Goal: Task Accomplishment & Management: Complete application form

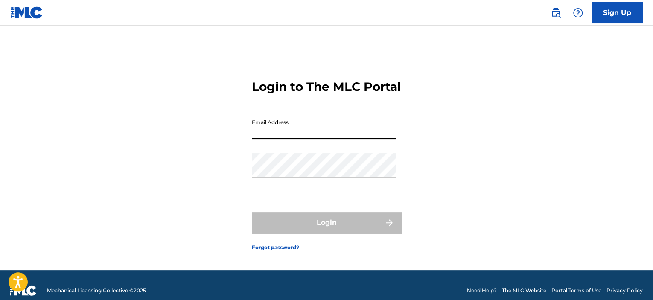
click at [314, 134] on input "Email Address" at bounding box center [324, 127] width 144 height 24
type input "[EMAIL_ADDRESS][DOMAIN_NAME]"
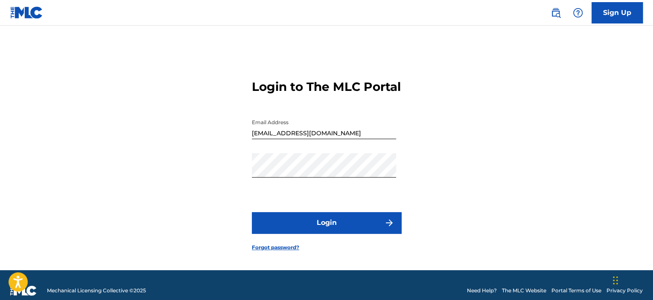
click at [351, 227] on button "Login" at bounding box center [326, 222] width 149 height 21
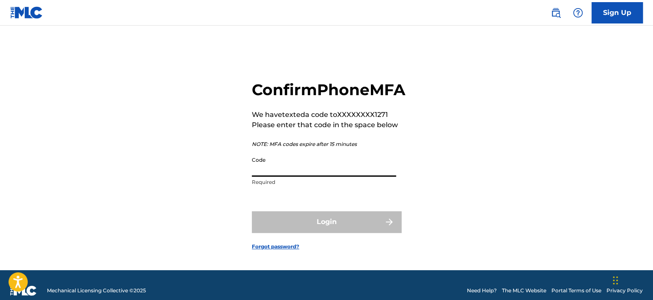
drag, startPoint x: 302, startPoint y: 176, endPoint x: 311, endPoint y: 176, distance: 8.5
click at [302, 176] on input "Code" at bounding box center [324, 164] width 144 height 24
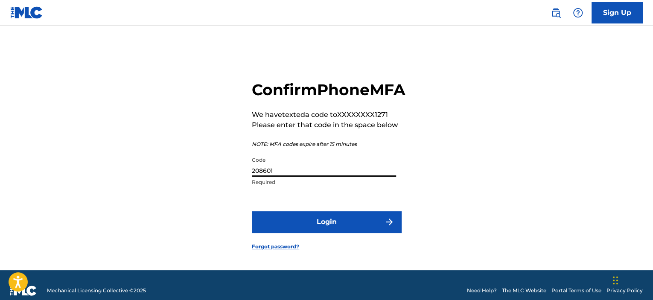
type input "208601"
click at [325, 233] on button "Login" at bounding box center [326, 221] width 149 height 21
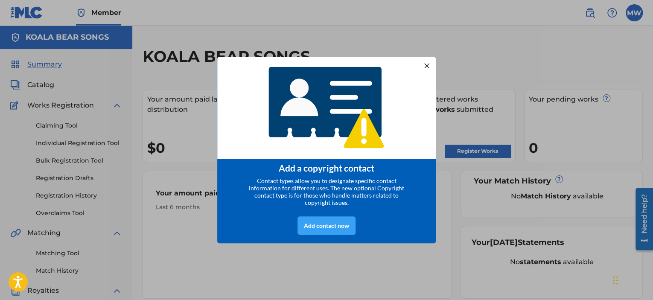
click at [316, 228] on div "Add contact now" at bounding box center [327, 225] width 58 height 18
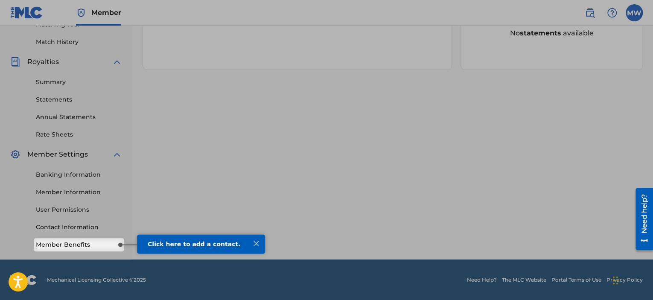
click at [156, 246] on span "Click here to add a contact." at bounding box center [194, 243] width 93 height 7
click at [79, 243] on link "Member Benefits" at bounding box center [79, 244] width 86 height 9
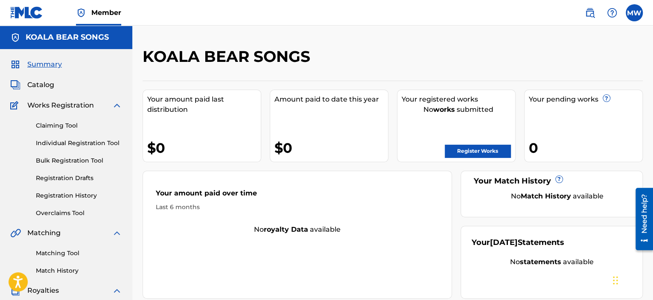
click at [44, 83] on span "Catalog" at bounding box center [40, 85] width 27 height 10
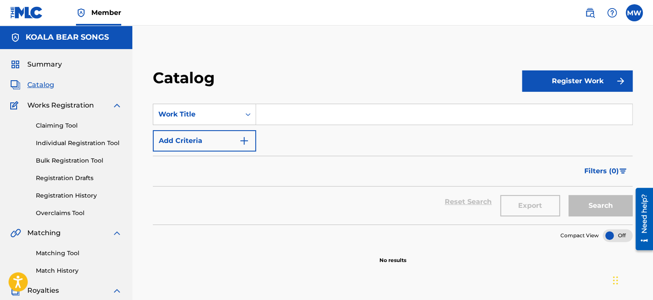
click at [85, 160] on link "Bulk Registration Tool" at bounding box center [79, 160] width 86 height 9
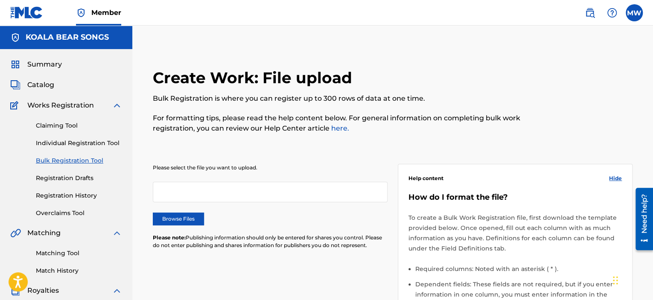
click at [58, 124] on link "Claiming Tool" at bounding box center [79, 125] width 86 height 9
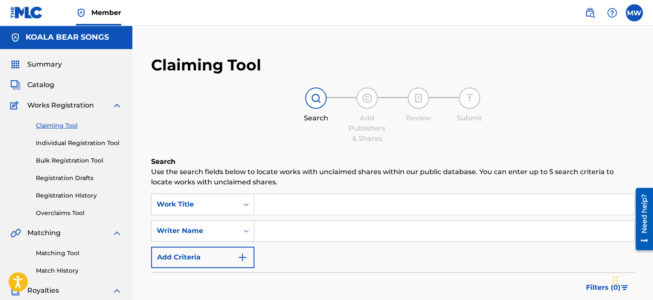
click at [38, 64] on span "Summary" at bounding box center [44, 64] width 35 height 10
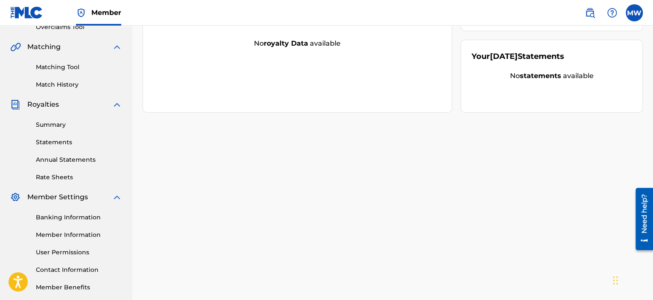
scroll to position [213, 0]
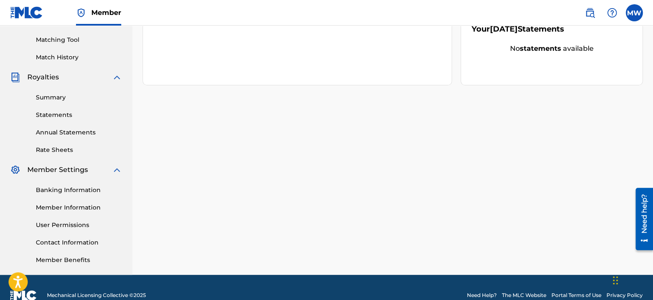
click at [69, 190] on link "Banking Information" at bounding box center [79, 190] width 86 height 9
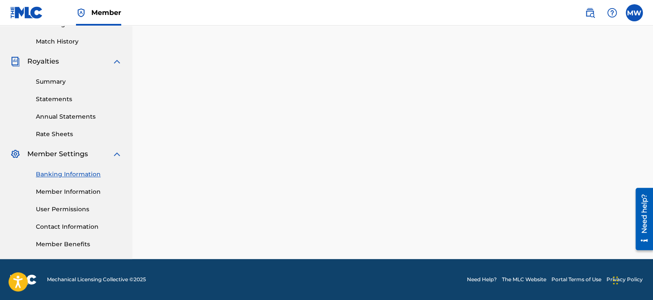
scroll to position [229, 0]
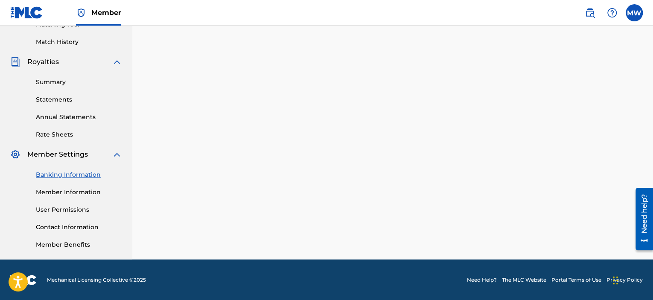
click at [68, 228] on link "Contact Information" at bounding box center [79, 227] width 86 height 9
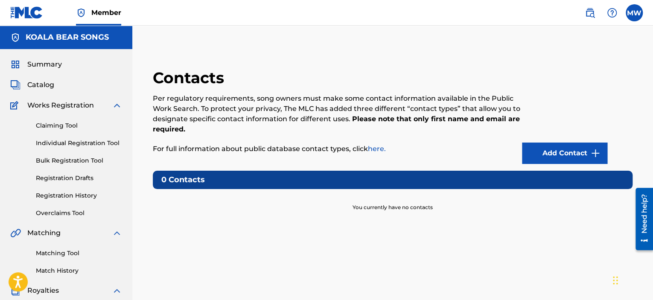
click at [554, 152] on link "Add Contact" at bounding box center [564, 153] width 85 height 21
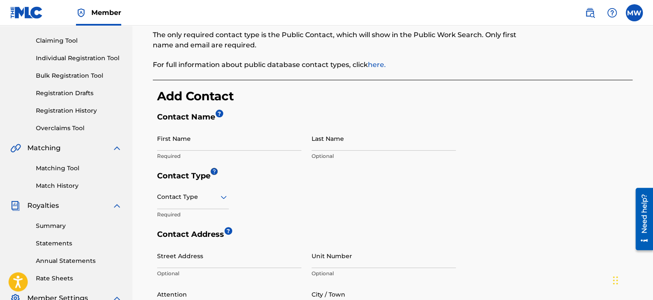
scroll to position [85, 0]
click at [190, 140] on input "First Name" at bounding box center [229, 138] width 144 height 24
type input "Mark"
type input "[PERSON_NAME]"
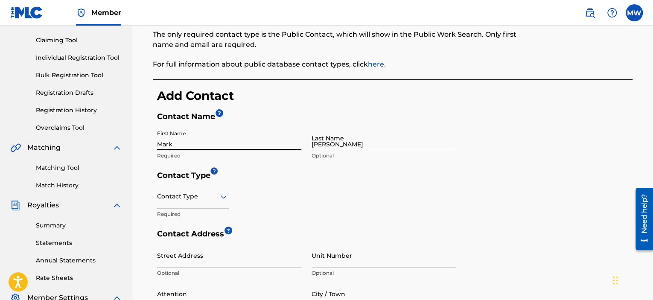
type input "[STREET_ADDRESS][PERSON_NAME]"
type input "Apt 203"
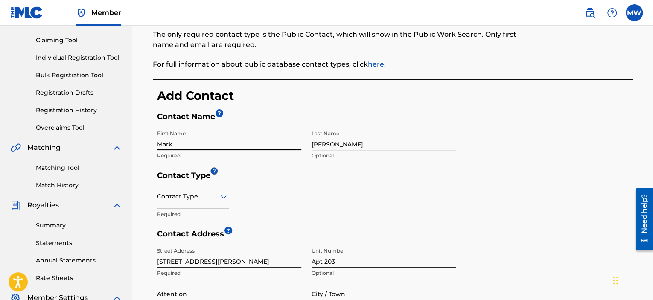
scroll to position [128, 0]
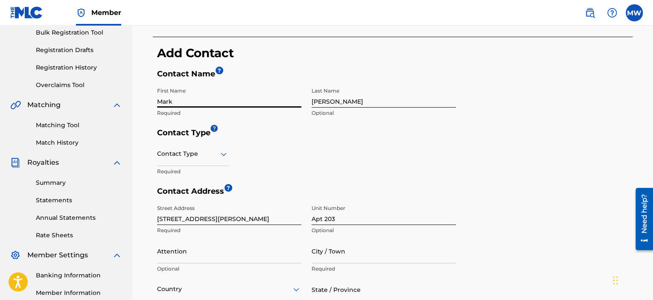
click at [219, 158] on icon at bounding box center [224, 154] width 10 height 10
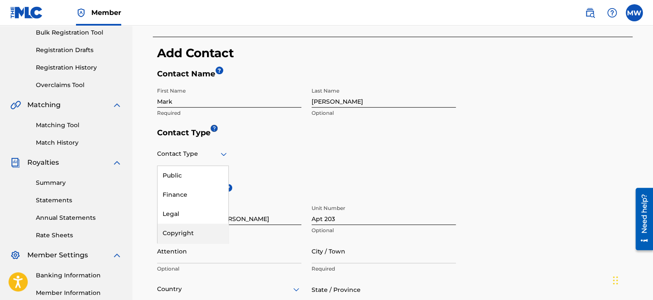
click at [183, 232] on div "Copyright" at bounding box center [193, 233] width 71 height 19
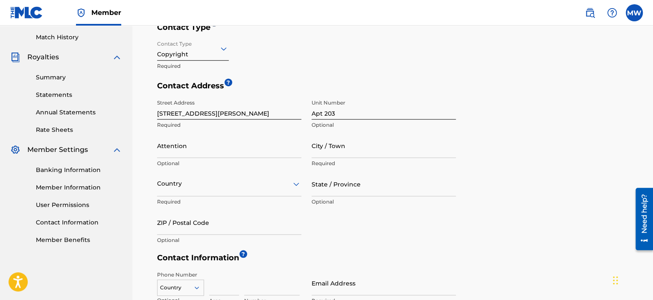
scroll to position [213, 0]
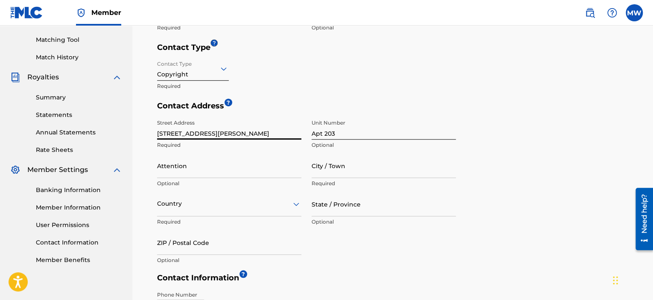
drag, startPoint x: 210, startPoint y: 133, endPoint x: 144, endPoint y: 132, distance: 66.2
click at [144, 132] on div "< Back Contact Information The only required contact type is the Public Contact…" at bounding box center [393, 114] width 500 height 518
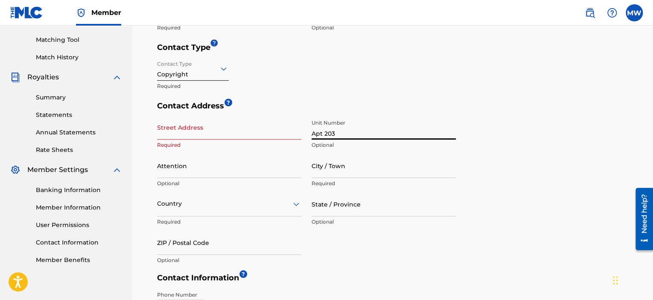
drag, startPoint x: 340, startPoint y: 132, endPoint x: 294, endPoint y: 133, distance: 45.7
click at [294, 133] on div "Street Address Required Unit Number Apt 203 Optional Attention Optional City / …" at bounding box center [306, 192] width 299 height 154
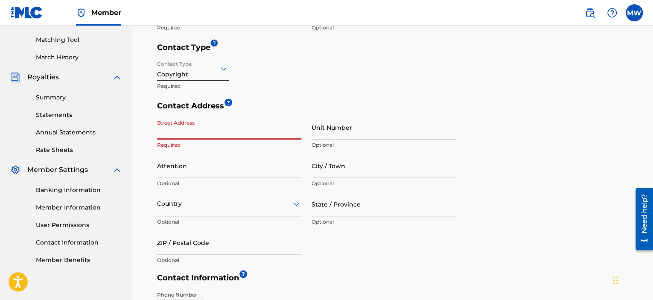
click at [218, 136] on input "Street Address" at bounding box center [229, 127] width 144 height 24
type input "[STREET_ADDRESS][PERSON_NAME]"
type input "Apt 203"
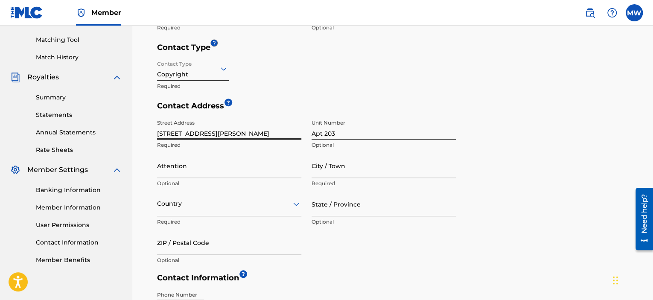
scroll to position [256, 0]
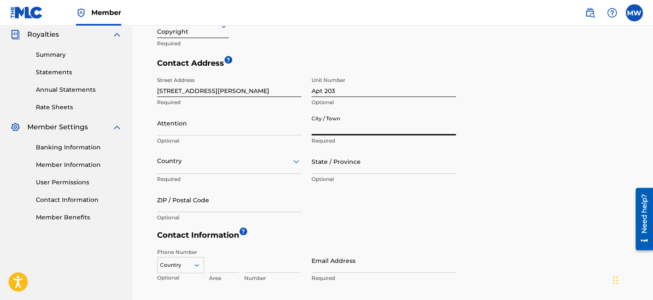
click at [364, 126] on input "City / Town" at bounding box center [384, 123] width 144 height 24
type input "[GEOGRAPHIC_DATA]"
type input "Mark"
type input "[GEOGRAPHIC_DATA]"
type input "VA"
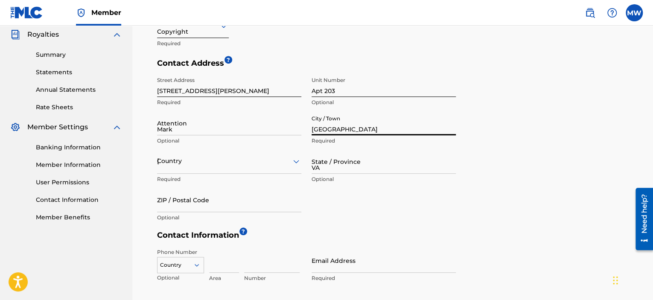
type input "22201"
type input "615"
type input "7201271"
type input "[EMAIL_ADDRESS][DOMAIN_NAME]"
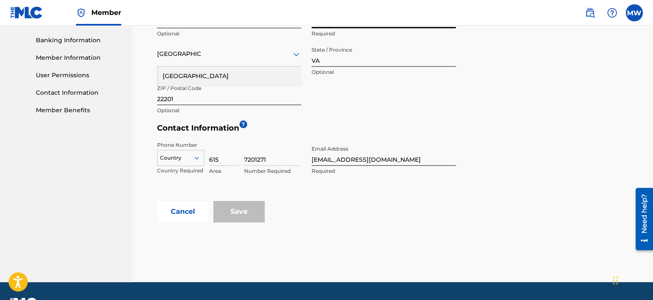
scroll to position [384, 0]
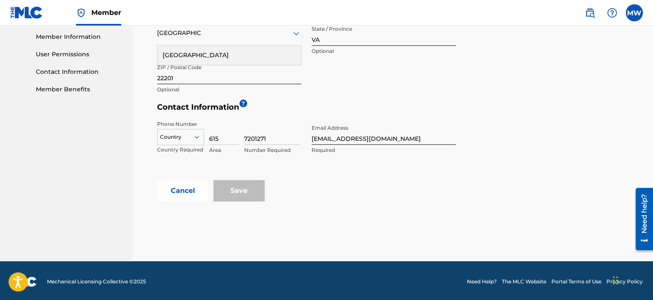
click at [179, 136] on div at bounding box center [181, 136] width 46 height 9
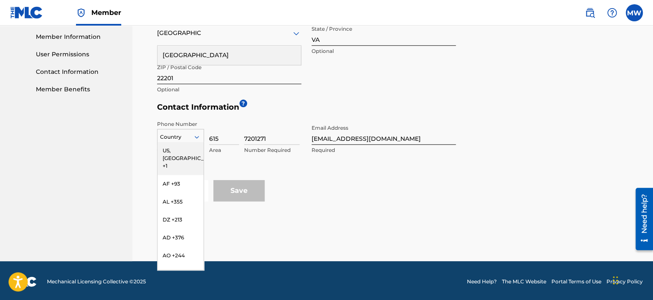
click at [183, 152] on div "US, [GEOGRAPHIC_DATA] +1" at bounding box center [181, 158] width 46 height 33
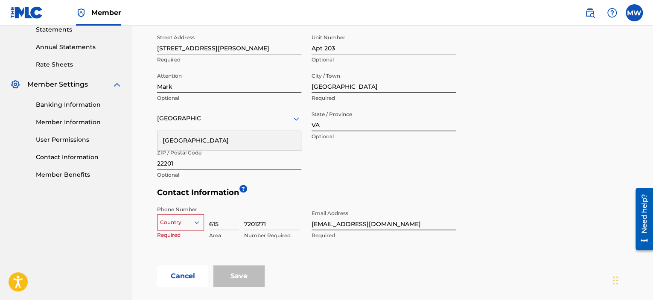
scroll to position [354, 0]
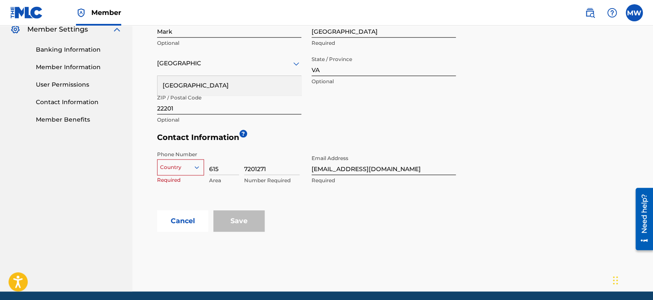
click at [195, 172] on div "Country" at bounding box center [180, 165] width 47 height 13
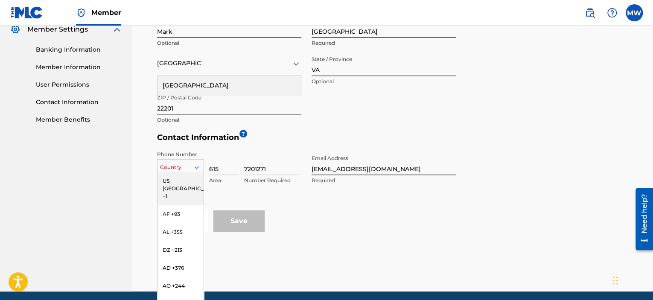
click at [181, 183] on div "US, [GEOGRAPHIC_DATA] +1" at bounding box center [181, 188] width 46 height 33
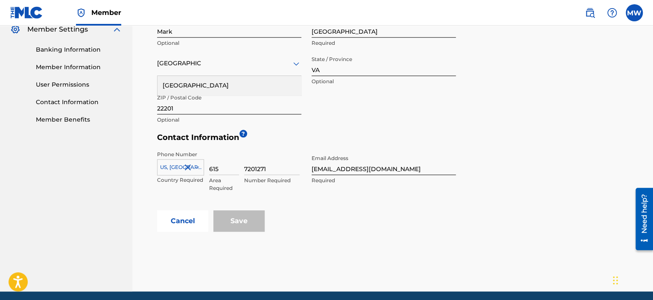
click at [249, 219] on div "Save" at bounding box center [238, 221] width 51 height 21
click at [284, 169] on input "7201271" at bounding box center [272, 163] width 56 height 24
click at [313, 207] on div "Phone Number [GEOGRAPHIC_DATA], [GEOGRAPHIC_DATA] +1 Country Required 615 Area …" at bounding box center [306, 178] width 299 height 64
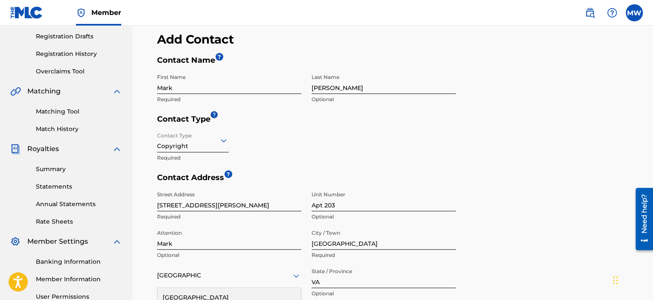
scroll to position [140, 0]
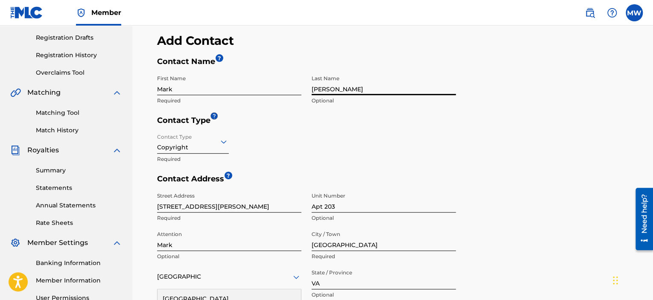
drag, startPoint x: 343, startPoint y: 89, endPoint x: 293, endPoint y: 88, distance: 49.5
click at [293, 88] on div "First Name [PERSON_NAME] Required Last Name [PERSON_NAME] Optional" at bounding box center [306, 93] width 299 height 45
click at [306, 127] on h5 "Contact Type" at bounding box center [395, 123] width 476 height 14
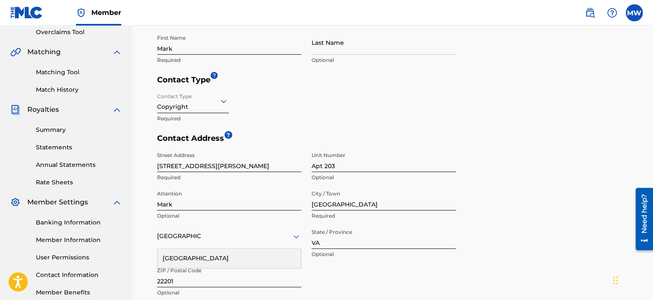
scroll to position [183, 0]
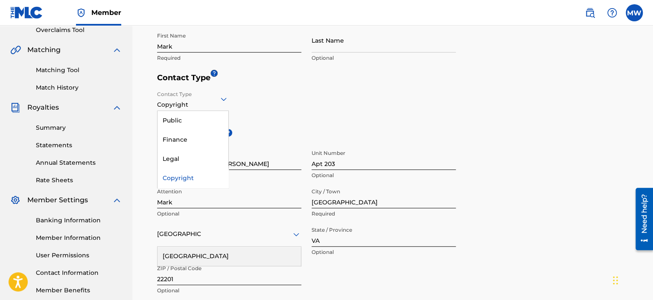
click at [225, 100] on icon at bounding box center [224, 99] width 10 height 10
click at [190, 158] on div "Legal" at bounding box center [193, 158] width 71 height 19
click at [225, 103] on icon at bounding box center [224, 99] width 10 height 10
click at [188, 177] on div "Copyright" at bounding box center [193, 178] width 71 height 19
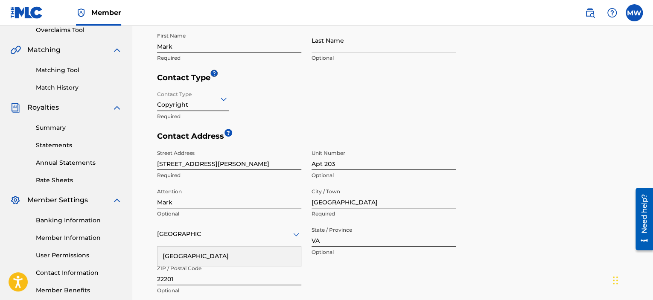
click at [380, 134] on h5 "Contact Address ?" at bounding box center [306, 139] width 299 height 14
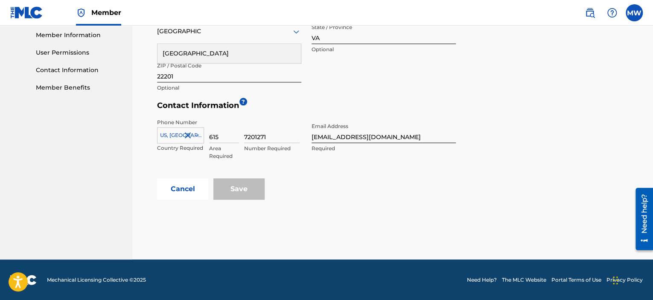
scroll to position [386, 0]
click at [249, 191] on div "Save" at bounding box center [238, 188] width 51 height 21
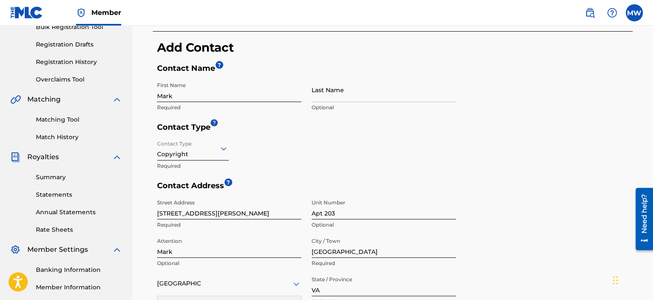
scroll to position [44, 0]
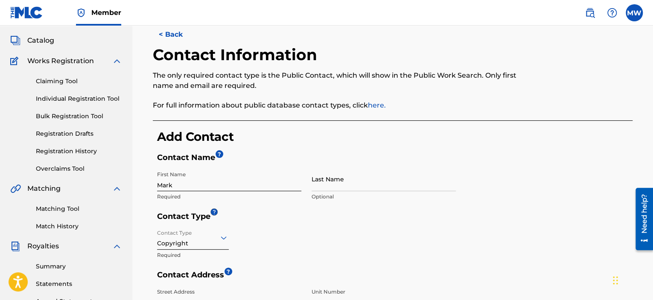
click at [362, 184] on input "Last Name" at bounding box center [384, 179] width 144 height 24
type input "[PERSON_NAME]"
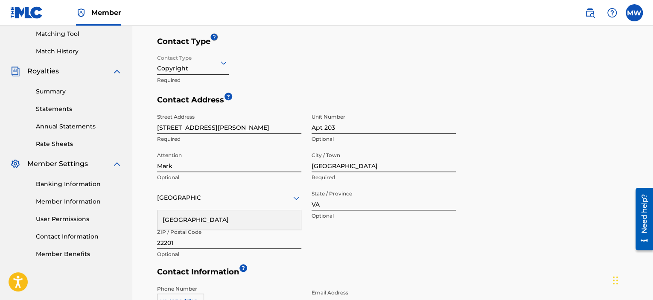
scroll to position [215, 0]
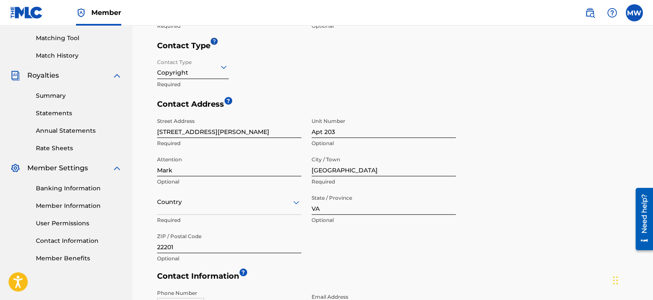
click at [298, 201] on icon at bounding box center [296, 202] width 6 height 3
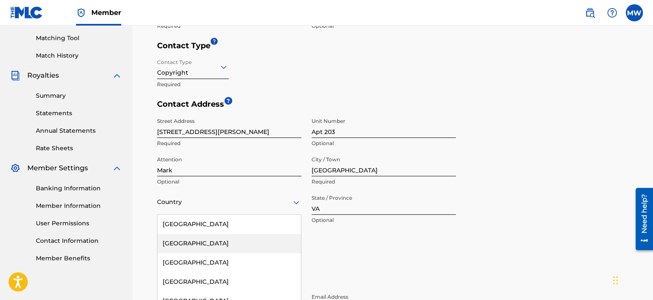
scroll to position [258, 0]
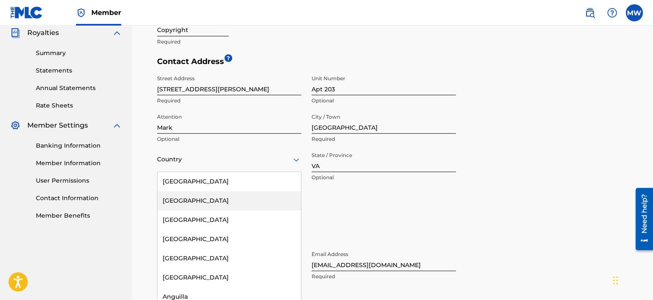
click at [231, 172] on div "223 results available. Use Up and Down to choose options, press Enter to select…" at bounding box center [229, 160] width 144 height 24
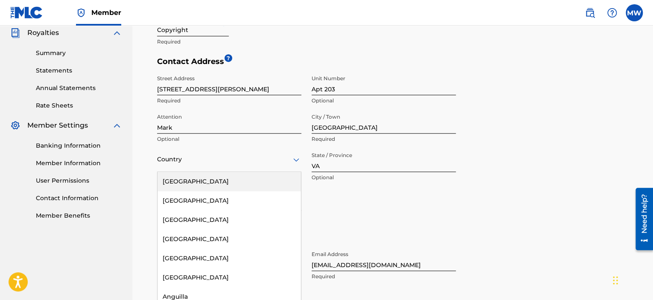
click at [218, 184] on div "[GEOGRAPHIC_DATA]" at bounding box center [229, 181] width 143 height 19
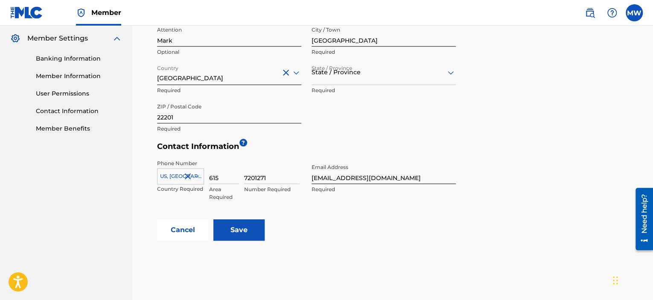
scroll to position [386, 0]
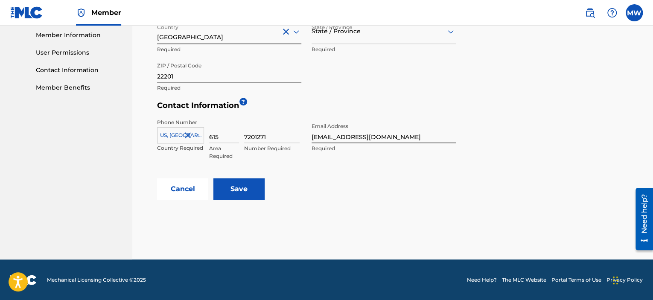
click at [244, 187] on input "Save" at bounding box center [238, 188] width 51 height 21
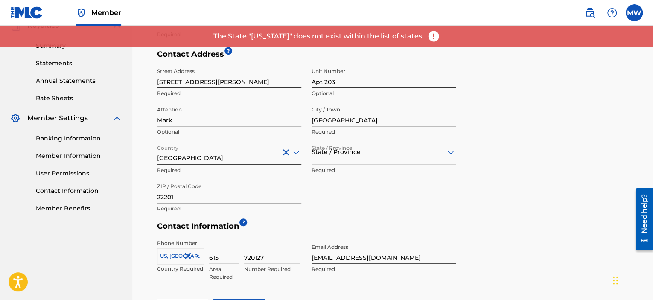
scroll to position [258, 0]
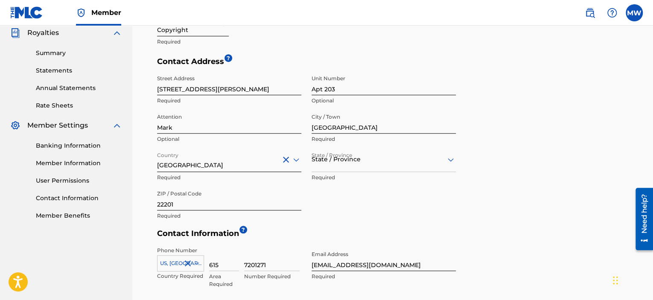
click at [450, 162] on icon at bounding box center [451, 160] width 10 height 10
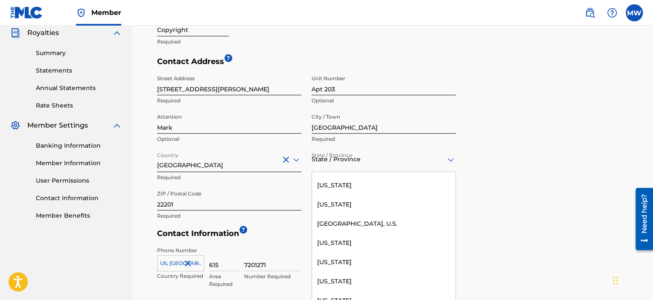
scroll to position [939, 0]
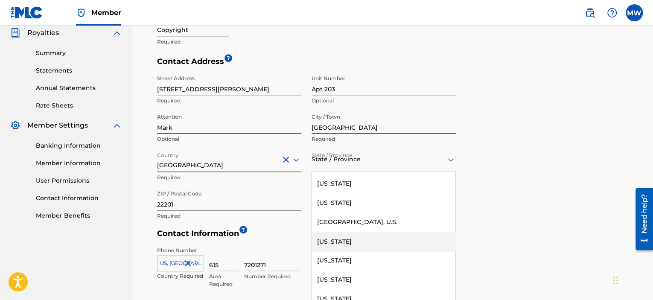
click at [339, 243] on div "[US_STATE]" at bounding box center [383, 241] width 143 height 19
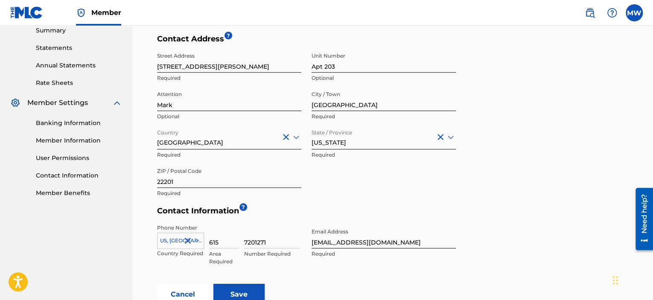
scroll to position [343, 0]
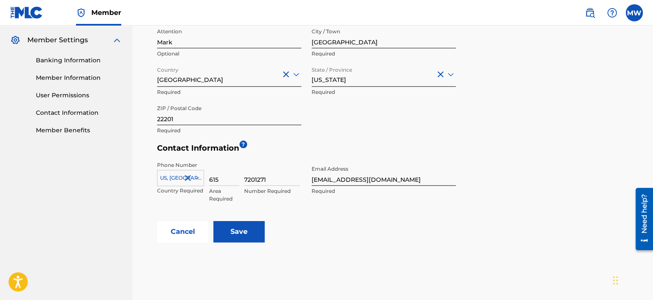
click at [240, 228] on input "Save" at bounding box center [238, 231] width 51 height 21
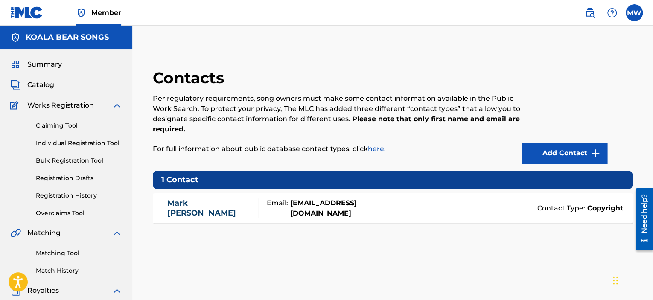
click at [43, 65] on span "Summary" at bounding box center [44, 64] width 35 height 10
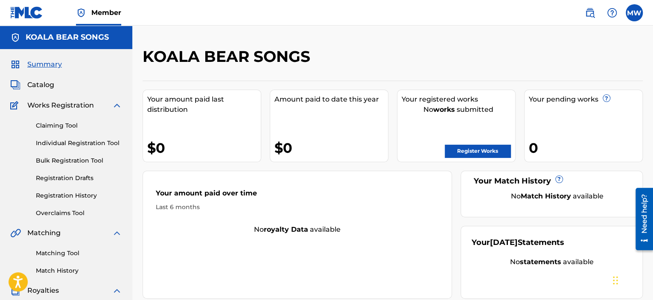
click at [474, 149] on link "Register Works" at bounding box center [478, 151] width 66 height 13
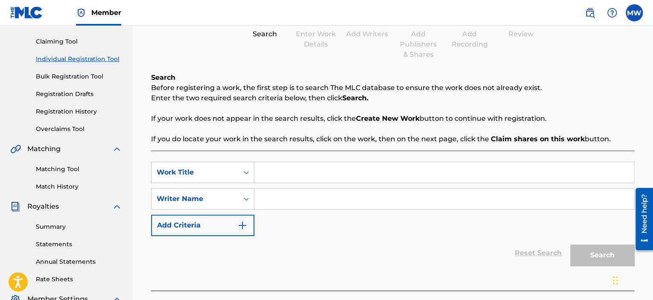
scroll to position [85, 0]
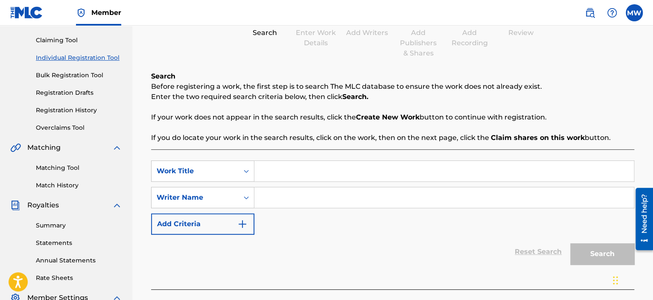
click at [274, 171] on input "Search Form" at bounding box center [444, 171] width 380 height 20
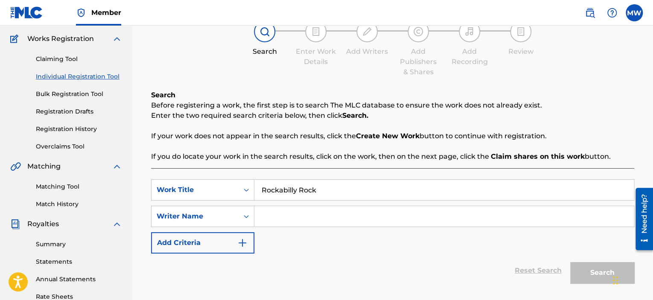
scroll to position [128, 0]
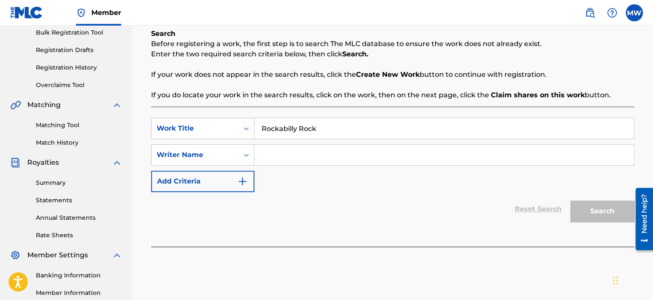
type input "Rockabilly Rock"
click at [289, 152] on input "Search Form" at bounding box center [444, 155] width 380 height 20
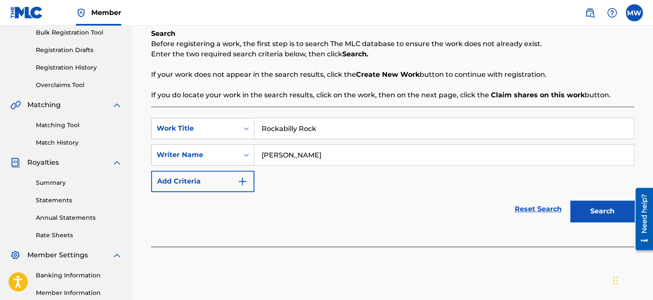
type input "[PERSON_NAME]"
click at [606, 211] on button "Search" at bounding box center [602, 211] width 64 height 21
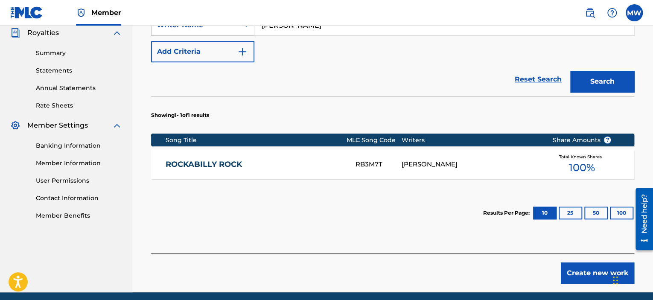
scroll to position [291, 0]
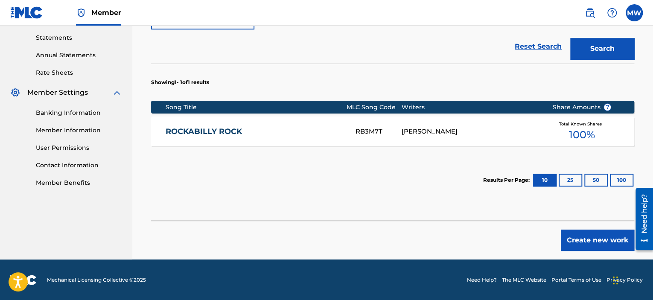
click at [228, 130] on link "ROCKABILLY ROCK" at bounding box center [255, 132] width 178 height 10
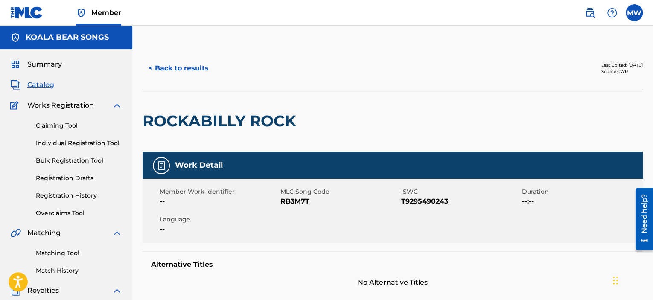
click at [169, 69] on button "< Back to results" at bounding box center [179, 68] width 72 height 21
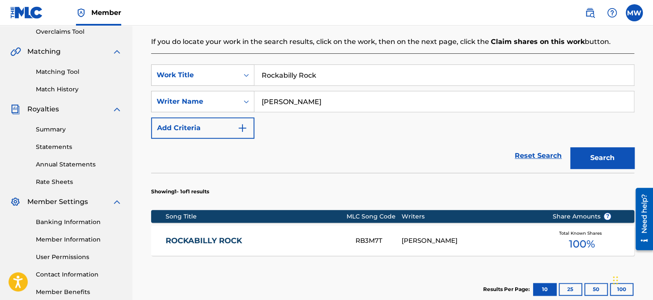
scroll to position [186, 0]
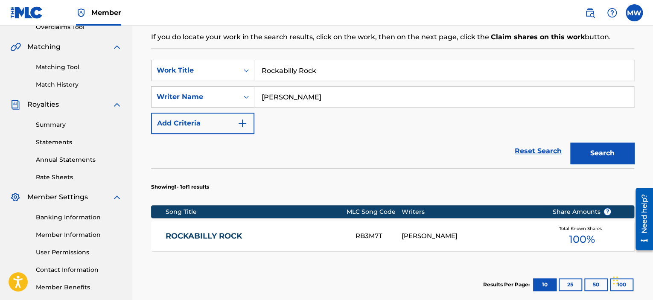
click at [220, 237] on link "ROCKABILLY ROCK" at bounding box center [255, 236] width 178 height 10
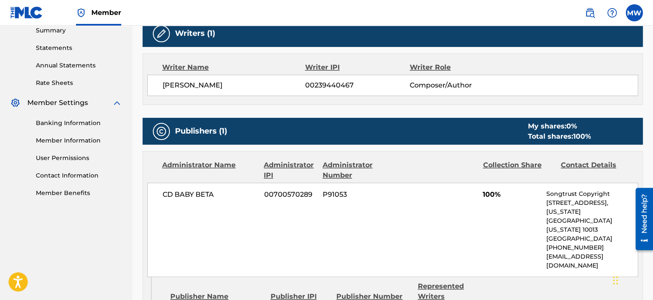
scroll to position [299, 0]
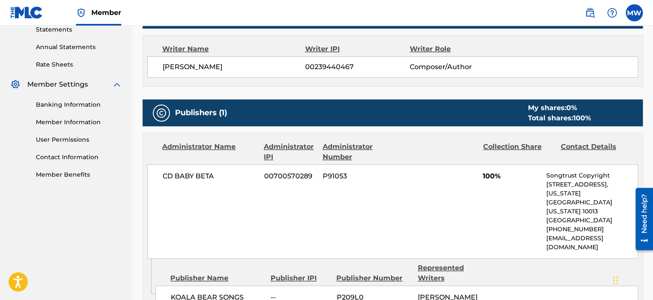
click at [545, 109] on div "My shares: 0 %" at bounding box center [559, 108] width 63 height 10
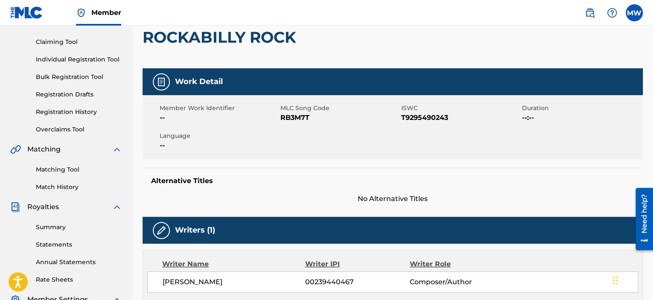
scroll to position [63, 0]
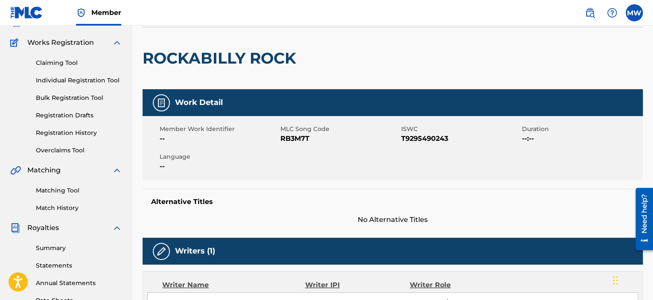
click at [213, 104] on h5 "Work Detail" at bounding box center [199, 103] width 48 height 10
click at [149, 103] on div "Work Detail" at bounding box center [393, 102] width 500 height 27
click at [162, 103] on img at bounding box center [161, 103] width 10 height 10
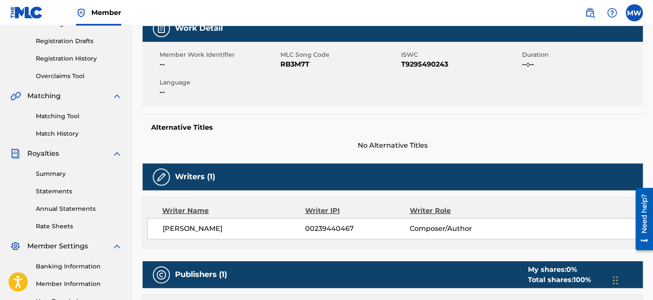
scroll to position [148, 0]
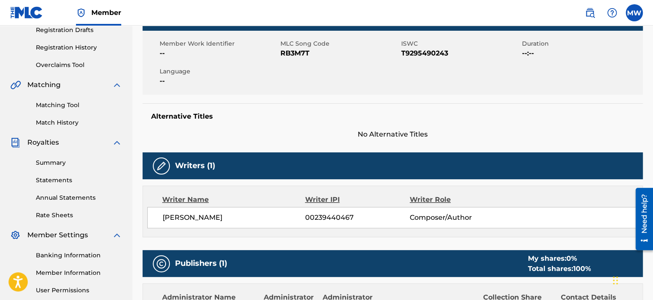
click at [197, 167] on h5 "Writers (1)" at bounding box center [195, 166] width 40 height 10
click at [152, 172] on div "Writers (1)" at bounding box center [393, 165] width 500 height 27
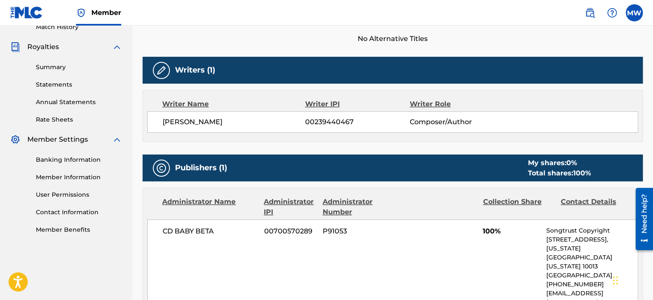
scroll to position [256, 0]
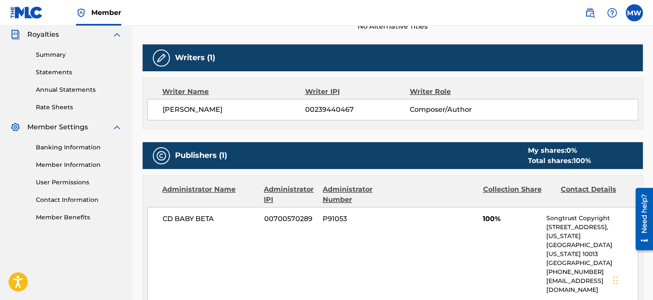
click at [538, 162] on div "Total shares: 100 %" at bounding box center [559, 161] width 63 height 10
click at [210, 158] on h5 "Publishers (1)" at bounding box center [201, 156] width 52 height 10
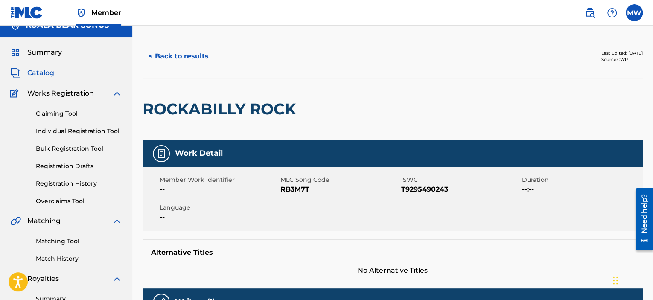
scroll to position [0, 0]
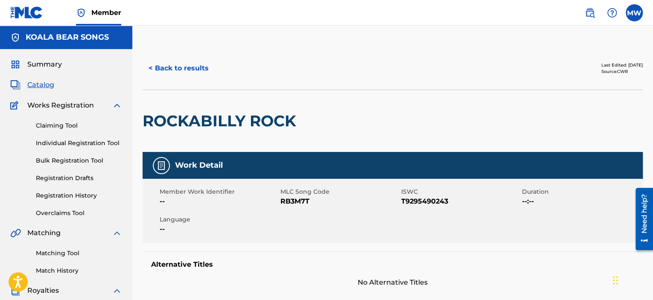
click at [183, 70] on button "< Back to results" at bounding box center [179, 68] width 72 height 21
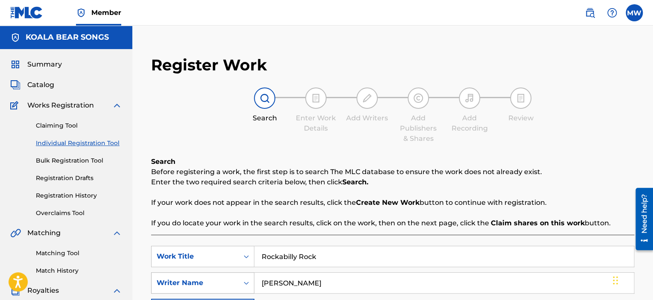
scroll to position [186, 0]
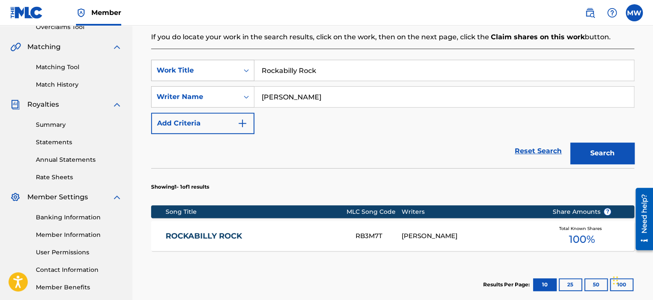
drag, startPoint x: 328, startPoint y: 67, endPoint x: 234, endPoint y: 63, distance: 94.1
click at [234, 63] on div "SearchWithCriteria8cbf4d3a-7256-428a-a37b-874e81a7400b Work Title Rockabilly Ro…" at bounding box center [392, 70] width 483 height 21
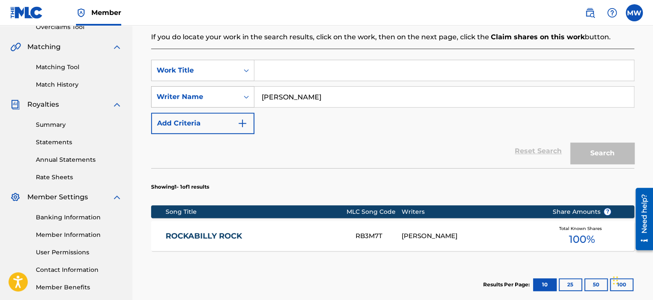
drag, startPoint x: 269, startPoint y: 92, endPoint x: 209, endPoint y: 88, distance: 60.3
click at [209, 88] on div "SearchWithCriteriabbf6e17e-dc40-40e3-9e1d-5d2d593fe057 Writer Name [PERSON_NAME]" at bounding box center [392, 96] width 483 height 21
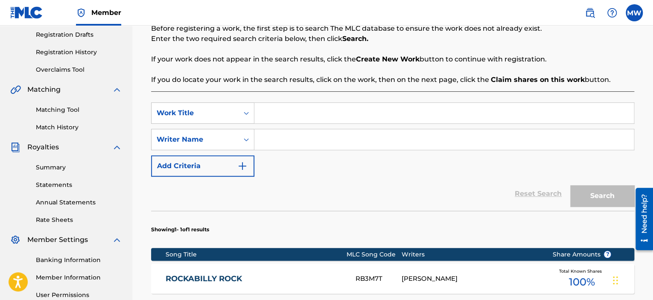
click at [313, 113] on input "Search Form" at bounding box center [444, 113] width 380 height 20
type input "Angel of the Night"
click at [301, 137] on input "Search Form" at bounding box center [444, 139] width 380 height 20
type input "[PERSON_NAME]"
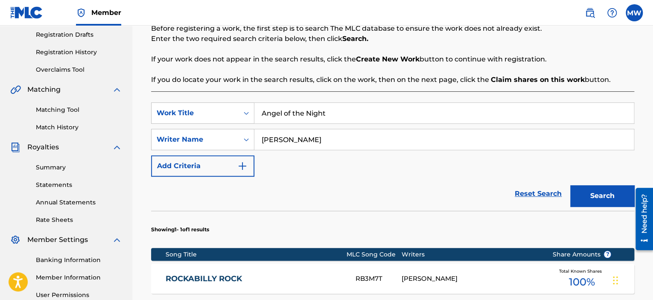
click at [598, 199] on button "Search" at bounding box center [602, 195] width 64 height 21
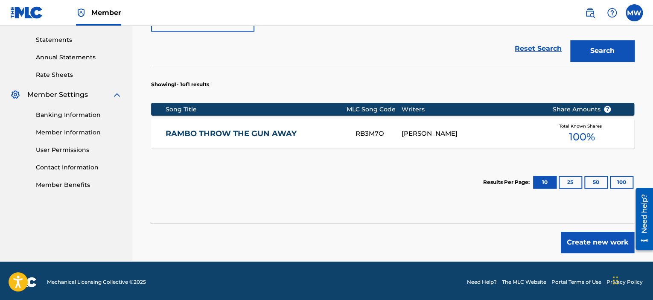
scroll to position [291, 0]
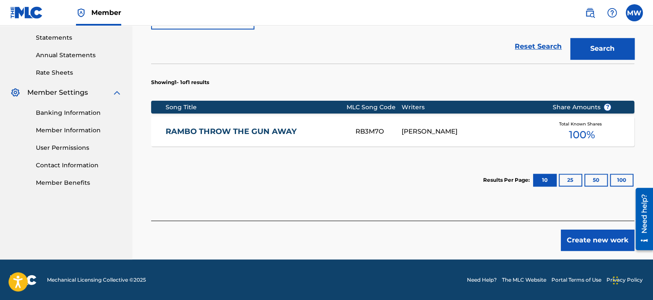
click at [575, 245] on button "Create new work" at bounding box center [597, 240] width 73 height 21
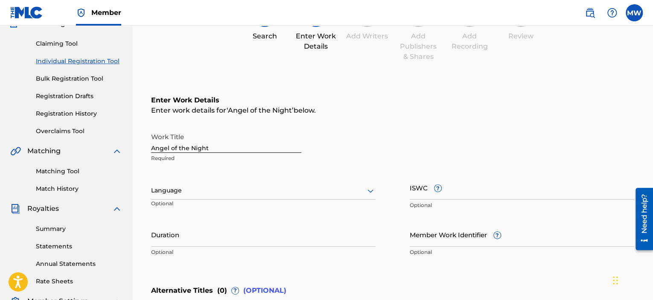
scroll to position [80, 0]
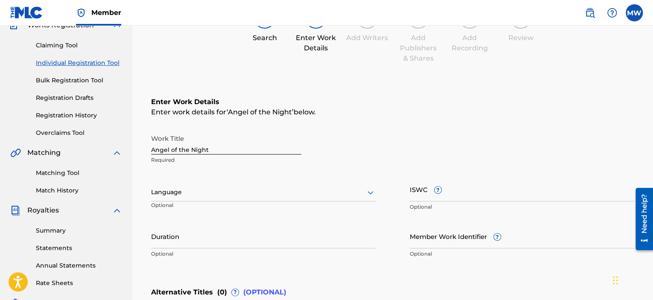
click at [372, 192] on icon at bounding box center [371, 192] width 6 height 3
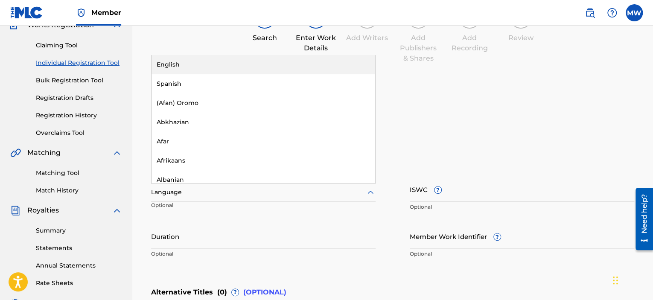
click at [304, 65] on div "English" at bounding box center [264, 64] width 224 height 19
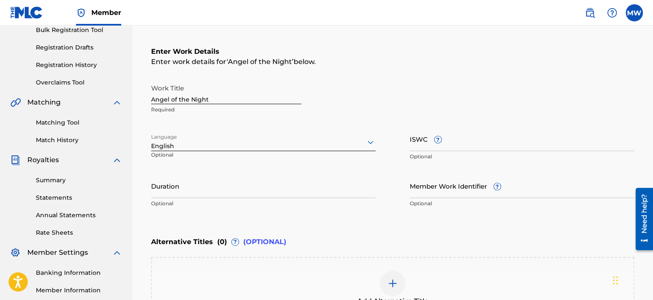
scroll to position [166, 0]
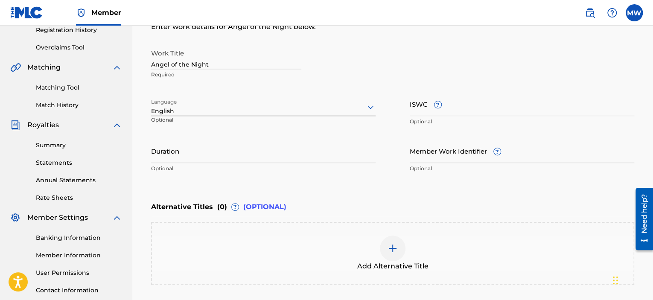
click at [367, 157] on input "Duration" at bounding box center [263, 151] width 225 height 24
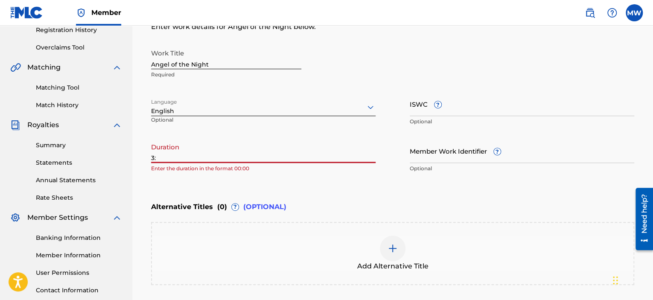
type input "3"
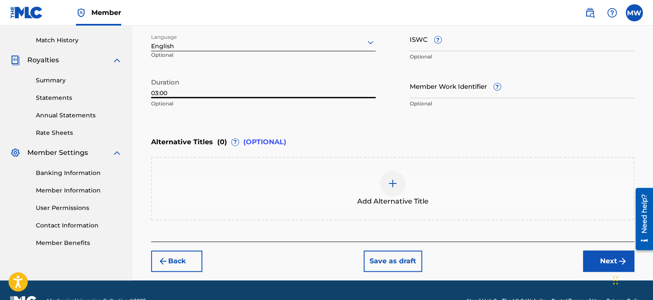
scroll to position [251, 0]
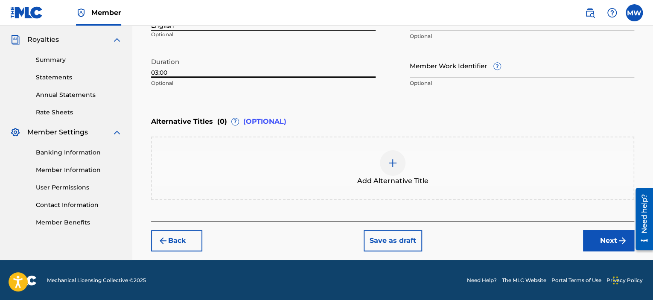
type input "03:00"
click at [594, 239] on button "Next" at bounding box center [608, 240] width 51 height 21
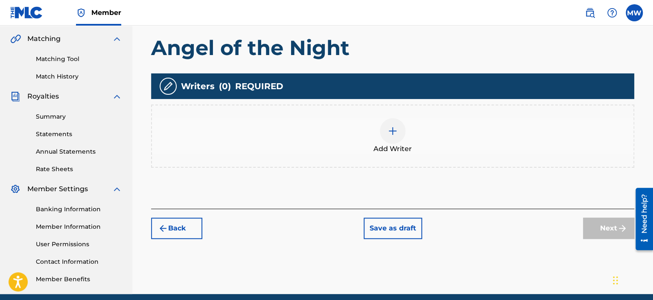
scroll to position [209, 0]
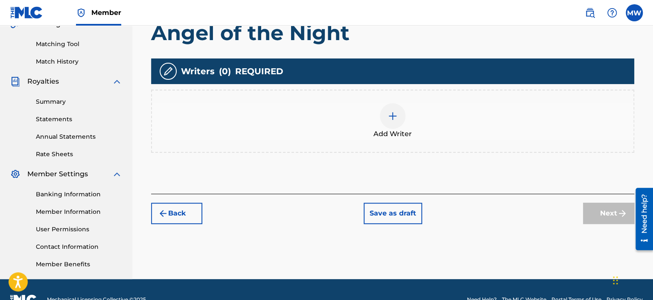
click at [400, 117] on div at bounding box center [393, 116] width 26 height 26
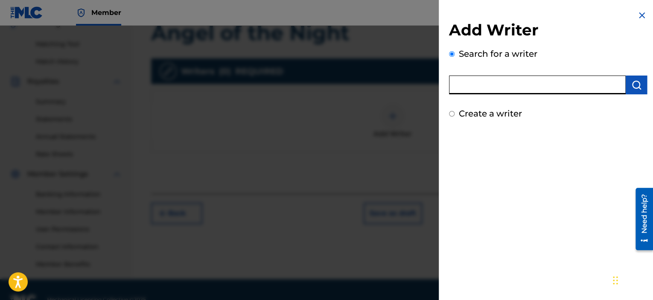
click at [468, 84] on input "text" at bounding box center [537, 85] width 177 height 19
type input "[PERSON_NAME]"
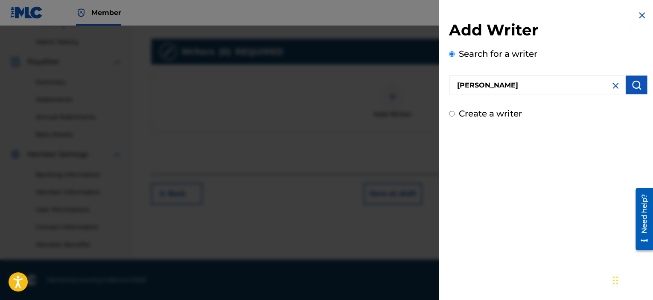
click at [633, 86] on img "submit" at bounding box center [637, 85] width 10 height 10
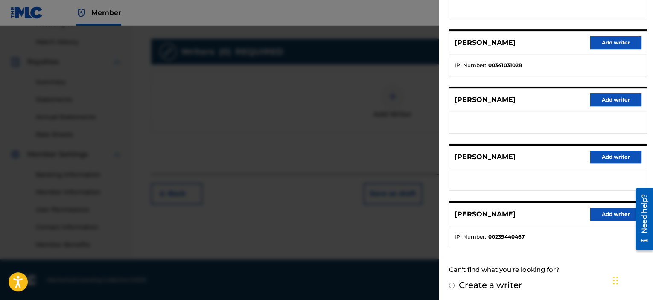
scroll to position [143, 0]
click at [600, 211] on button "Add writer" at bounding box center [616, 214] width 51 height 13
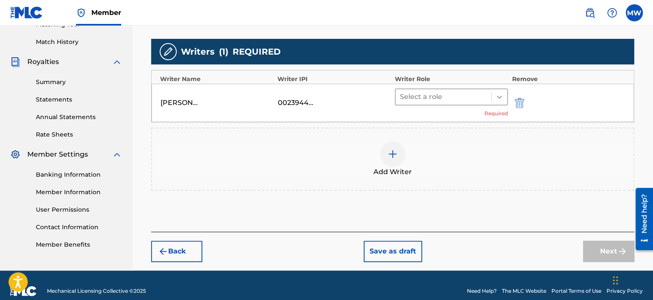
click at [499, 98] on icon at bounding box center [499, 97] width 9 height 9
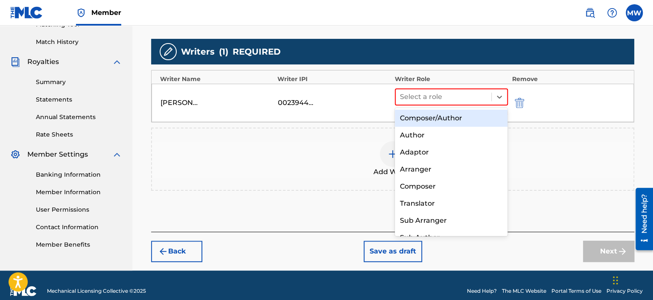
click at [487, 119] on div "Composer/Author" at bounding box center [451, 118] width 113 height 17
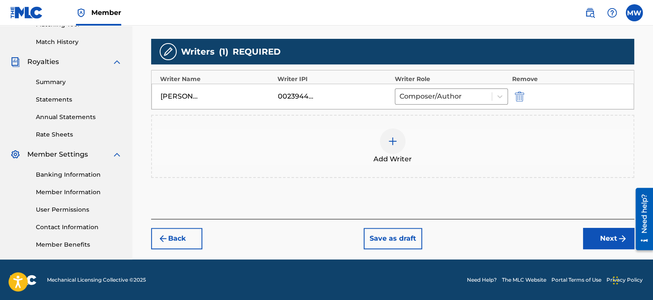
click at [597, 237] on button "Next" at bounding box center [608, 238] width 51 height 21
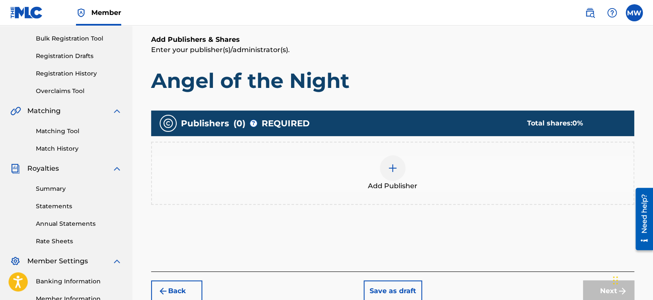
scroll to position [124, 0]
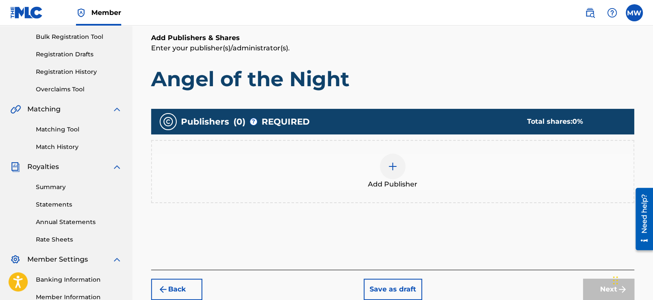
click at [395, 168] on img at bounding box center [393, 166] width 10 height 10
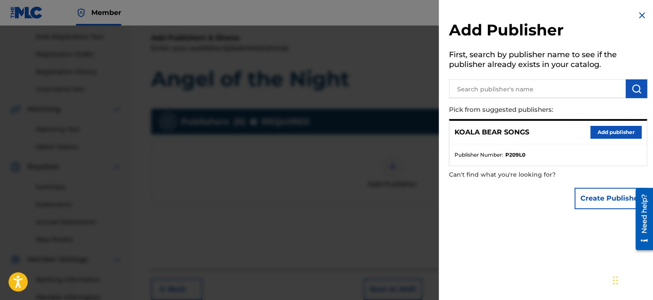
click at [608, 135] on button "Add publisher" at bounding box center [616, 132] width 51 height 13
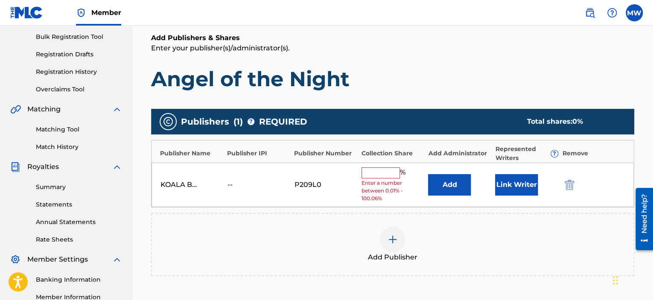
click at [386, 173] on input "text" at bounding box center [381, 172] width 38 height 11
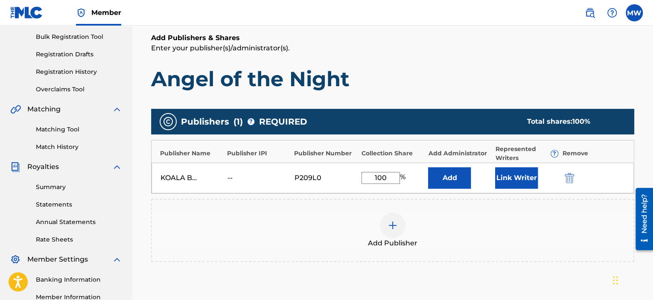
type input "100"
click at [477, 199] on div "Add Publisher" at bounding box center [392, 230] width 483 height 63
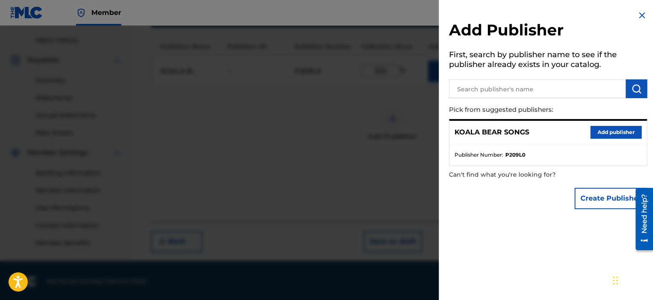
scroll to position [231, 0]
click at [639, 15] on img at bounding box center [642, 15] width 10 height 10
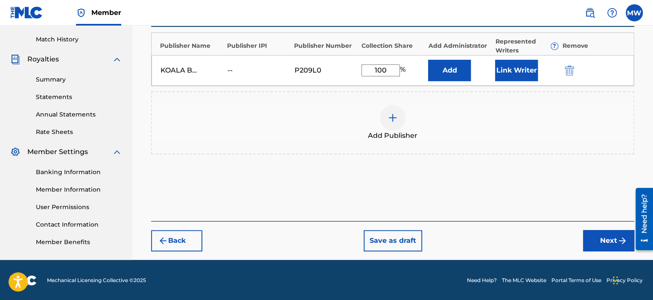
click at [598, 236] on button "Next" at bounding box center [608, 240] width 51 height 21
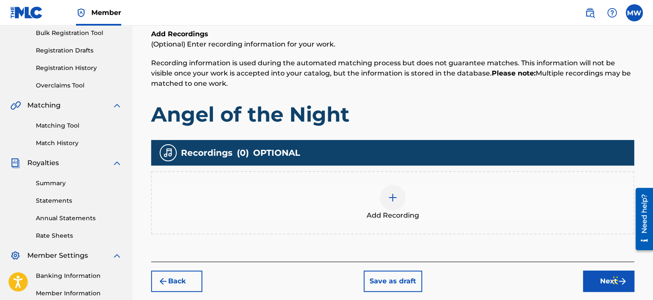
scroll to position [167, 0]
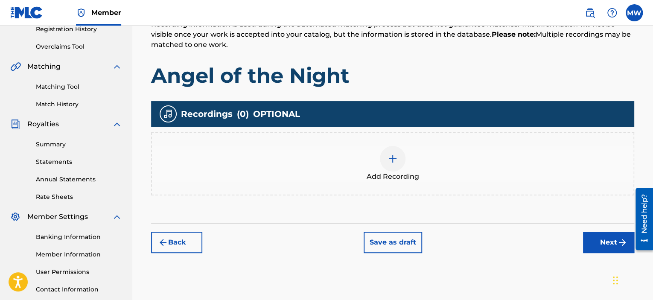
click at [605, 242] on button "Next" at bounding box center [608, 242] width 51 height 21
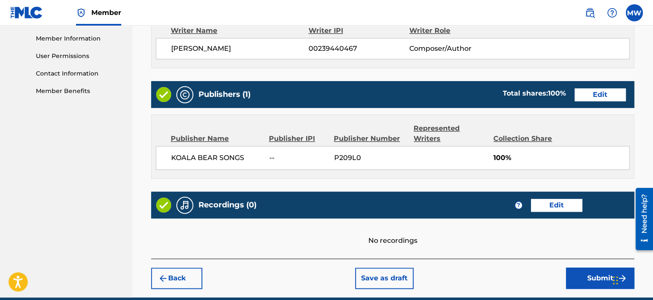
scroll to position [420, 0]
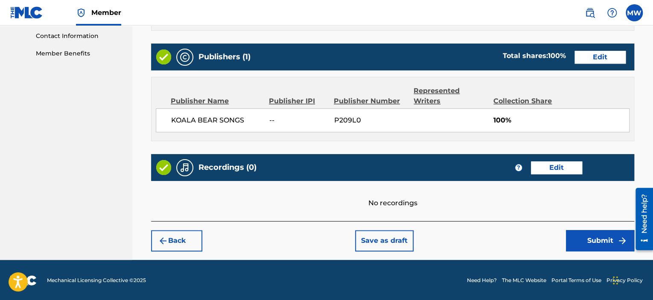
click at [588, 243] on button "Submit" at bounding box center [600, 240] width 68 height 21
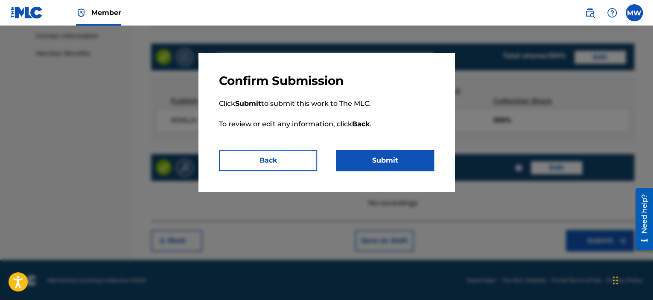
click at [390, 161] on button "Submit" at bounding box center [385, 160] width 98 height 21
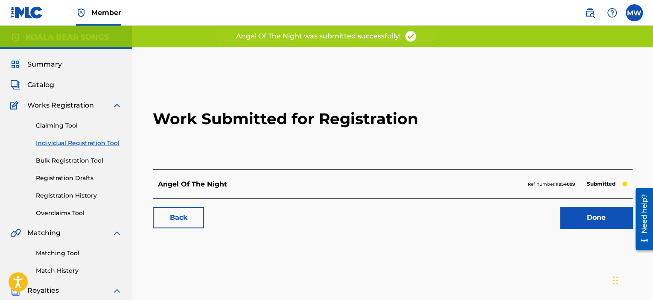
click at [600, 217] on link "Done" at bounding box center [596, 217] width 73 height 21
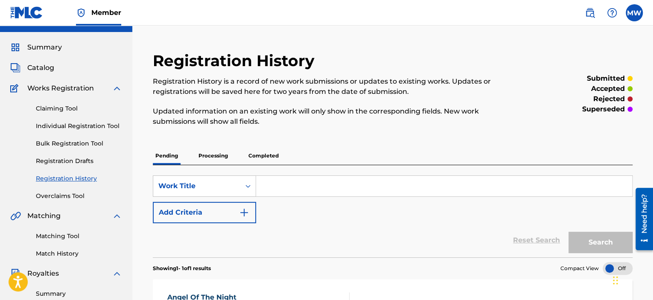
scroll to position [15, 0]
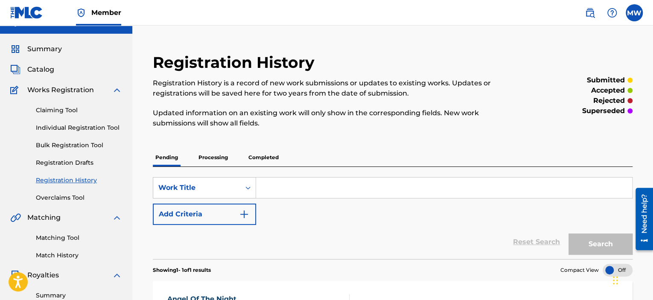
click at [216, 158] on p "Processing" at bounding box center [213, 158] width 35 height 18
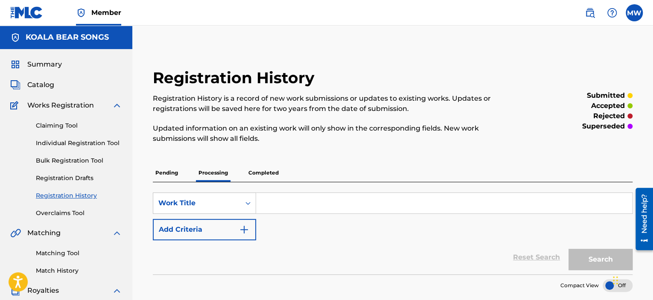
click at [270, 172] on p "Completed" at bounding box center [263, 173] width 35 height 18
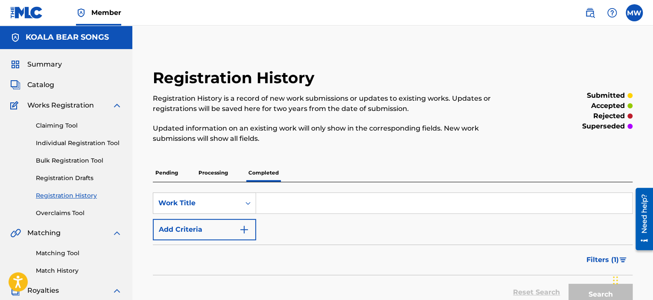
click at [171, 174] on p "Pending" at bounding box center [167, 173] width 28 height 18
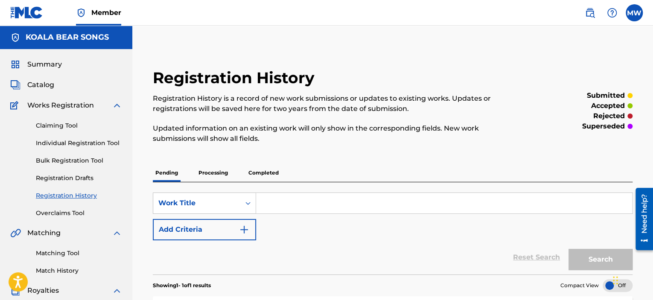
click at [45, 88] on span "Catalog" at bounding box center [40, 85] width 27 height 10
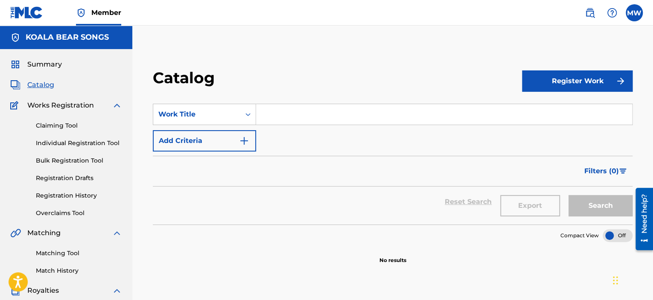
click at [275, 113] on input "Search Form" at bounding box center [444, 114] width 376 height 20
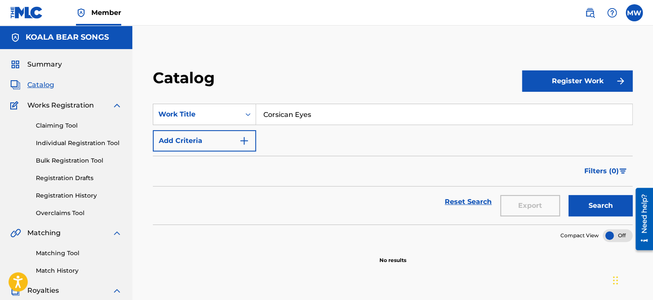
type input "Corsican Eyes"
click at [594, 206] on button "Search" at bounding box center [601, 205] width 64 height 21
click at [583, 85] on button "Register Work" at bounding box center [577, 80] width 111 height 21
click at [538, 110] on link "Individual" at bounding box center [577, 109] width 111 height 20
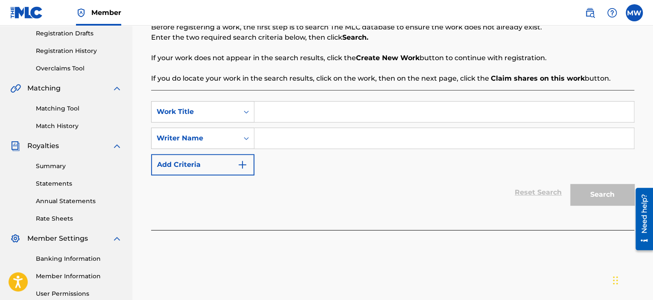
scroll to position [128, 0]
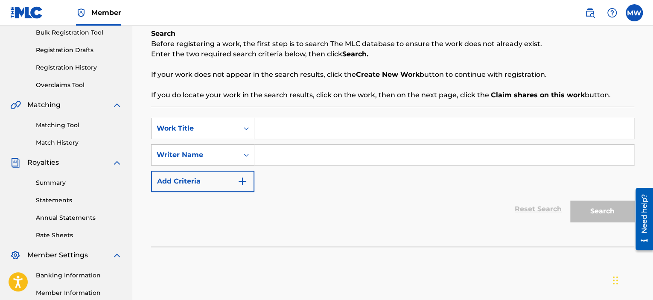
click at [305, 127] on input "Search Form" at bounding box center [444, 128] width 380 height 20
type input "Corsican Eyes"
click at [292, 153] on input "Search Form" at bounding box center [444, 155] width 380 height 20
type input "[PERSON_NAME]"
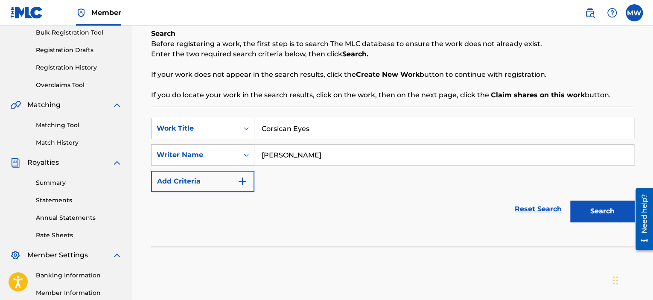
click at [598, 210] on button "Search" at bounding box center [602, 211] width 64 height 21
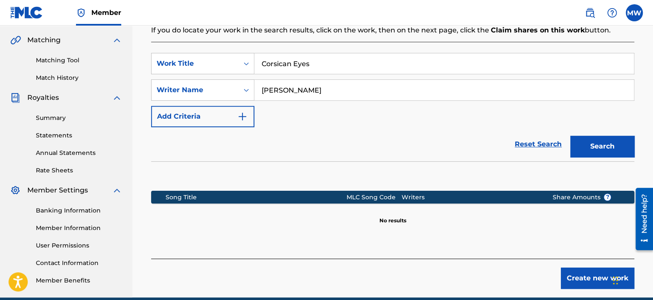
scroll to position [213, 0]
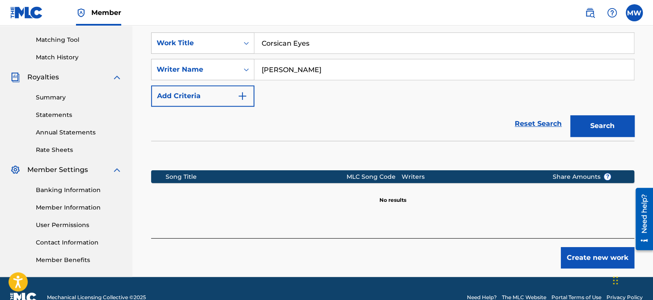
click at [579, 254] on button "Create new work" at bounding box center [597, 257] width 73 height 21
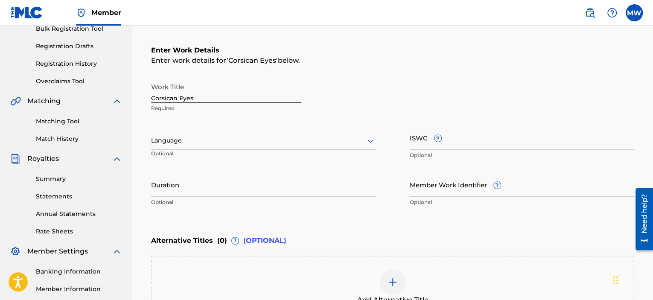
scroll to position [128, 0]
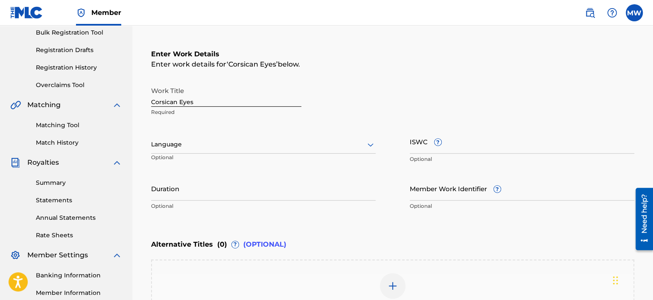
click at [368, 147] on icon at bounding box center [370, 145] width 10 height 10
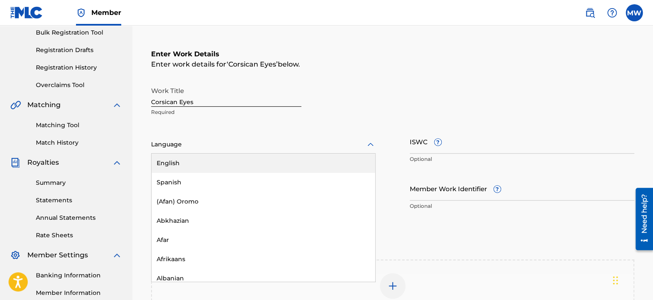
click at [355, 162] on div "English" at bounding box center [264, 163] width 224 height 19
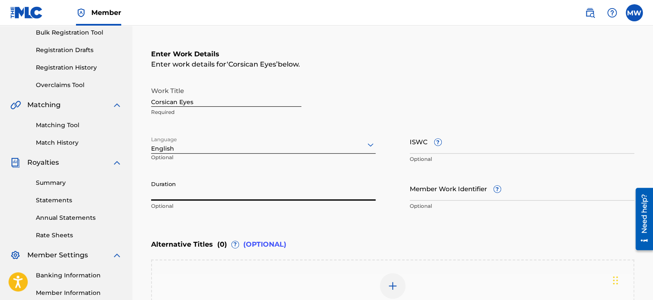
click at [280, 192] on input "Duration" at bounding box center [263, 188] width 225 height 24
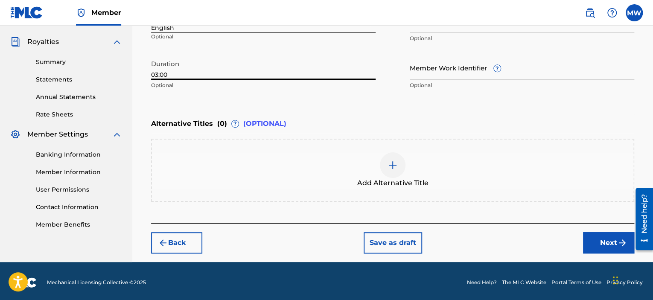
scroll to position [251, 0]
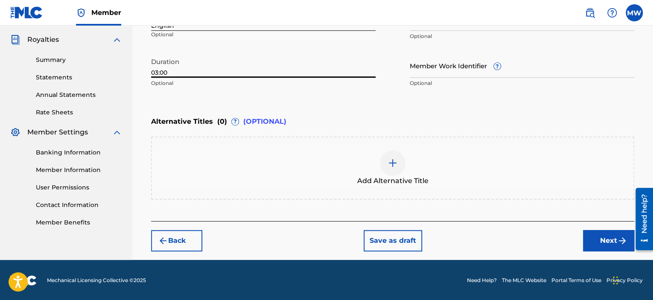
type input "03:00"
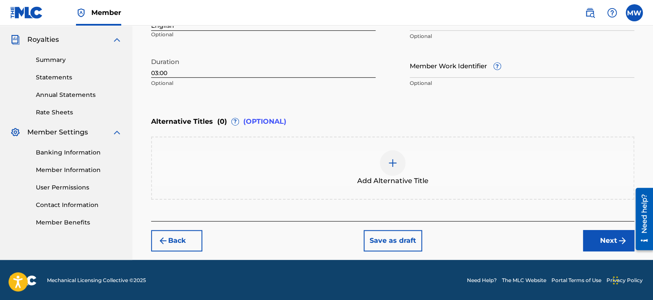
click at [599, 240] on button "Next" at bounding box center [608, 240] width 51 height 21
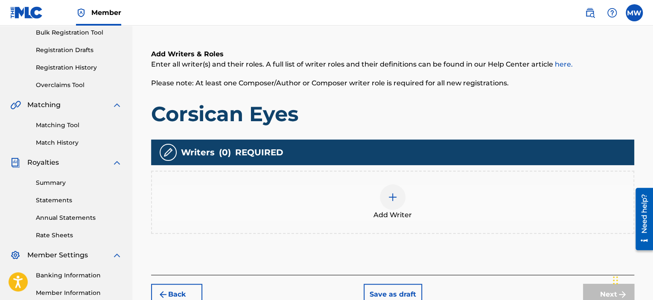
scroll to position [167, 0]
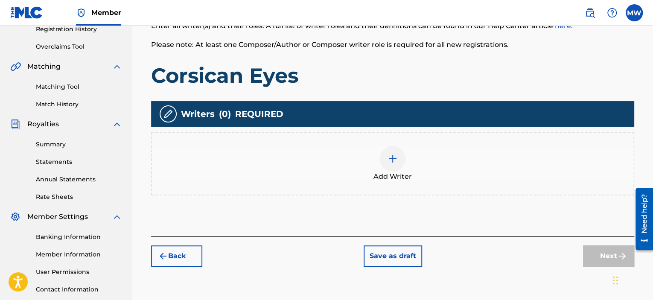
click at [397, 164] on div at bounding box center [393, 159] width 26 height 26
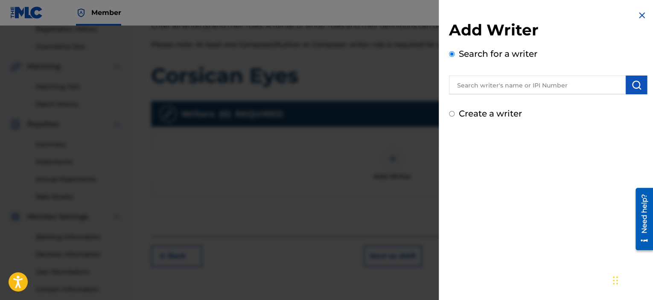
click at [519, 88] on input "text" at bounding box center [537, 85] width 177 height 19
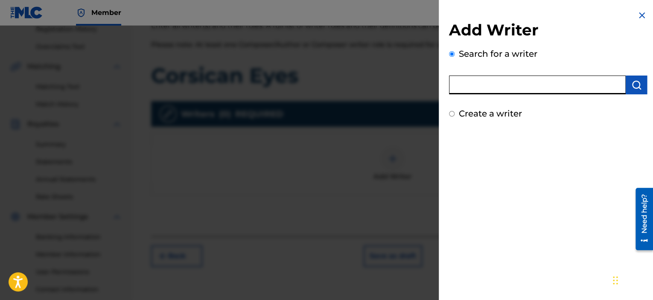
type input "[PERSON_NAME]"
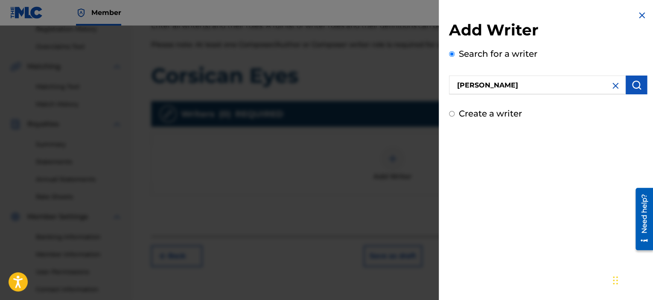
click at [636, 88] on img "submit" at bounding box center [637, 85] width 10 height 10
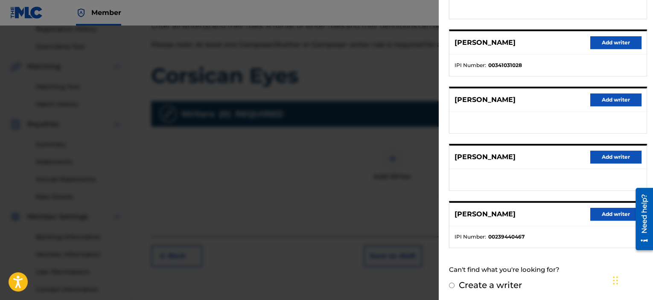
scroll to position [143, 0]
click at [604, 213] on button "Add writer" at bounding box center [616, 214] width 51 height 13
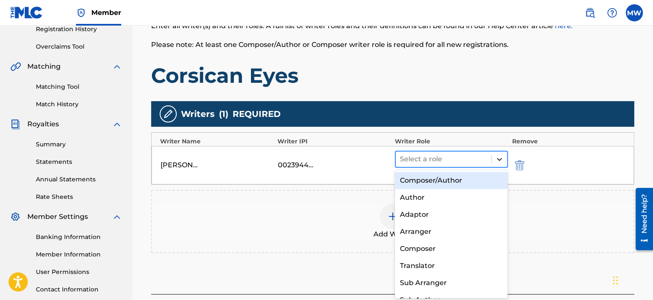
click at [497, 160] on icon at bounding box center [499, 159] width 9 height 9
click at [485, 183] on div "Composer/Author" at bounding box center [451, 180] width 113 height 17
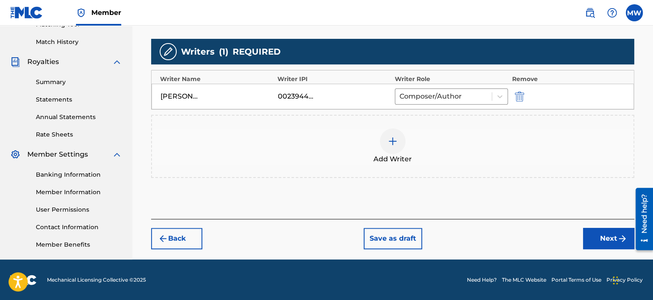
click at [612, 234] on button "Next" at bounding box center [608, 238] width 51 height 21
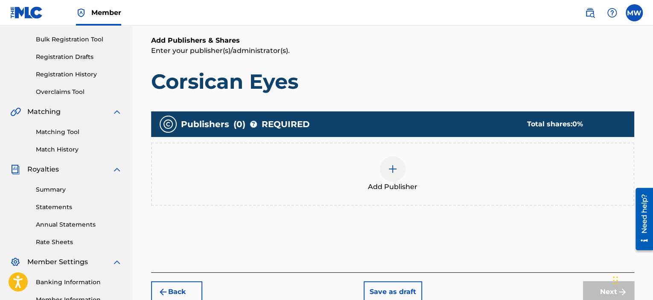
scroll to position [124, 0]
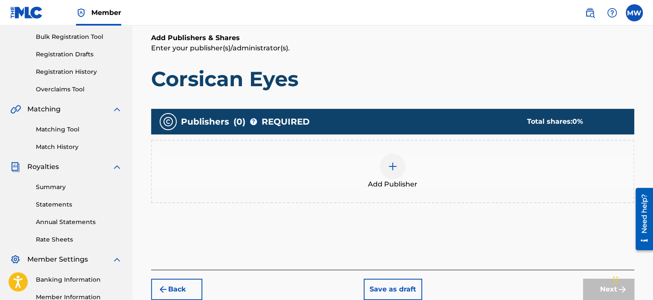
click at [393, 170] on img at bounding box center [393, 166] width 10 height 10
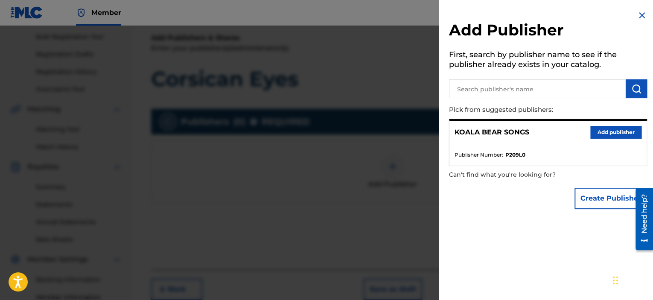
drag, startPoint x: 610, startPoint y: 136, endPoint x: 604, endPoint y: 136, distance: 6.0
click at [609, 136] on button "Add publisher" at bounding box center [616, 132] width 51 height 13
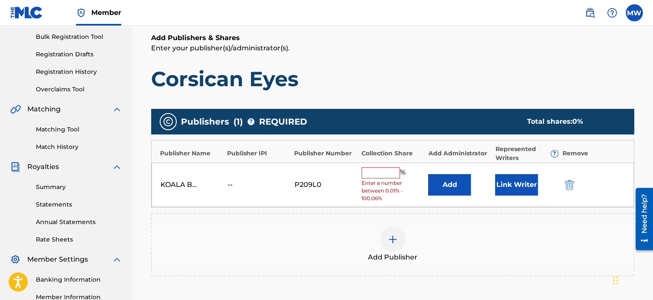
click at [391, 169] on input "text" at bounding box center [381, 172] width 38 height 11
type input "100"
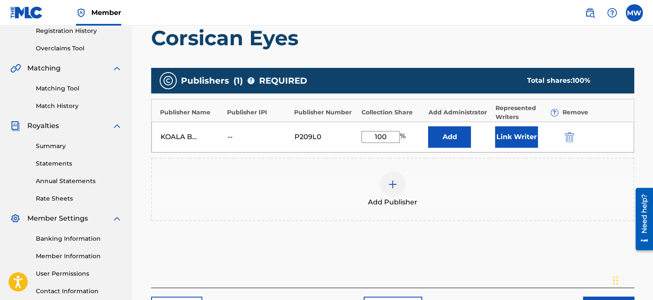
scroll to position [167, 0]
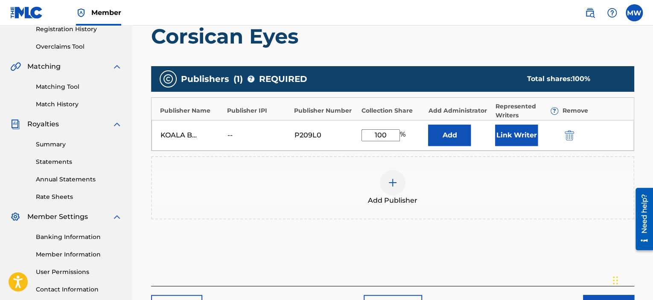
click at [521, 135] on button "Link Writer" at bounding box center [516, 135] width 43 height 21
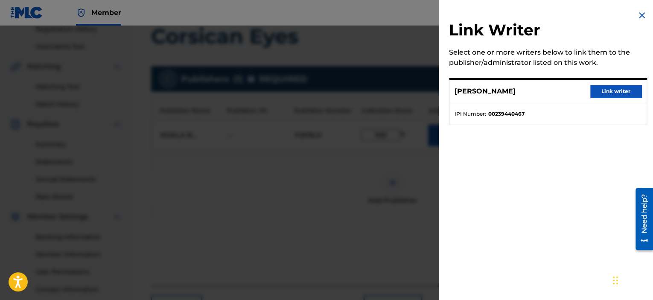
click at [615, 91] on button "Link writer" at bounding box center [616, 91] width 51 height 13
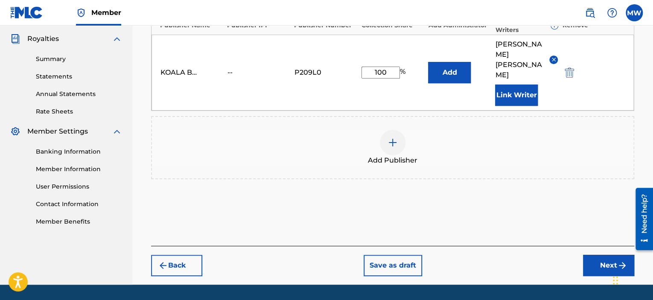
click at [599, 255] on button "Next" at bounding box center [608, 265] width 51 height 21
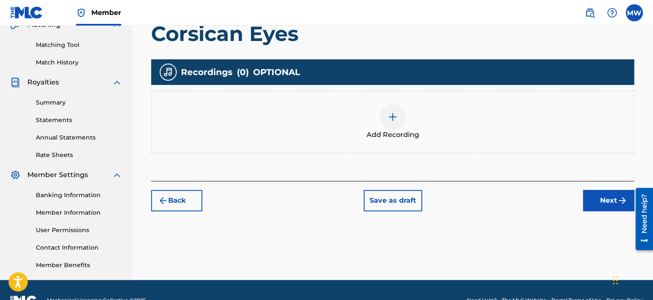
scroll to position [209, 0]
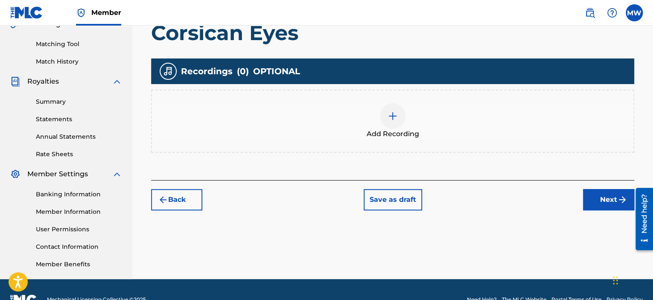
click at [601, 203] on button "Next" at bounding box center [608, 199] width 51 height 21
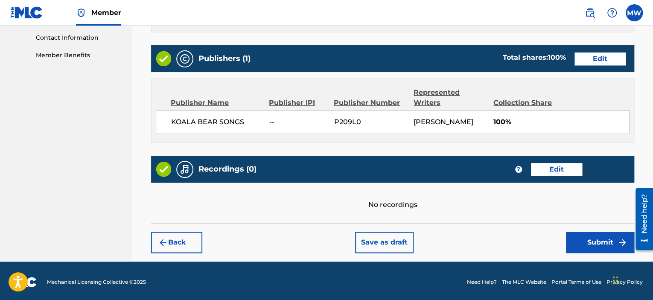
scroll to position [420, 0]
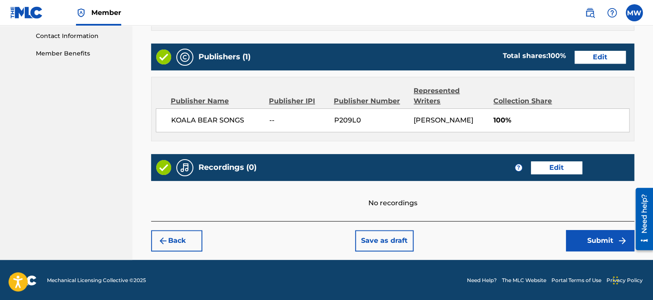
click at [582, 243] on button "Submit" at bounding box center [600, 240] width 68 height 21
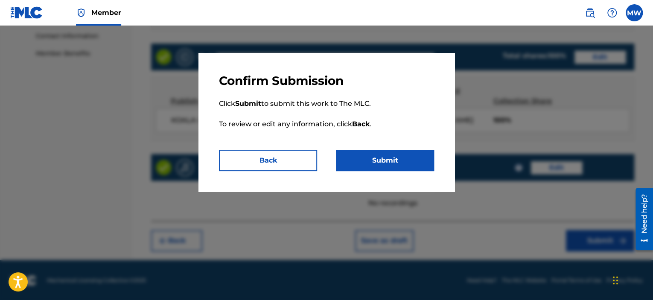
click at [389, 162] on button "Submit" at bounding box center [385, 160] width 98 height 21
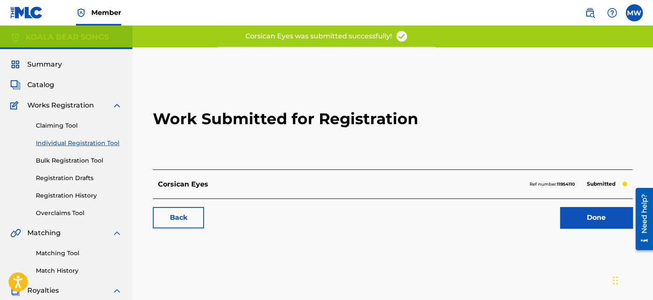
click at [605, 219] on link "Done" at bounding box center [596, 217] width 73 height 21
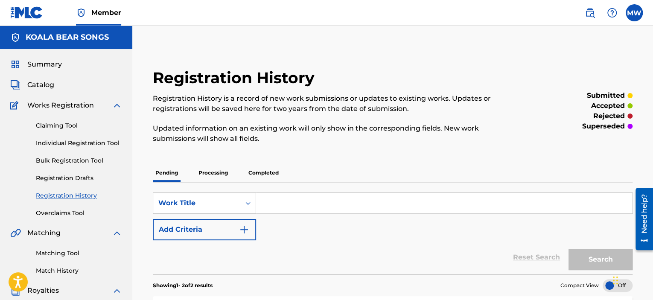
click at [42, 88] on span "Catalog" at bounding box center [40, 85] width 27 height 10
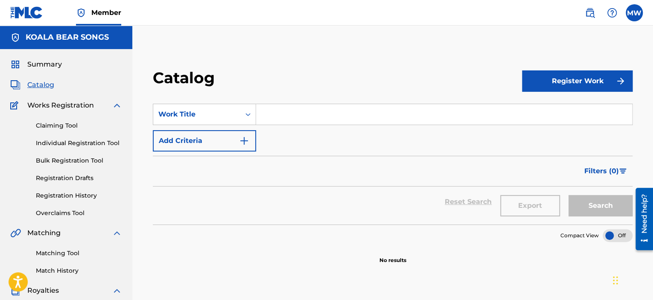
click at [543, 82] on button "Register Work" at bounding box center [577, 80] width 111 height 21
click at [539, 108] on link "Individual" at bounding box center [577, 109] width 111 height 20
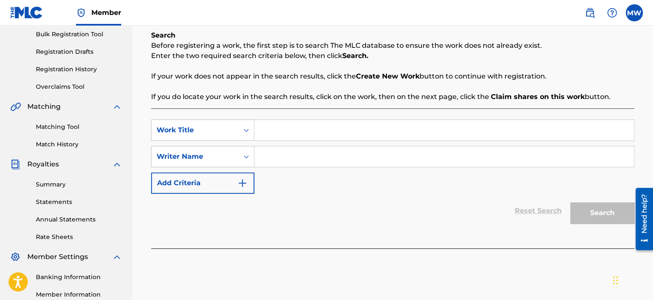
scroll to position [128, 0]
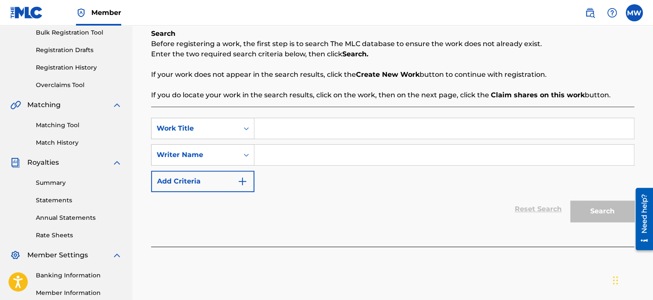
click at [323, 127] on input "Search Form" at bounding box center [444, 128] width 380 height 20
type input "Crush, Crush, Bam Bam"
click at [280, 157] on input "Search Form" at bounding box center [444, 155] width 380 height 20
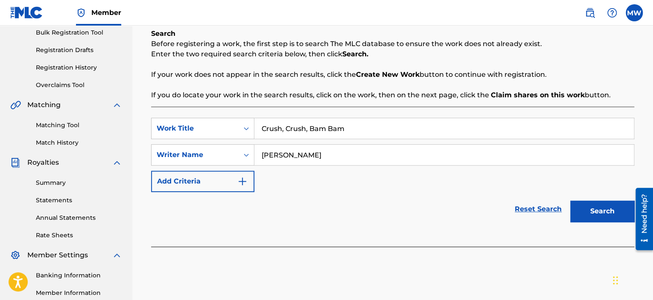
click at [283, 155] on input "[PERSON_NAME]" at bounding box center [444, 155] width 380 height 20
type input "[PERSON_NAME]"
click at [585, 210] on button "Search" at bounding box center [602, 211] width 64 height 21
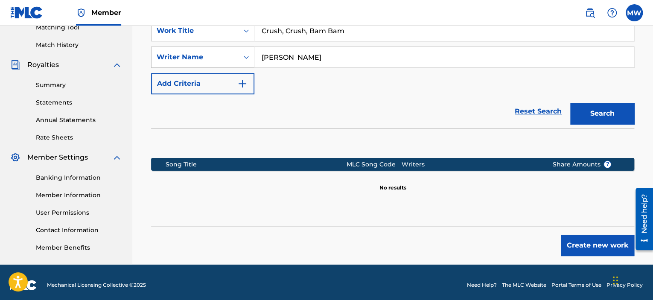
scroll to position [231, 0]
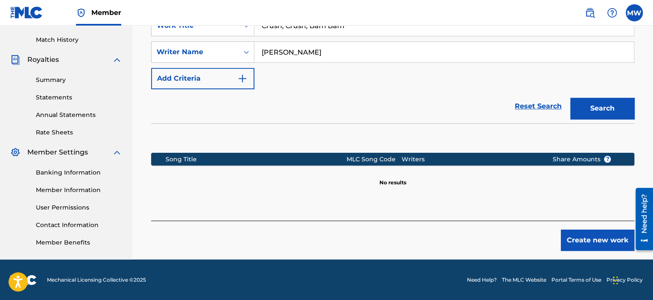
click at [572, 238] on button "Create new work" at bounding box center [597, 240] width 73 height 21
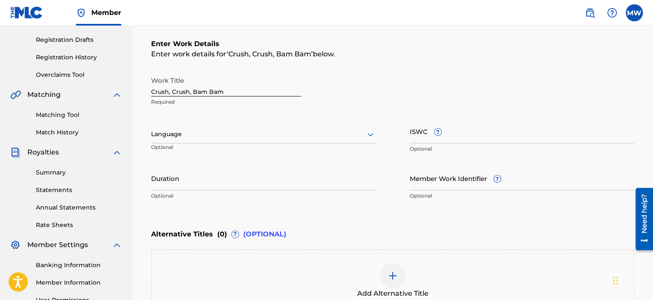
scroll to position [103, 0]
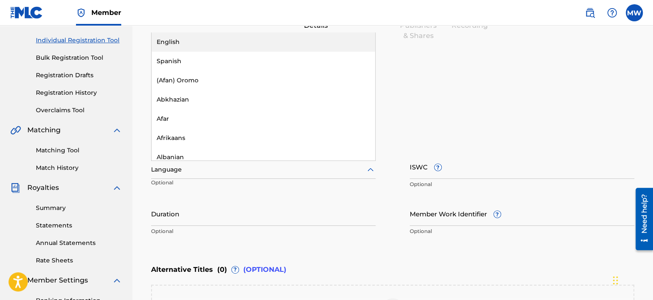
click at [367, 170] on icon at bounding box center [370, 170] width 10 height 10
click at [319, 37] on div "English" at bounding box center [264, 41] width 224 height 19
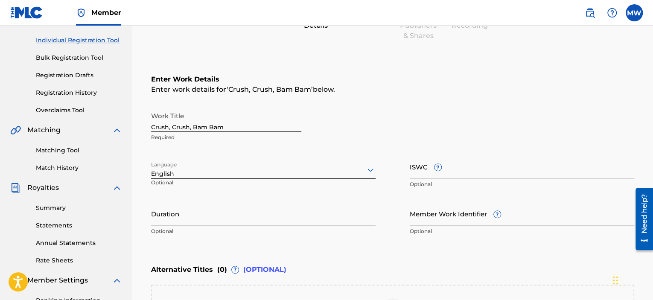
click at [253, 223] on input "Duration" at bounding box center [263, 214] width 225 height 24
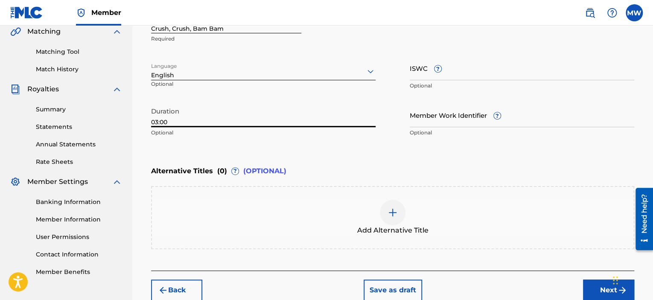
scroll to position [231, 0]
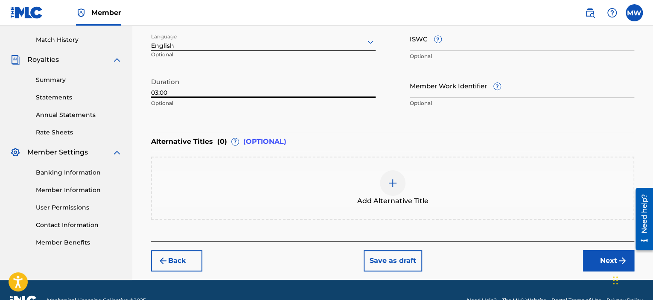
type input "03:00"
click at [608, 259] on button "Next" at bounding box center [608, 260] width 51 height 21
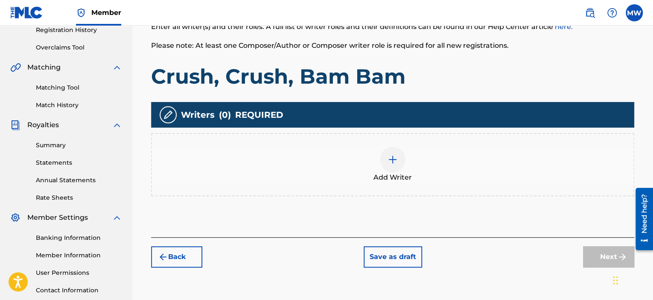
scroll to position [209, 0]
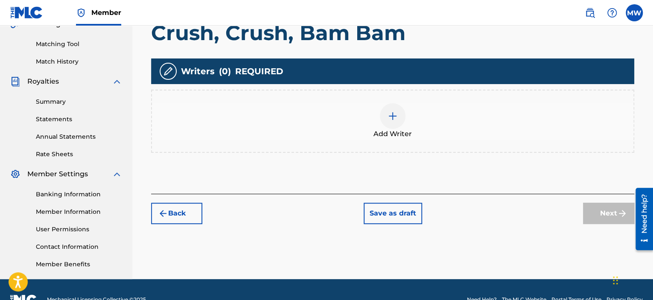
click at [396, 116] on img at bounding box center [393, 116] width 10 height 10
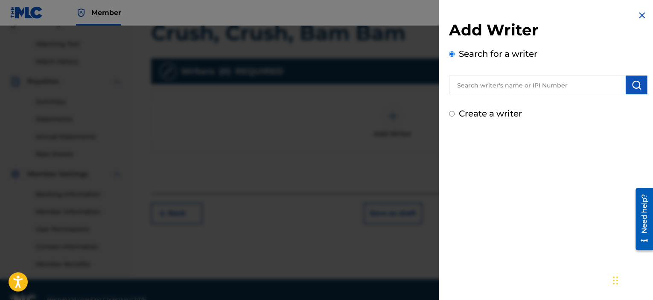
click at [506, 87] on input "text" at bounding box center [537, 85] width 177 height 19
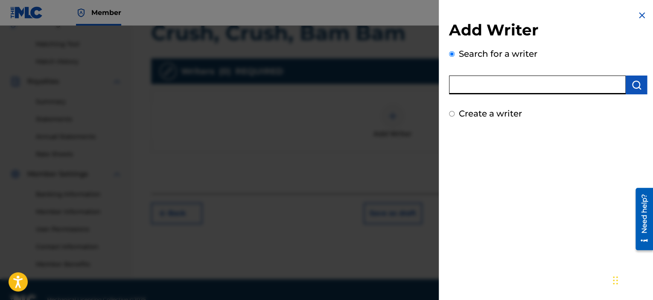
type input "[PERSON_NAME]"
click at [635, 84] on img "submit" at bounding box center [637, 85] width 10 height 10
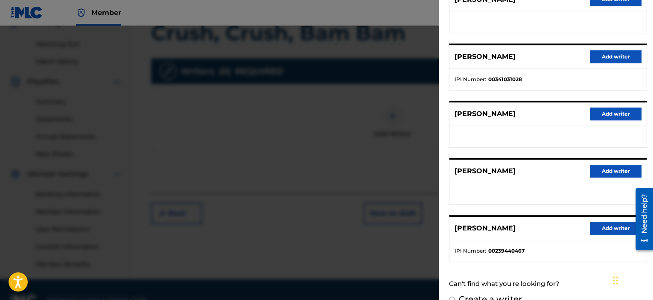
scroll to position [143, 0]
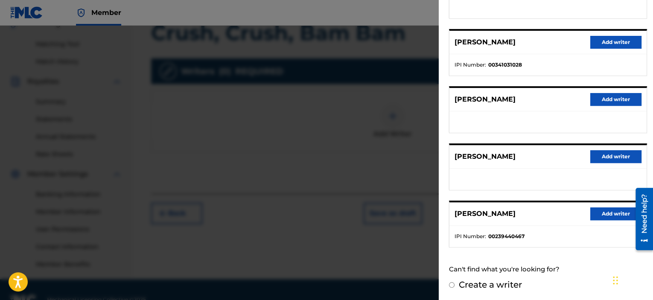
click at [613, 210] on button "Add writer" at bounding box center [616, 214] width 51 height 13
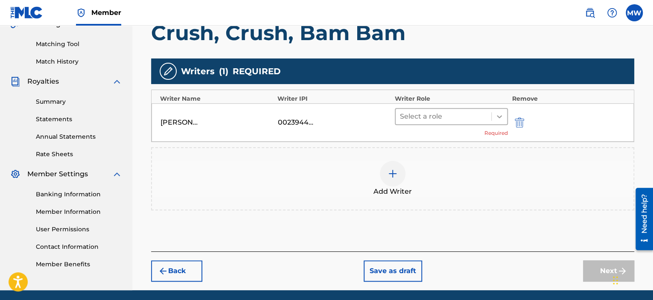
click at [497, 119] on icon at bounding box center [499, 116] width 9 height 9
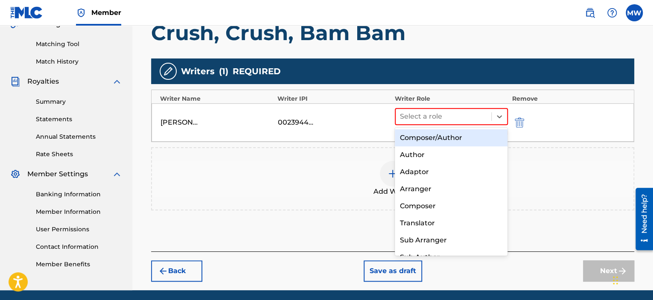
click at [471, 139] on div "Composer/Author" at bounding box center [451, 137] width 113 height 17
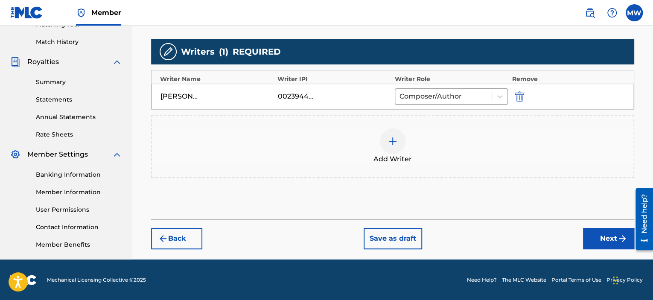
click at [602, 235] on button "Next" at bounding box center [608, 238] width 51 height 21
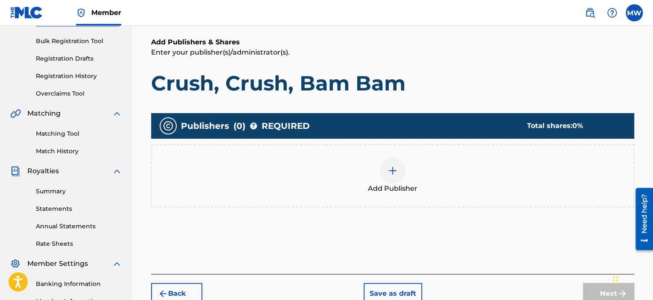
scroll to position [124, 0]
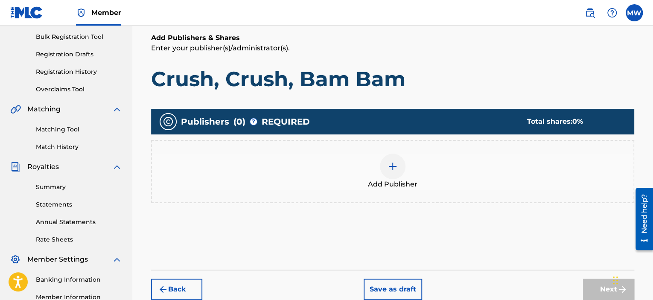
click at [389, 164] on img at bounding box center [393, 166] width 10 height 10
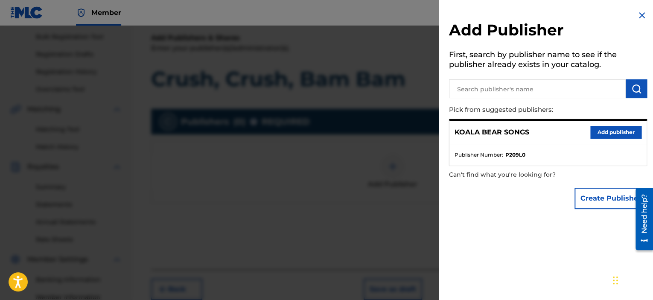
click at [627, 133] on button "Add publisher" at bounding box center [616, 132] width 51 height 13
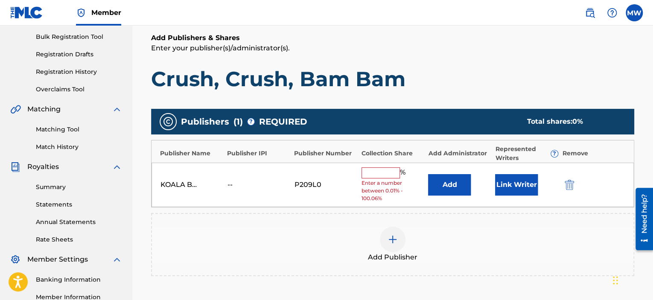
click at [386, 173] on input "text" at bounding box center [381, 172] width 38 height 11
type input "100"
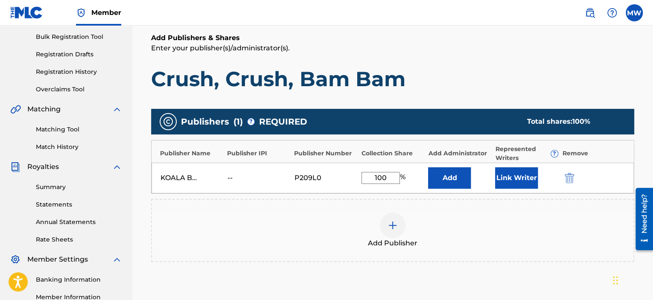
click at [522, 180] on button "Link Writer" at bounding box center [516, 177] width 43 height 21
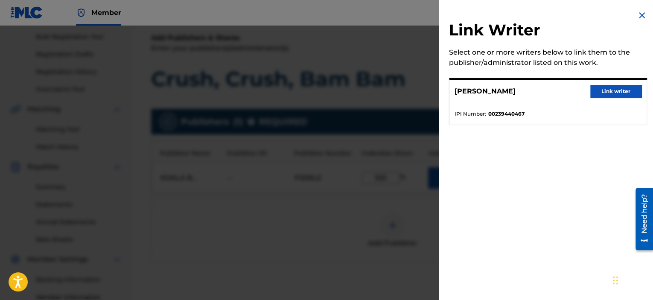
click at [611, 90] on button "Link writer" at bounding box center [616, 91] width 51 height 13
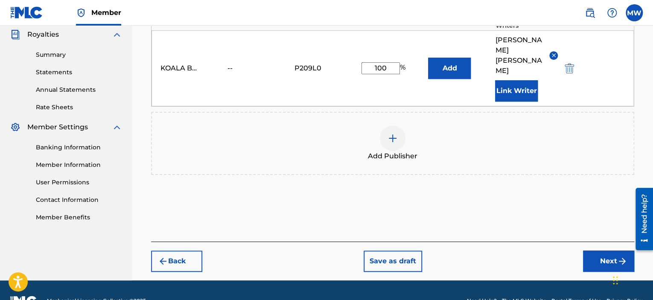
click at [595, 251] on button "Next" at bounding box center [608, 261] width 51 height 21
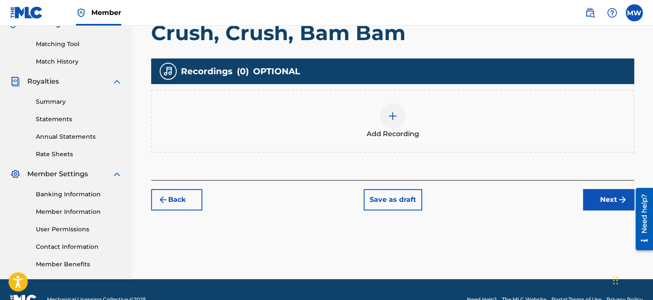
click at [607, 201] on button "Next" at bounding box center [608, 199] width 51 height 21
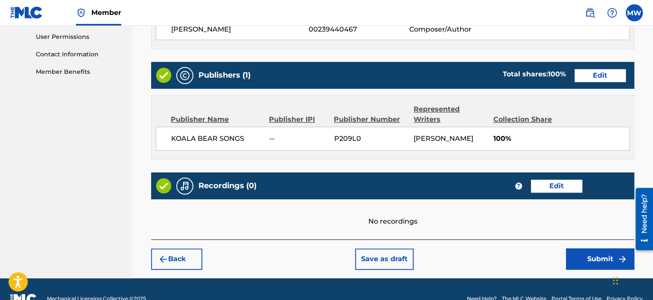
scroll to position [420, 0]
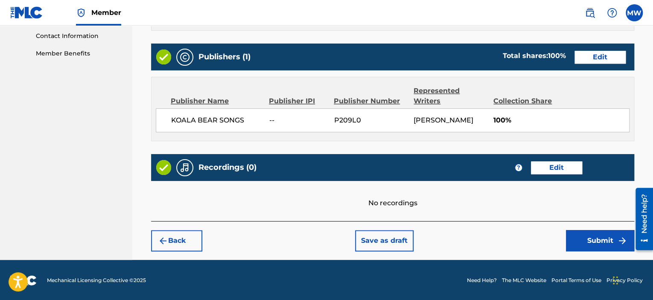
click at [593, 244] on button "Submit" at bounding box center [600, 240] width 68 height 21
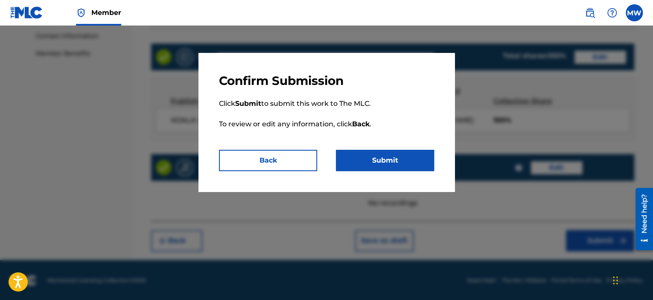
click at [397, 160] on button "Submit" at bounding box center [385, 160] width 98 height 21
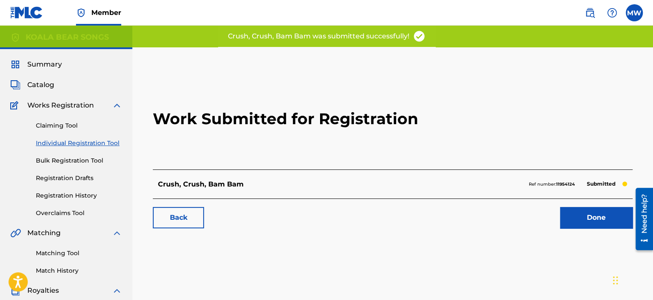
click at [573, 215] on link "Done" at bounding box center [596, 217] width 73 height 21
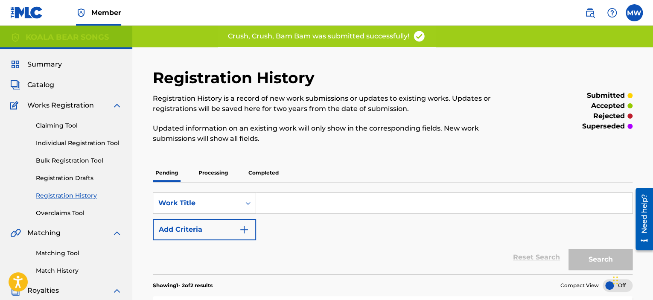
click at [47, 83] on span "Catalog" at bounding box center [40, 85] width 27 height 10
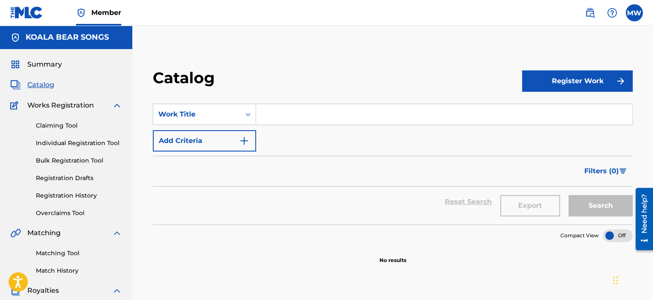
click at [550, 86] on button "Register Work" at bounding box center [577, 80] width 111 height 21
click at [545, 112] on link "Individual" at bounding box center [577, 109] width 111 height 20
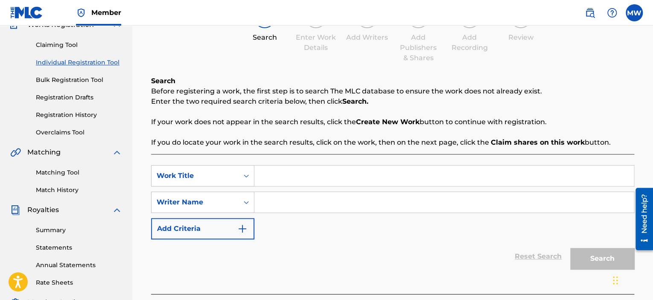
scroll to position [85, 0]
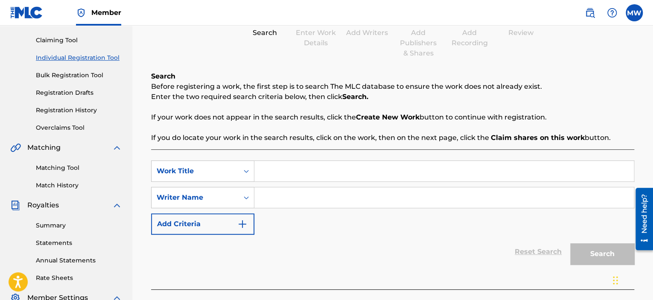
click at [313, 172] on input "Search Form" at bounding box center [444, 171] width 380 height 20
type input "Goodbye [US_STATE], Hello Memphis Queen"
click at [261, 196] on input "Search Form" at bounding box center [444, 197] width 380 height 20
type input "[PERSON_NAME]"
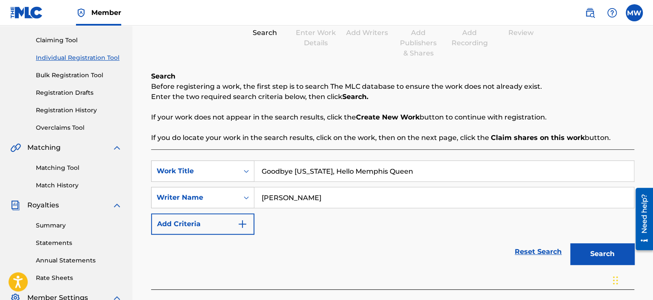
click at [589, 251] on button "Search" at bounding box center [602, 253] width 64 height 21
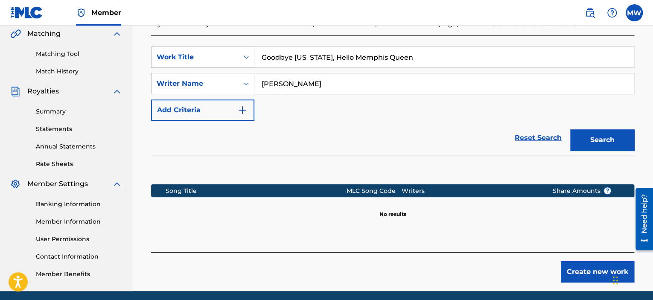
scroll to position [213, 0]
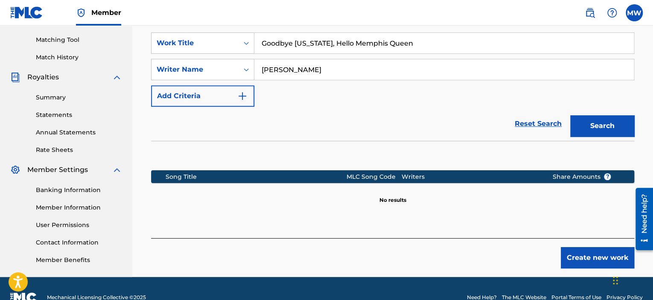
click at [594, 254] on button "Create new work" at bounding box center [597, 257] width 73 height 21
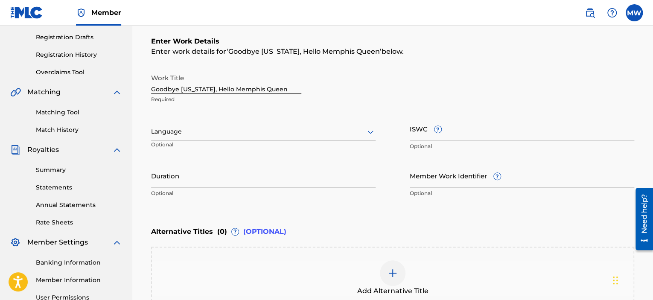
scroll to position [128, 0]
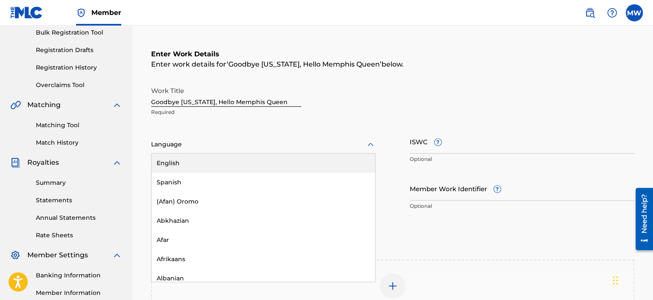
click at [367, 145] on icon at bounding box center [370, 145] width 10 height 10
click at [353, 163] on div "English" at bounding box center [264, 163] width 224 height 19
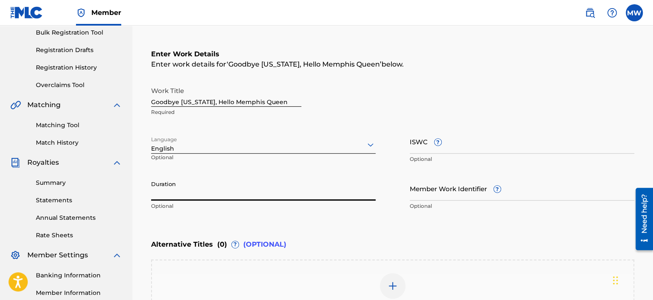
click at [336, 196] on input "Duration" at bounding box center [263, 188] width 225 height 24
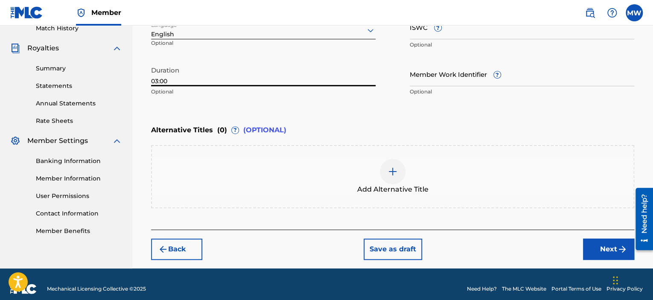
scroll to position [251, 0]
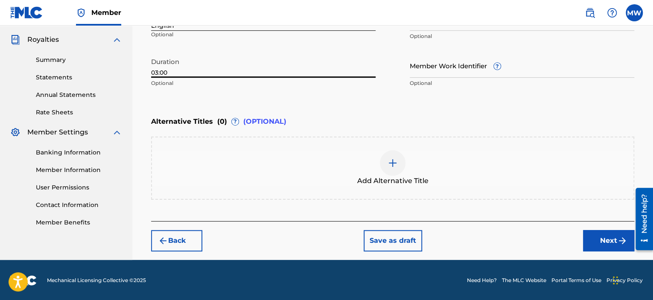
type input "03:00"
click at [594, 237] on button "Next" at bounding box center [608, 240] width 51 height 21
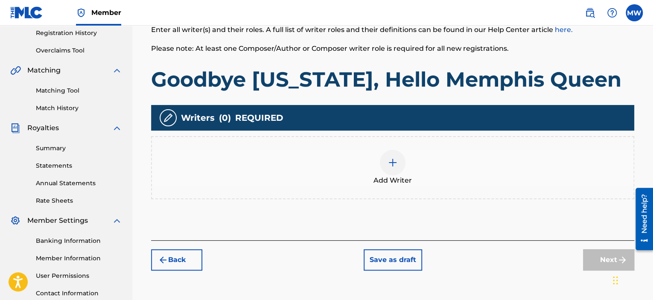
scroll to position [167, 0]
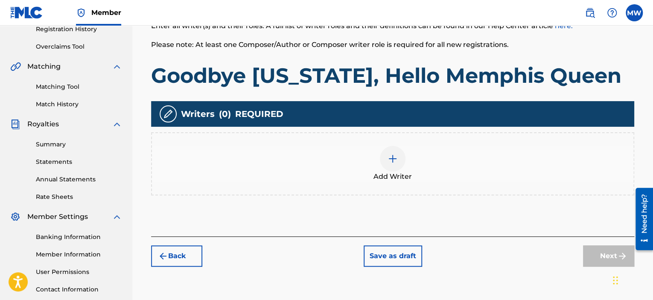
click at [391, 157] on img at bounding box center [393, 159] width 10 height 10
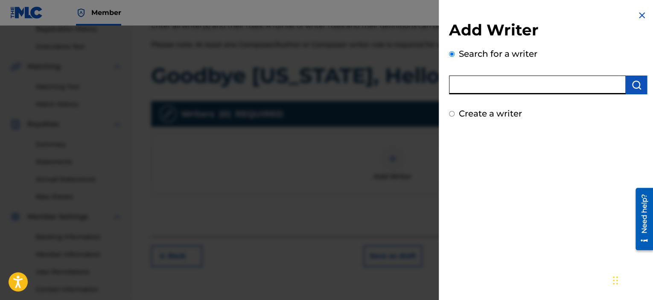
click at [544, 84] on input "text" at bounding box center [537, 85] width 177 height 19
type input "[PERSON_NAME]"
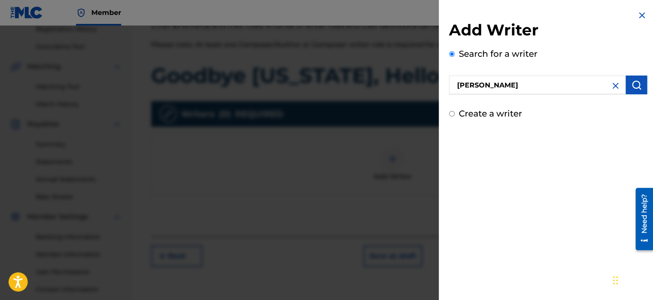
click at [633, 82] on img "submit" at bounding box center [637, 85] width 10 height 10
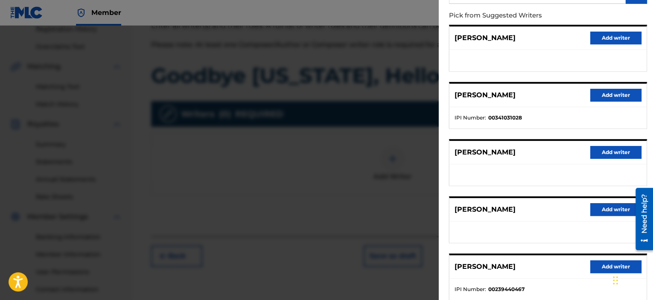
scroll to position [128, 0]
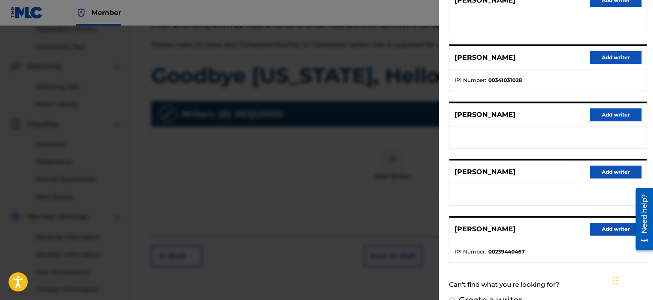
click at [613, 227] on button "Add writer" at bounding box center [616, 229] width 51 height 13
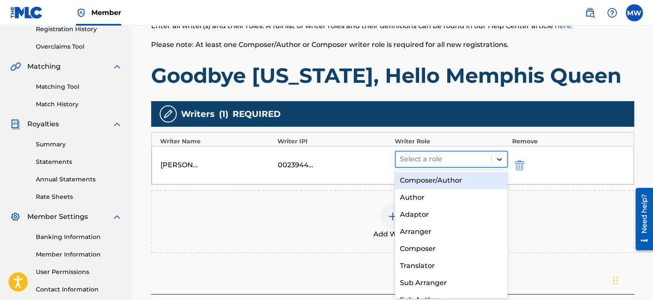
click at [497, 157] on icon at bounding box center [499, 159] width 9 height 9
click at [483, 180] on div "Composer/Author" at bounding box center [451, 180] width 113 height 17
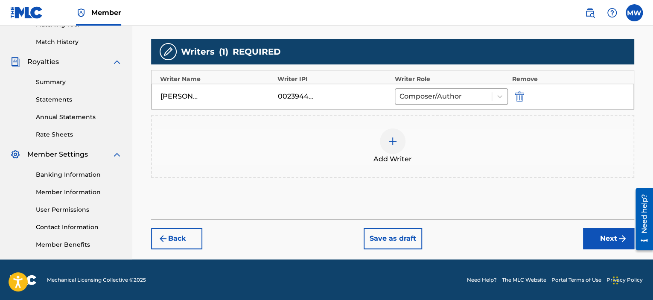
click at [606, 234] on button "Next" at bounding box center [608, 238] width 51 height 21
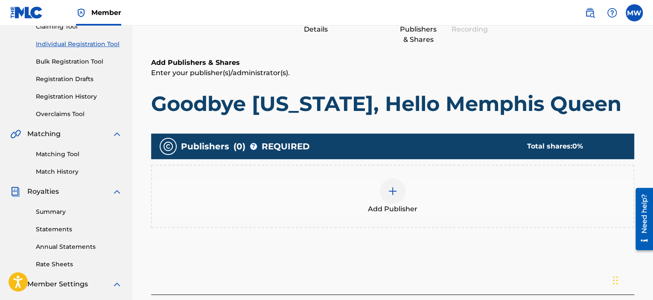
scroll to position [124, 0]
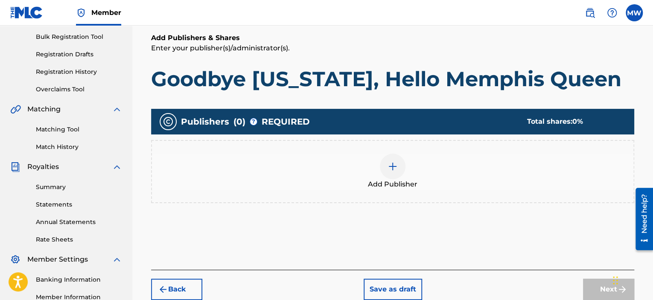
click at [386, 168] on div at bounding box center [393, 167] width 26 height 26
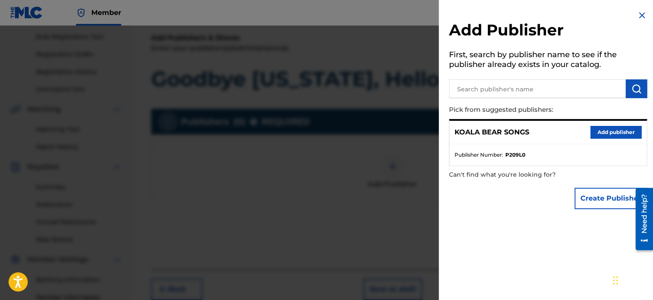
click at [605, 133] on button "Add publisher" at bounding box center [616, 132] width 51 height 13
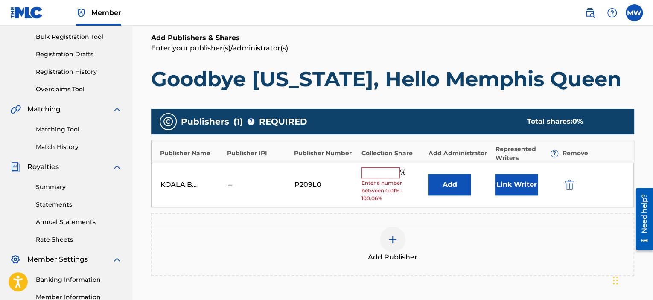
click at [382, 173] on input "text" at bounding box center [381, 172] width 38 height 11
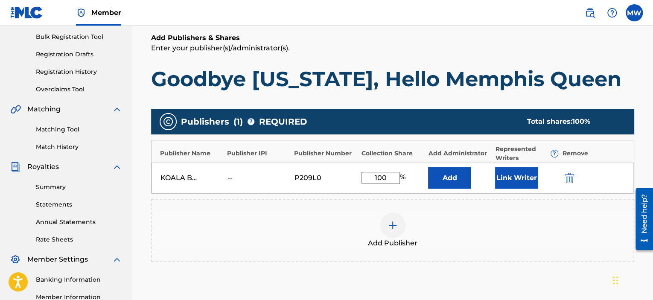
type input "100"
click at [509, 180] on button "Link Writer" at bounding box center [516, 177] width 43 height 21
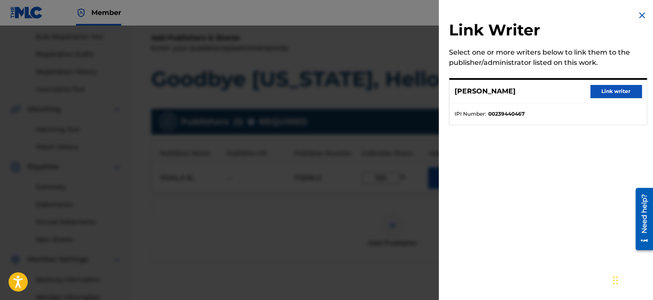
click at [610, 93] on button "Link writer" at bounding box center [616, 91] width 51 height 13
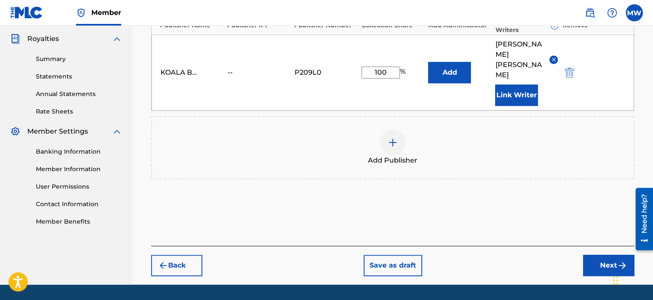
click at [594, 255] on button "Next" at bounding box center [608, 265] width 51 height 21
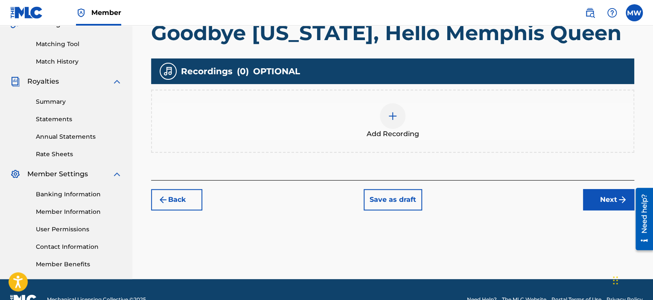
click at [604, 199] on button "Next" at bounding box center [608, 199] width 51 height 21
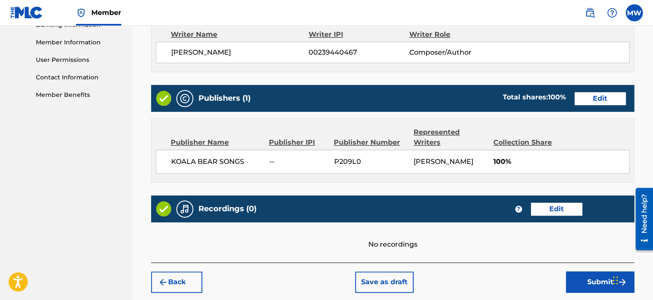
scroll to position [380, 0]
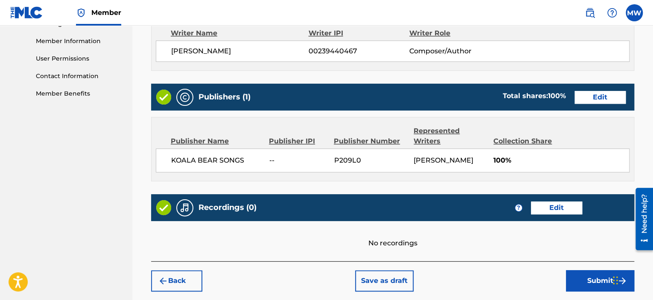
click at [576, 280] on button "Submit" at bounding box center [600, 280] width 68 height 21
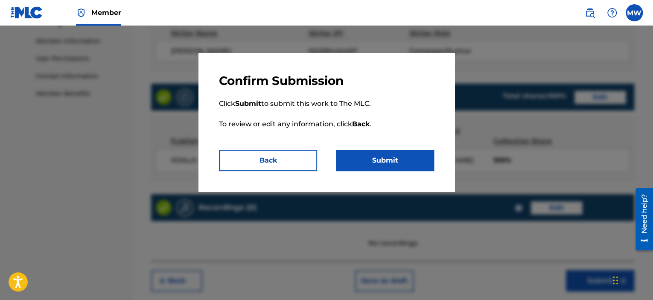
click at [391, 160] on button "Submit" at bounding box center [385, 160] width 98 height 21
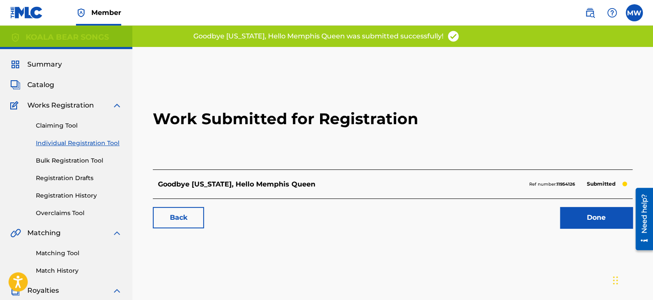
click at [588, 218] on link "Done" at bounding box center [596, 217] width 73 height 21
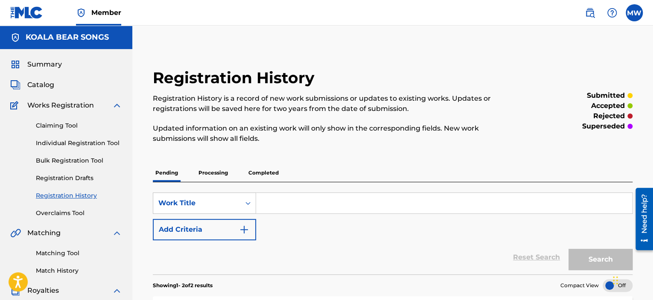
click at [50, 83] on span "Catalog" at bounding box center [40, 85] width 27 height 10
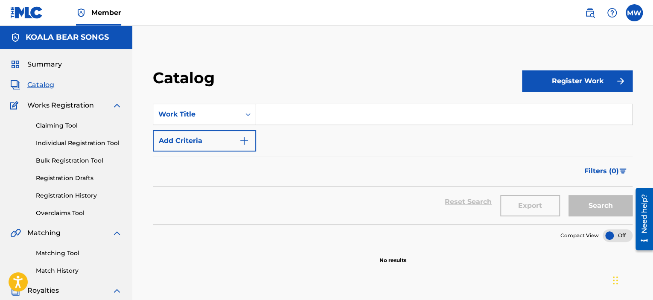
click at [578, 89] on button "Register Work" at bounding box center [577, 80] width 111 height 21
click at [532, 111] on link "Individual" at bounding box center [577, 109] width 111 height 20
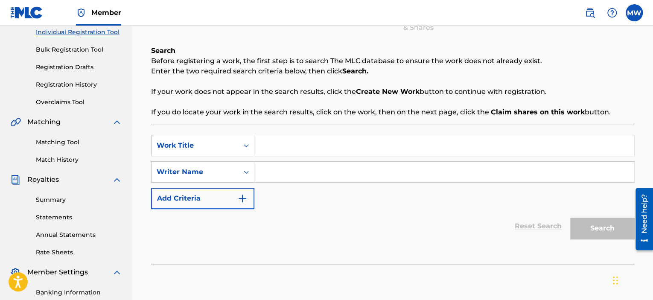
scroll to position [128, 0]
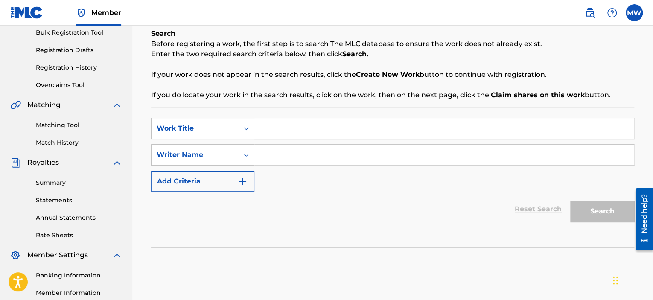
click at [279, 129] on input "Search Form" at bounding box center [444, 128] width 380 height 20
type input "Here Kitty, Kitty"
click at [301, 155] on input "Search Form" at bounding box center [444, 155] width 380 height 20
type input "[PERSON_NAME]"
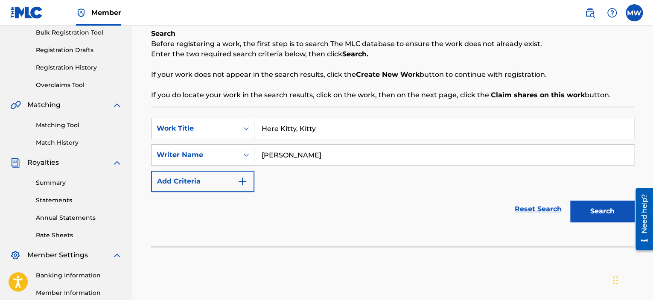
click at [614, 211] on button "Search" at bounding box center [602, 211] width 64 height 21
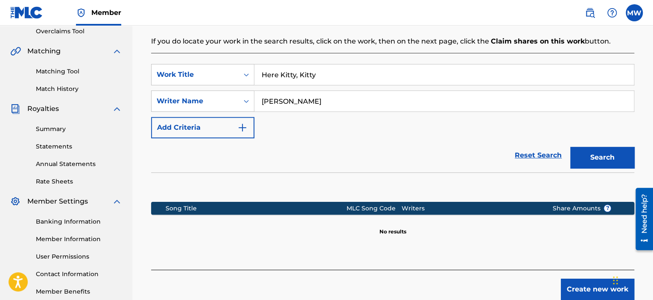
scroll to position [213, 0]
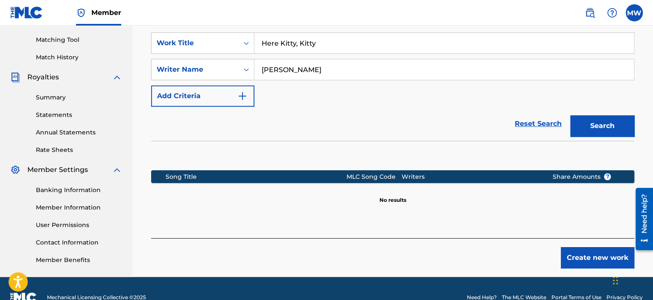
click at [572, 259] on button "Create new work" at bounding box center [597, 257] width 73 height 21
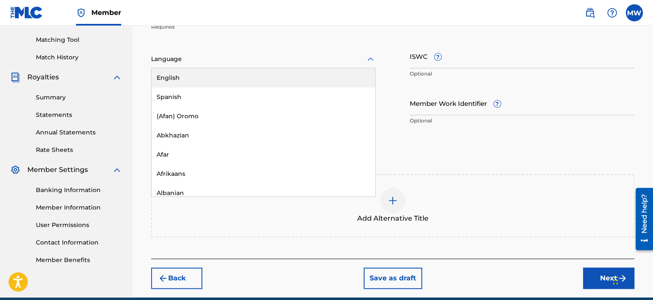
click at [320, 62] on div at bounding box center [263, 59] width 225 height 11
click at [309, 78] on div "English" at bounding box center [264, 77] width 224 height 19
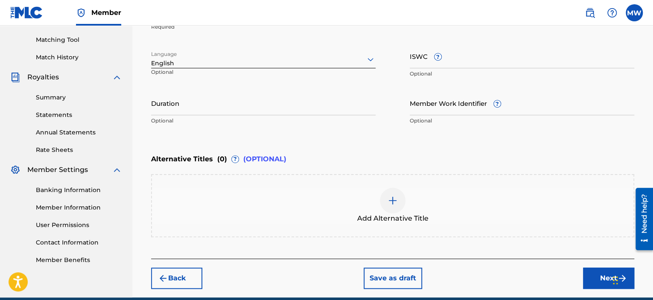
click at [313, 102] on input "Duration" at bounding box center [263, 103] width 225 height 24
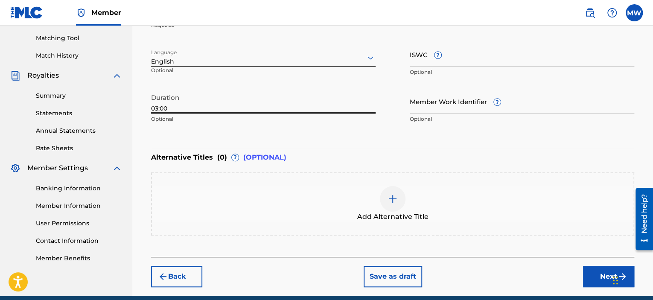
scroll to position [251, 0]
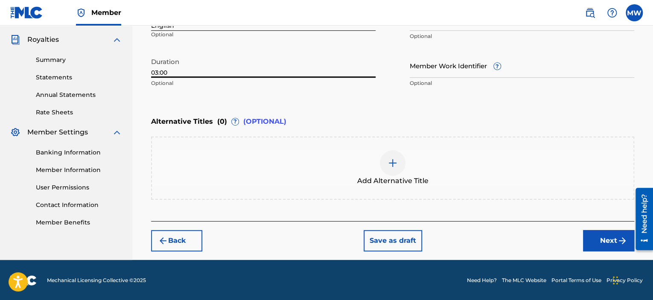
type input "03:00"
click at [600, 238] on button "Next" at bounding box center [608, 240] width 51 height 21
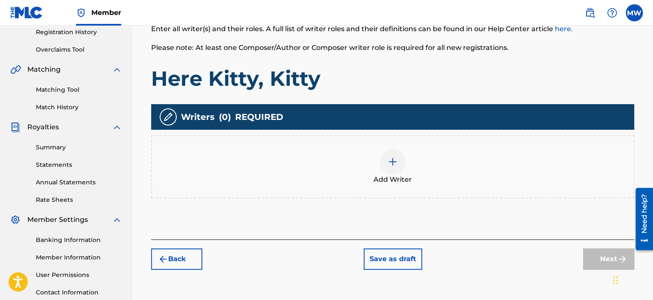
scroll to position [167, 0]
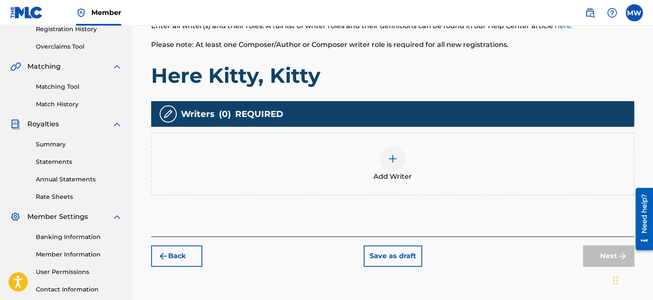
click at [397, 161] on img at bounding box center [393, 159] width 10 height 10
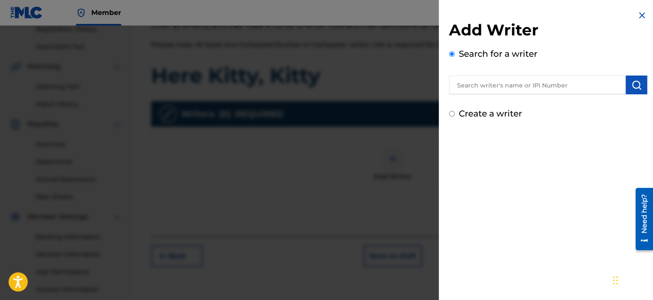
click at [485, 80] on input "text" at bounding box center [537, 85] width 177 height 19
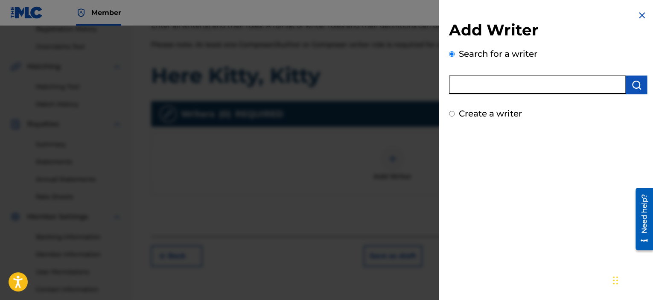
type input "[PERSON_NAME]"
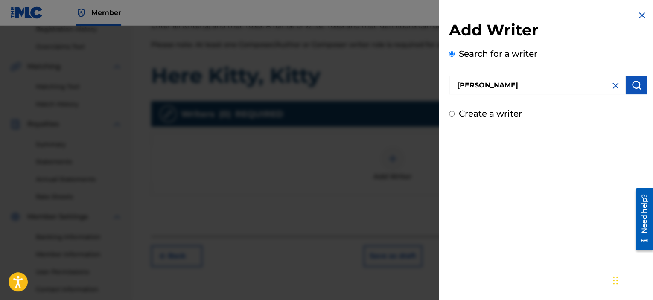
drag, startPoint x: 639, startPoint y: 81, endPoint x: 632, endPoint y: 94, distance: 14.3
click at [639, 82] on button "submit" at bounding box center [636, 85] width 21 height 19
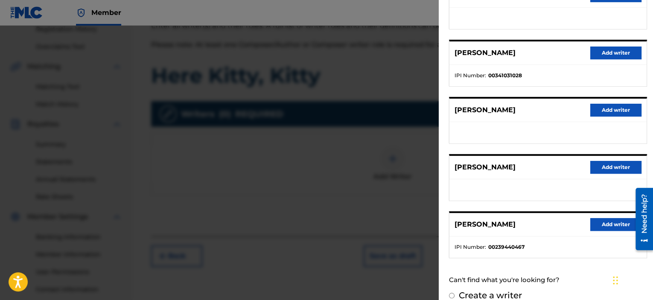
scroll to position [143, 0]
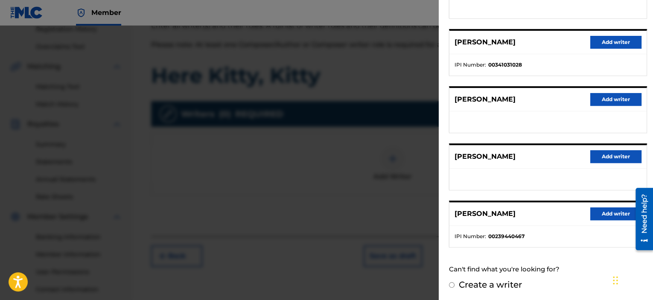
click at [605, 211] on button "Add writer" at bounding box center [616, 214] width 51 height 13
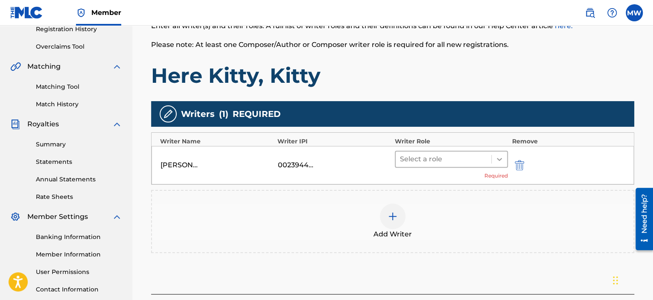
click at [502, 158] on icon at bounding box center [499, 159] width 9 height 9
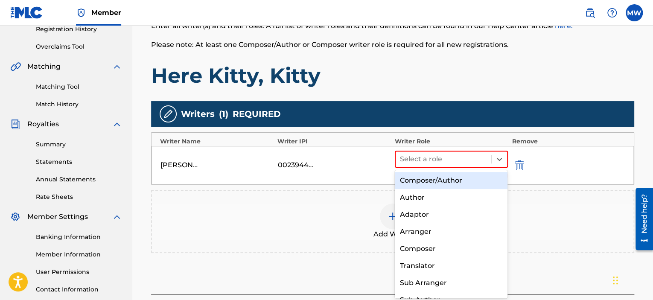
click at [481, 181] on div "Composer/Author" at bounding box center [451, 180] width 113 height 17
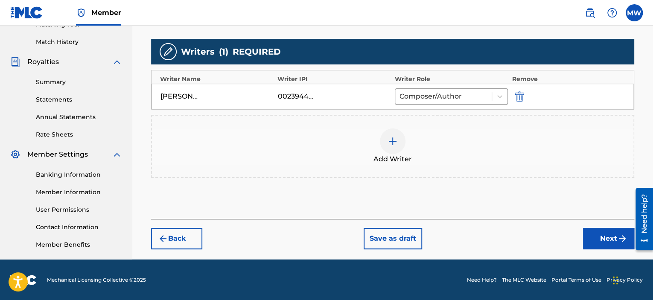
click at [599, 238] on button "Next" at bounding box center [608, 238] width 51 height 21
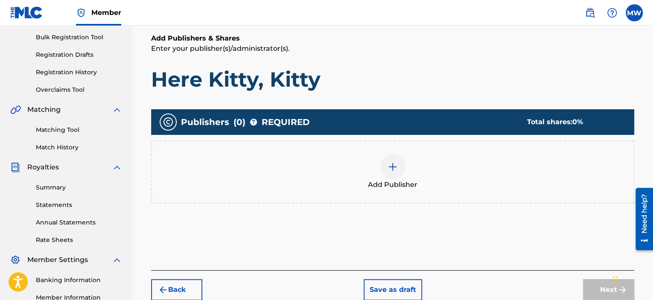
scroll to position [124, 0]
click at [399, 165] on div at bounding box center [393, 167] width 26 height 26
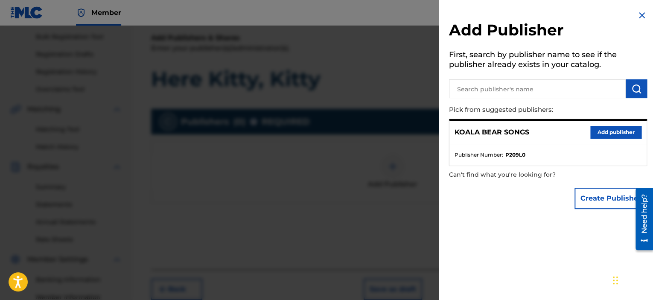
click at [601, 134] on button "Add publisher" at bounding box center [616, 132] width 51 height 13
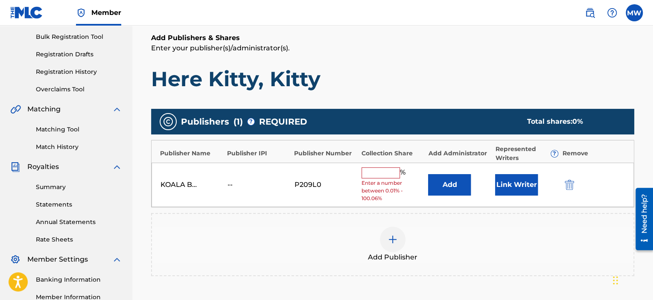
click at [385, 169] on input "text" at bounding box center [381, 172] width 38 height 11
type input "100"
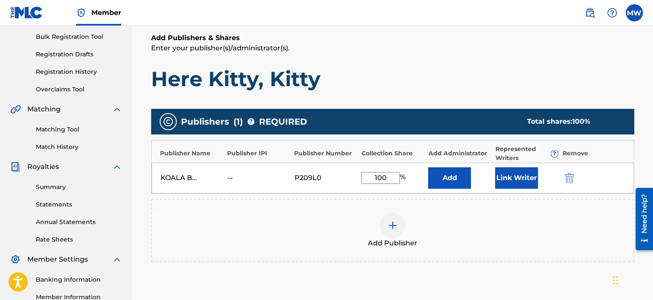
click at [521, 181] on button "Link Writer" at bounding box center [516, 177] width 43 height 21
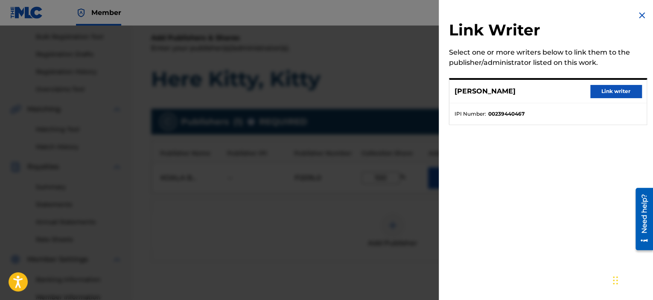
click at [617, 92] on button "Link writer" at bounding box center [616, 91] width 51 height 13
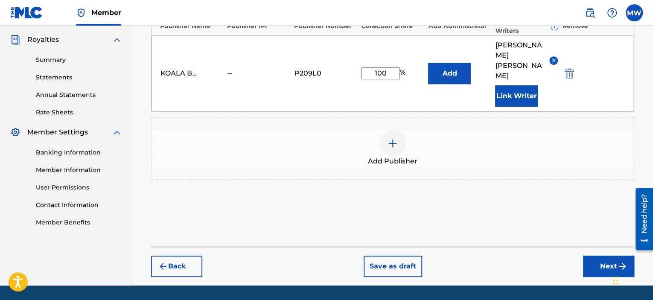
scroll to position [256, 0]
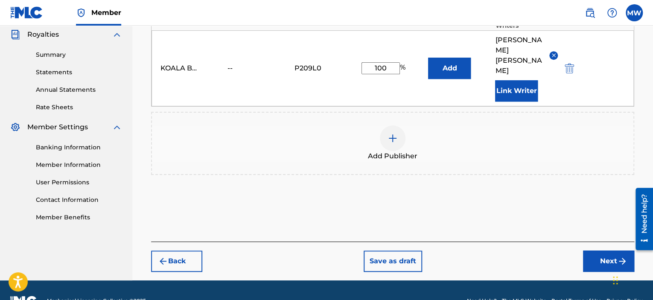
click at [594, 251] on button "Next" at bounding box center [608, 261] width 51 height 21
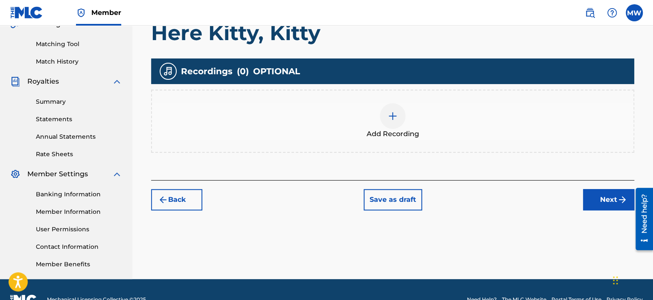
click at [615, 199] on button "Next" at bounding box center [608, 199] width 51 height 21
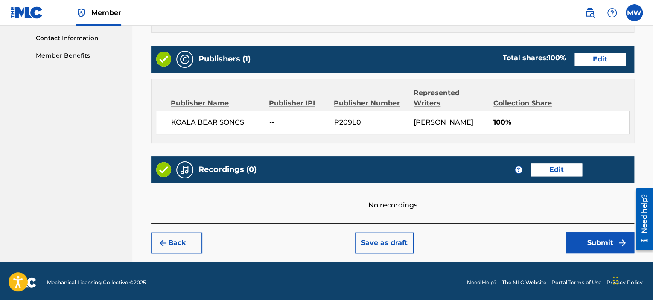
scroll to position [420, 0]
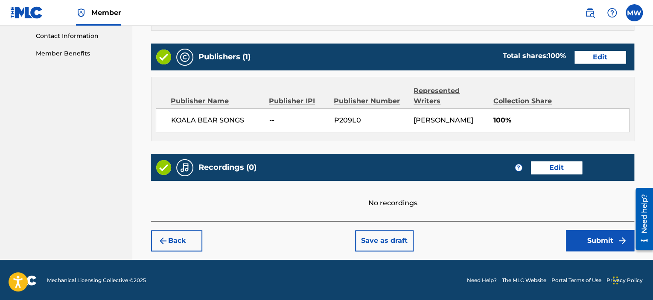
click at [589, 242] on button "Submit" at bounding box center [600, 240] width 68 height 21
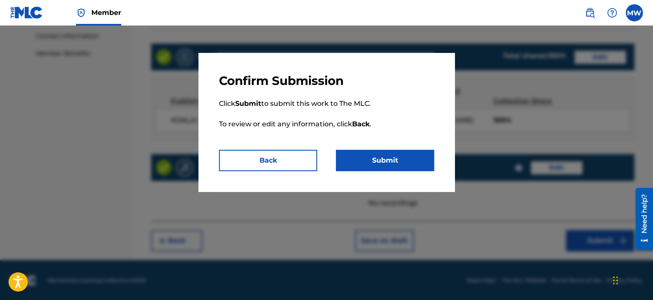
click at [401, 161] on button "Submit" at bounding box center [385, 160] width 98 height 21
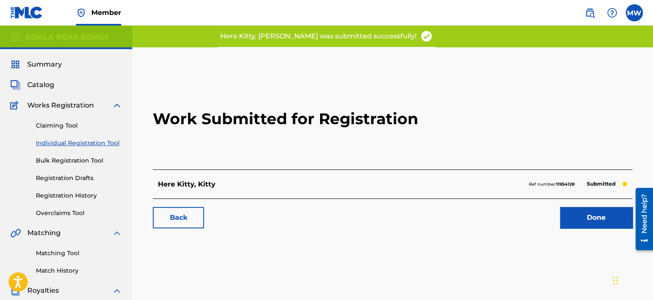
click at [586, 217] on link "Done" at bounding box center [596, 217] width 73 height 21
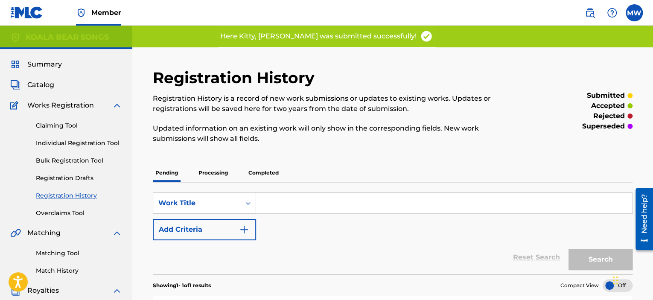
click at [48, 86] on span "Catalog" at bounding box center [40, 85] width 27 height 10
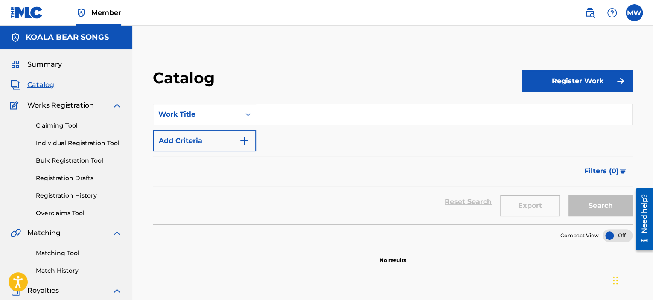
click at [567, 88] on button "Register Work" at bounding box center [577, 80] width 111 height 21
click at [550, 104] on link "Individual" at bounding box center [577, 109] width 111 height 20
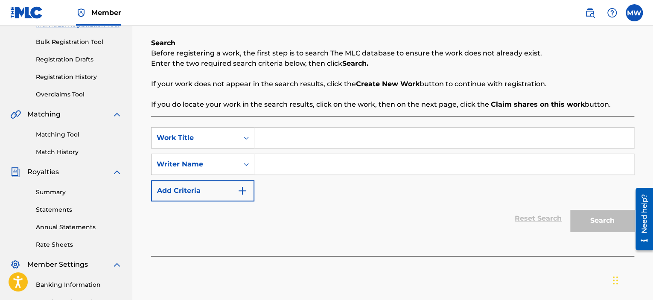
scroll to position [128, 0]
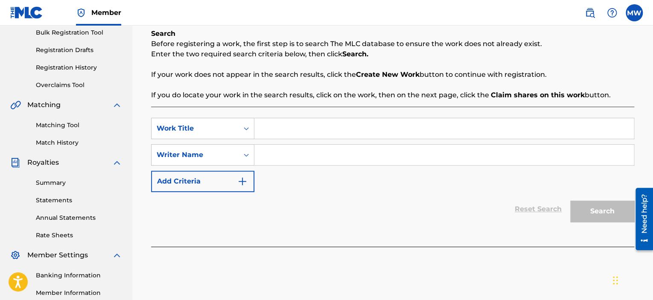
click at [318, 131] on input "Search Form" at bounding box center [444, 128] width 380 height 20
type input "[PERSON_NAME]"
click at [322, 158] on input "Search Form" at bounding box center [444, 155] width 380 height 20
type input "[PERSON_NAME]"
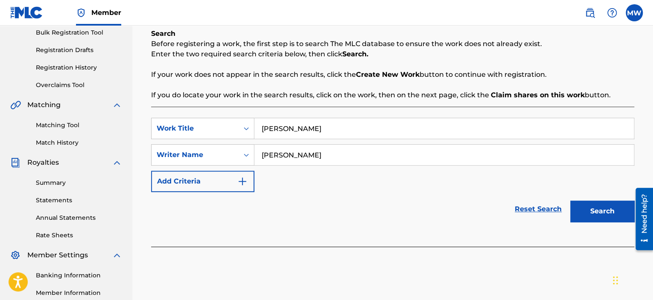
click at [593, 215] on button "Search" at bounding box center [602, 211] width 64 height 21
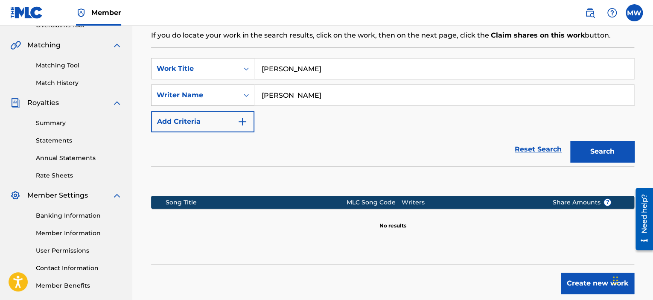
scroll to position [231, 0]
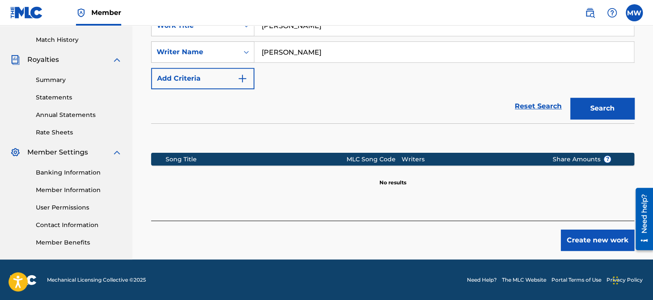
click at [582, 241] on button "Create new work" at bounding box center [597, 240] width 73 height 21
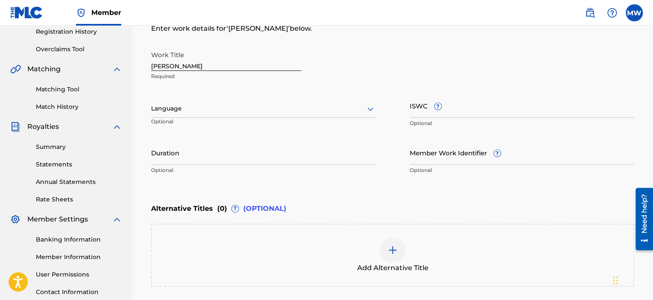
scroll to position [146, 0]
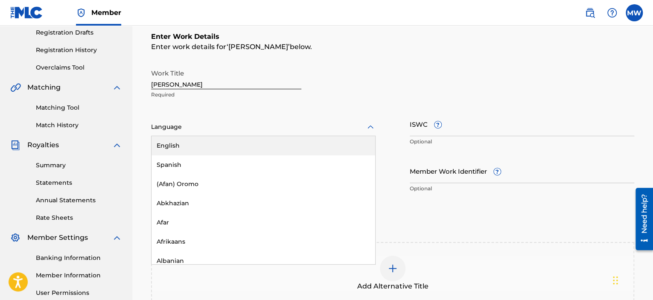
click at [371, 129] on icon at bounding box center [370, 127] width 10 height 10
click at [351, 146] on div "English" at bounding box center [264, 145] width 224 height 19
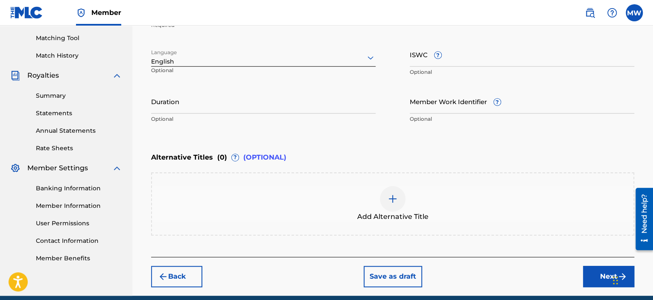
scroll to position [231, 0]
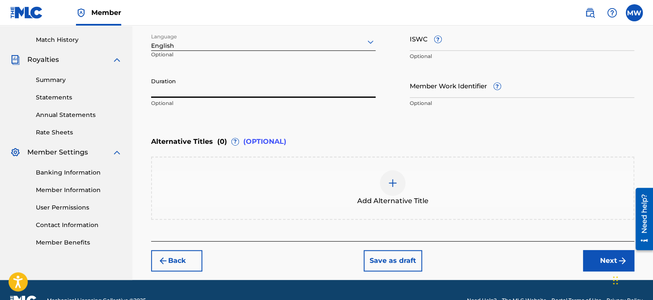
click at [276, 86] on input "Duration" at bounding box center [263, 85] width 225 height 24
type input "03:00"
click at [592, 256] on button "Next" at bounding box center [608, 260] width 51 height 21
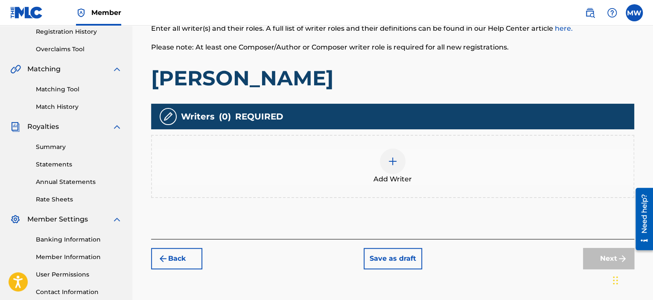
scroll to position [167, 0]
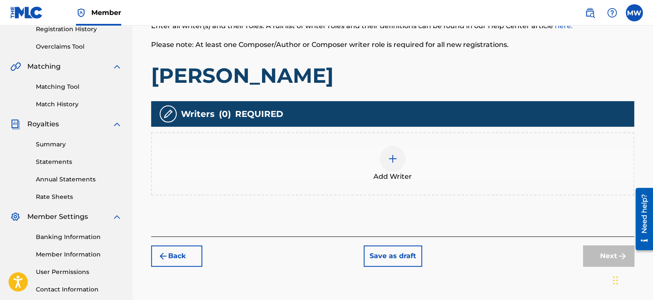
click at [393, 157] on img at bounding box center [393, 159] width 10 height 10
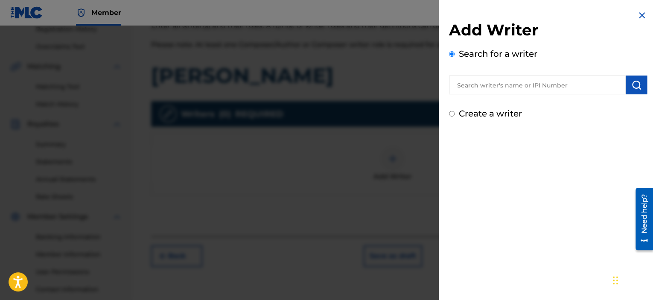
click at [522, 87] on input "text" at bounding box center [537, 85] width 177 height 19
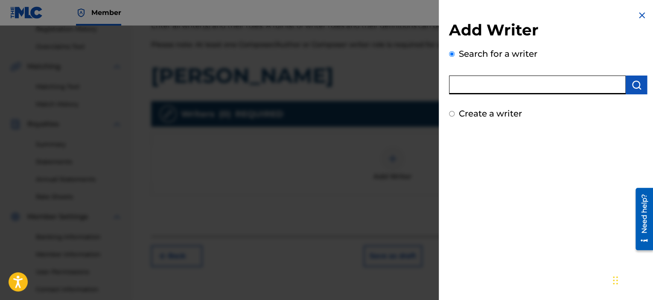
type input "[PERSON_NAME]"
click at [635, 83] on img "submit" at bounding box center [637, 85] width 10 height 10
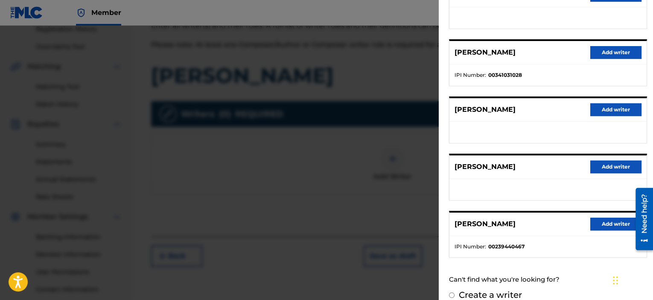
scroll to position [143, 0]
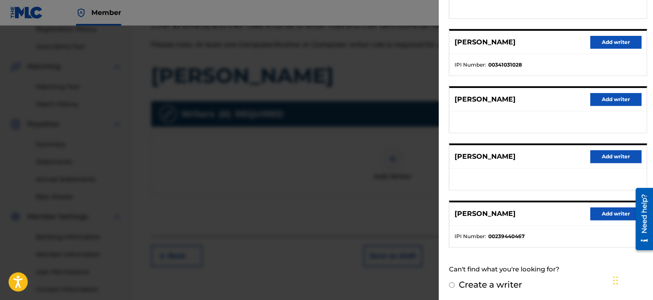
click at [605, 213] on button "Add writer" at bounding box center [616, 214] width 51 height 13
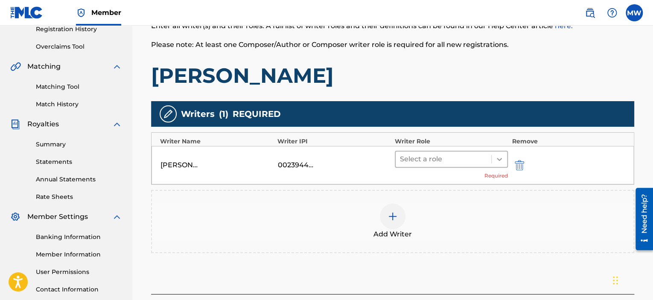
click at [499, 158] on icon at bounding box center [499, 159] width 5 height 3
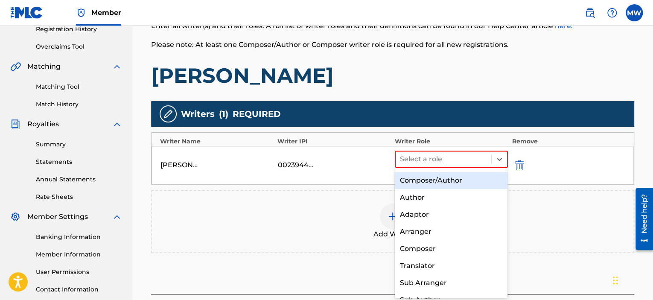
click at [479, 178] on div "Composer/Author" at bounding box center [451, 180] width 113 height 17
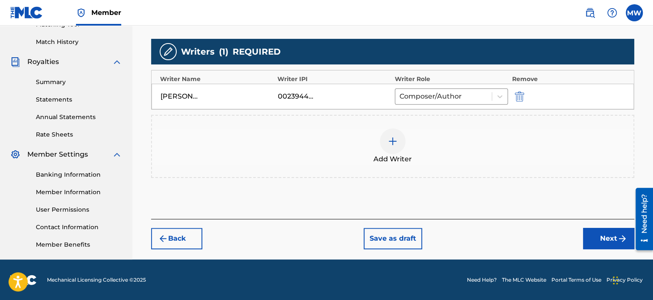
click at [594, 237] on button "Next" at bounding box center [608, 238] width 51 height 21
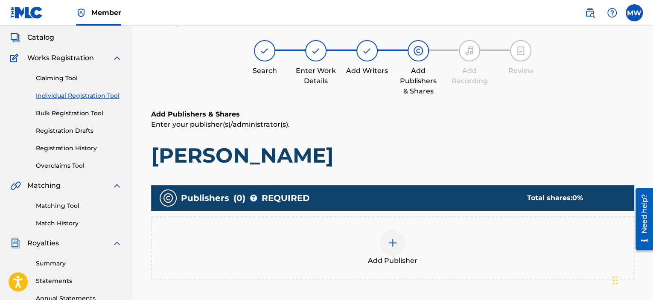
scroll to position [38, 0]
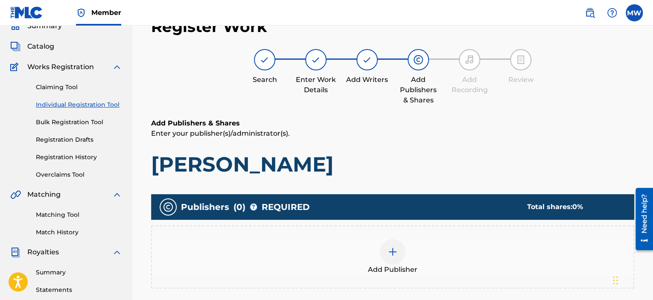
click at [399, 256] on div at bounding box center [393, 252] width 26 height 26
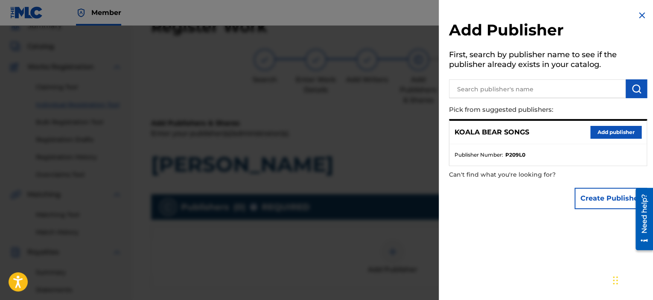
click at [614, 134] on button "Add publisher" at bounding box center [616, 132] width 51 height 13
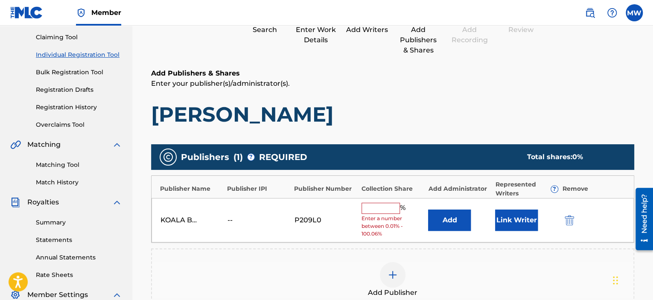
scroll to position [124, 0]
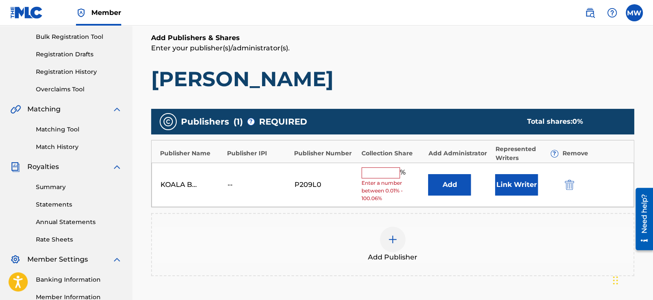
click at [379, 173] on input "text" at bounding box center [381, 172] width 38 height 11
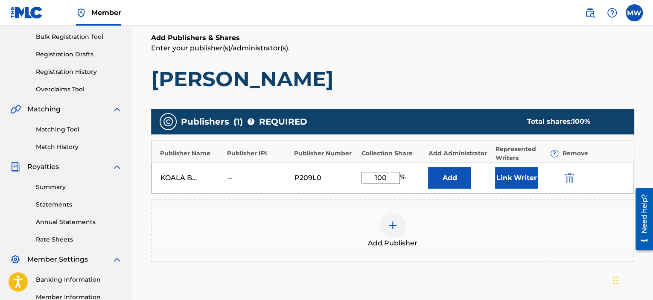
type input "100"
click at [512, 181] on button "Link Writer" at bounding box center [516, 177] width 43 height 21
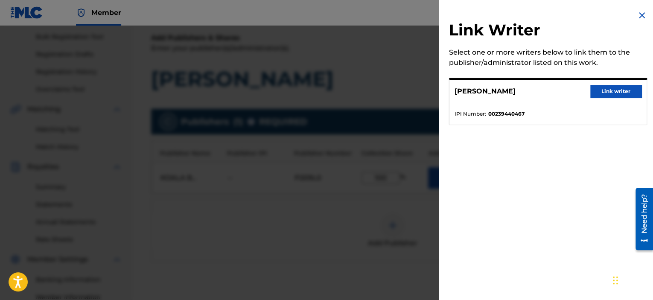
click at [605, 93] on button "Link writer" at bounding box center [616, 91] width 51 height 13
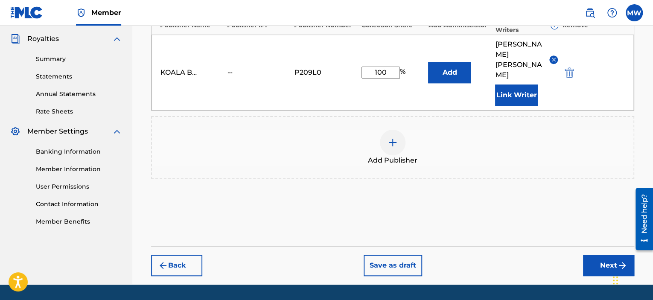
scroll to position [256, 0]
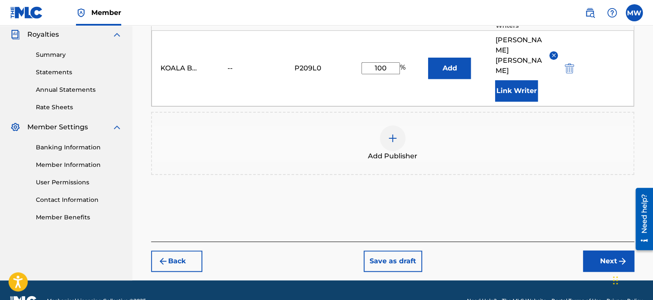
click at [598, 251] on button "Next" at bounding box center [608, 261] width 51 height 21
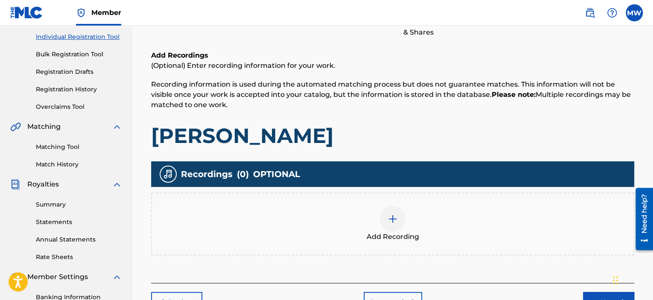
scroll to position [167, 0]
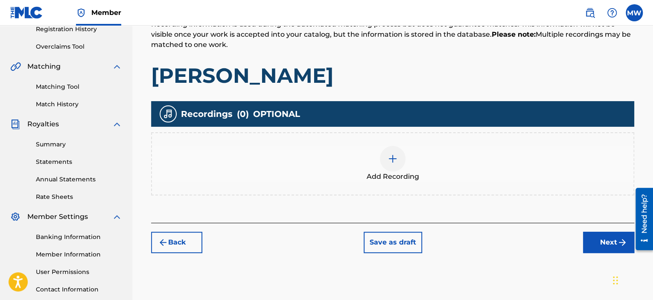
click at [605, 239] on button "Next" at bounding box center [608, 242] width 51 height 21
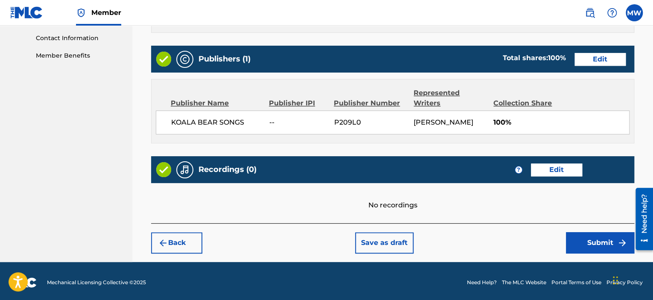
scroll to position [420, 0]
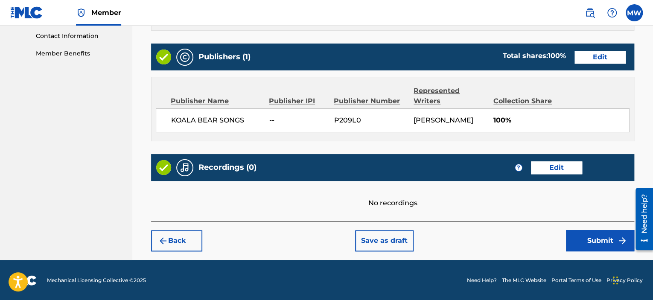
click at [589, 237] on button "Submit" at bounding box center [600, 240] width 68 height 21
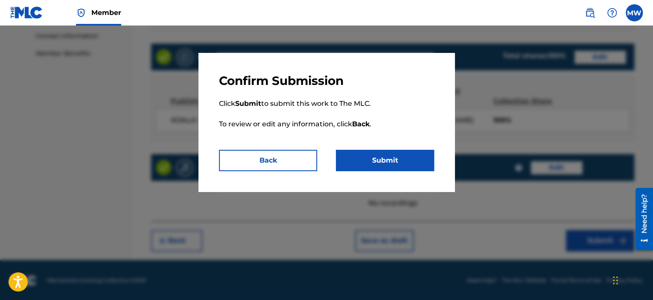
click at [396, 163] on button "Submit" at bounding box center [385, 160] width 98 height 21
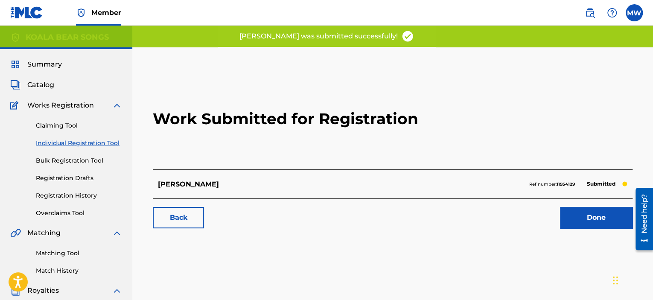
click at [599, 216] on link "Done" at bounding box center [596, 217] width 73 height 21
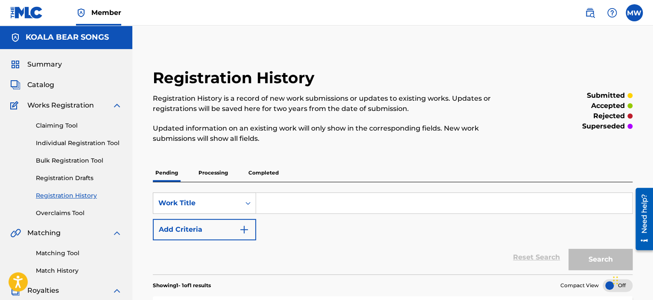
click at [41, 86] on span "Catalog" at bounding box center [40, 85] width 27 height 10
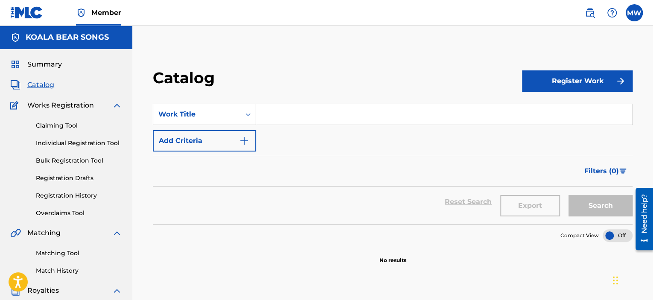
click at [560, 78] on button "Register Work" at bounding box center [577, 80] width 111 height 21
click at [323, 115] on input "Search Form" at bounding box center [444, 114] width 376 height 20
click at [272, 117] on input "Search Form" at bounding box center [444, 114] width 376 height 20
click at [547, 107] on link "Individual" at bounding box center [577, 109] width 111 height 20
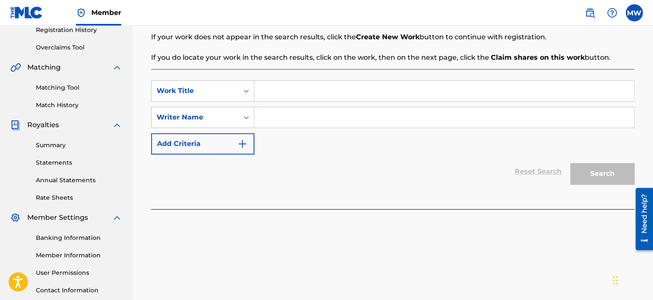
scroll to position [171, 0]
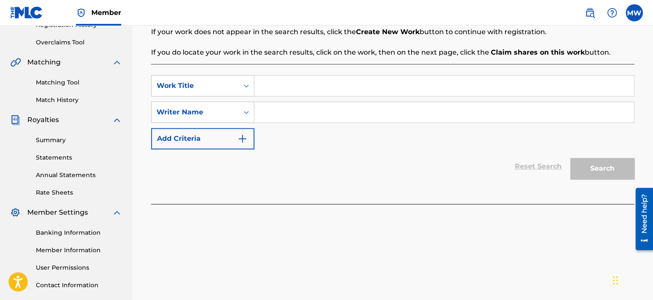
click at [322, 87] on input "Search Form" at bounding box center [444, 86] width 380 height 20
type input "Just Turned 18"
click at [293, 112] on input "Search Form" at bounding box center [444, 112] width 380 height 20
type input "[PERSON_NAME]"
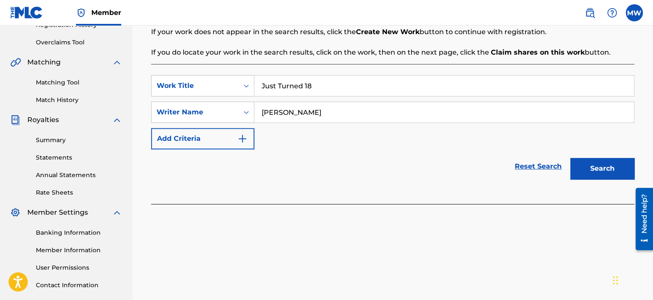
click at [607, 169] on button "Search" at bounding box center [602, 168] width 64 height 21
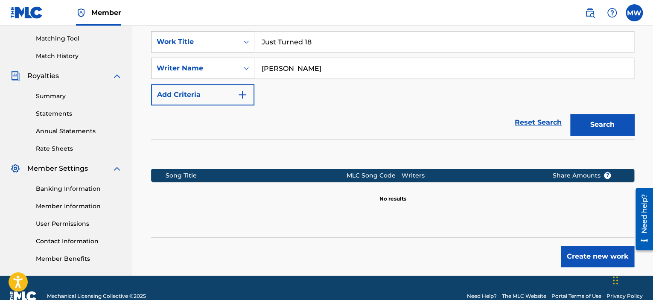
scroll to position [231, 0]
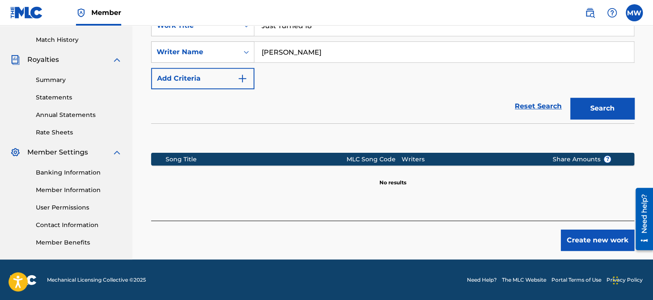
click at [602, 239] on button "Create new work" at bounding box center [597, 240] width 73 height 21
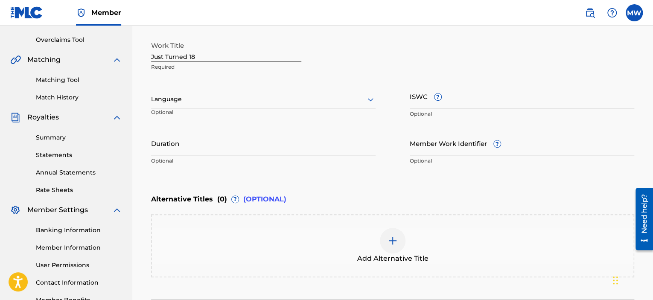
scroll to position [146, 0]
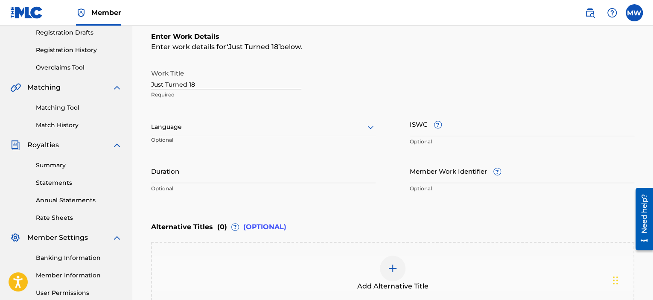
click at [373, 125] on icon at bounding box center [370, 127] width 10 height 10
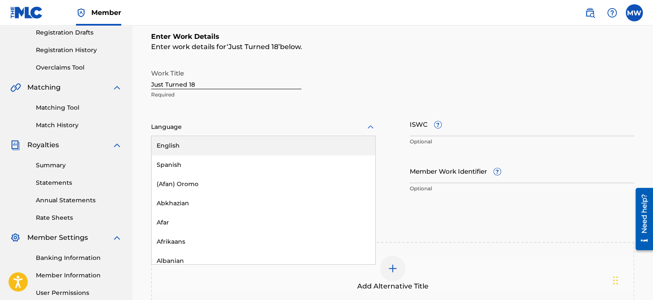
click at [342, 143] on div "English" at bounding box center [264, 145] width 224 height 19
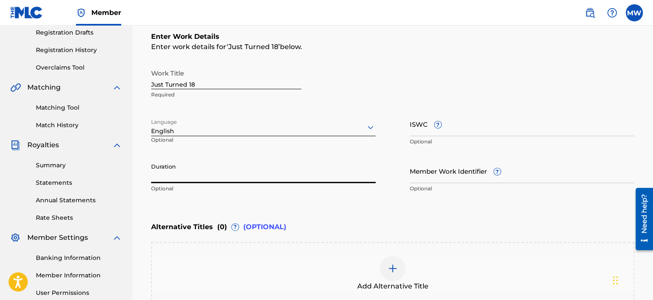
click at [281, 182] on input "Duration" at bounding box center [263, 171] width 225 height 24
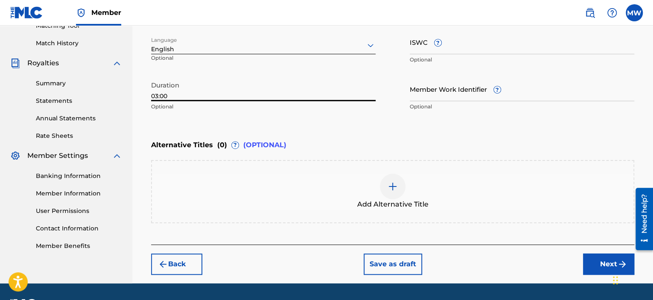
scroll to position [251, 0]
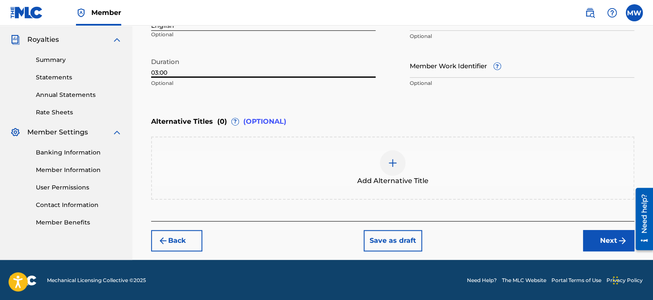
type input "03:00"
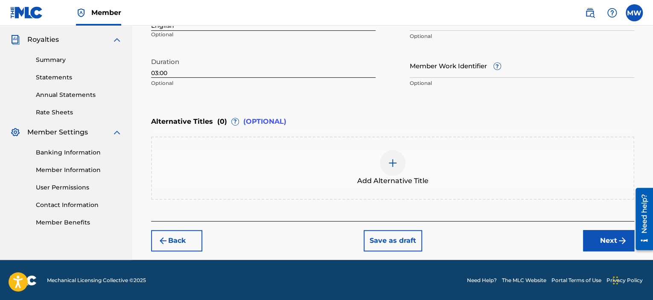
click at [599, 240] on button "Next" at bounding box center [608, 240] width 51 height 21
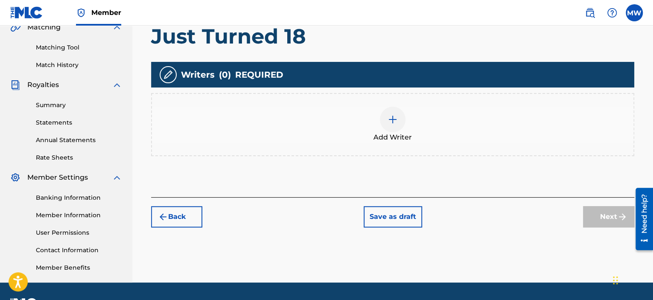
scroll to position [209, 0]
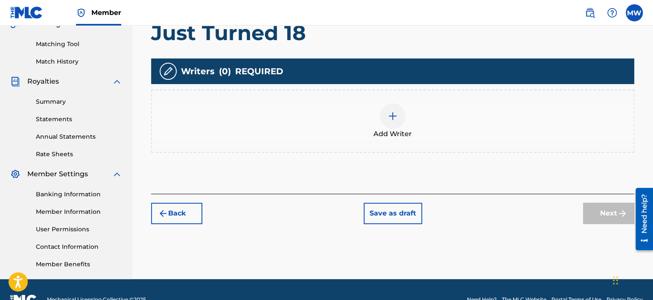
click at [397, 123] on div at bounding box center [393, 116] width 26 height 26
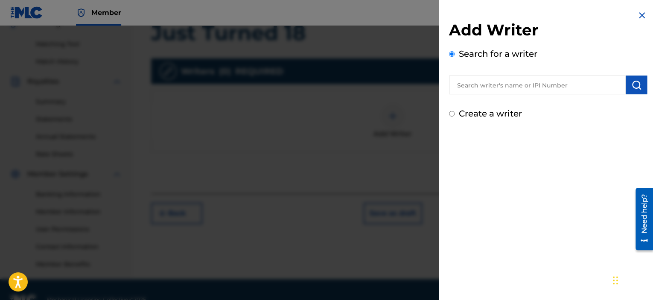
click at [522, 88] on input "text" at bounding box center [537, 85] width 177 height 19
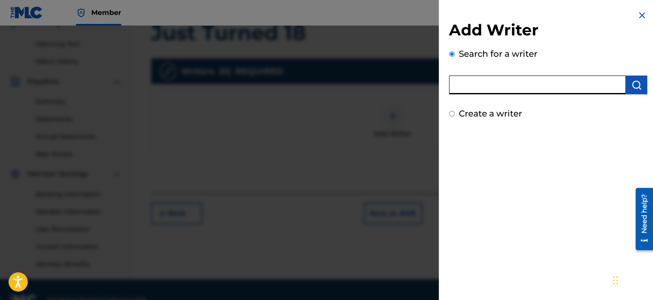
type input "[PERSON_NAME]"
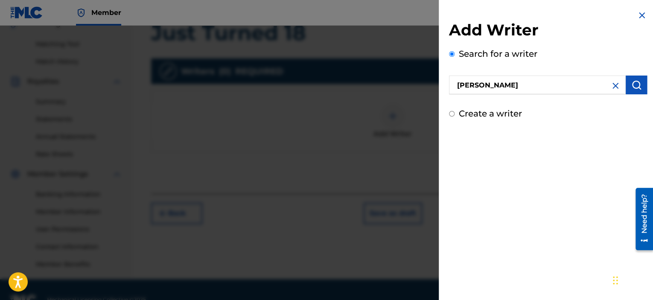
click at [632, 85] on img "submit" at bounding box center [637, 85] width 10 height 10
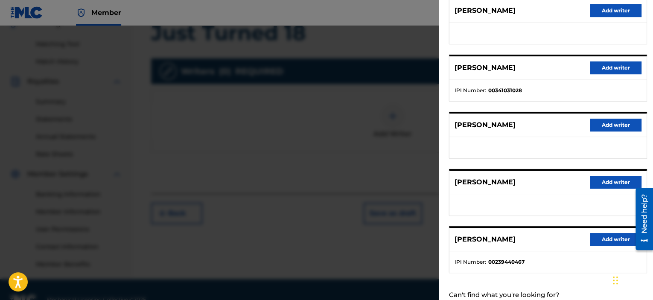
scroll to position [128, 0]
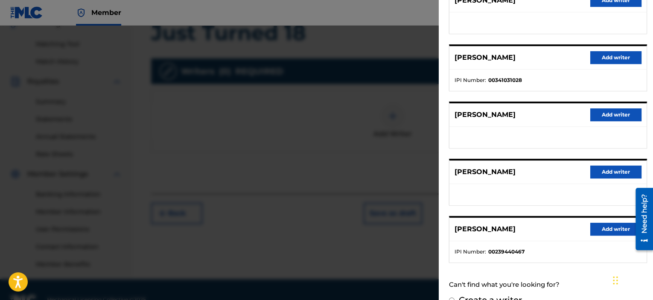
click at [615, 231] on button "Add writer" at bounding box center [616, 229] width 51 height 13
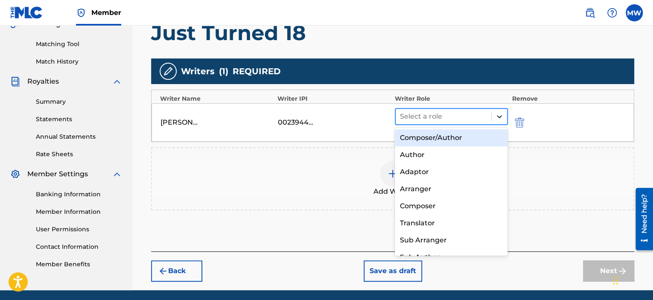
click at [501, 115] on icon at bounding box center [499, 116] width 5 height 3
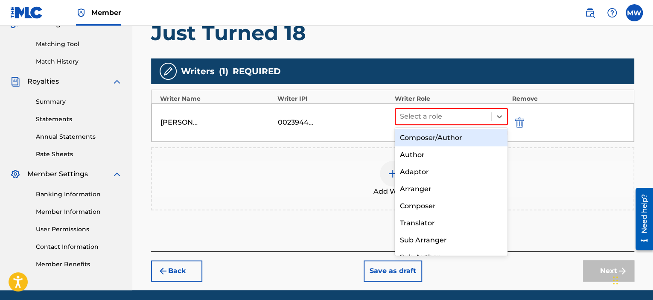
click at [470, 140] on div "Composer/Author" at bounding box center [451, 137] width 113 height 17
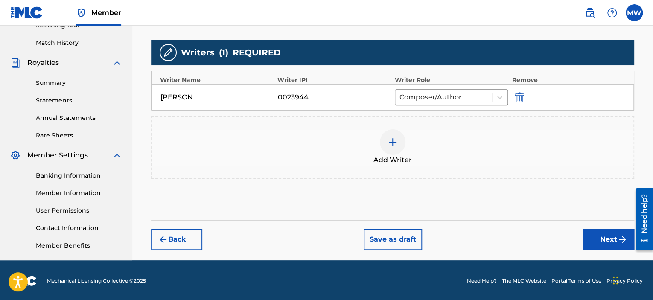
scroll to position [229, 0]
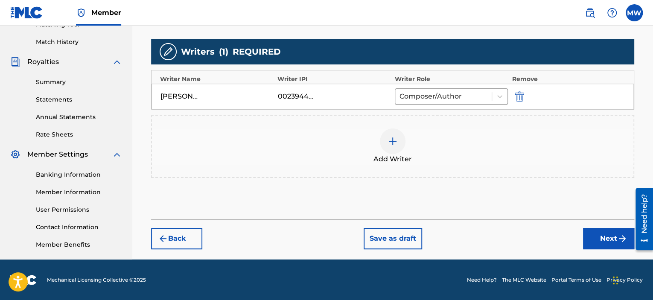
click at [613, 234] on button "Next" at bounding box center [608, 238] width 51 height 21
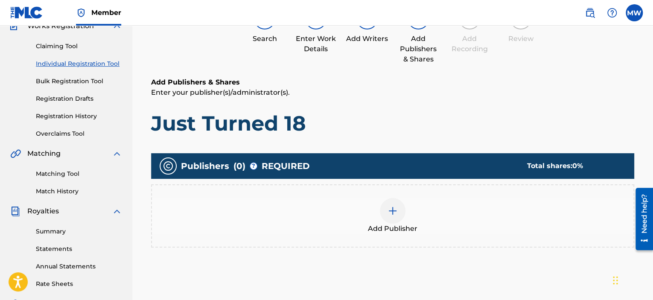
scroll to position [38, 0]
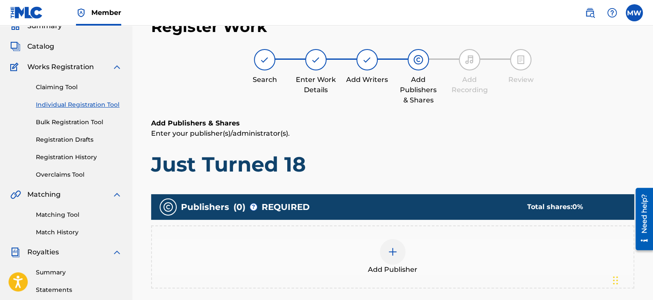
click at [392, 254] on img at bounding box center [393, 252] width 10 height 10
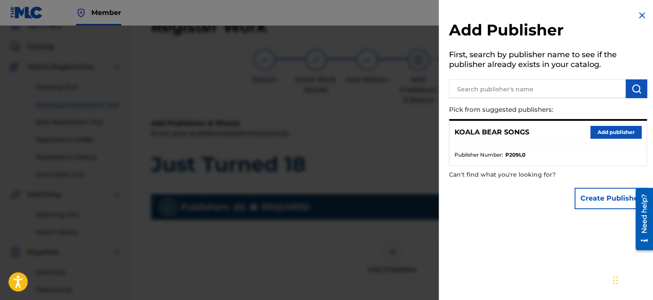
click at [613, 132] on button "Add publisher" at bounding box center [616, 132] width 51 height 13
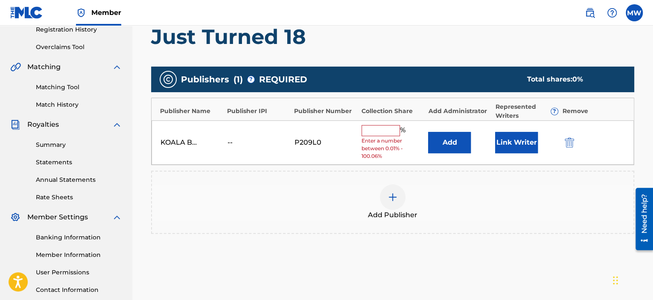
scroll to position [167, 0]
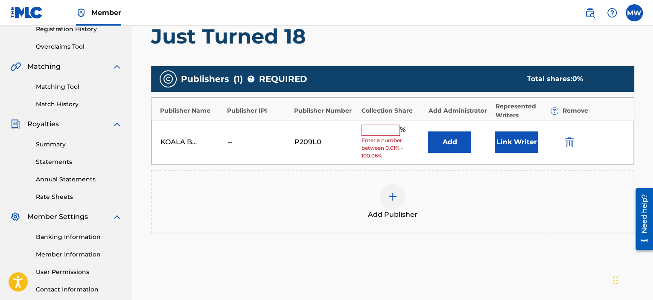
click at [387, 131] on input "text" at bounding box center [381, 130] width 38 height 11
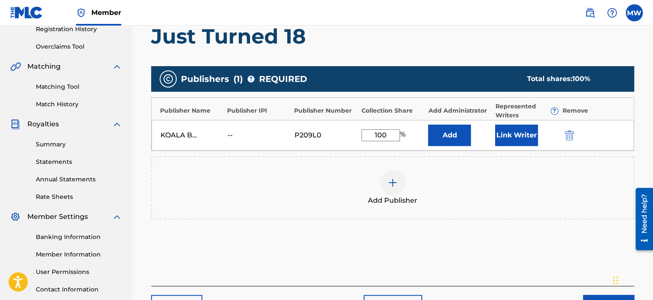
type input "100"
click at [511, 136] on button "Link Writer" at bounding box center [516, 135] width 43 height 21
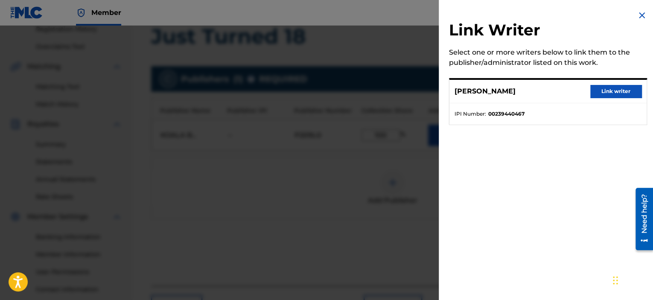
click at [601, 90] on button "Link writer" at bounding box center [616, 91] width 51 height 13
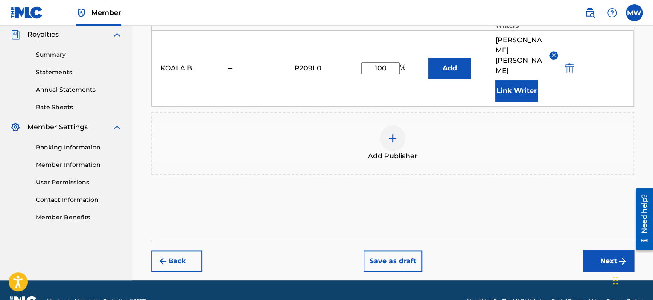
click at [599, 251] on button "Next" at bounding box center [608, 261] width 51 height 21
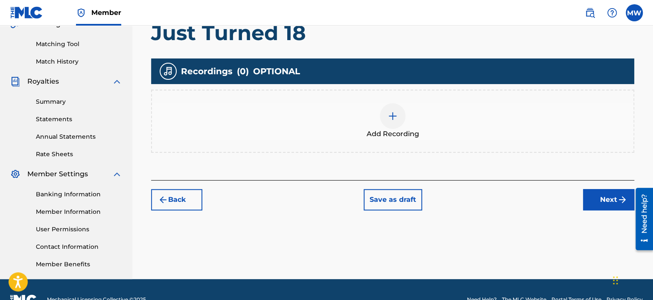
click at [594, 203] on button "Next" at bounding box center [608, 199] width 51 height 21
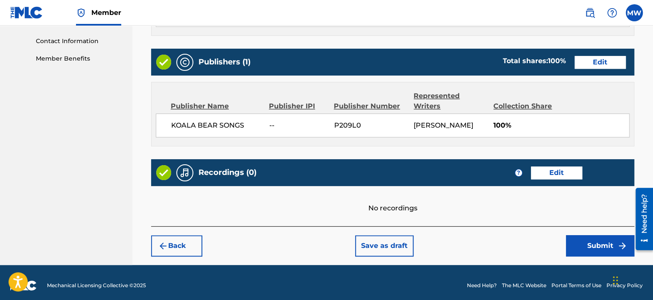
scroll to position [420, 0]
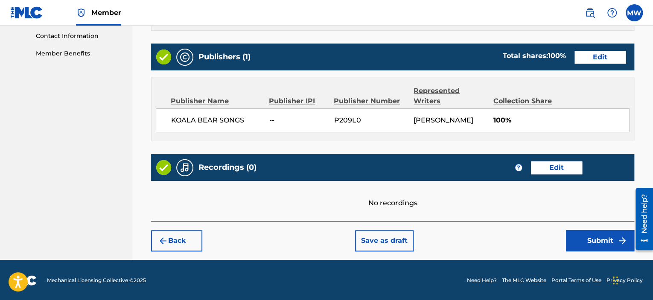
click at [584, 238] on button "Submit" at bounding box center [600, 240] width 68 height 21
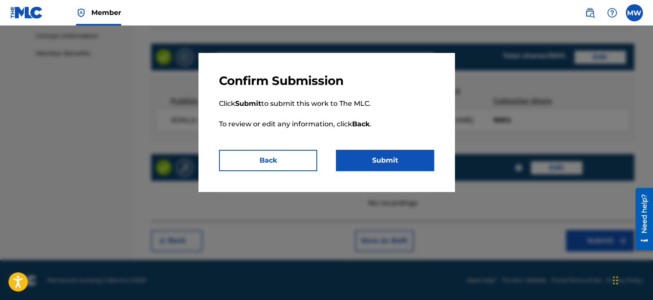
click at [371, 153] on button "Submit" at bounding box center [385, 160] width 98 height 21
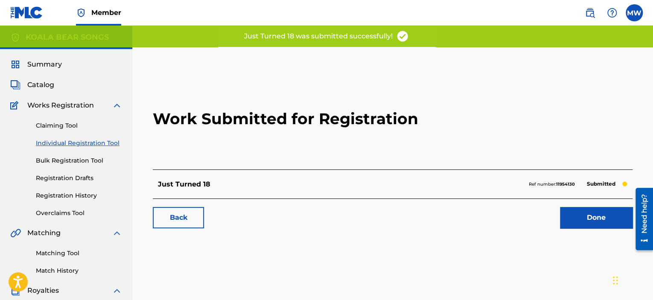
click at [588, 216] on link "Done" at bounding box center [596, 217] width 73 height 21
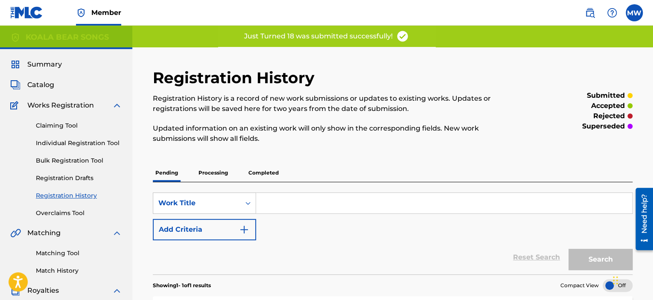
click at [39, 83] on span "Catalog" at bounding box center [40, 85] width 27 height 10
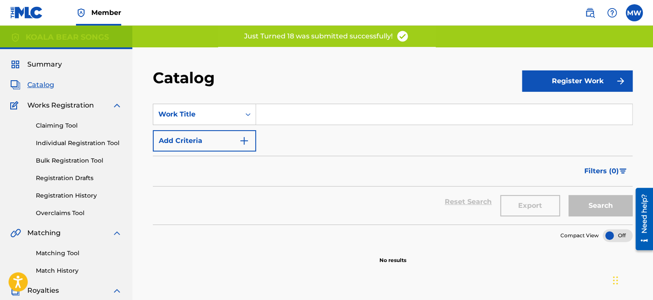
click at [559, 82] on button "Register Work" at bounding box center [577, 80] width 111 height 21
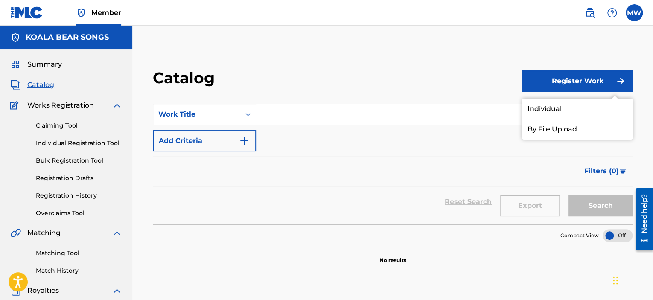
click at [556, 111] on link "Individual" at bounding box center [577, 109] width 111 height 20
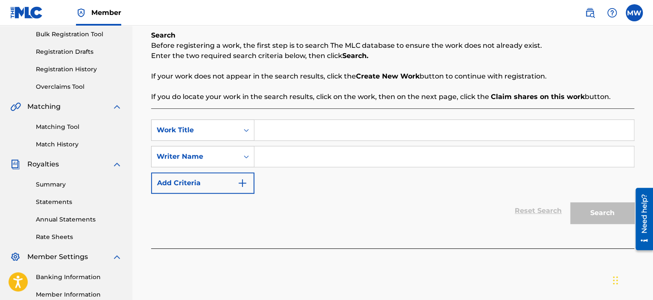
scroll to position [128, 0]
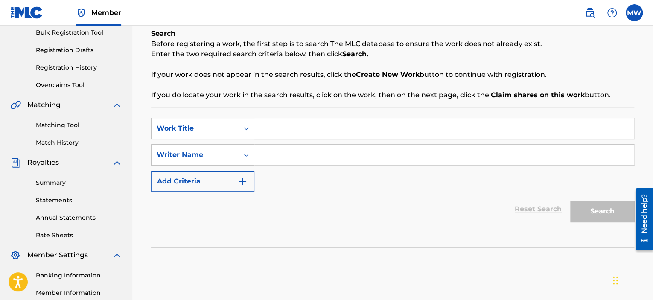
click at [332, 135] on input "Search Form" at bounding box center [444, 128] width 380 height 20
type input "Long Lonely Summer"
click at [280, 153] on input "Search Form" at bounding box center [444, 155] width 380 height 20
type input "[PERSON_NAME]"
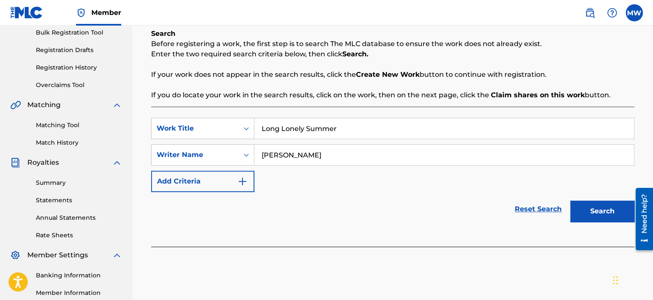
click at [604, 213] on button "Search" at bounding box center [602, 211] width 64 height 21
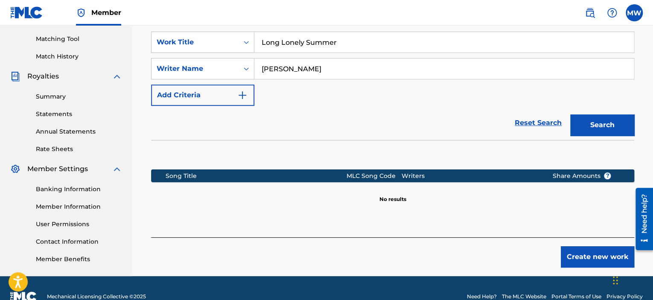
scroll to position [231, 0]
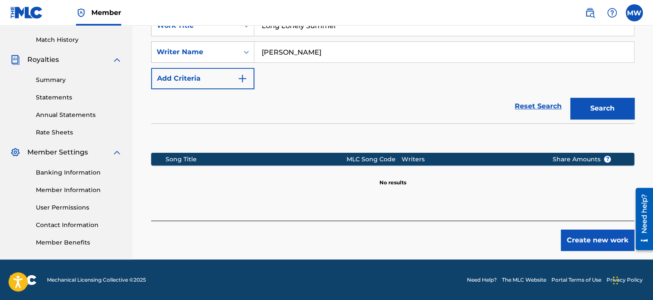
click at [574, 231] on button "Create new work" at bounding box center [597, 240] width 73 height 21
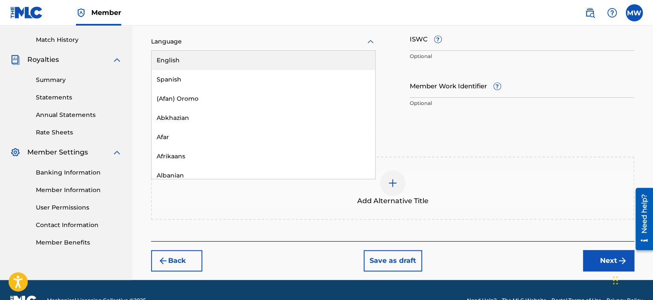
click at [371, 43] on icon at bounding box center [370, 42] width 10 height 10
click at [360, 51] on div "English" at bounding box center [264, 60] width 224 height 19
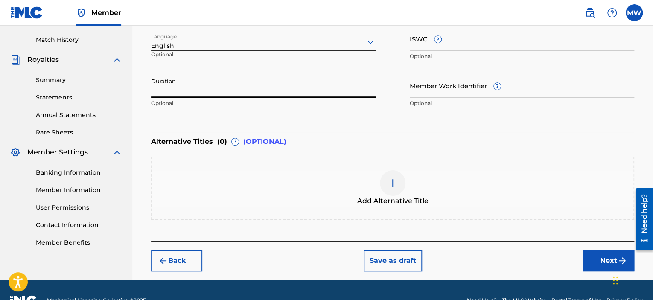
click at [325, 89] on input "Duration" at bounding box center [263, 85] width 225 height 24
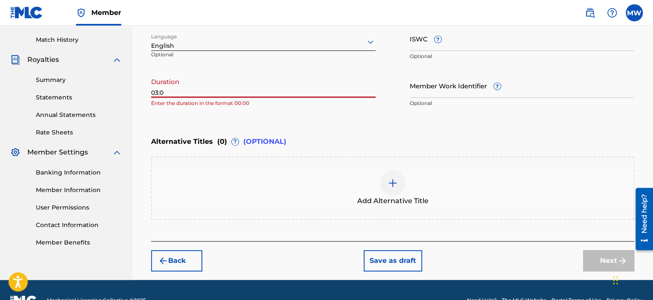
type input "03:00"
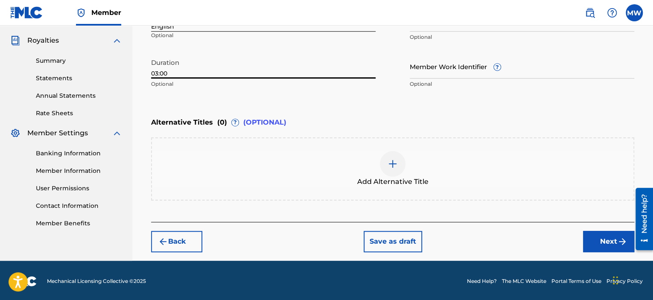
scroll to position [251, 0]
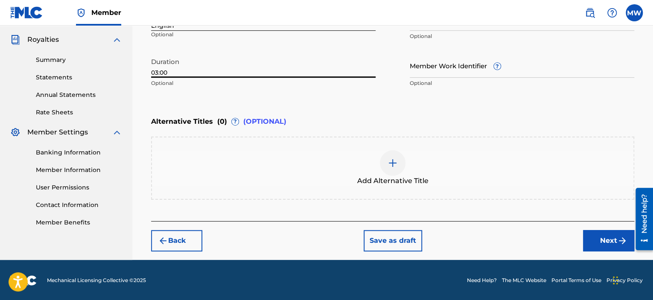
click at [591, 237] on button "Next" at bounding box center [608, 240] width 51 height 21
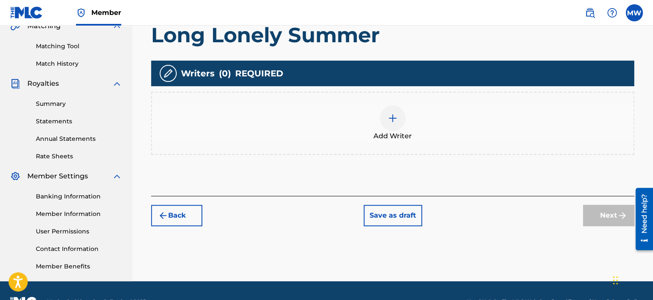
scroll to position [209, 0]
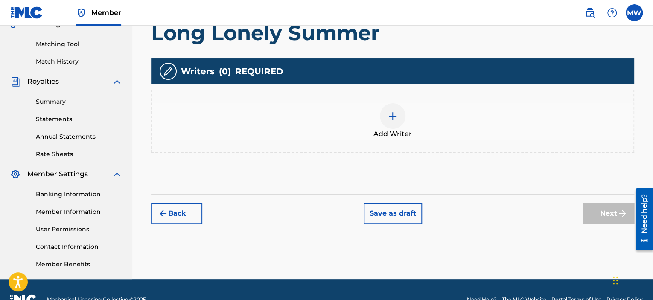
click at [390, 114] on img at bounding box center [393, 116] width 10 height 10
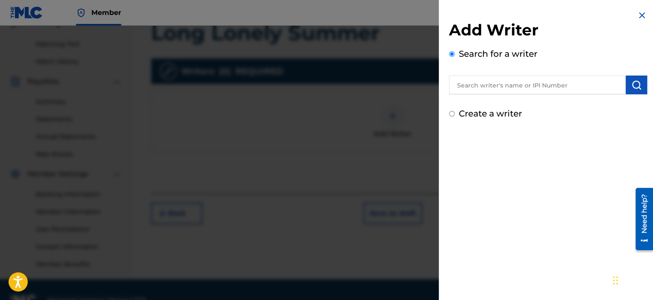
click at [540, 87] on input "text" at bounding box center [537, 85] width 177 height 19
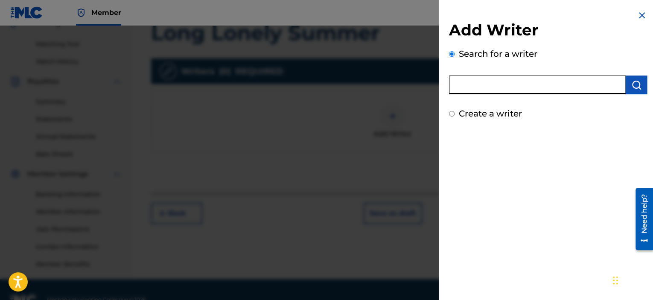
type input "[PERSON_NAME]"
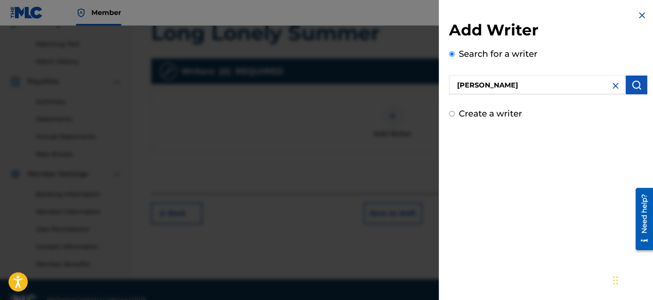
click at [632, 83] on img "submit" at bounding box center [637, 85] width 10 height 10
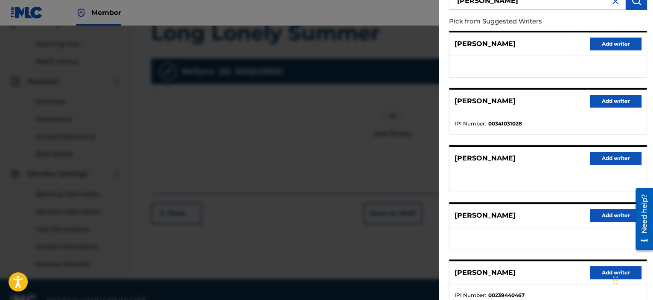
scroll to position [128, 0]
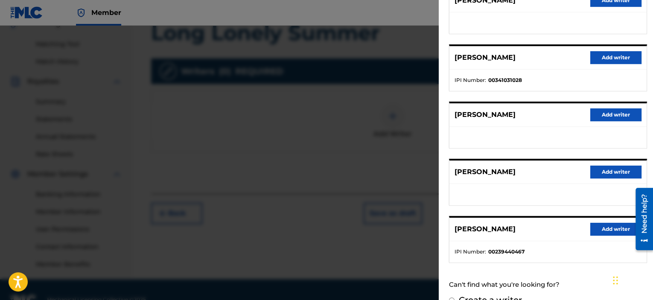
click at [601, 226] on button "Add writer" at bounding box center [616, 229] width 51 height 13
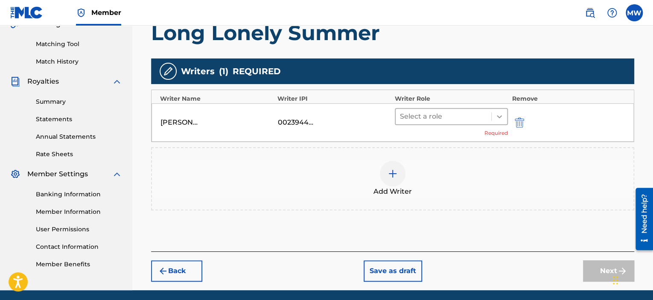
click at [500, 117] on icon at bounding box center [499, 116] width 9 height 9
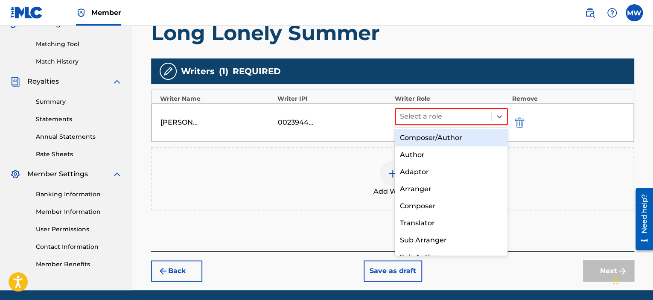
click at [474, 139] on div "Composer/Author" at bounding box center [451, 137] width 113 height 17
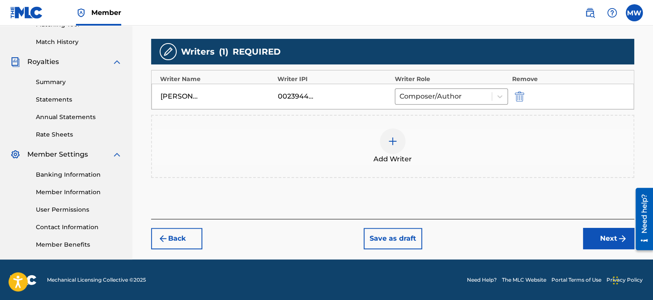
click at [588, 239] on button "Next" at bounding box center [608, 238] width 51 height 21
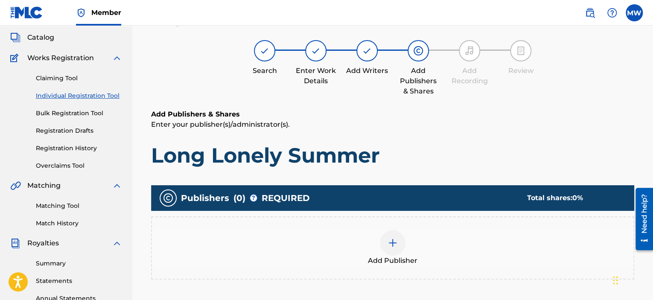
scroll to position [38, 0]
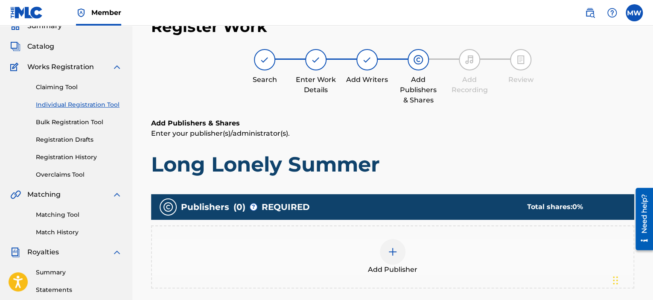
click at [381, 251] on div at bounding box center [393, 252] width 26 height 26
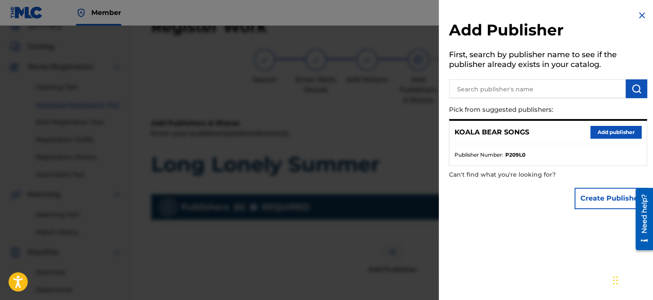
click at [604, 134] on button "Add publisher" at bounding box center [616, 132] width 51 height 13
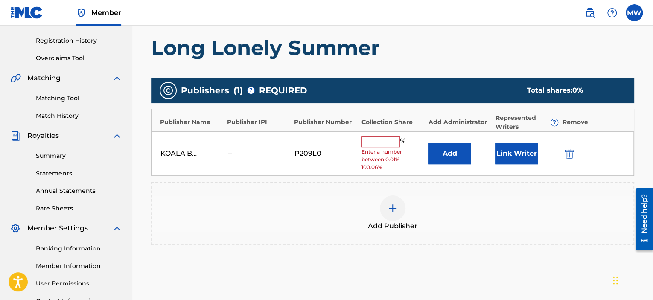
scroll to position [167, 0]
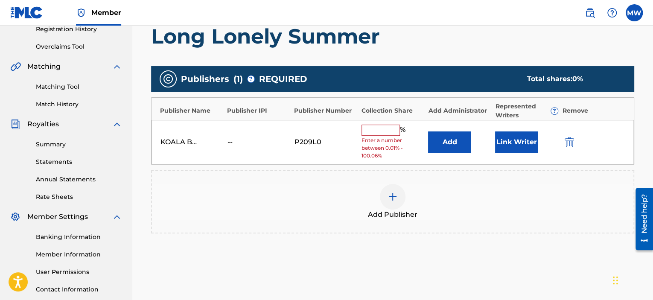
click at [366, 128] on input "text" at bounding box center [381, 130] width 38 height 11
type input "100"
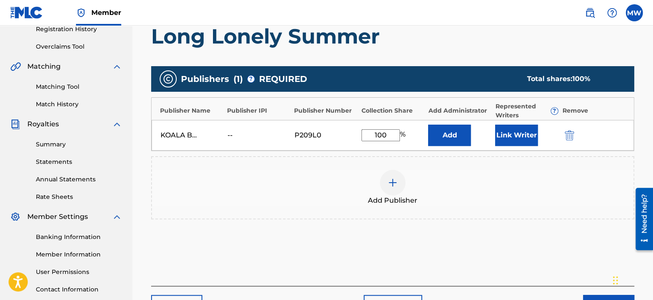
click at [518, 135] on button "Link Writer" at bounding box center [516, 135] width 43 height 21
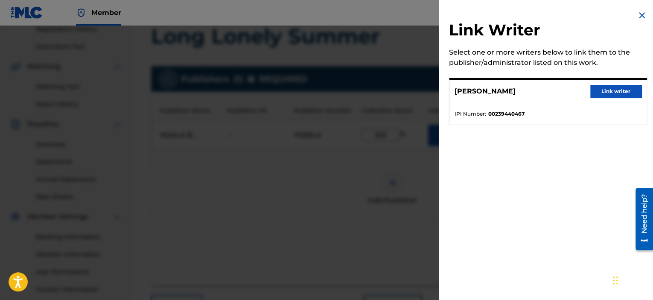
click at [626, 89] on button "Link writer" at bounding box center [616, 91] width 51 height 13
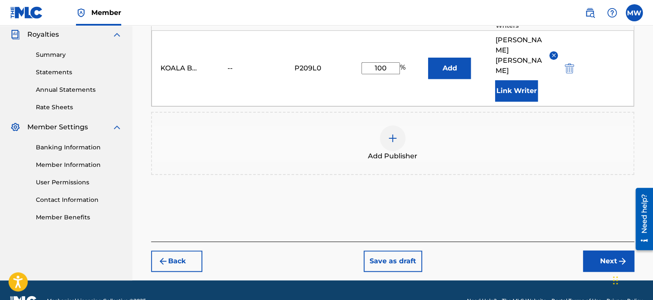
click at [601, 251] on button "Next" at bounding box center [608, 261] width 51 height 21
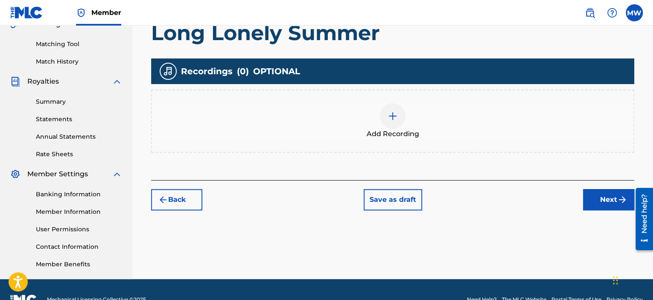
click at [602, 201] on button "Next" at bounding box center [608, 199] width 51 height 21
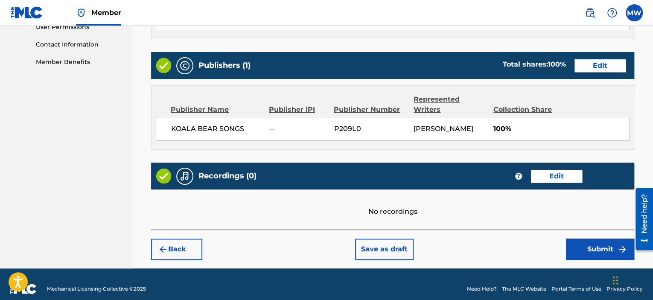
scroll to position [420, 0]
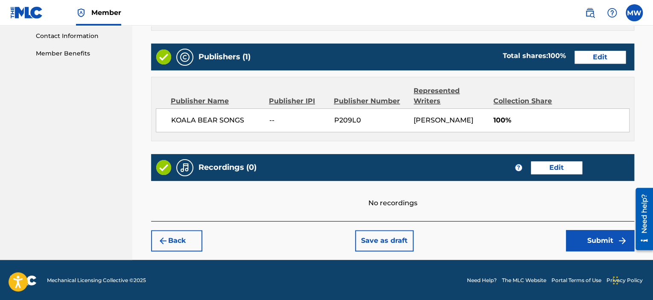
click at [591, 237] on button "Submit" at bounding box center [600, 240] width 68 height 21
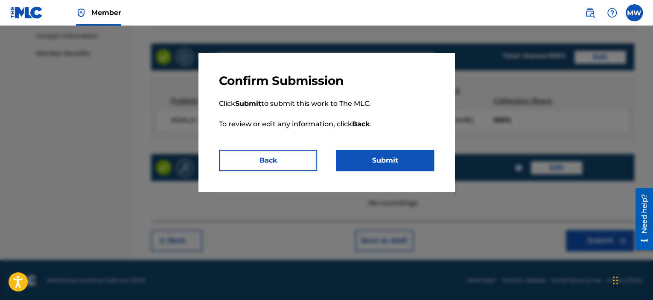
click at [402, 160] on button "Submit" at bounding box center [385, 160] width 98 height 21
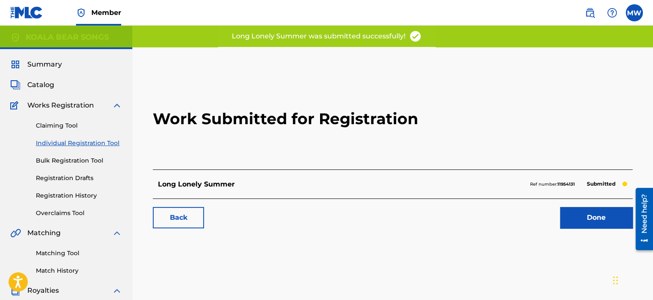
click at [580, 218] on link "Done" at bounding box center [596, 217] width 73 height 21
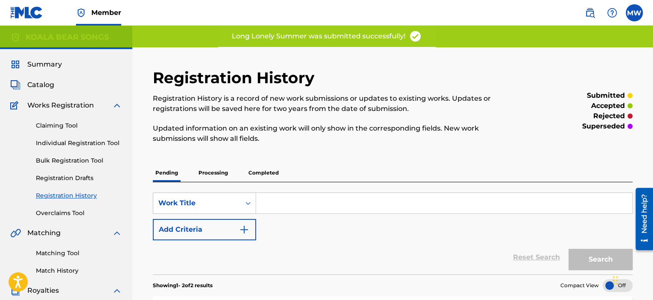
click at [41, 85] on span "Catalog" at bounding box center [40, 85] width 27 height 10
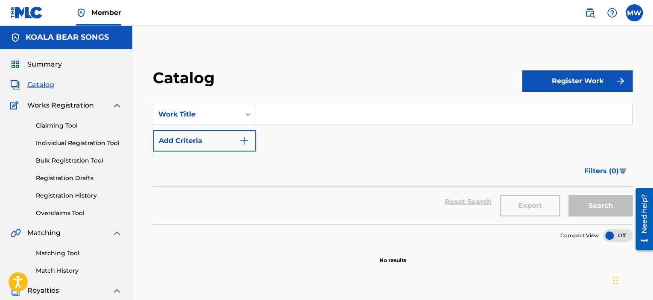
click at [577, 85] on button "Register Work" at bounding box center [577, 80] width 111 height 21
click at [562, 111] on link "Individual" at bounding box center [577, 109] width 111 height 20
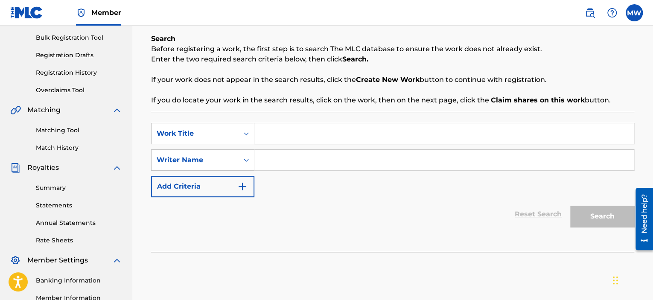
scroll to position [128, 0]
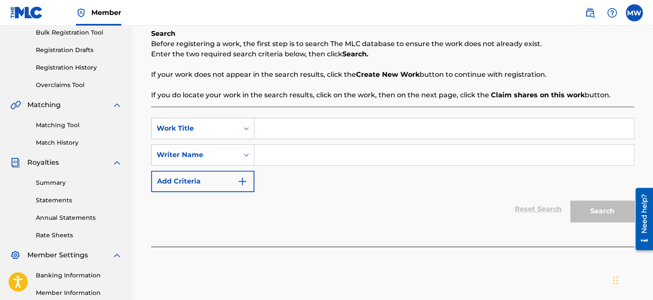
click at [376, 128] on input "Search Form" at bounding box center [444, 128] width 380 height 20
type input "Moovin Groovin Good Good Thing"
click at [295, 156] on input "Search Form" at bounding box center [444, 155] width 380 height 20
type input "[PERSON_NAME]"
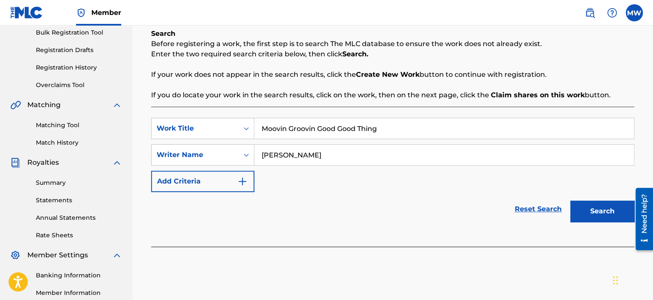
click at [603, 214] on button "Search" at bounding box center [602, 211] width 64 height 21
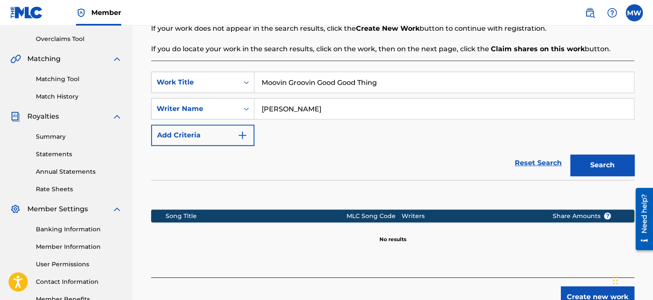
scroll to position [213, 0]
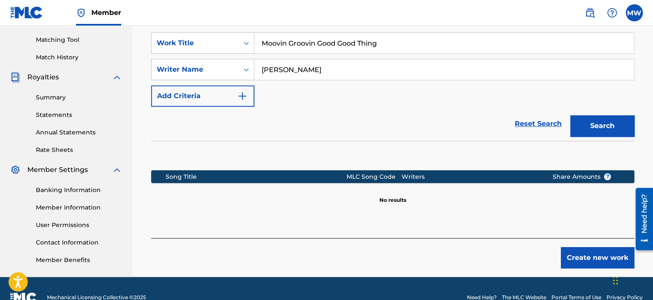
click at [571, 258] on button "Create new work" at bounding box center [597, 257] width 73 height 21
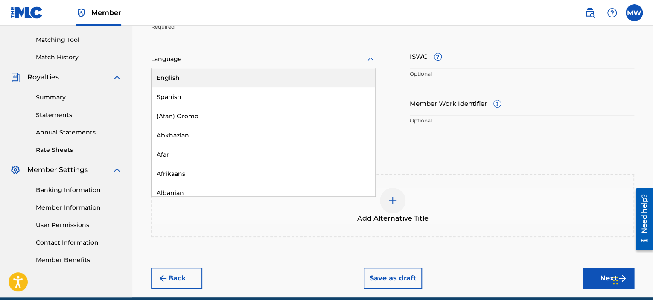
click at [369, 61] on icon at bounding box center [370, 59] width 10 height 10
click at [358, 78] on div "English" at bounding box center [264, 77] width 224 height 19
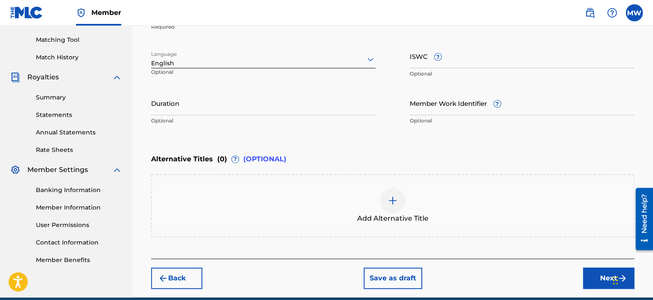
click at [332, 111] on input "Duration" at bounding box center [263, 103] width 225 height 24
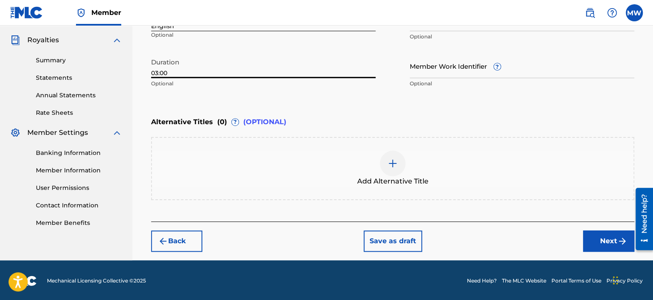
scroll to position [251, 0]
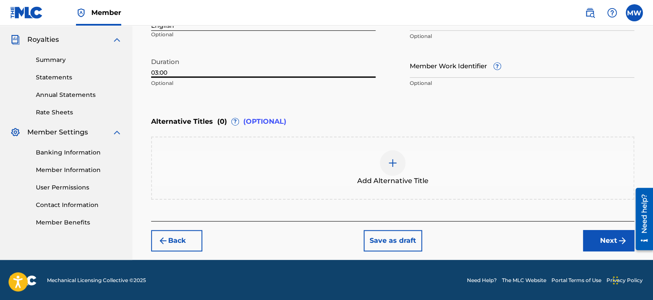
type input "03:00"
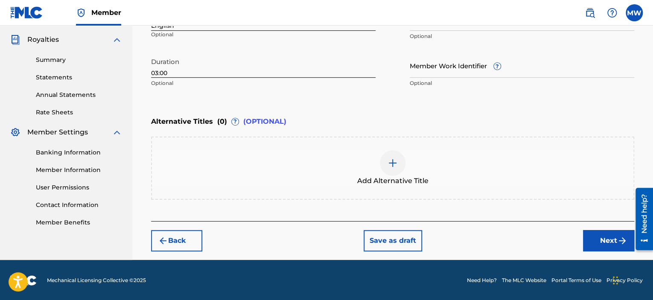
click at [596, 245] on button "Next" at bounding box center [608, 240] width 51 height 21
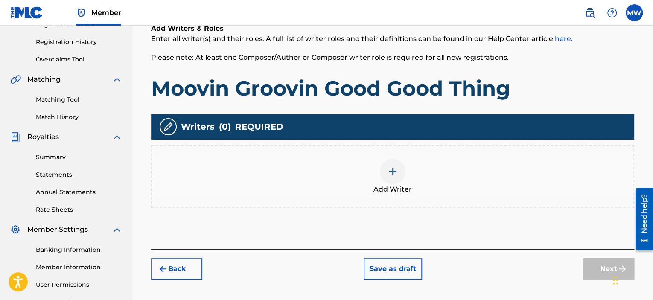
scroll to position [167, 0]
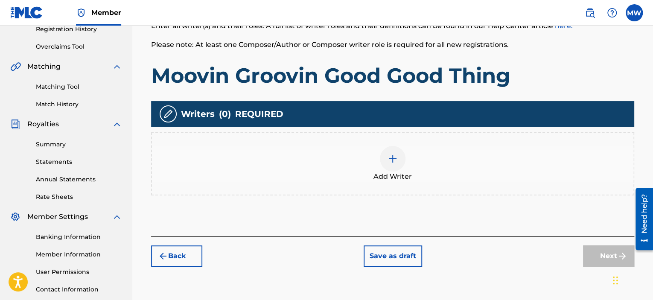
click at [391, 159] on img at bounding box center [393, 159] width 10 height 10
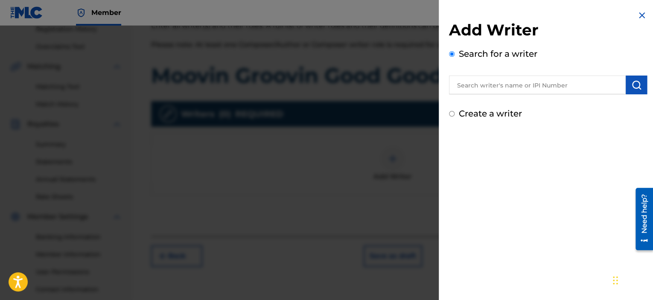
click at [512, 88] on input "text" at bounding box center [537, 85] width 177 height 19
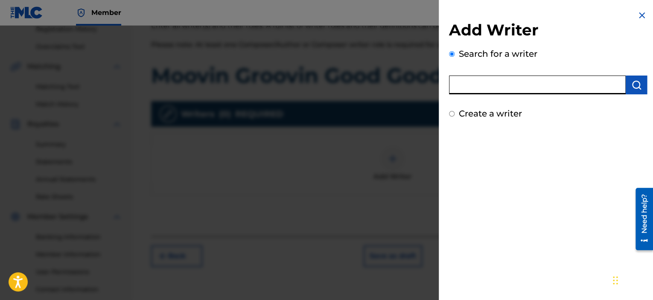
type input "[PERSON_NAME]"
click at [633, 87] on img "submit" at bounding box center [637, 85] width 10 height 10
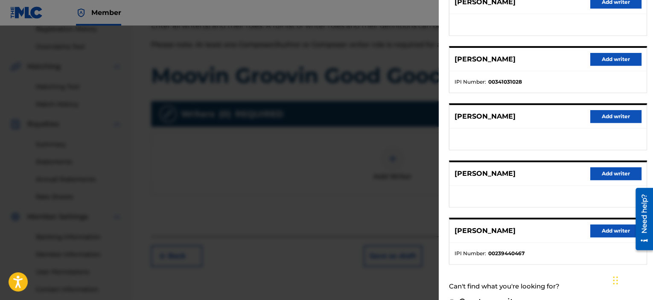
scroll to position [143, 0]
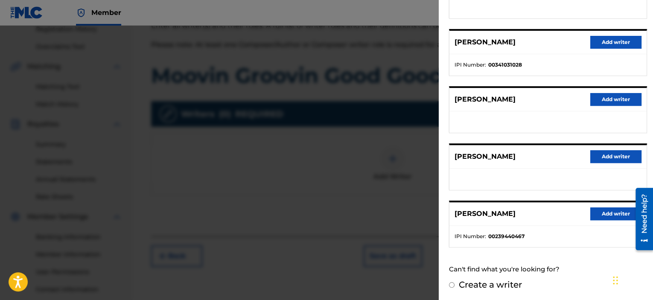
click at [598, 213] on button "Add writer" at bounding box center [616, 214] width 51 height 13
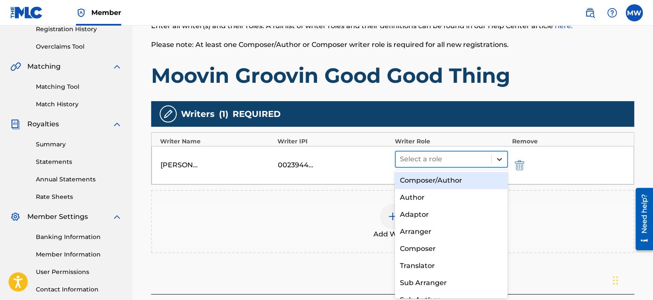
click at [499, 158] on icon at bounding box center [499, 159] width 5 height 3
click at [487, 181] on div "Composer/Author" at bounding box center [451, 180] width 113 height 17
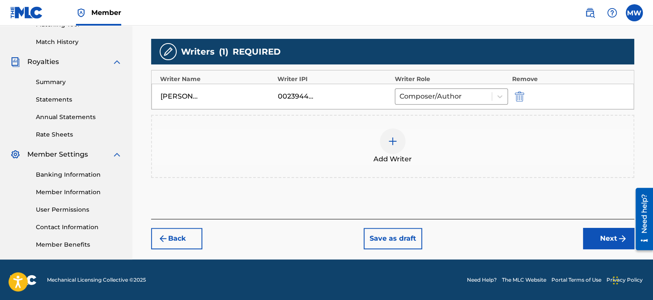
click at [613, 236] on button "Next" at bounding box center [608, 238] width 51 height 21
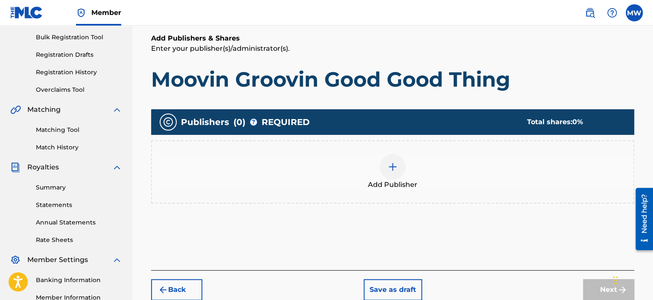
scroll to position [124, 0]
click at [397, 168] on img at bounding box center [393, 166] width 10 height 10
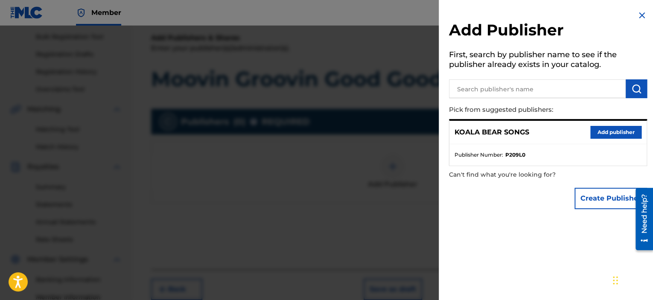
click at [608, 131] on button "Add publisher" at bounding box center [616, 132] width 51 height 13
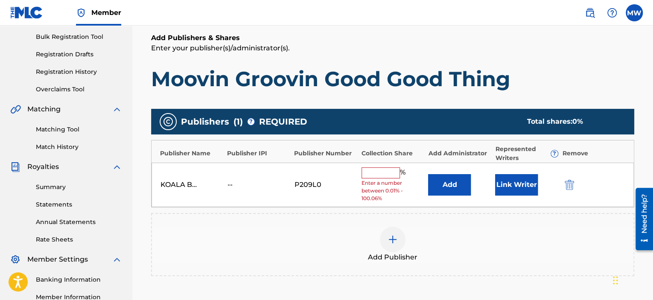
click at [373, 170] on input "text" at bounding box center [381, 172] width 38 height 11
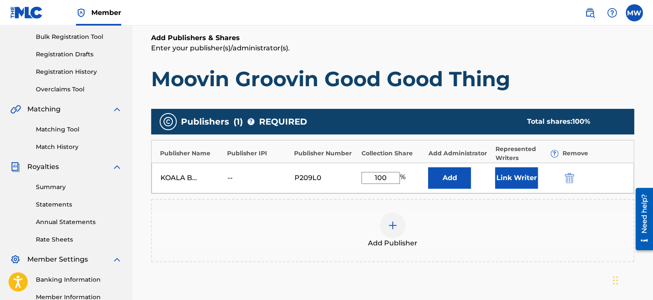
type input "100"
click at [521, 175] on button "Link Writer" at bounding box center [516, 177] width 43 height 21
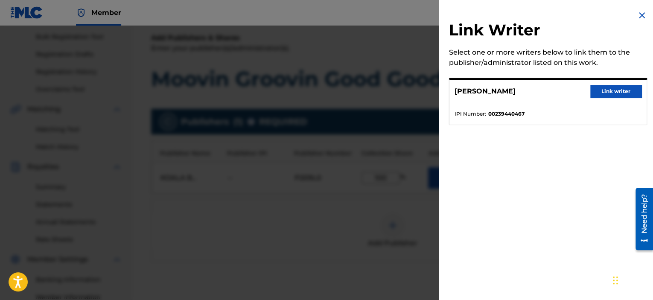
click at [609, 90] on button "Link writer" at bounding box center [616, 91] width 51 height 13
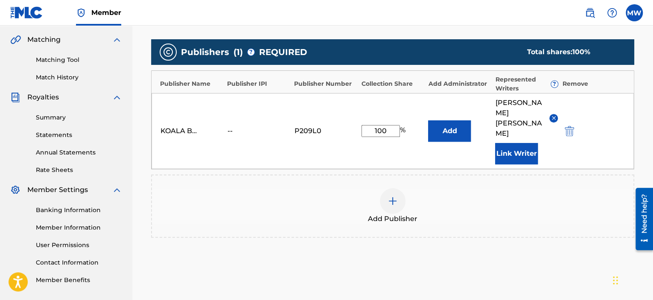
scroll to position [256, 0]
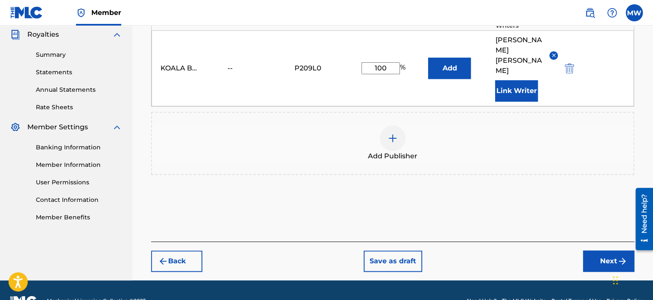
click at [599, 251] on button "Next" at bounding box center [608, 261] width 51 height 21
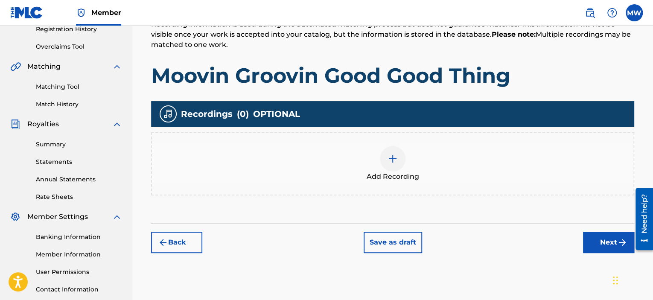
click at [597, 240] on button "Next" at bounding box center [608, 242] width 51 height 21
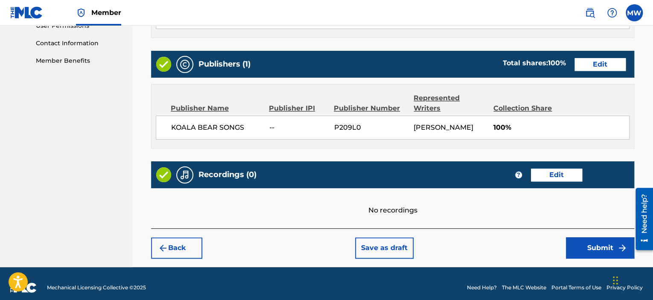
scroll to position [420, 0]
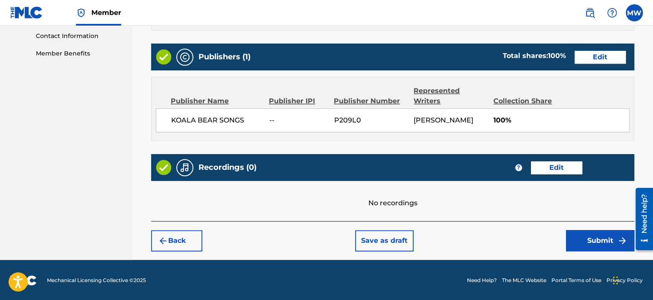
click at [591, 242] on button "Submit" at bounding box center [600, 240] width 68 height 21
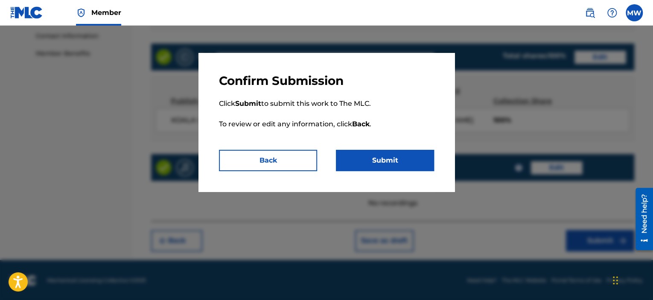
drag, startPoint x: 416, startPoint y: 162, endPoint x: 416, endPoint y: 167, distance: 5.1
click at [416, 162] on button "Submit" at bounding box center [385, 160] width 98 height 21
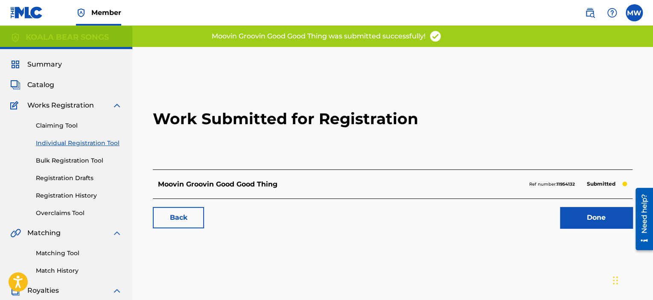
click at [591, 215] on link "Done" at bounding box center [596, 217] width 73 height 21
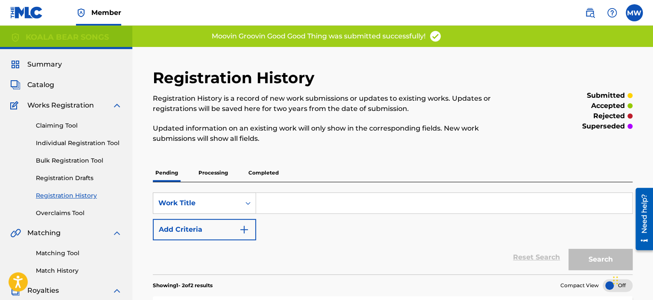
click at [49, 85] on span "Catalog" at bounding box center [40, 85] width 27 height 10
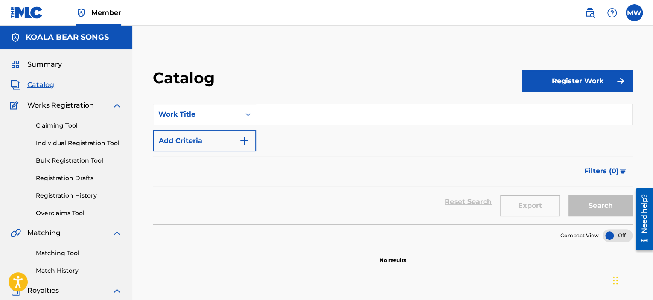
click at [570, 85] on button "Register Work" at bounding box center [577, 80] width 111 height 21
click at [545, 113] on link "Individual" at bounding box center [577, 109] width 111 height 20
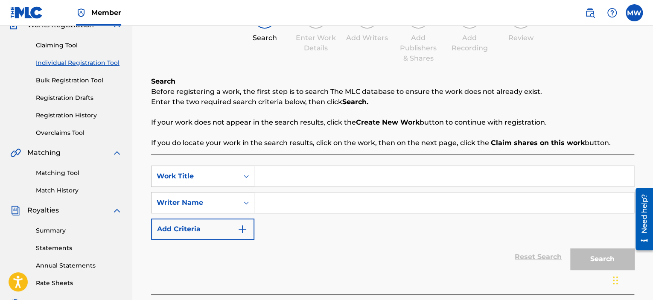
scroll to position [85, 0]
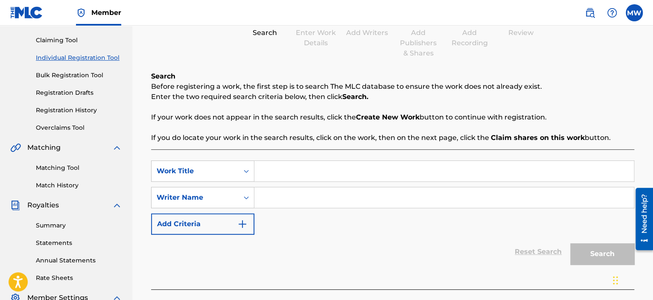
click at [319, 171] on input "Search Form" at bounding box center [444, 171] width 380 height 20
type input "[DEMOGRAPHIC_DATA] Princess"
click at [316, 199] on input "Search Form" at bounding box center [444, 197] width 380 height 20
type input "[PERSON_NAME]"
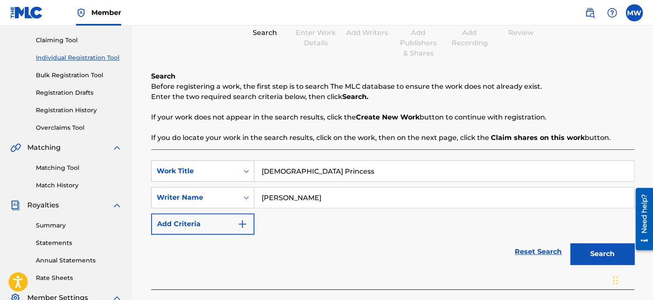
click at [607, 256] on button "Search" at bounding box center [602, 253] width 64 height 21
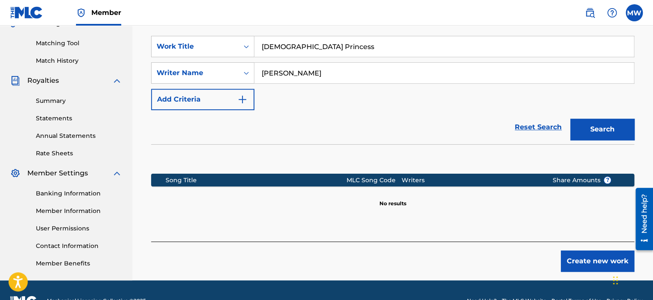
scroll to position [213, 0]
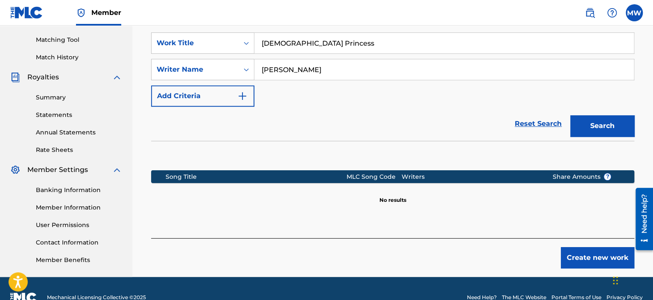
click at [582, 259] on button "Create new work" at bounding box center [597, 257] width 73 height 21
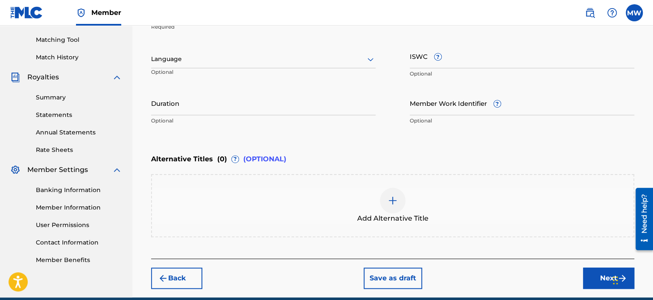
click at [366, 61] on icon at bounding box center [370, 59] width 10 height 10
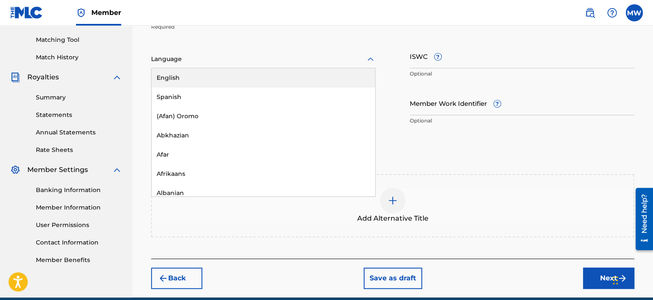
click at [363, 73] on div "English" at bounding box center [264, 77] width 224 height 19
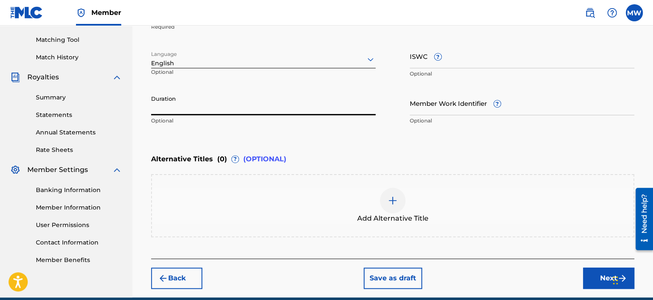
click at [331, 107] on input "Duration" at bounding box center [263, 103] width 225 height 24
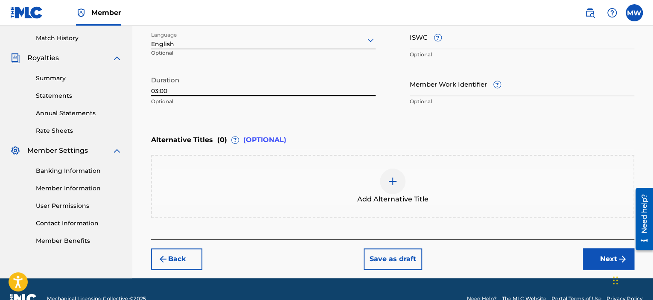
scroll to position [251, 0]
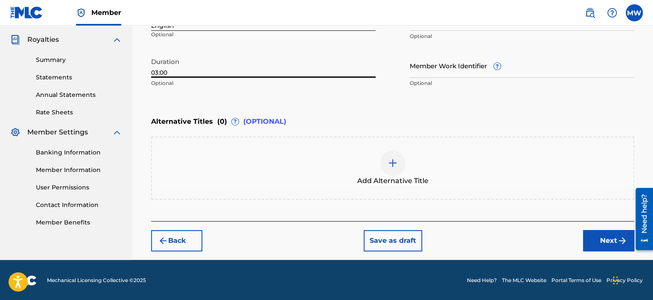
type input "03:00"
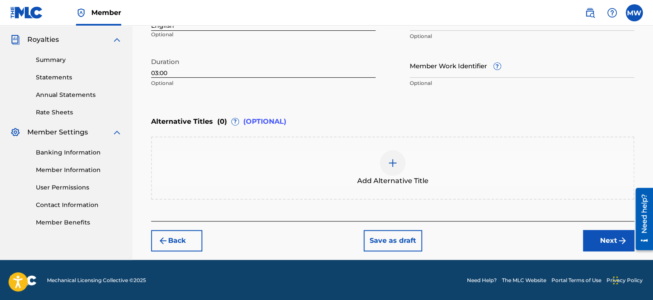
click at [617, 241] on button "Next" at bounding box center [608, 240] width 51 height 21
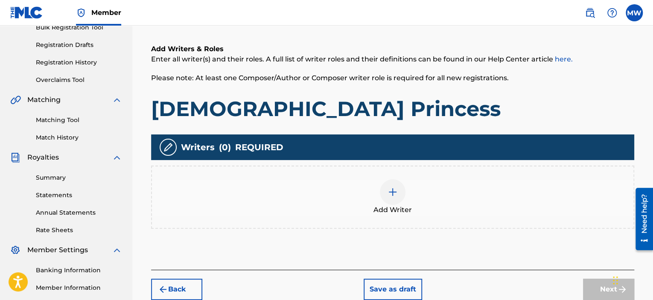
scroll to position [167, 0]
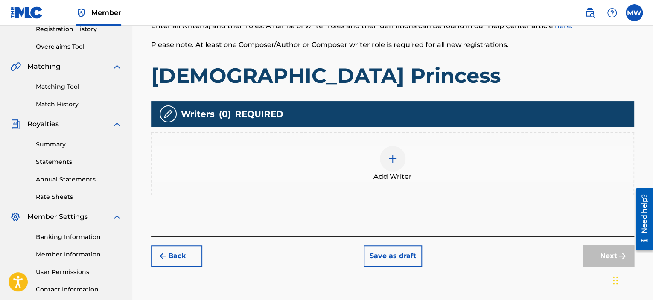
click at [388, 156] on img at bounding box center [393, 159] width 10 height 10
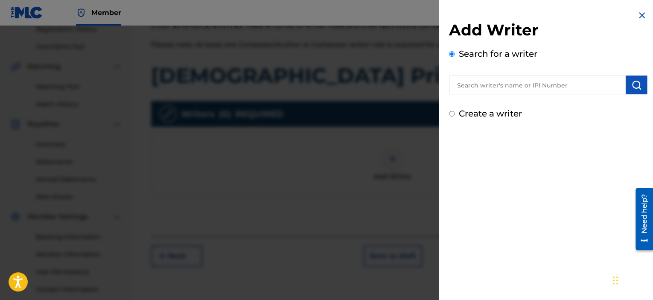
click at [488, 87] on input "text" at bounding box center [537, 85] width 177 height 19
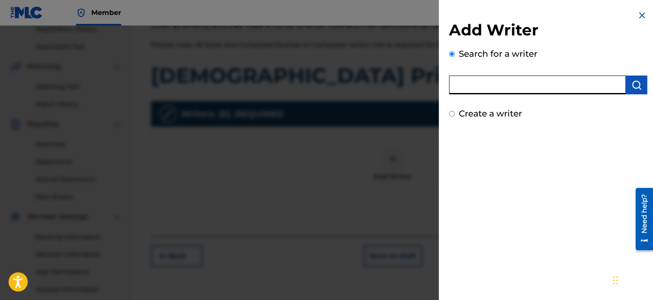
type input "[PERSON_NAME]"
click at [635, 83] on img "submit" at bounding box center [637, 85] width 10 height 10
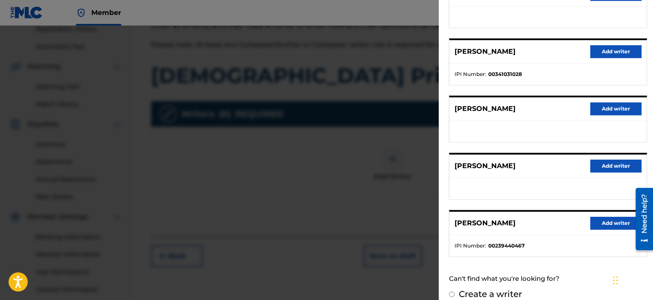
scroll to position [143, 0]
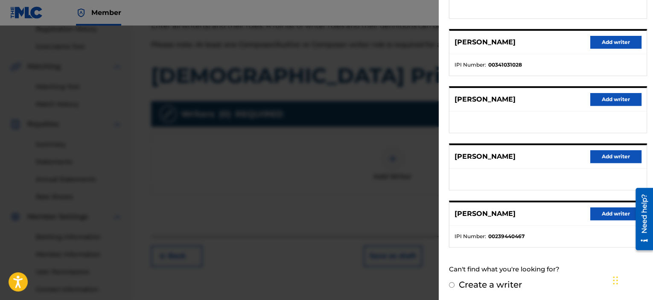
click at [607, 214] on button "Add writer" at bounding box center [616, 214] width 51 height 13
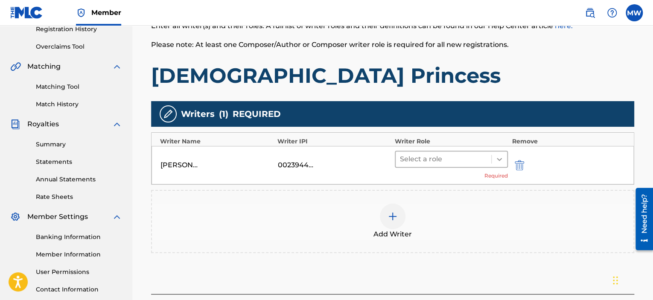
click at [497, 161] on icon at bounding box center [499, 159] width 9 height 9
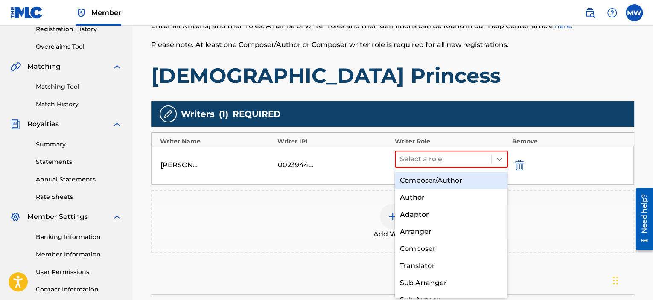
click at [487, 179] on div "Composer/Author" at bounding box center [451, 180] width 113 height 17
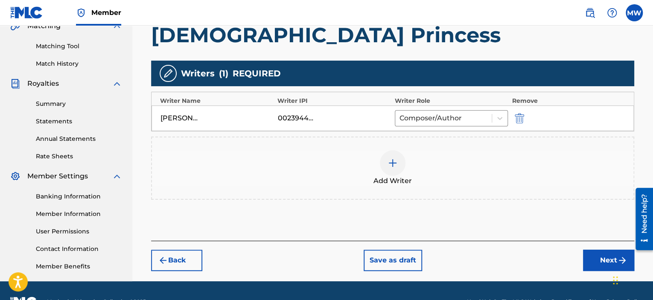
scroll to position [209, 0]
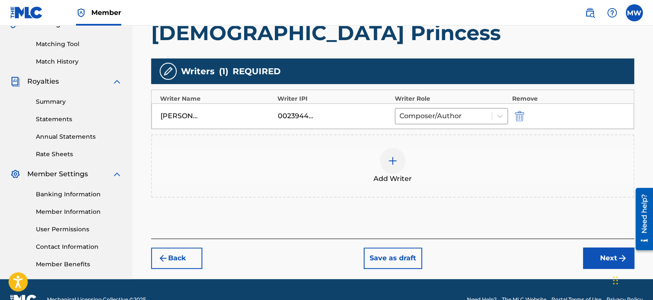
click at [606, 263] on button "Next" at bounding box center [608, 258] width 51 height 21
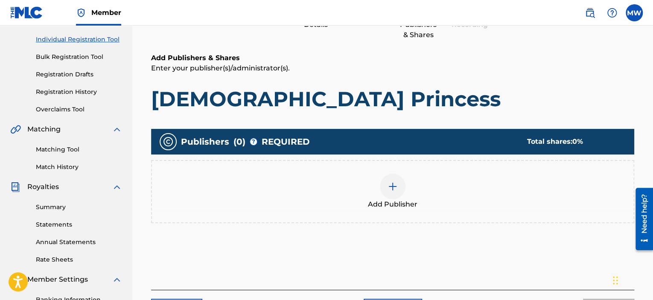
scroll to position [167, 0]
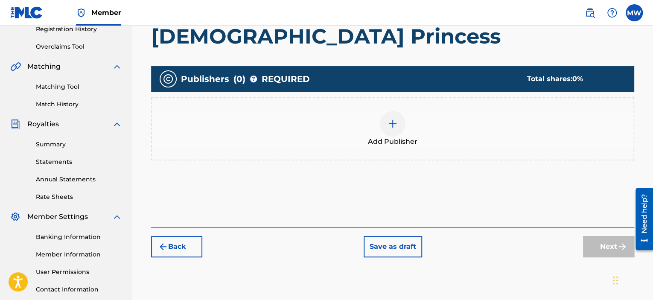
click at [398, 124] on div at bounding box center [393, 124] width 26 height 26
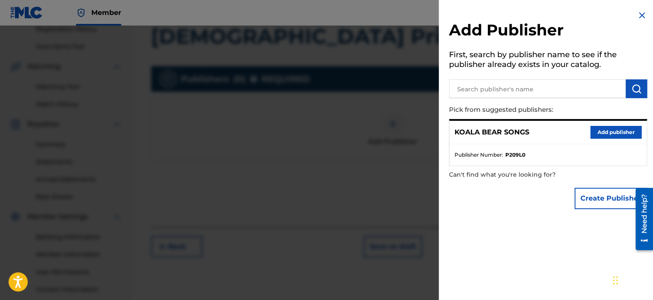
click at [622, 130] on button "Add publisher" at bounding box center [616, 132] width 51 height 13
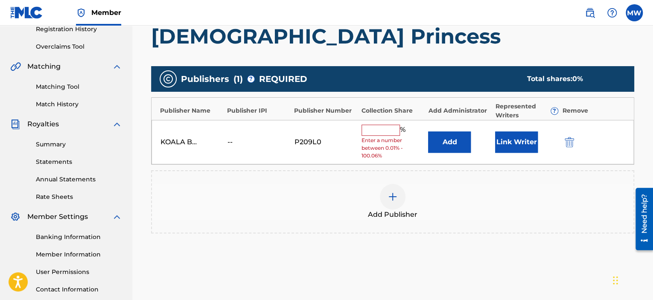
click at [381, 129] on input "text" at bounding box center [381, 130] width 38 height 11
type input "100"
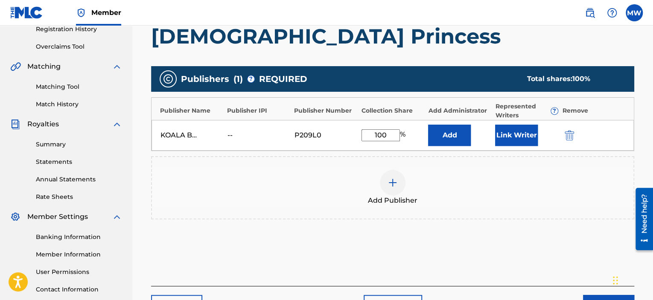
click at [523, 136] on button "Link Writer" at bounding box center [516, 135] width 43 height 21
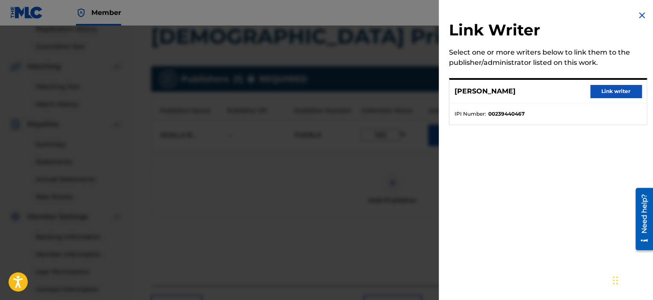
click at [617, 93] on button "Link writer" at bounding box center [616, 91] width 51 height 13
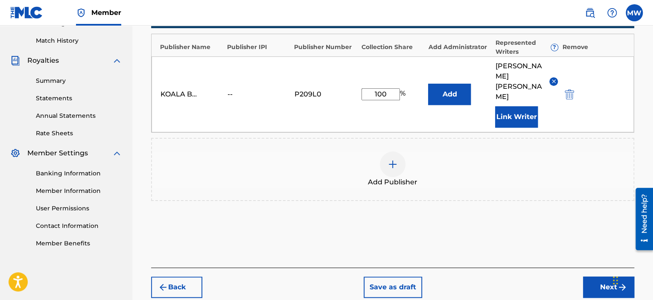
scroll to position [256, 0]
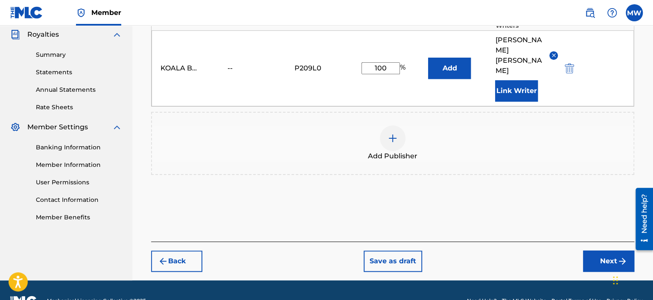
click at [604, 251] on button "Next" at bounding box center [608, 261] width 51 height 21
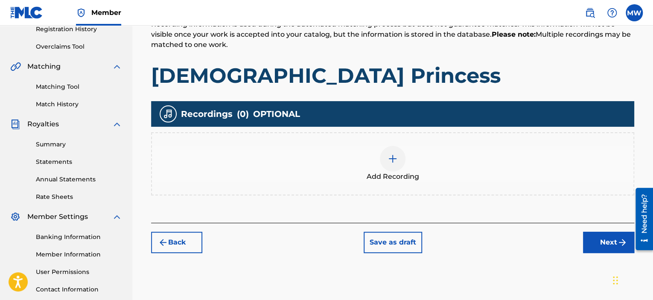
click at [597, 237] on button "Next" at bounding box center [608, 242] width 51 height 21
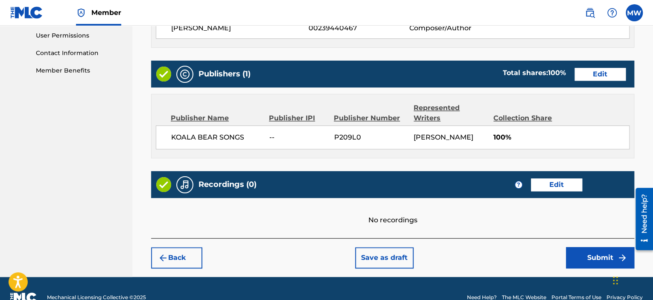
scroll to position [420, 0]
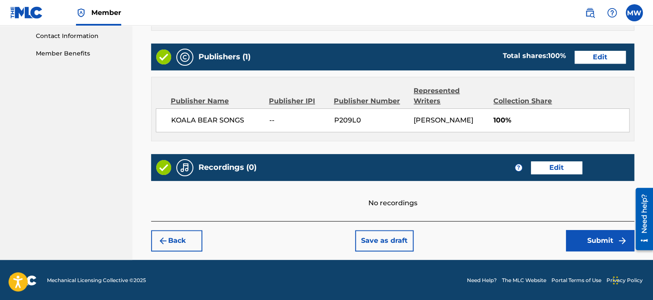
click at [599, 244] on button "Submit" at bounding box center [600, 240] width 68 height 21
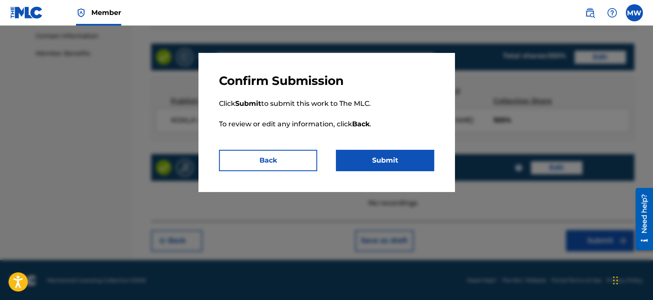
click at [397, 161] on button "Submit" at bounding box center [385, 160] width 98 height 21
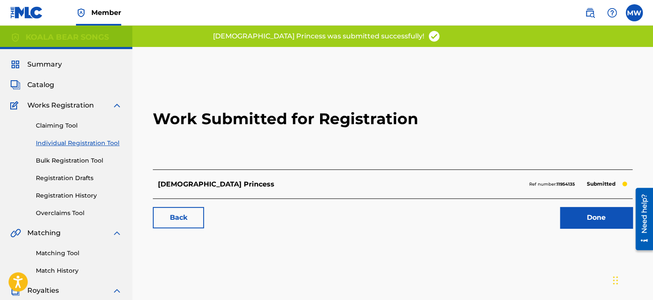
click at [576, 213] on link "Done" at bounding box center [596, 217] width 73 height 21
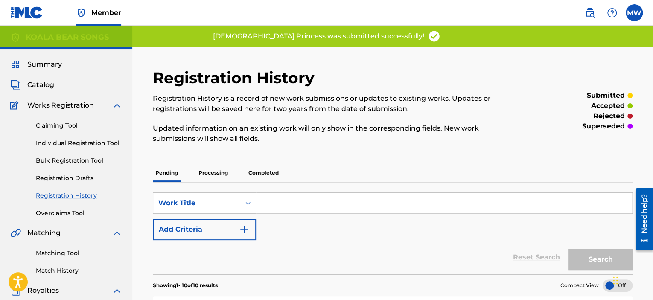
click at [32, 83] on span "Catalog" at bounding box center [40, 85] width 27 height 10
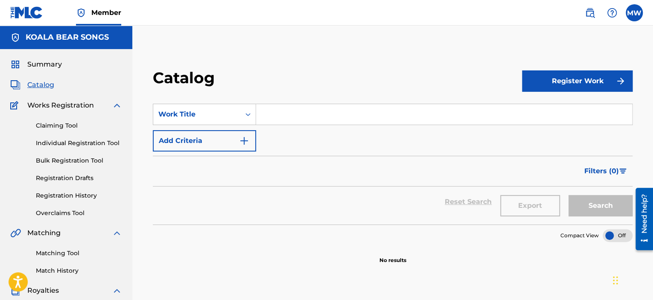
click at [562, 84] on button "Register Work" at bounding box center [577, 80] width 111 height 21
click at [560, 111] on link "Individual" at bounding box center [577, 109] width 111 height 20
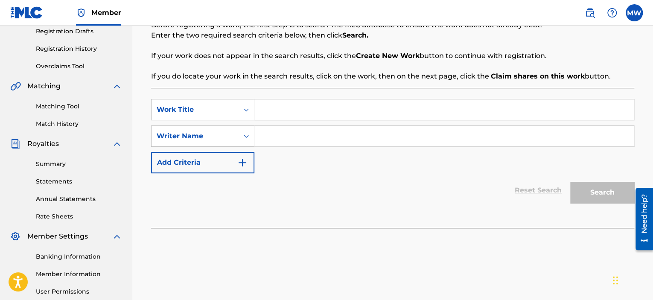
scroll to position [171, 0]
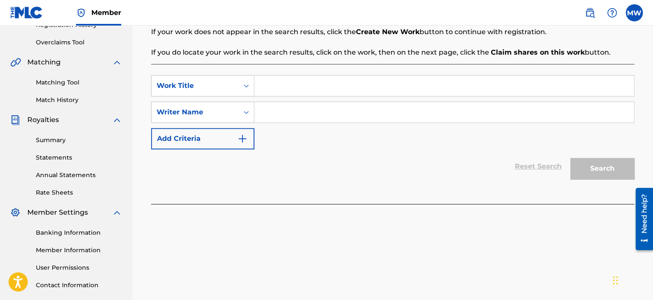
click at [306, 85] on input "Search Form" at bounding box center [444, 86] width 380 height 20
type input "New Direction"
click at [343, 115] on input "Search Form" at bounding box center [444, 112] width 380 height 20
type input "[PERSON_NAME]"
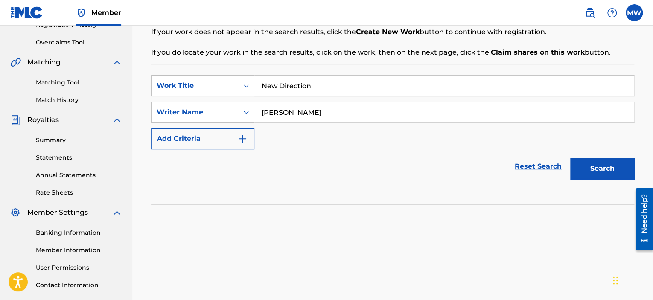
click at [601, 170] on button "Search" at bounding box center [602, 168] width 64 height 21
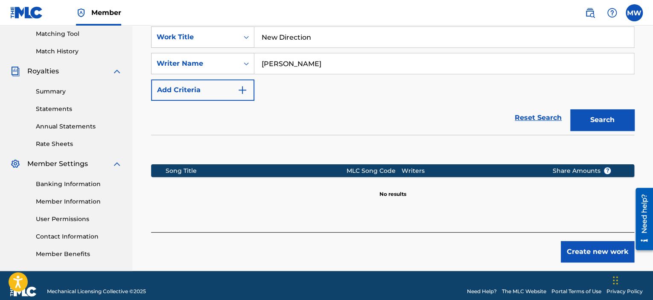
scroll to position [231, 0]
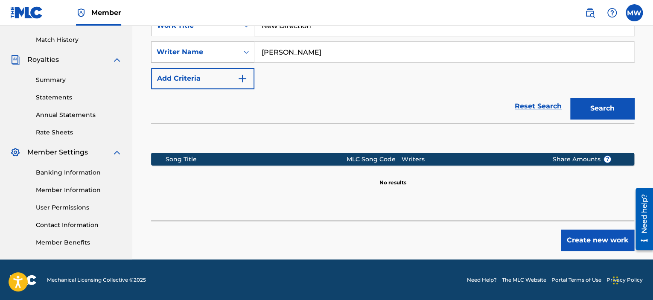
click at [600, 242] on button "Create new work" at bounding box center [597, 240] width 73 height 21
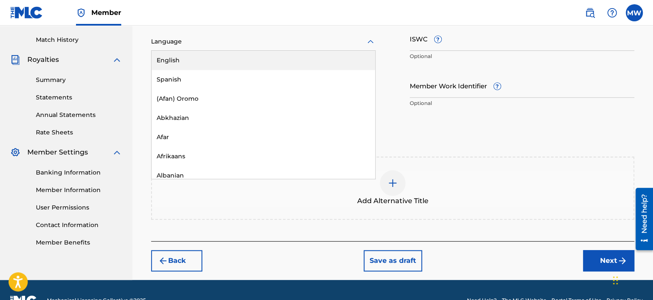
click at [364, 40] on div at bounding box center [263, 41] width 225 height 11
click at [348, 59] on div "English" at bounding box center [264, 60] width 224 height 19
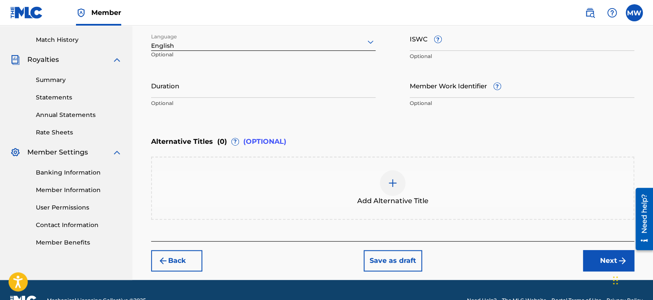
click at [322, 94] on input "Duration" at bounding box center [263, 85] width 225 height 24
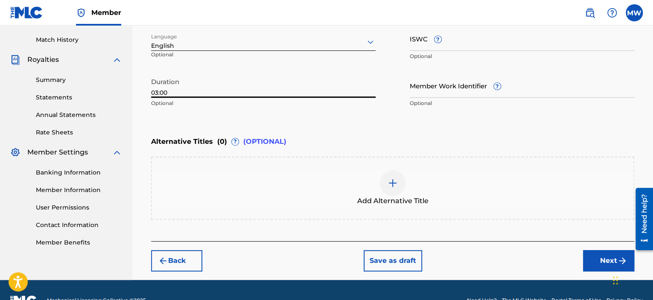
type input "03:00"
click at [600, 259] on button "Next" at bounding box center [608, 260] width 51 height 21
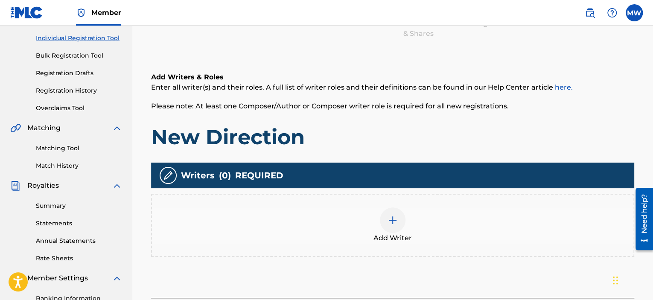
scroll to position [124, 0]
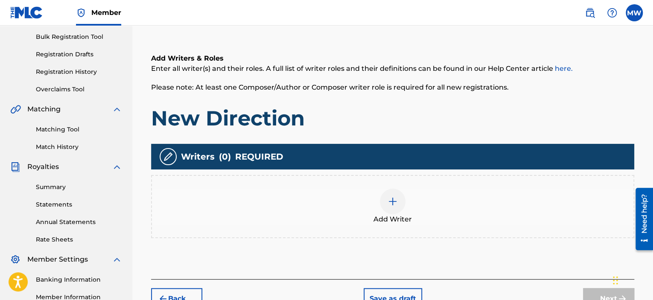
click at [393, 202] on img at bounding box center [393, 201] width 10 height 10
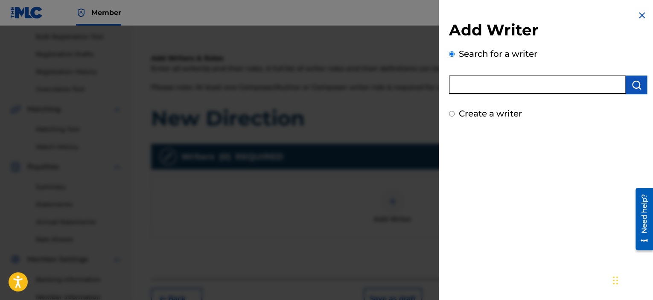
click at [539, 80] on input "text" at bounding box center [537, 85] width 177 height 19
type input "[PERSON_NAME]"
click at [633, 83] on img "submit" at bounding box center [637, 85] width 10 height 10
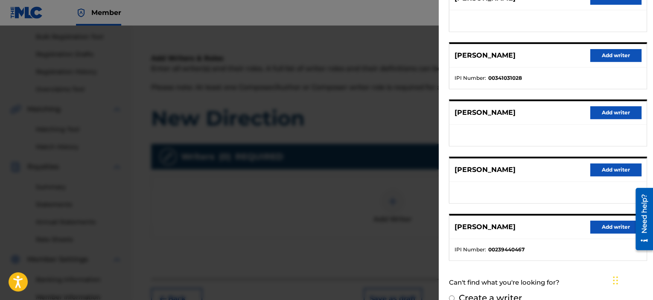
scroll to position [143, 0]
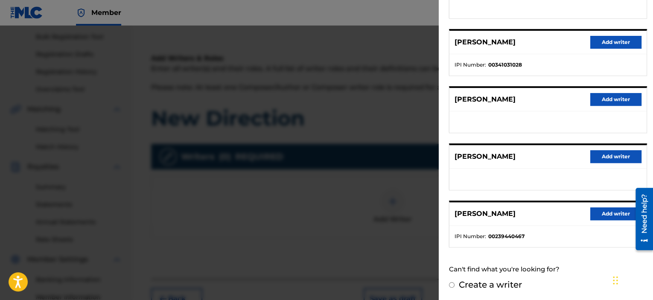
click at [613, 215] on button "Add writer" at bounding box center [616, 214] width 51 height 13
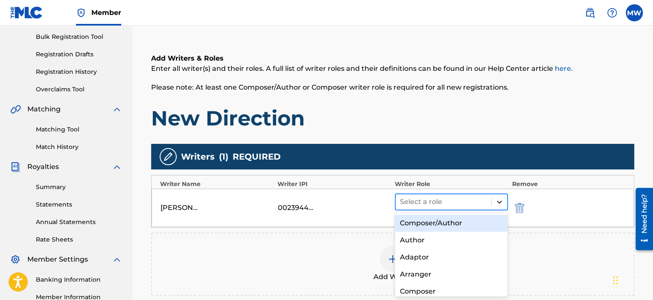
click at [499, 199] on icon at bounding box center [499, 202] width 9 height 9
click at [480, 220] on div "Composer/Author" at bounding box center [451, 223] width 113 height 17
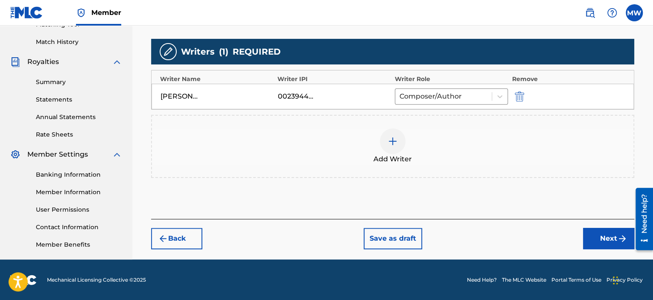
click at [589, 235] on button "Next" at bounding box center [608, 238] width 51 height 21
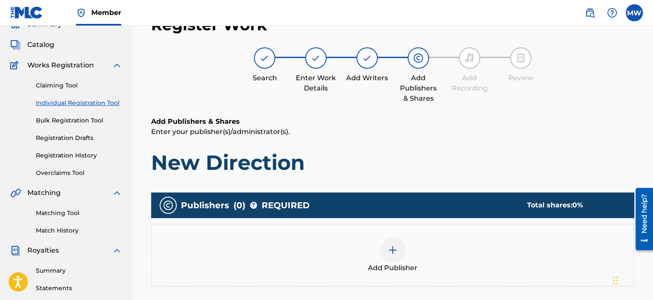
scroll to position [38, 0]
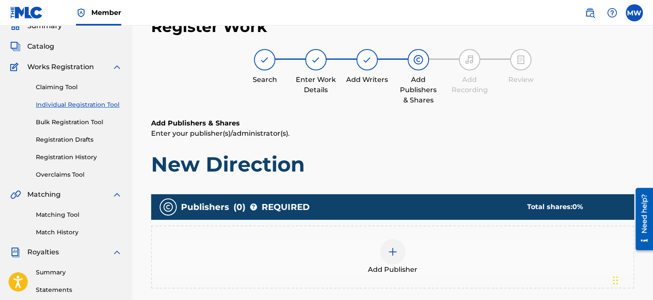
click at [395, 252] on img at bounding box center [393, 252] width 10 height 10
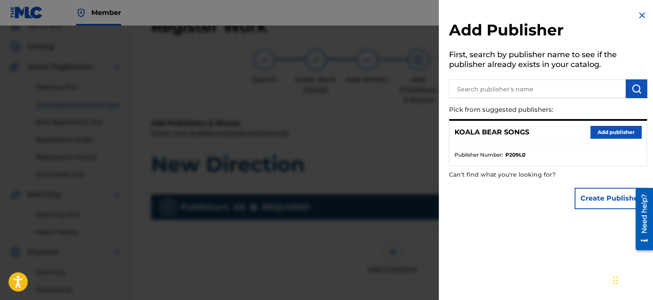
click at [612, 132] on button "Add publisher" at bounding box center [616, 132] width 51 height 13
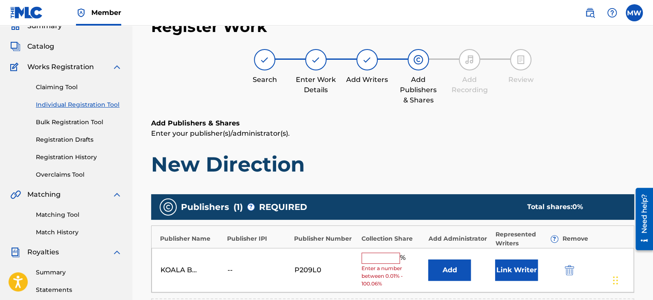
click at [374, 259] on input "text" at bounding box center [381, 258] width 38 height 11
type input "100"
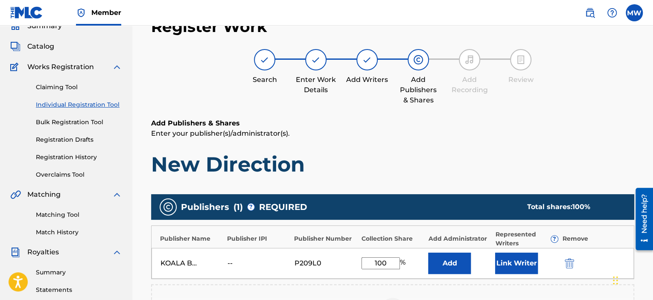
click at [523, 262] on button "Link Writer" at bounding box center [516, 263] width 43 height 21
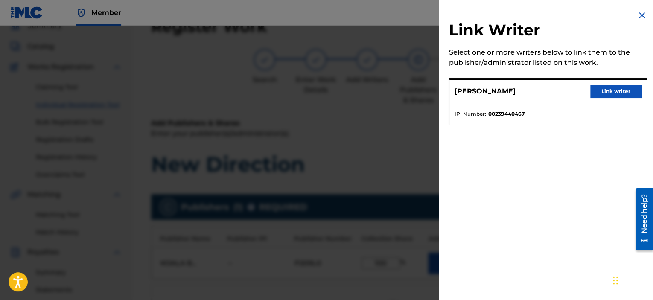
click at [623, 94] on button "Link writer" at bounding box center [616, 91] width 51 height 13
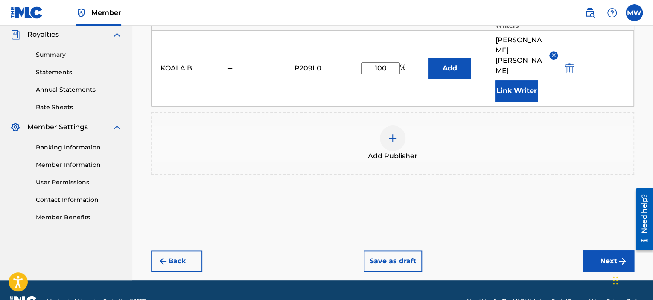
click at [603, 251] on button "Next" at bounding box center [608, 261] width 51 height 21
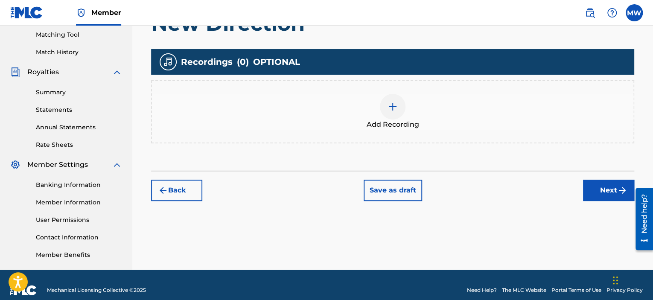
scroll to position [229, 0]
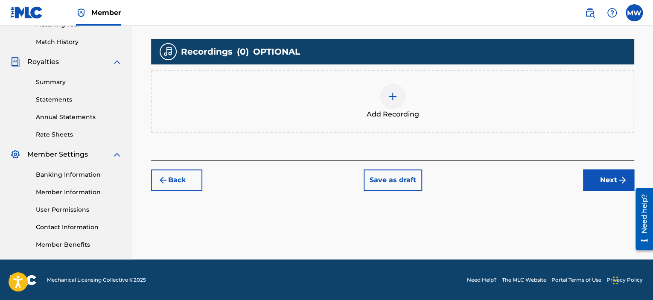
click at [607, 181] on button "Next" at bounding box center [608, 180] width 51 height 21
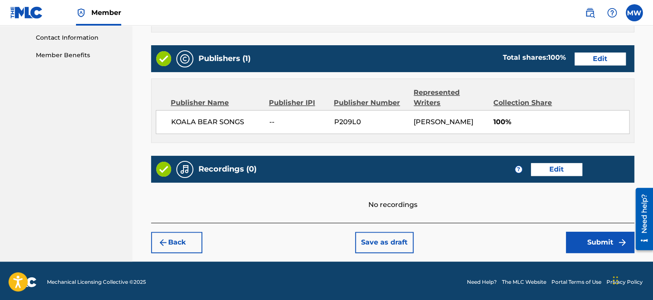
scroll to position [420, 0]
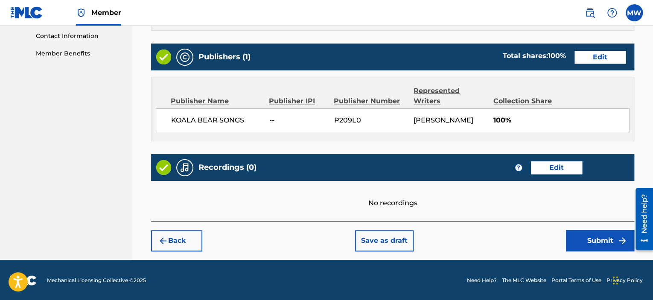
click at [596, 239] on button "Submit" at bounding box center [600, 240] width 68 height 21
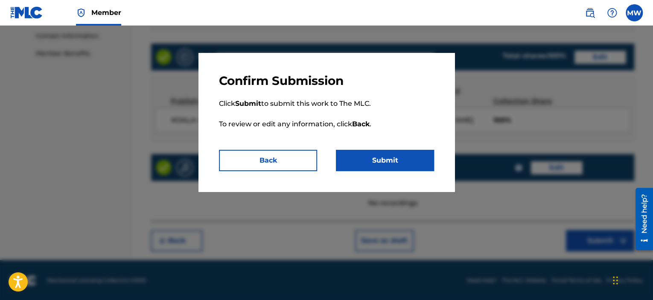
click at [404, 161] on button "Submit" at bounding box center [385, 160] width 98 height 21
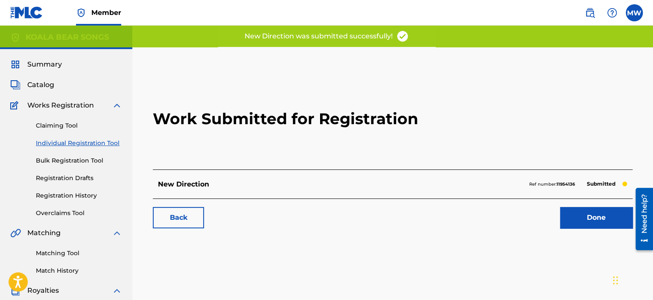
click at [579, 220] on link "Done" at bounding box center [596, 217] width 73 height 21
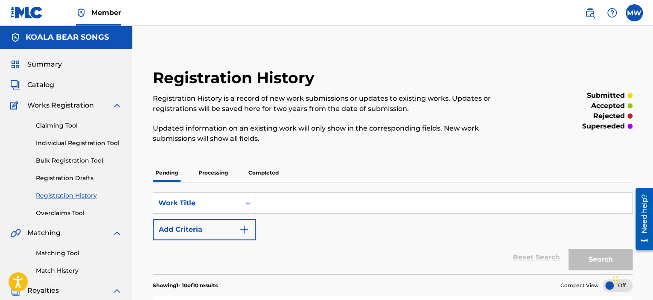
click at [43, 86] on span "Catalog" at bounding box center [40, 85] width 27 height 10
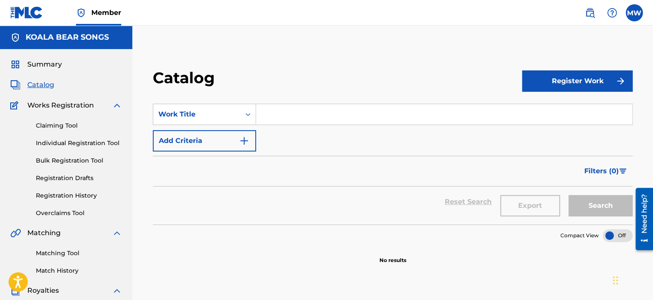
click at [560, 83] on button "Register Work" at bounding box center [577, 80] width 111 height 21
click at [545, 108] on link "Individual" at bounding box center [577, 109] width 111 height 20
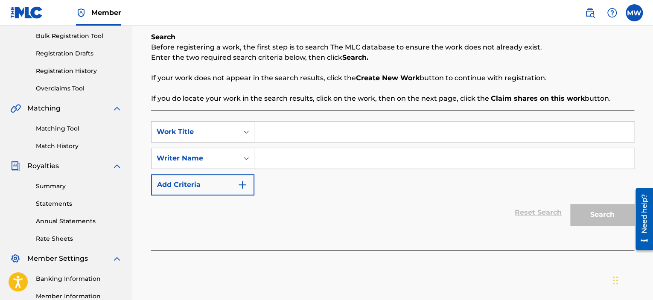
scroll to position [128, 0]
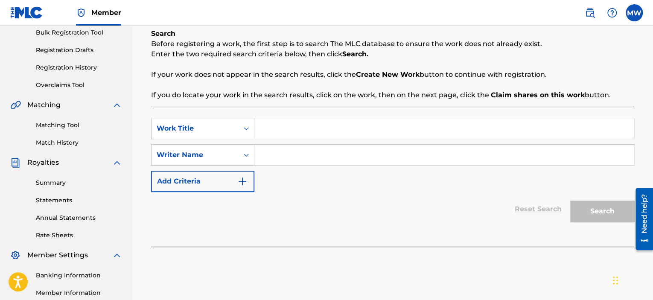
click at [341, 124] on input "Search Form" at bounding box center [444, 128] width 380 height 20
type input "No Poachin' Allowed"
click at [297, 158] on input "Search Form" at bounding box center [444, 155] width 380 height 20
type input "[PERSON_NAME]"
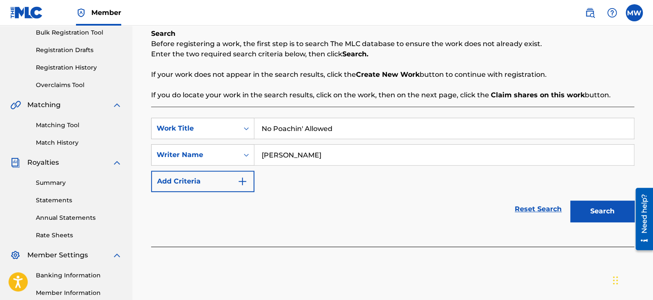
click at [608, 210] on button "Search" at bounding box center [602, 211] width 64 height 21
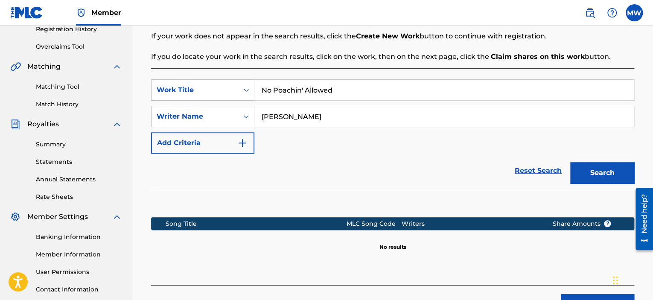
scroll to position [213, 0]
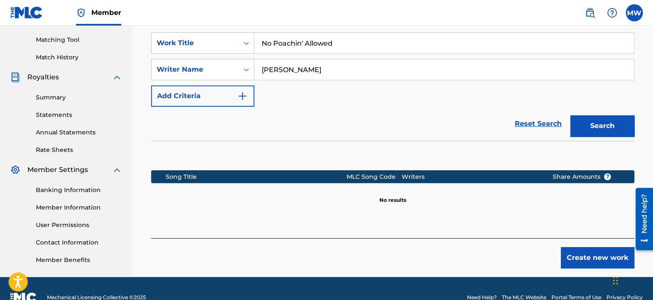
click at [580, 258] on button "Create new work" at bounding box center [597, 257] width 73 height 21
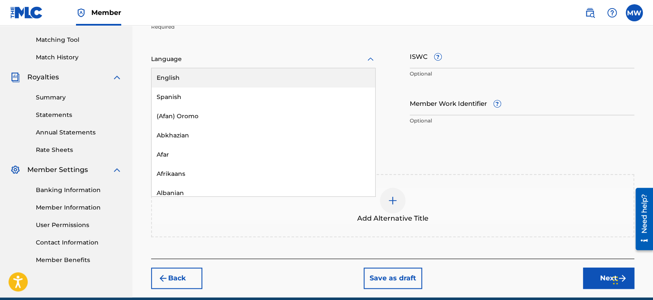
click at [365, 57] on icon at bounding box center [370, 59] width 10 height 10
click at [359, 78] on div "English" at bounding box center [264, 77] width 224 height 19
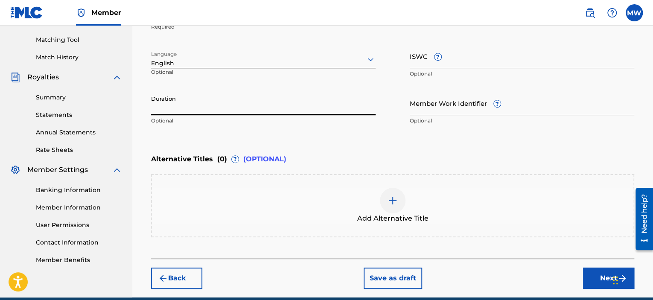
click at [338, 110] on input "Duration" at bounding box center [263, 103] width 225 height 24
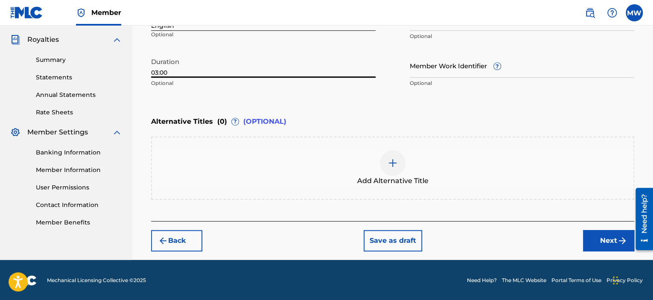
type input "03:00"
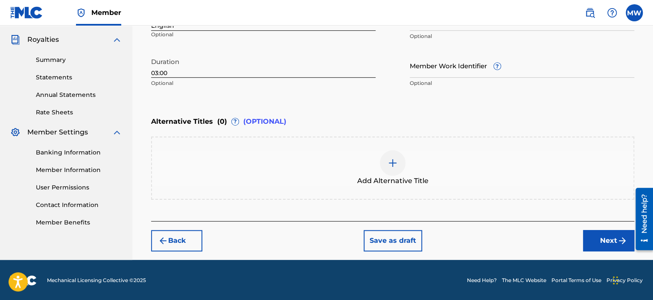
click at [596, 239] on button "Next" at bounding box center [608, 240] width 51 height 21
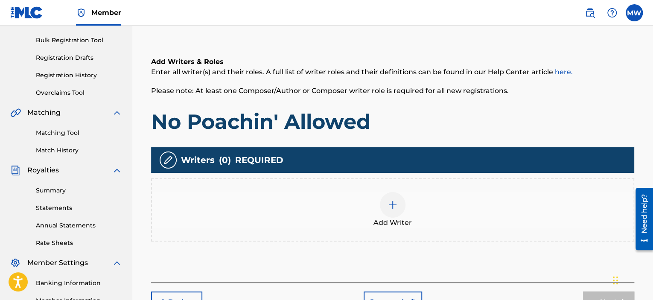
scroll to position [124, 0]
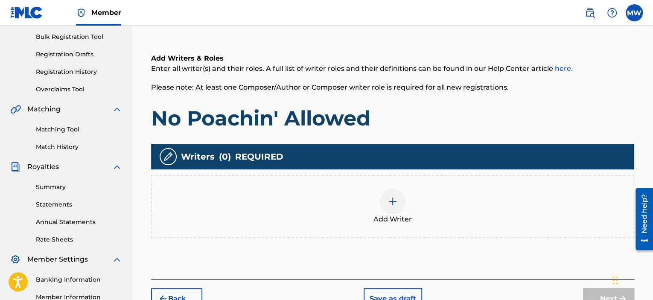
click at [398, 200] on div at bounding box center [393, 202] width 26 height 26
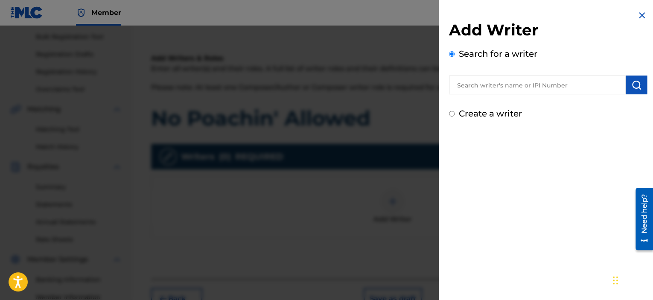
click at [551, 84] on input "text" at bounding box center [537, 85] width 177 height 19
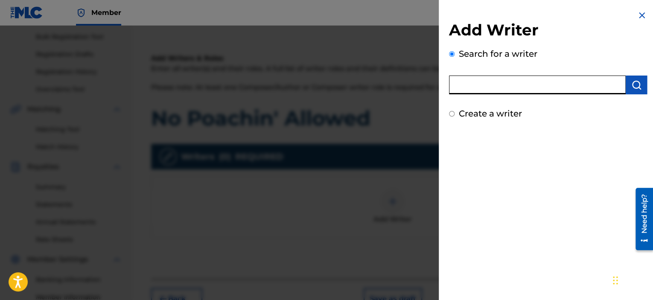
type input "[PERSON_NAME]"
click at [637, 88] on img "submit" at bounding box center [637, 85] width 10 height 10
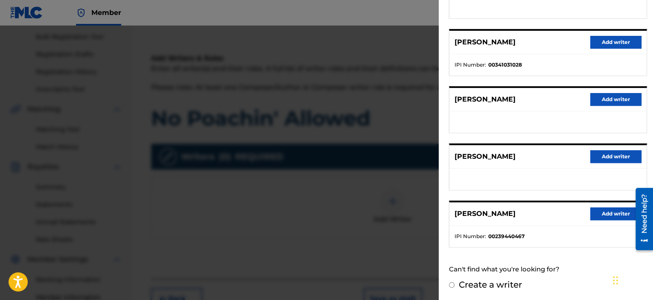
scroll to position [143, 0]
click at [605, 212] on button "Add writer" at bounding box center [616, 214] width 51 height 13
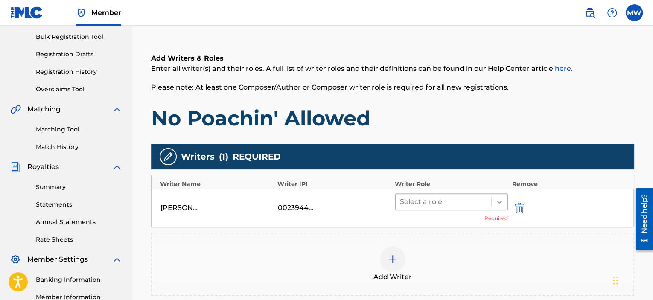
click at [503, 202] on icon at bounding box center [499, 202] width 9 height 9
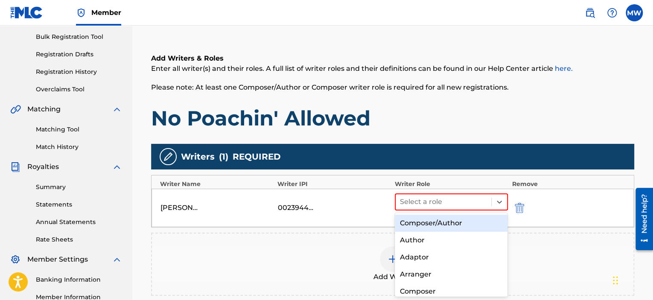
click at [468, 220] on div "Composer/Author" at bounding box center [451, 223] width 113 height 17
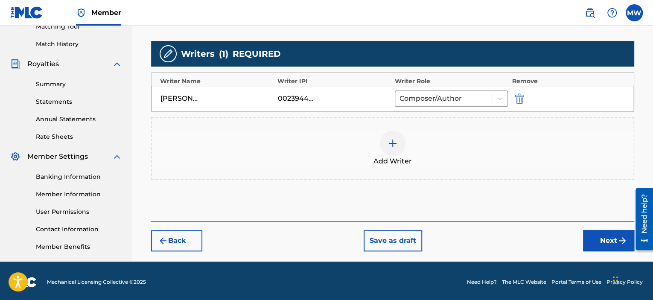
scroll to position [229, 0]
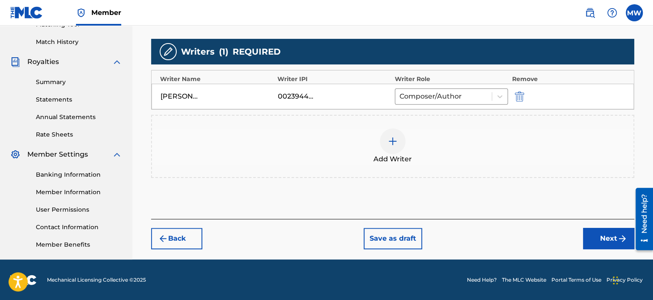
click at [591, 232] on button "Next" at bounding box center [608, 238] width 51 height 21
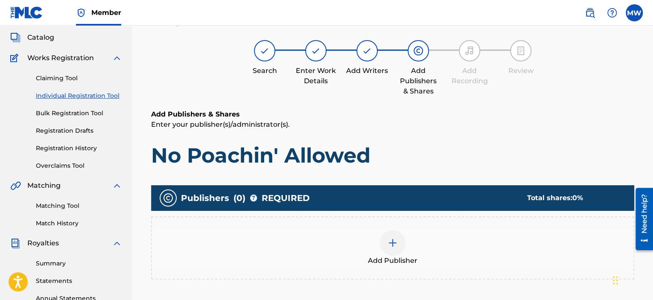
scroll to position [38, 0]
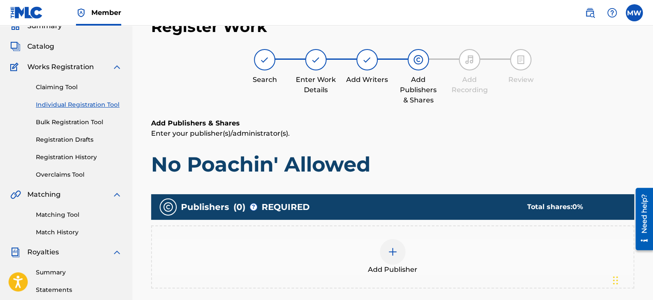
click at [391, 256] on img at bounding box center [393, 252] width 10 height 10
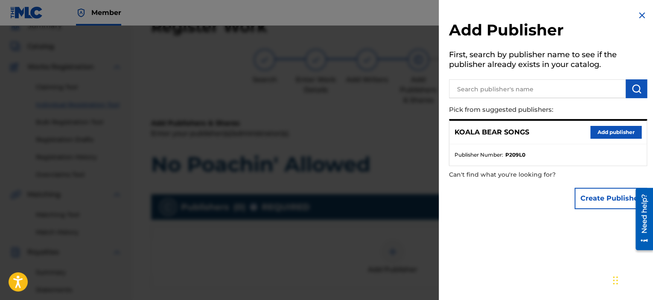
click at [611, 132] on button "Add publisher" at bounding box center [616, 132] width 51 height 13
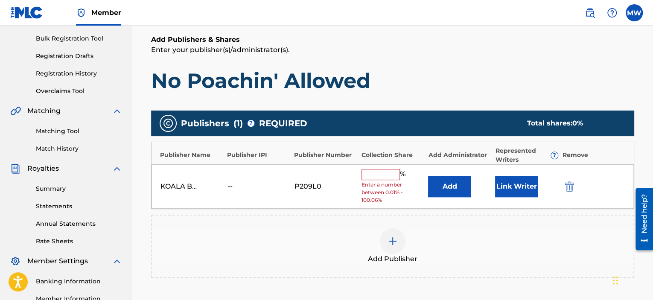
scroll to position [124, 0]
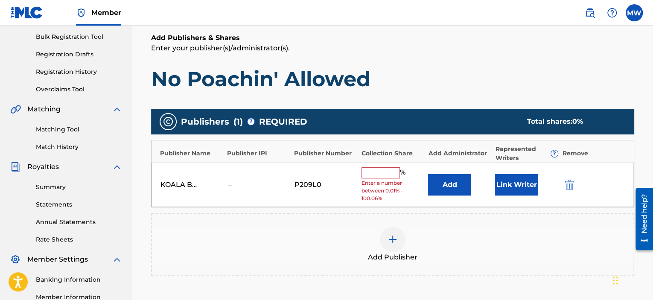
click at [386, 172] on input "text" at bounding box center [381, 172] width 38 height 11
type input "100"
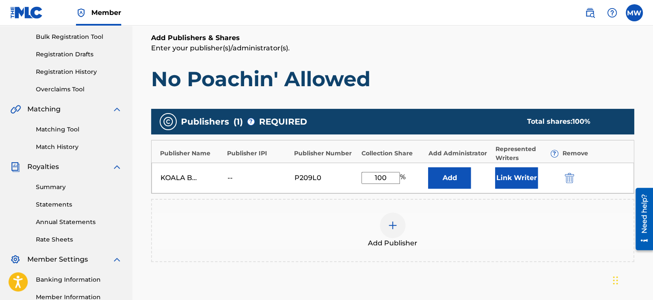
click at [523, 176] on button "Link Writer" at bounding box center [516, 177] width 43 height 21
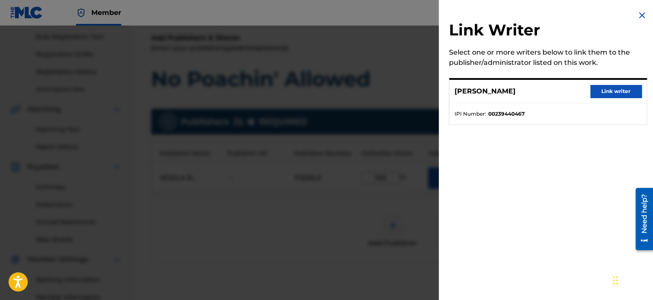
click at [608, 91] on button "Link writer" at bounding box center [616, 91] width 51 height 13
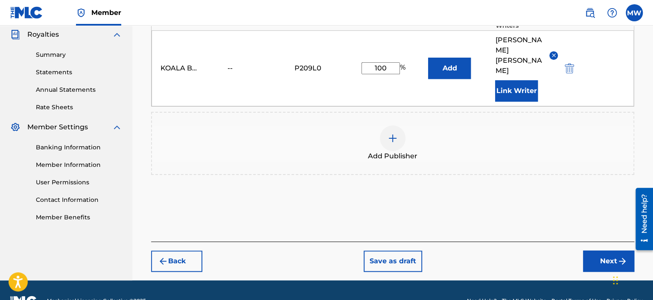
click at [599, 251] on button "Next" at bounding box center [608, 261] width 51 height 21
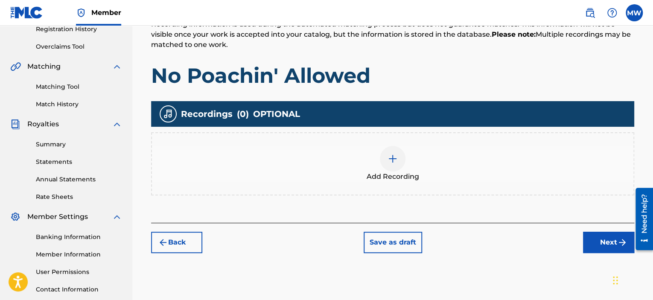
click at [596, 247] on button "Next" at bounding box center [608, 242] width 51 height 21
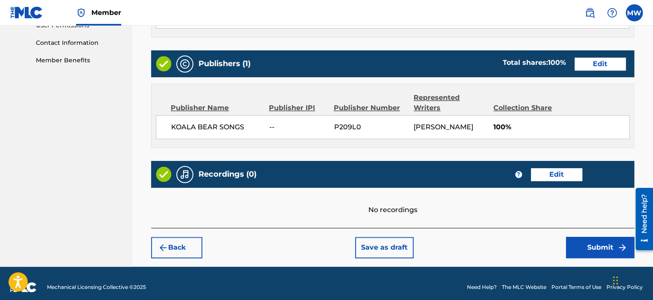
scroll to position [420, 0]
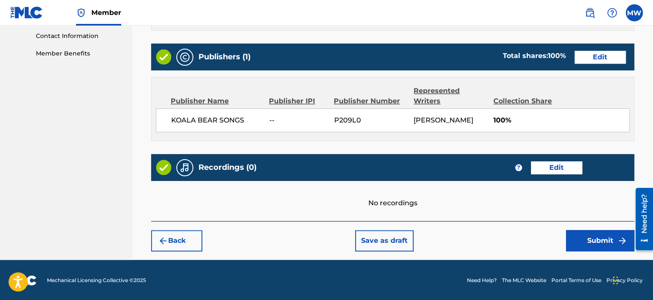
click at [591, 243] on button "Submit" at bounding box center [600, 240] width 68 height 21
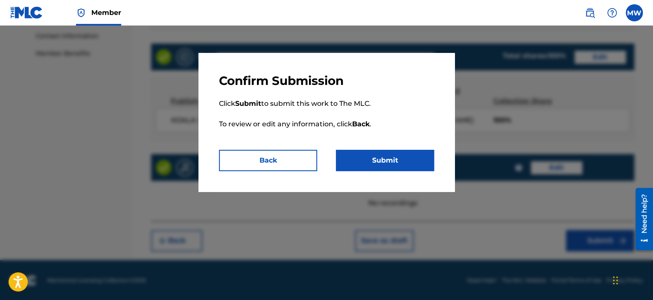
click at [398, 158] on button "Submit" at bounding box center [385, 160] width 98 height 21
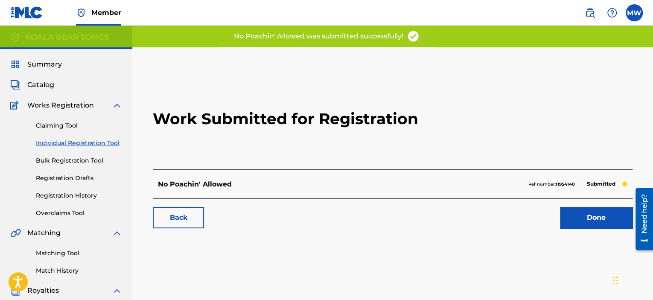
click at [594, 216] on link "Done" at bounding box center [596, 217] width 73 height 21
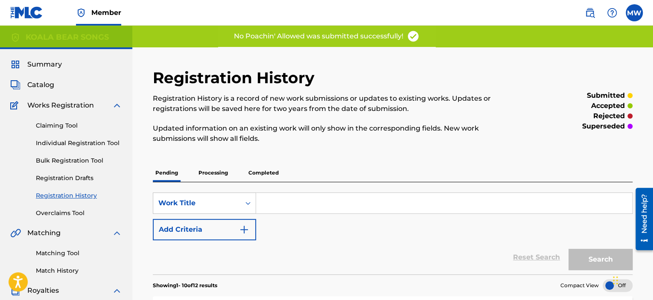
click at [44, 85] on span "Catalog" at bounding box center [40, 85] width 27 height 10
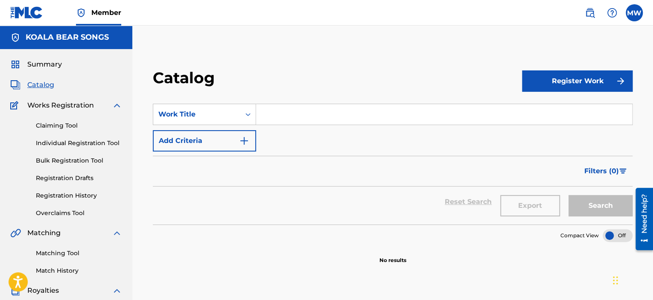
click at [566, 83] on button "Register Work" at bounding box center [577, 80] width 111 height 21
click at [550, 112] on link "Individual" at bounding box center [577, 109] width 111 height 20
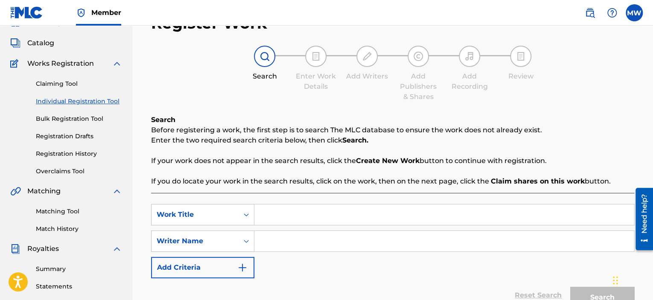
scroll to position [43, 0]
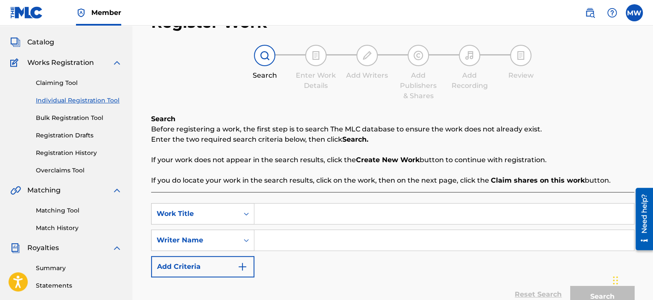
click at [318, 217] on input "Search Form" at bounding box center [444, 214] width 380 height 20
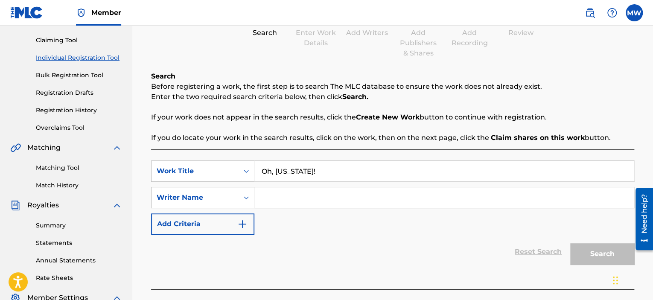
type input "Oh, [US_STATE]!"
click at [303, 195] on input "Search Form" at bounding box center [444, 197] width 380 height 20
type input "[PERSON_NAME]"
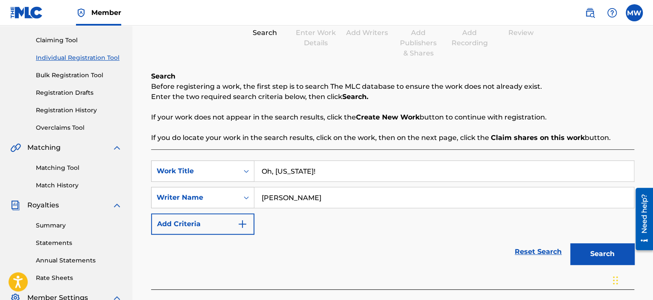
click at [596, 254] on button "Search" at bounding box center [602, 253] width 64 height 21
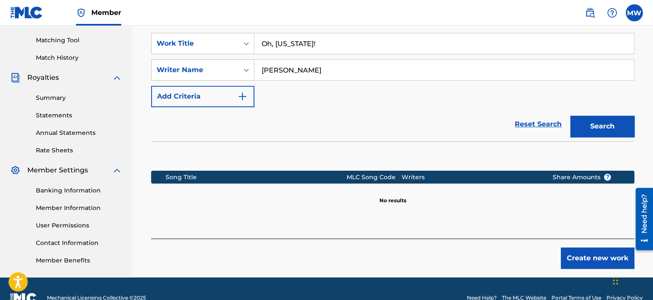
scroll to position [213, 0]
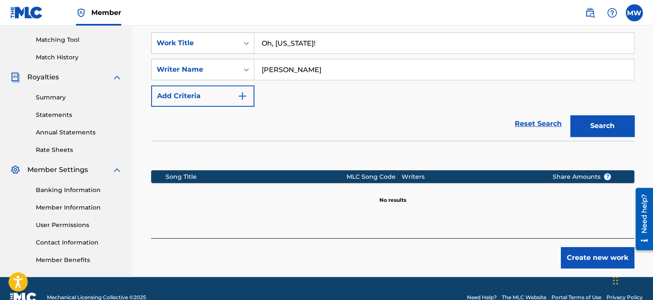
click at [581, 257] on button "Create new work" at bounding box center [597, 257] width 73 height 21
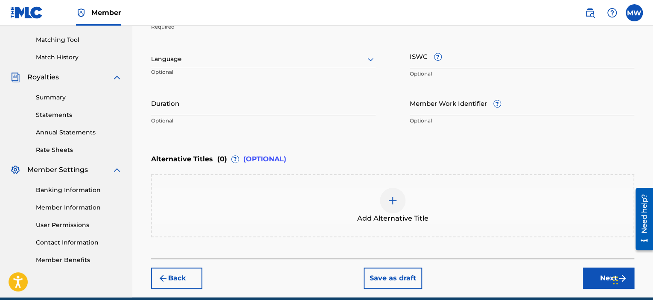
click at [371, 58] on icon at bounding box center [370, 59] width 10 height 10
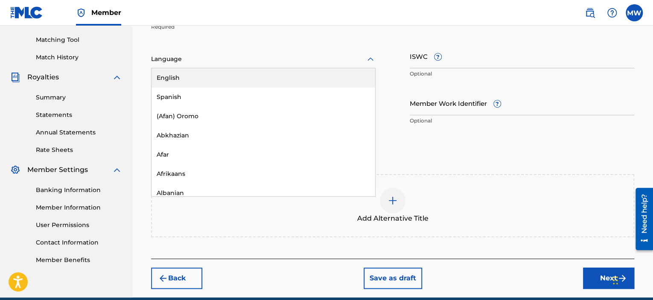
click at [337, 78] on div "English" at bounding box center [264, 77] width 224 height 19
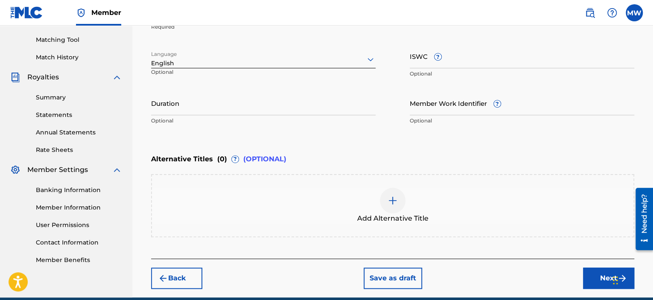
click at [301, 111] on input "Duration" at bounding box center [263, 103] width 225 height 24
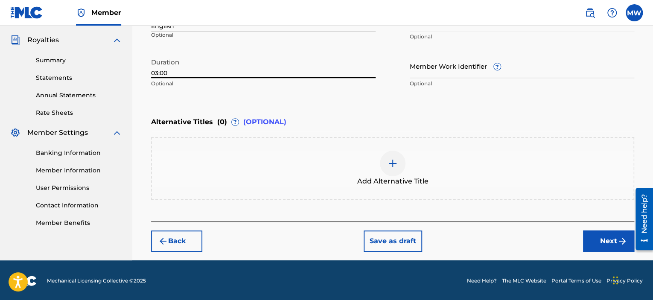
scroll to position [251, 0]
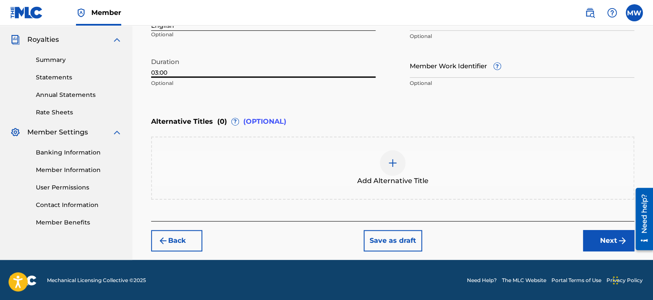
type input "03:00"
click at [588, 240] on button "Next" at bounding box center [608, 240] width 51 height 21
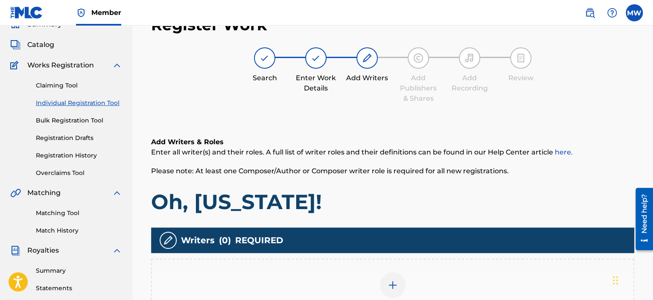
scroll to position [38, 0]
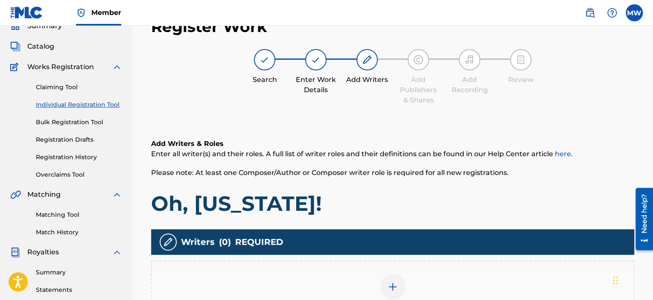
click at [399, 283] on div at bounding box center [393, 287] width 26 height 26
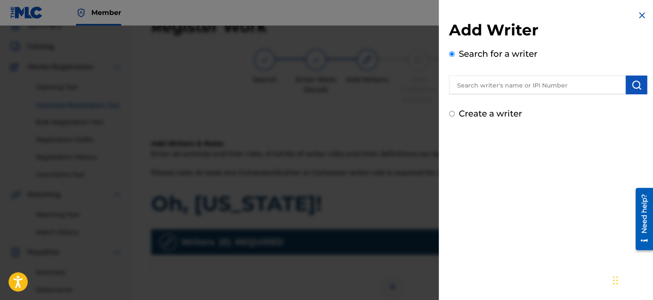
click at [543, 89] on input "text" at bounding box center [537, 85] width 177 height 19
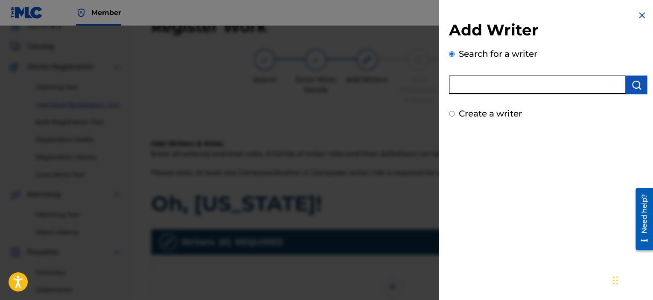
type input "[PERSON_NAME]"
click at [639, 84] on button "submit" at bounding box center [636, 85] width 21 height 19
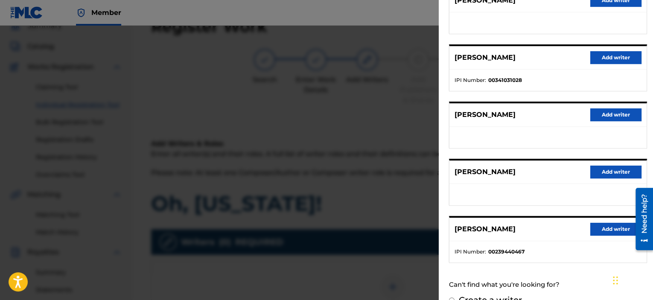
scroll to position [143, 0]
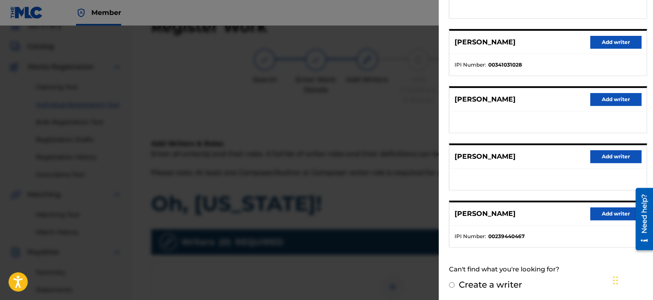
click at [599, 214] on button "Add writer" at bounding box center [616, 214] width 51 height 13
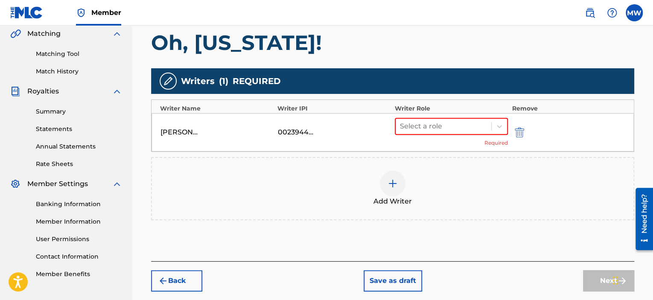
scroll to position [209, 0]
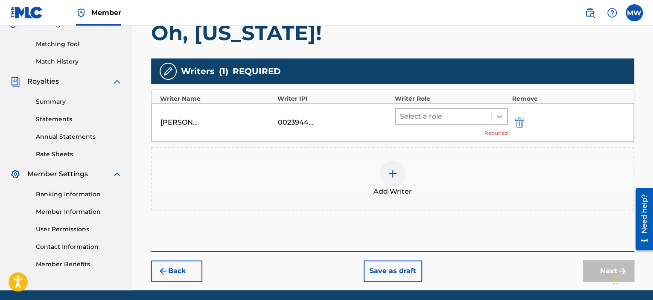
click at [499, 114] on icon at bounding box center [499, 116] width 9 height 9
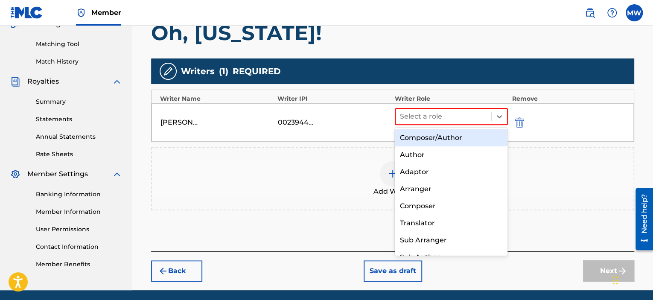
click at [468, 137] on div "Composer/Author" at bounding box center [451, 137] width 113 height 17
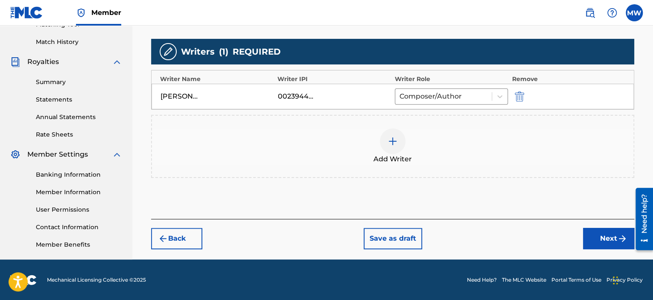
click at [617, 240] on button "Next" at bounding box center [608, 238] width 51 height 21
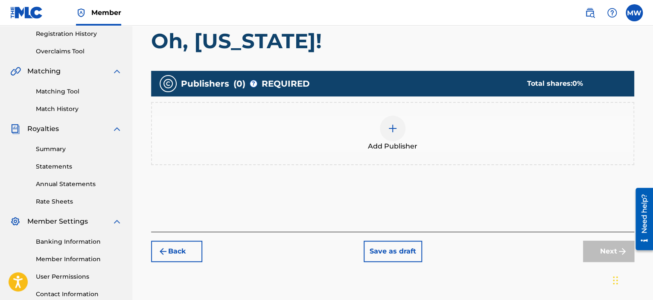
scroll to position [167, 0]
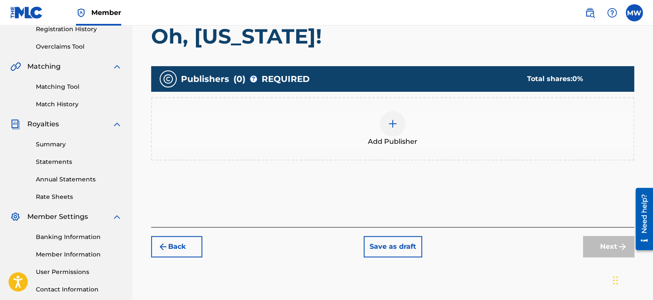
click at [384, 120] on div at bounding box center [393, 124] width 26 height 26
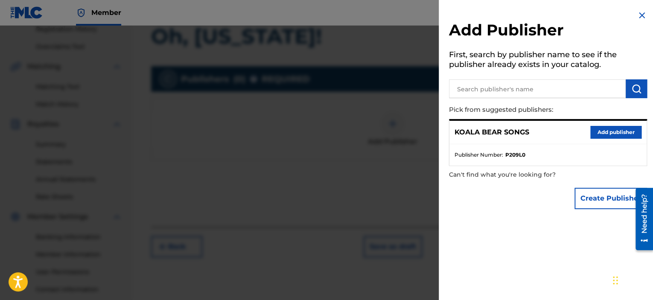
click at [608, 131] on button "Add publisher" at bounding box center [616, 132] width 51 height 13
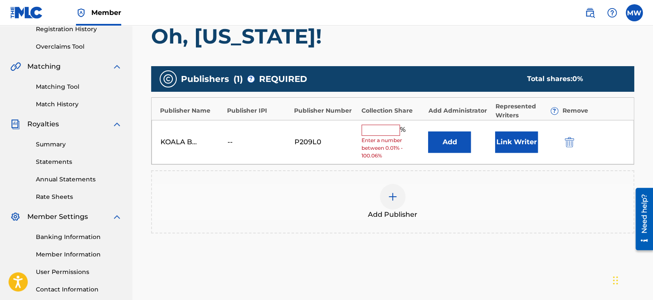
click at [371, 126] on input "text" at bounding box center [381, 130] width 38 height 11
type input "100"
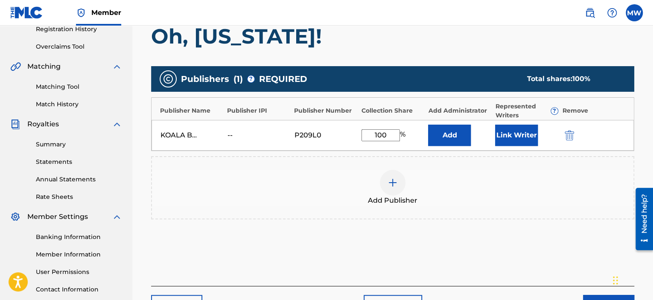
click at [508, 134] on button "Link Writer" at bounding box center [516, 135] width 43 height 21
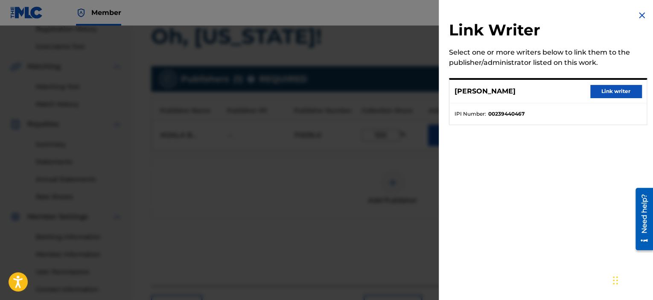
click at [609, 91] on button "Link writer" at bounding box center [616, 91] width 51 height 13
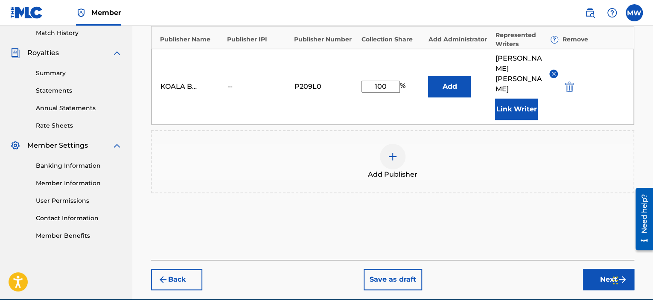
scroll to position [256, 0]
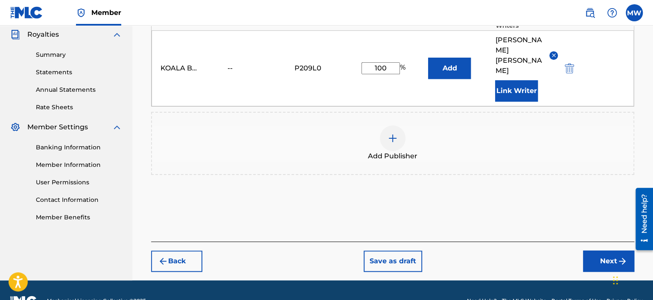
click at [602, 251] on button "Next" at bounding box center [608, 261] width 51 height 21
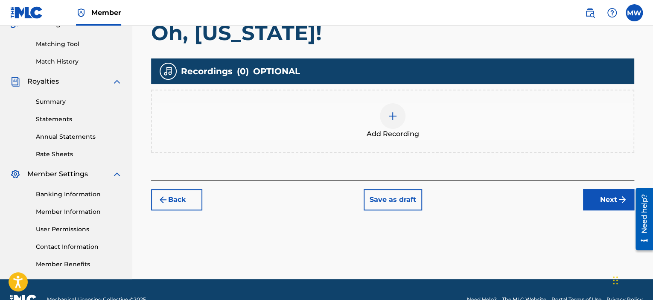
click at [606, 201] on button "Next" at bounding box center [608, 199] width 51 height 21
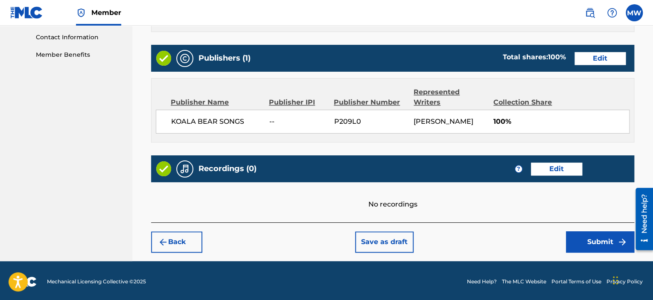
scroll to position [420, 0]
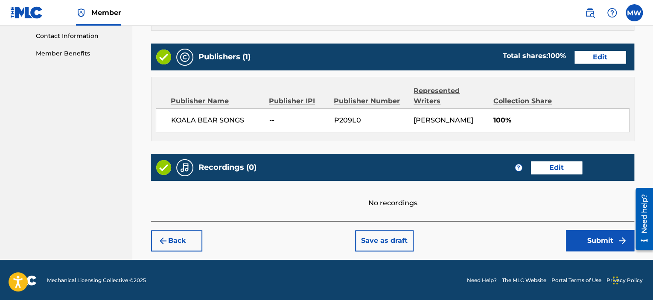
click at [601, 241] on button "Submit" at bounding box center [600, 240] width 68 height 21
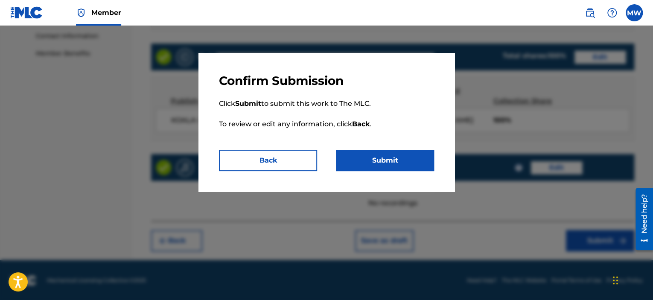
click at [399, 167] on button "Submit" at bounding box center [385, 160] width 98 height 21
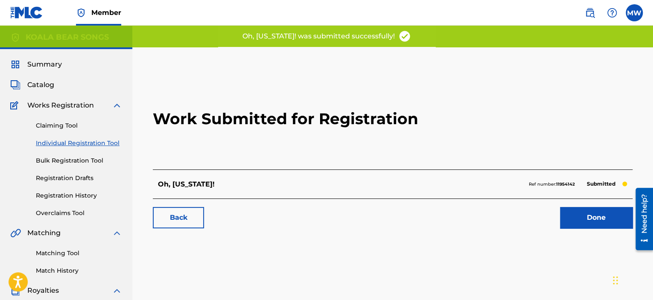
click at [582, 217] on link "Done" at bounding box center [596, 217] width 73 height 21
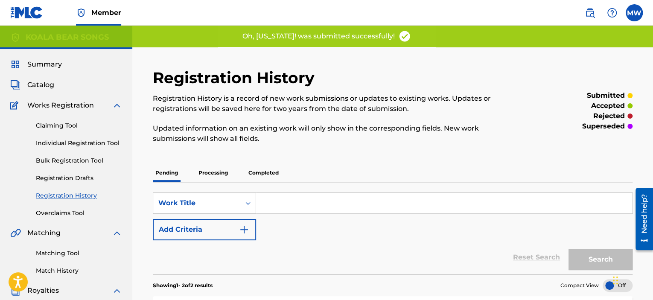
click at [44, 87] on span "Catalog" at bounding box center [40, 85] width 27 height 10
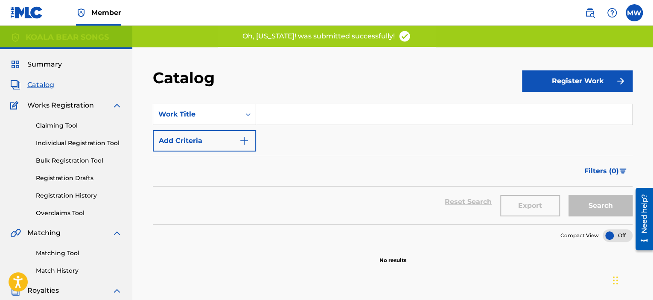
click at [562, 80] on button "Register Work" at bounding box center [577, 80] width 111 height 21
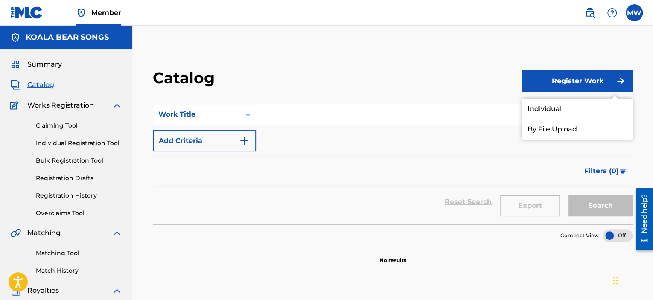
click at [542, 107] on link "Individual" at bounding box center [577, 109] width 111 height 20
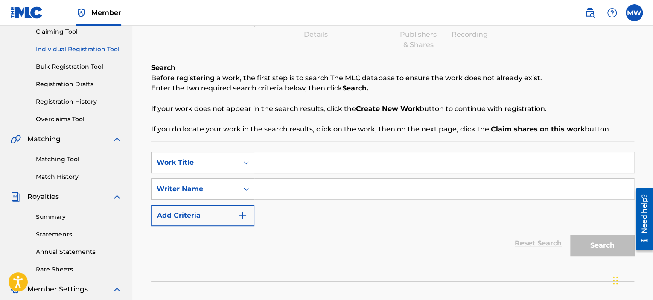
scroll to position [128, 0]
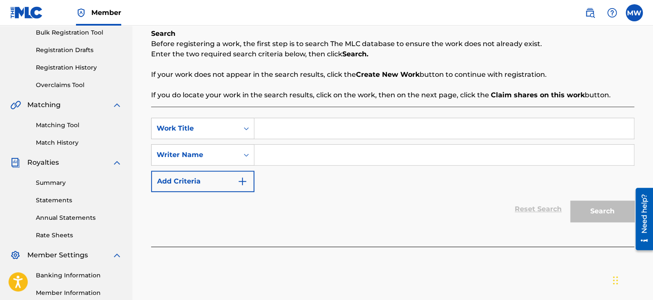
click at [357, 131] on input "Search Form" at bounding box center [444, 128] width 380 height 20
type input "[PERSON_NAME]' [PERSON_NAME]'s Sugar Shack"
click at [297, 157] on input "Search Form" at bounding box center [444, 155] width 380 height 20
type input "[PERSON_NAME]"
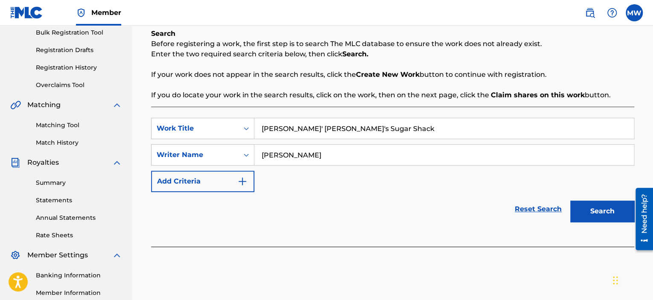
click at [586, 209] on button "Search" at bounding box center [602, 211] width 64 height 21
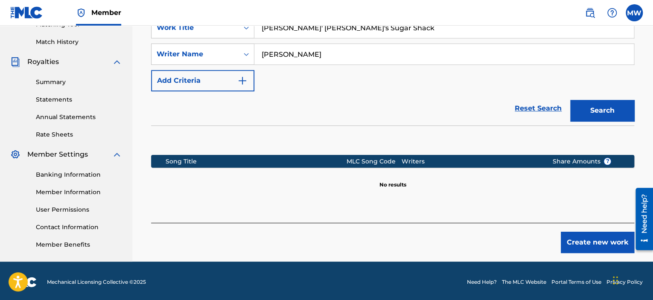
scroll to position [231, 0]
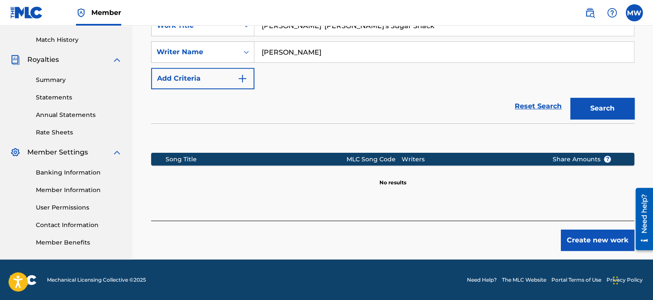
click at [569, 236] on button "Create new work" at bounding box center [597, 240] width 73 height 21
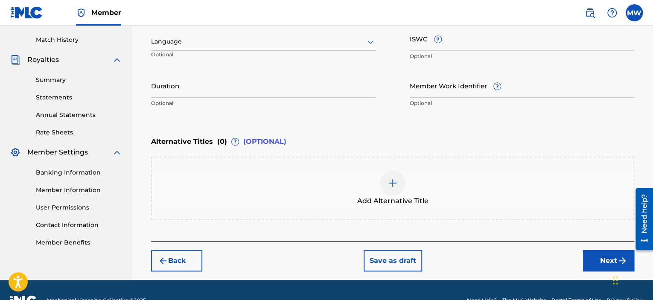
click at [368, 39] on icon at bounding box center [370, 42] width 10 height 10
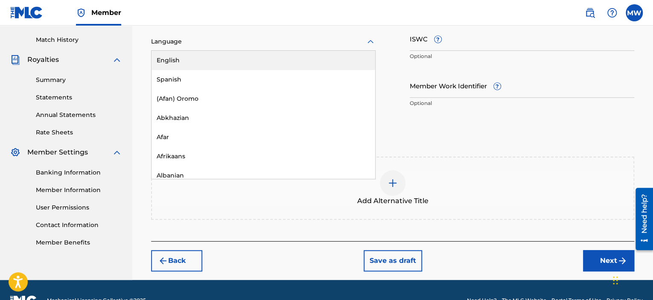
click at [357, 59] on div "English" at bounding box center [264, 60] width 224 height 19
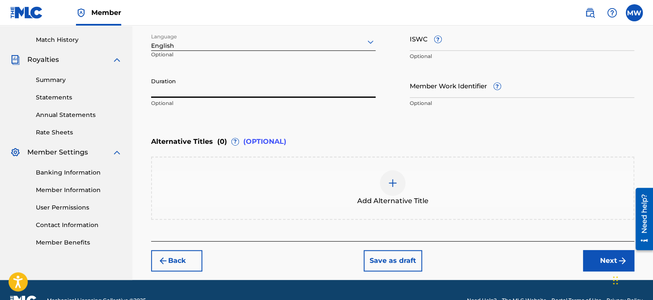
click at [281, 94] on input "Duration" at bounding box center [263, 85] width 225 height 24
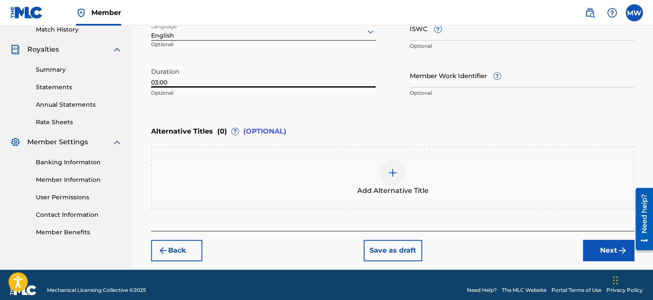
scroll to position [251, 0]
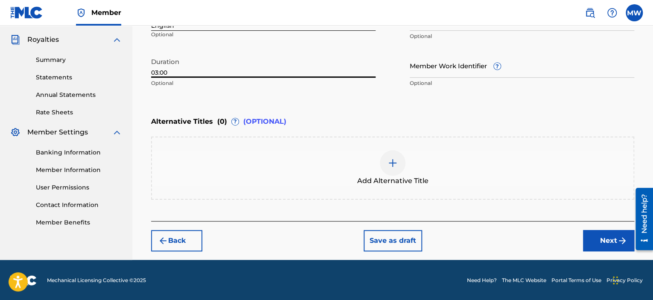
type input "03:00"
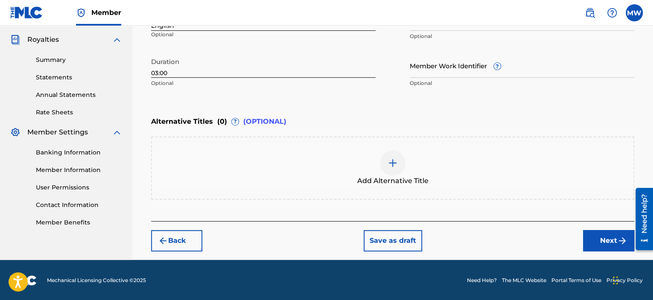
click at [588, 237] on button "Next" at bounding box center [608, 240] width 51 height 21
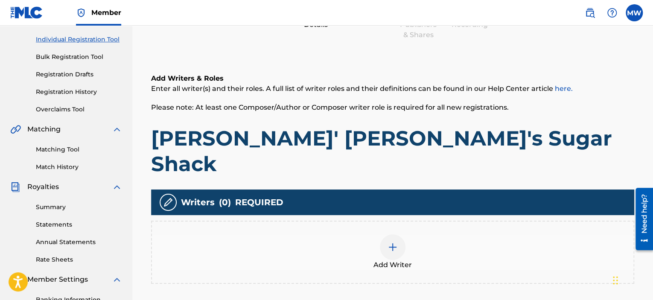
scroll to position [38, 0]
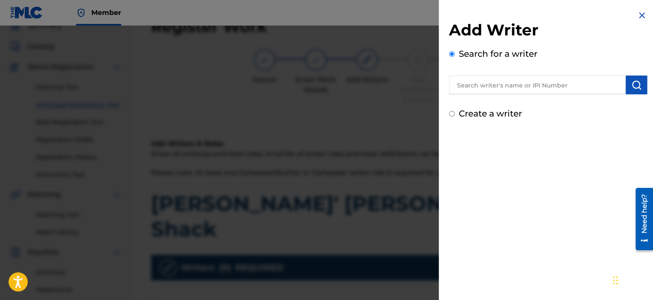
click at [562, 83] on input "text" at bounding box center [537, 85] width 177 height 19
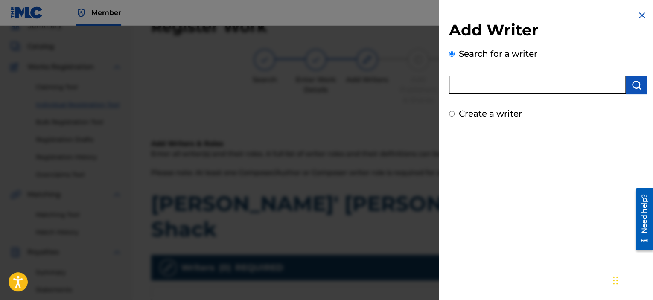
type input "[PERSON_NAME]"
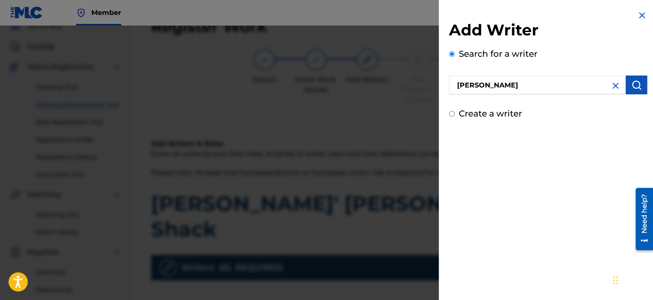
click at [635, 88] on img "submit" at bounding box center [637, 85] width 10 height 10
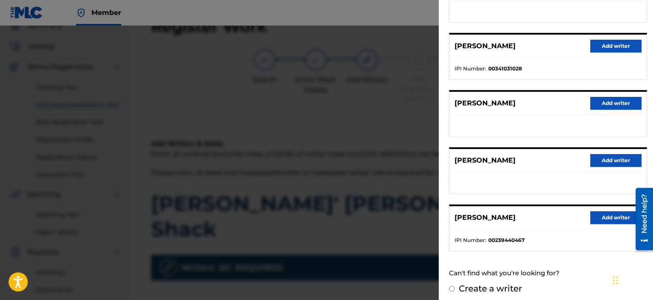
scroll to position [143, 0]
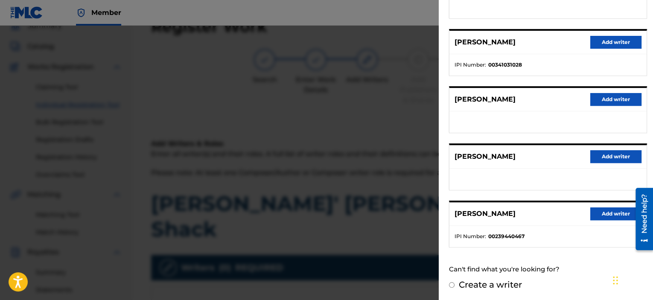
click at [605, 211] on button "Add writer" at bounding box center [616, 214] width 51 height 13
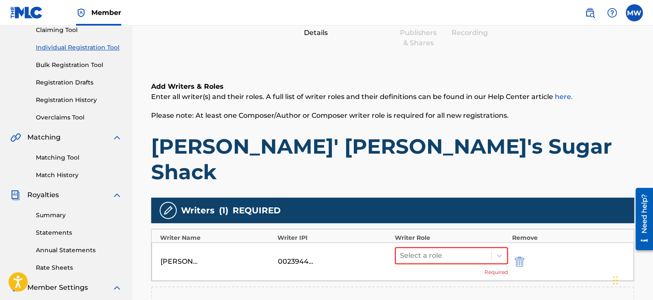
scroll to position [167, 0]
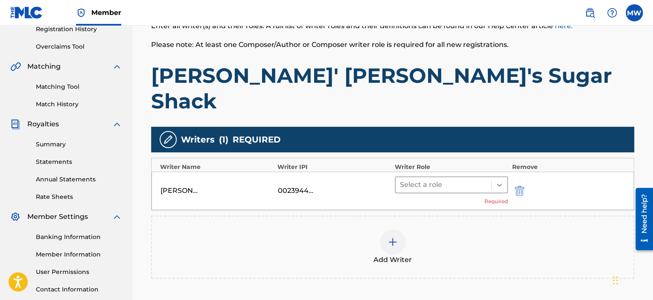
click at [496, 181] on icon at bounding box center [499, 185] width 9 height 9
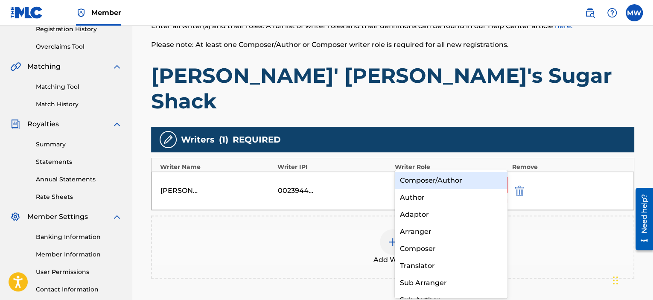
click at [487, 183] on div "Composer/Author" at bounding box center [451, 180] width 113 height 17
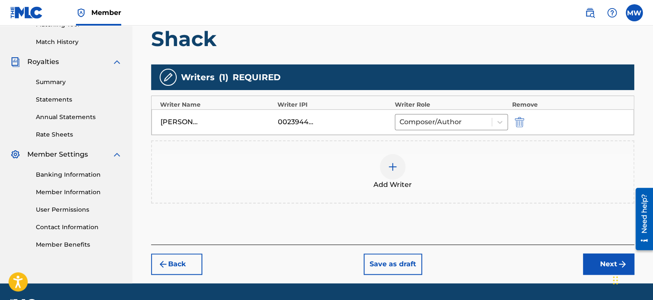
click at [607, 254] on button "Next" at bounding box center [608, 264] width 51 height 21
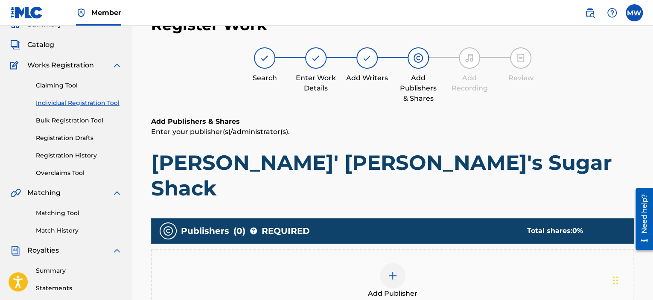
scroll to position [38, 0]
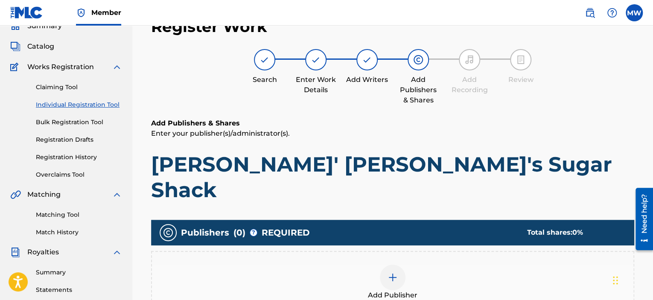
click at [395, 272] on img at bounding box center [393, 277] width 10 height 10
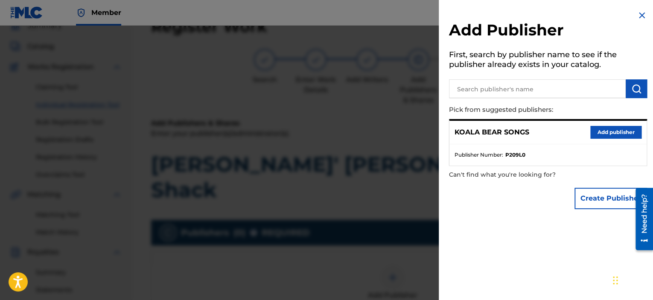
click at [608, 133] on button "Add publisher" at bounding box center [616, 132] width 51 height 13
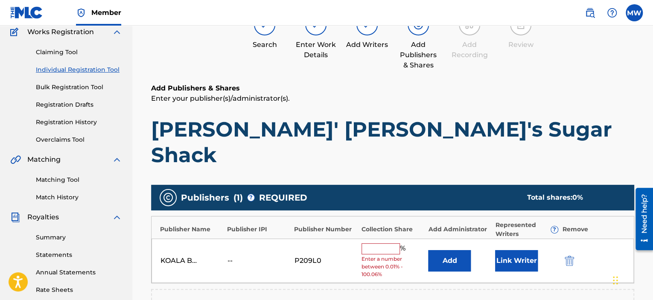
scroll to position [81, 0]
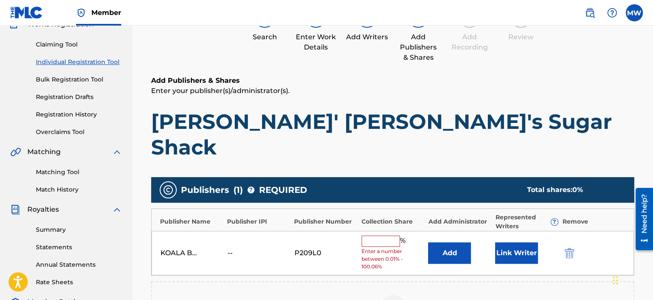
click at [371, 236] on input "text" at bounding box center [381, 241] width 38 height 11
type input "100"
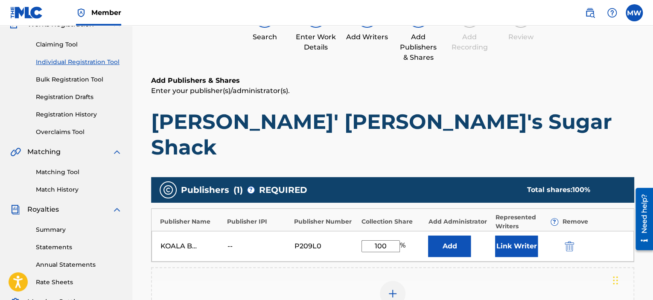
click at [519, 236] on button "Link Writer" at bounding box center [516, 246] width 43 height 21
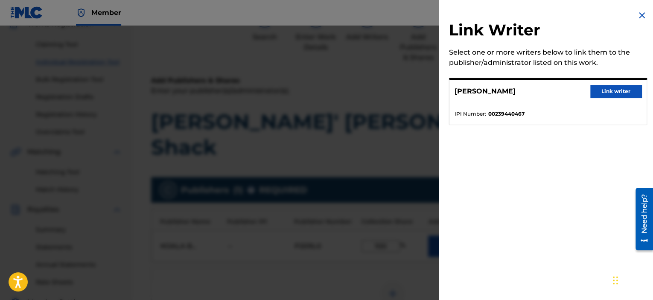
click at [617, 86] on button "Link writer" at bounding box center [616, 91] width 51 height 13
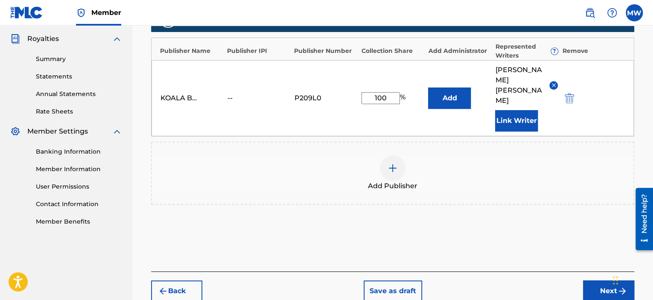
click at [614, 281] on button "Next" at bounding box center [608, 291] width 51 height 21
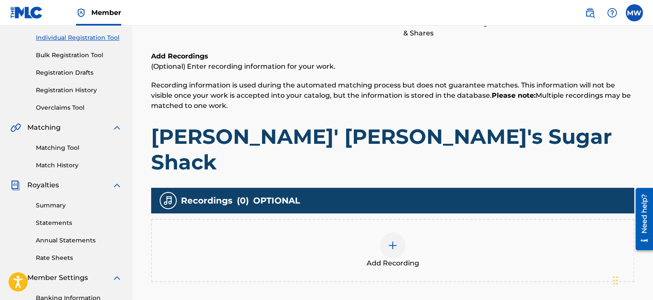
scroll to position [167, 0]
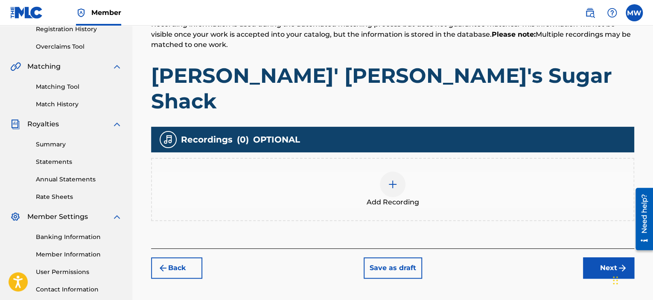
click at [615, 257] on button "Next" at bounding box center [608, 267] width 51 height 21
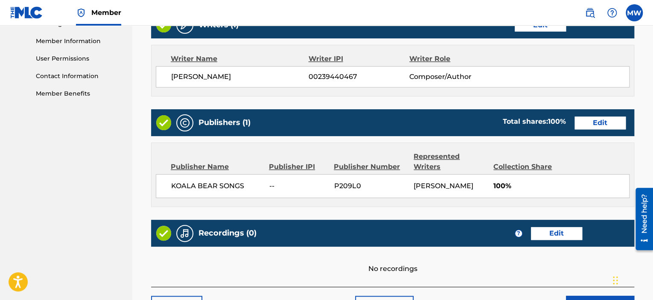
scroll to position [420, 0]
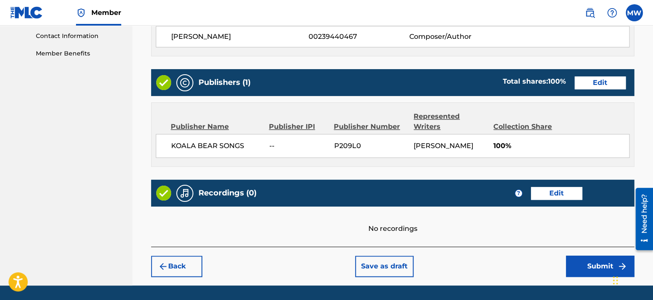
click at [591, 256] on button "Submit" at bounding box center [600, 266] width 68 height 21
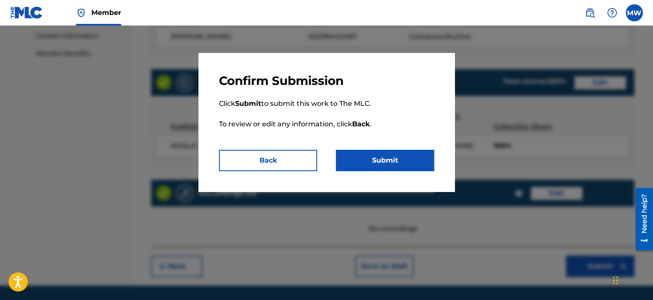
click at [406, 161] on button "Submit" at bounding box center [385, 160] width 98 height 21
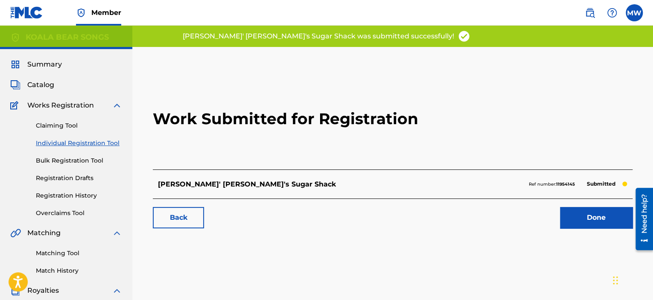
click at [579, 216] on link "Done" at bounding box center [596, 217] width 73 height 21
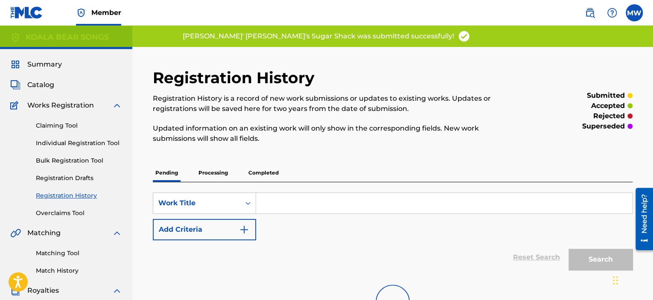
click at [43, 86] on span "Catalog" at bounding box center [40, 85] width 27 height 10
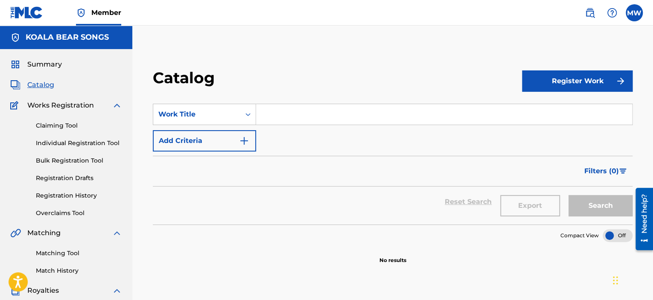
click at [566, 80] on button "Register Work" at bounding box center [577, 80] width 111 height 21
click at [541, 102] on link "Individual" at bounding box center [577, 109] width 111 height 20
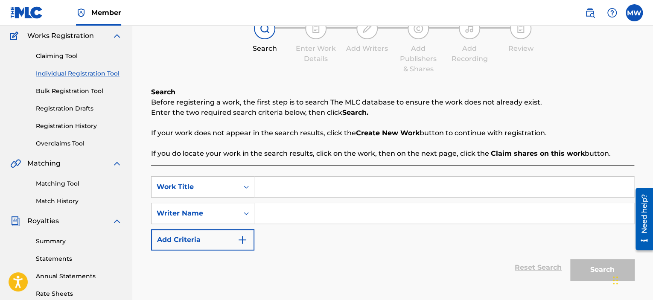
scroll to position [85, 0]
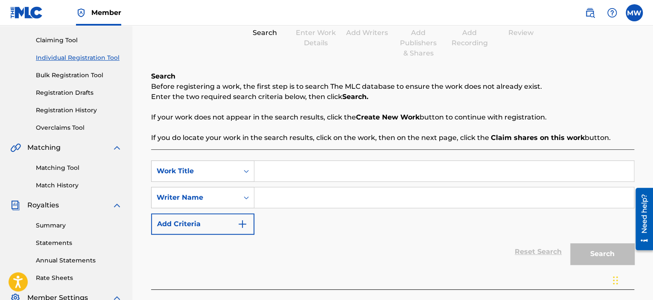
click at [371, 168] on input "Search Form" at bounding box center [444, 171] width 380 height 20
type input "Solar Powered Girl"
click at [280, 203] on input "Search Form" at bounding box center [444, 197] width 380 height 20
type input "[PERSON_NAME]"
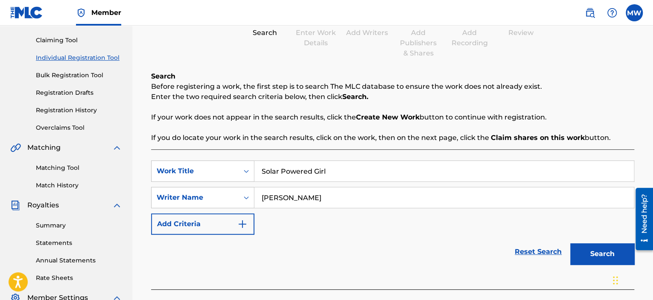
click at [602, 257] on button "Search" at bounding box center [602, 253] width 64 height 21
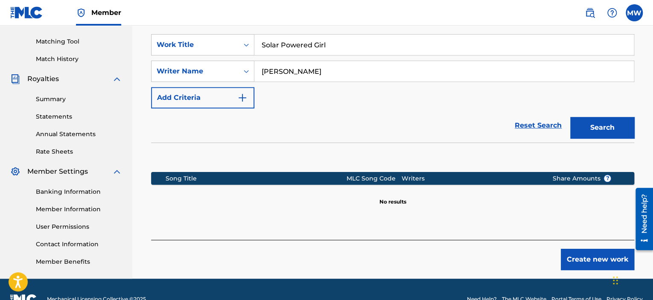
scroll to position [213, 0]
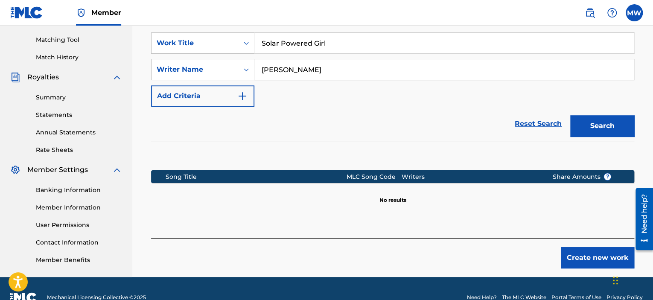
click at [580, 256] on button "Create new work" at bounding box center [597, 257] width 73 height 21
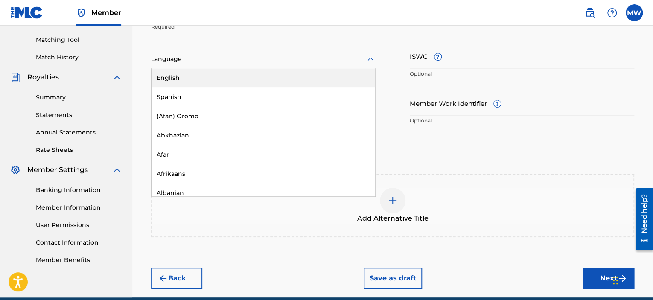
click at [369, 56] on icon at bounding box center [370, 59] width 10 height 10
click at [357, 78] on div "English" at bounding box center [264, 77] width 224 height 19
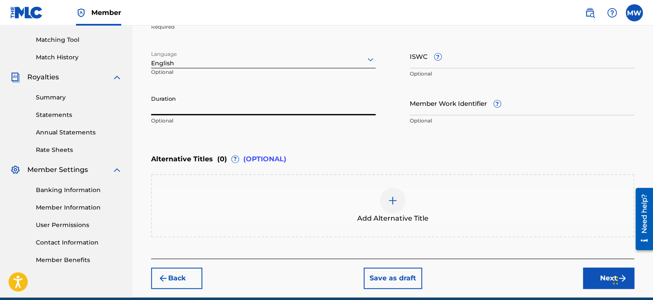
click at [268, 106] on input "Duration" at bounding box center [263, 103] width 225 height 24
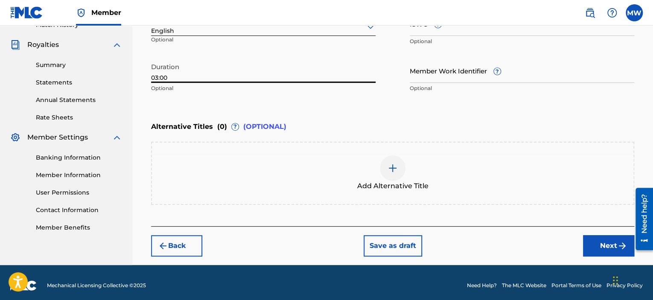
scroll to position [251, 0]
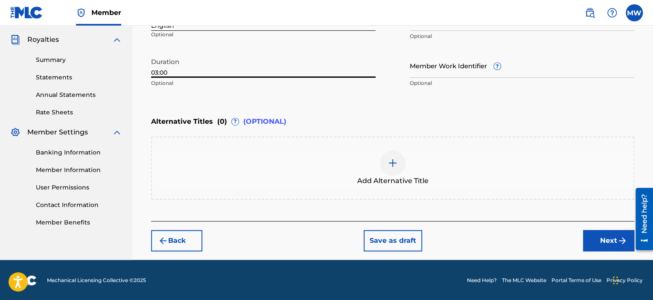
type input "03:00"
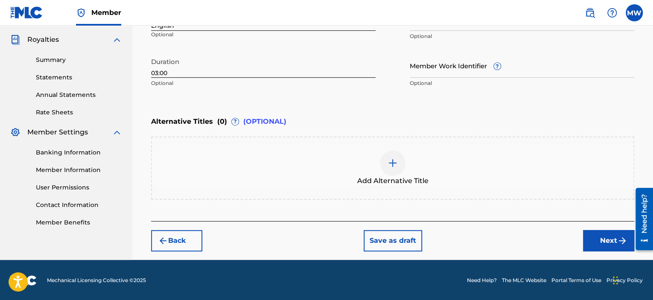
click at [609, 240] on button "Next" at bounding box center [608, 240] width 51 height 21
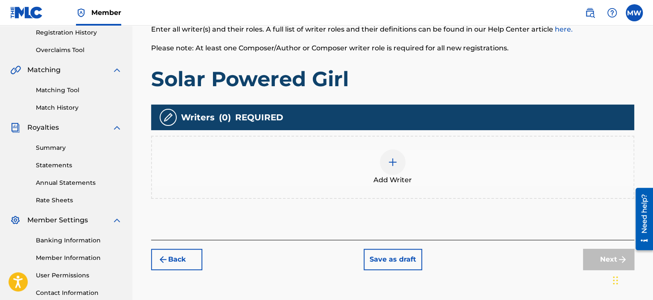
scroll to position [167, 0]
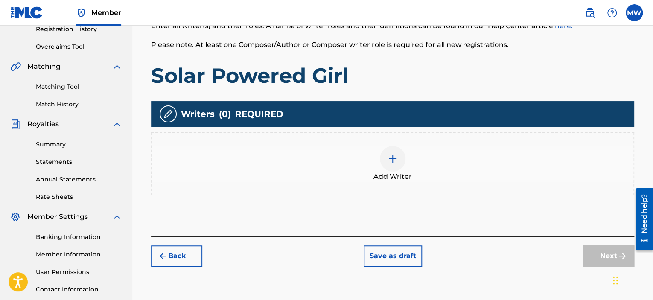
click at [397, 167] on div at bounding box center [393, 159] width 26 height 26
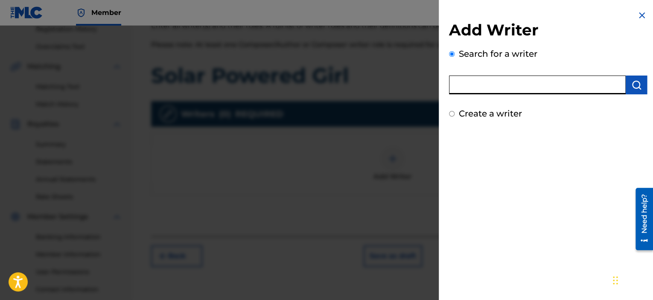
click at [519, 83] on input "text" at bounding box center [537, 85] width 177 height 19
type input "[PERSON_NAME]"
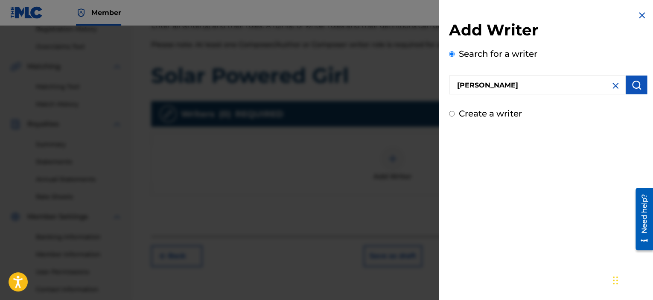
click at [635, 80] on img "submit" at bounding box center [637, 85] width 10 height 10
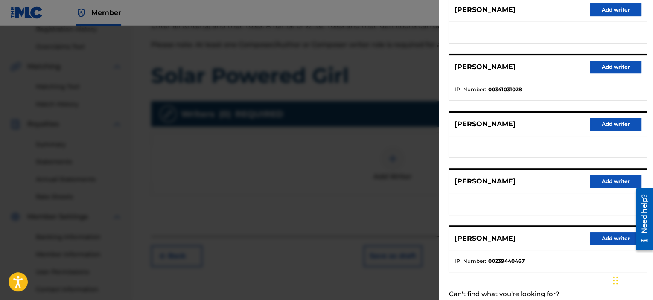
scroll to position [128, 0]
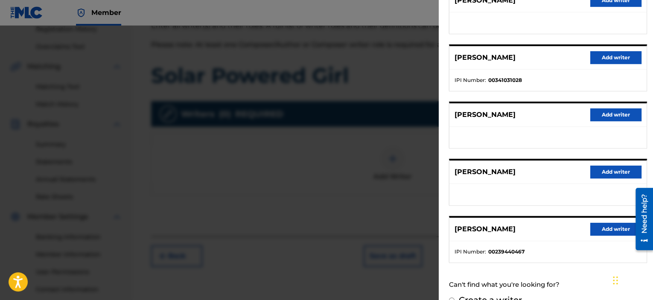
click at [606, 231] on button "Add writer" at bounding box center [616, 229] width 51 height 13
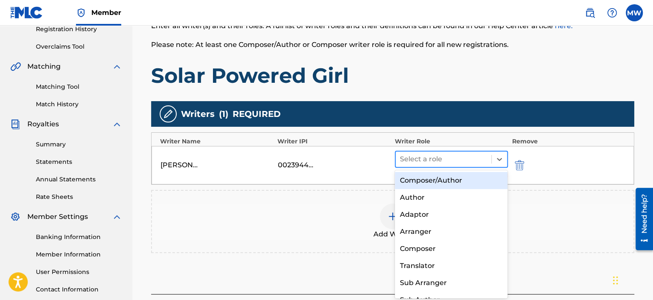
click at [463, 159] on div at bounding box center [443, 159] width 87 height 12
click at [456, 181] on div "Composer/Author" at bounding box center [451, 180] width 113 height 17
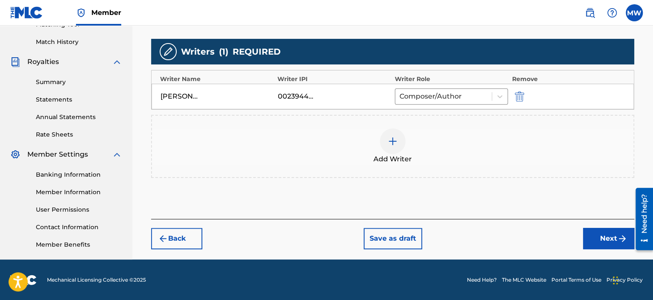
click at [604, 240] on button "Next" at bounding box center [608, 238] width 51 height 21
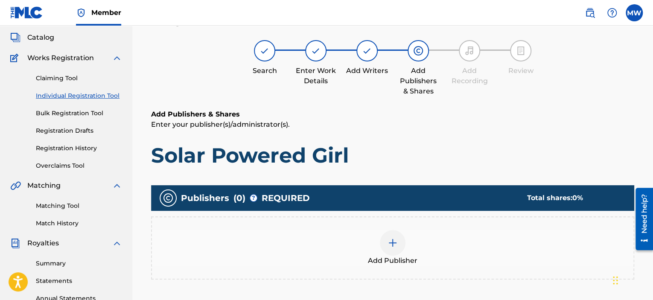
scroll to position [38, 0]
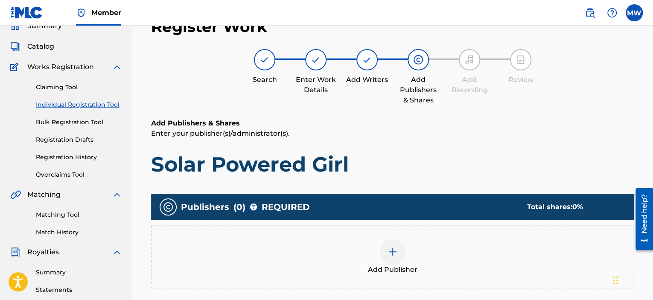
click at [398, 256] on div at bounding box center [393, 252] width 26 height 26
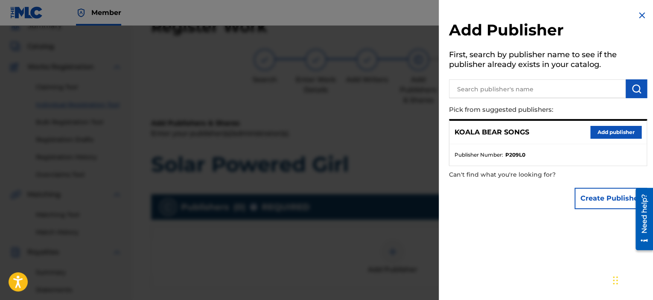
click at [611, 132] on button "Add publisher" at bounding box center [616, 132] width 51 height 13
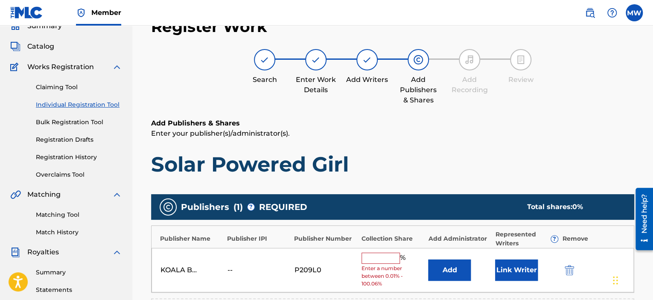
click at [386, 257] on input "text" at bounding box center [381, 258] width 38 height 11
type input "100"
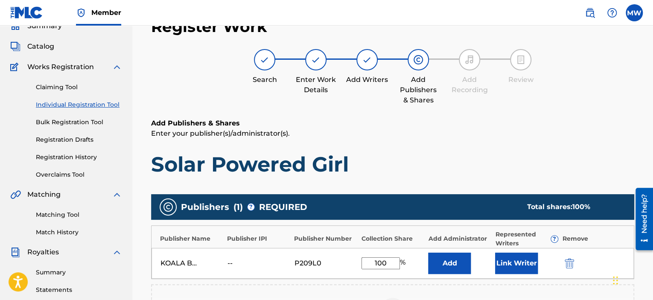
click at [522, 267] on button "Link Writer" at bounding box center [516, 263] width 43 height 21
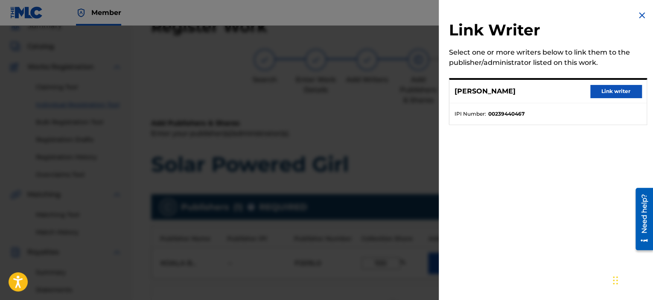
click at [613, 94] on button "Link writer" at bounding box center [616, 91] width 51 height 13
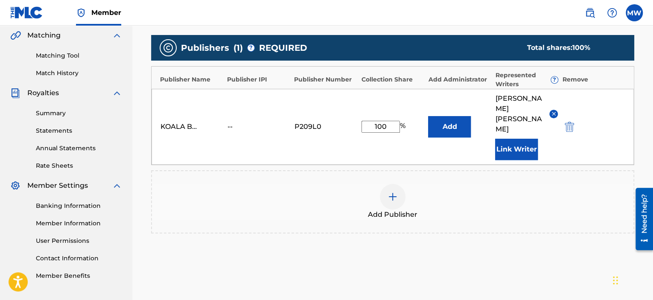
scroll to position [209, 0]
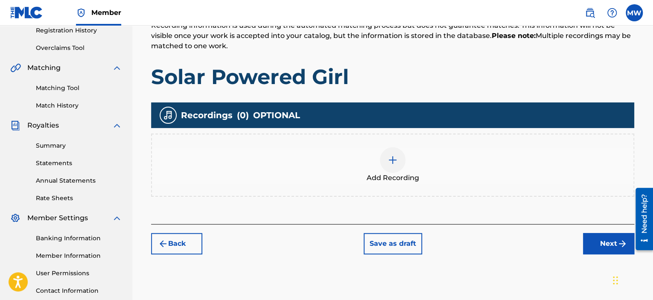
scroll to position [167, 0]
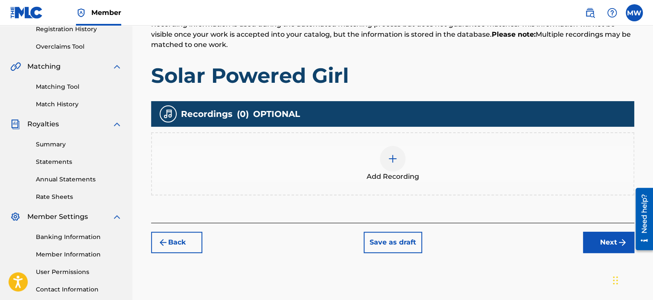
click at [599, 239] on button "Next" at bounding box center [608, 242] width 51 height 21
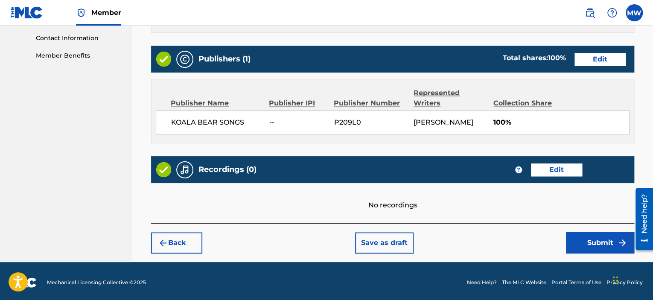
scroll to position [420, 0]
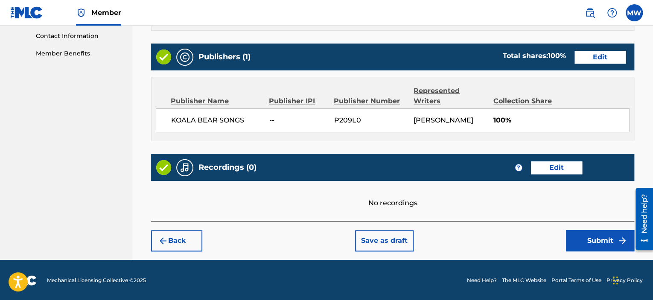
click at [578, 239] on button "Submit" at bounding box center [600, 240] width 68 height 21
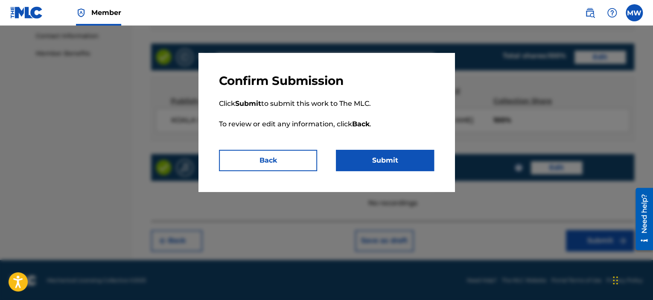
click at [407, 161] on button "Submit" at bounding box center [385, 160] width 98 height 21
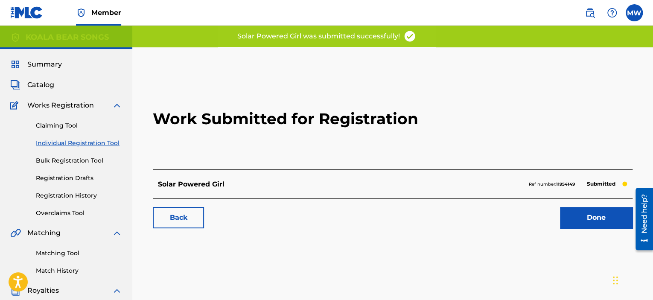
click at [592, 224] on link "Done" at bounding box center [596, 217] width 73 height 21
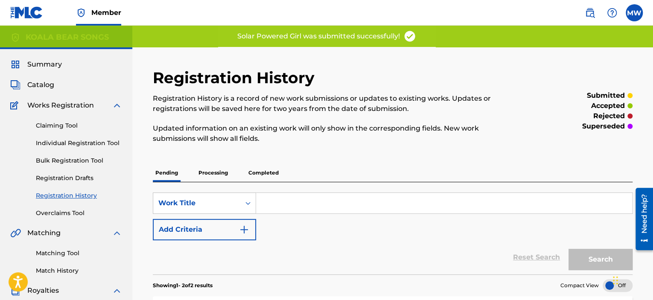
click at [44, 84] on span "Catalog" at bounding box center [40, 85] width 27 height 10
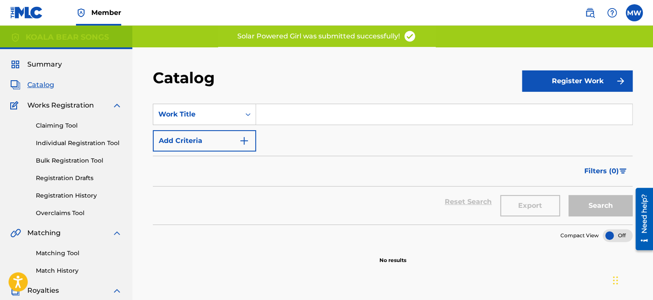
click at [569, 81] on button "Register Work" at bounding box center [577, 80] width 111 height 21
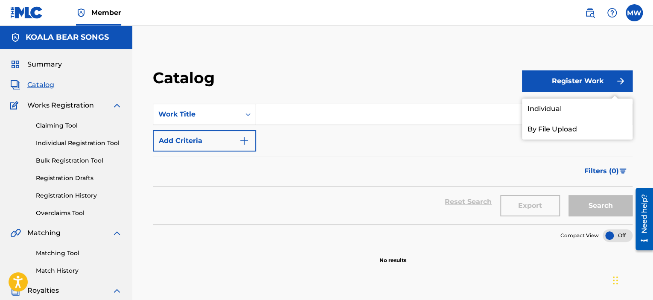
click at [541, 111] on link "Individual" at bounding box center [577, 109] width 111 height 20
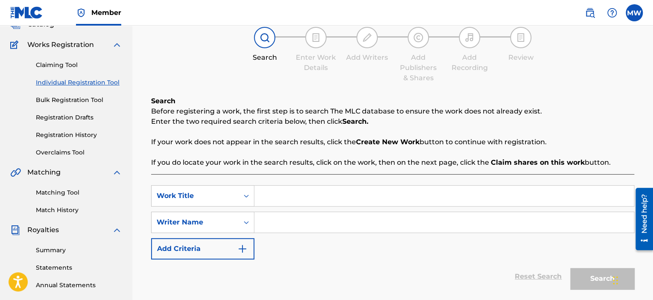
scroll to position [85, 0]
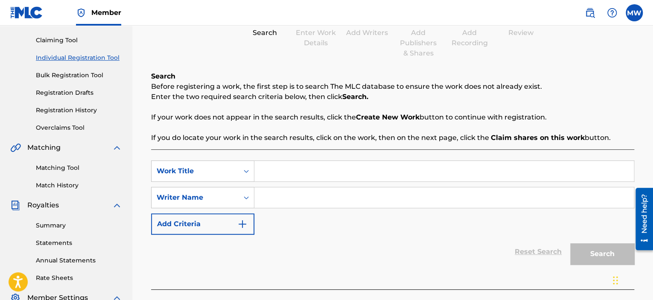
click at [305, 174] on input "Search Form" at bounding box center [444, 171] width 380 height 20
type input "Torture Test"
click at [317, 197] on input "Search Form" at bounding box center [444, 197] width 380 height 20
type input "[PERSON_NAME]"
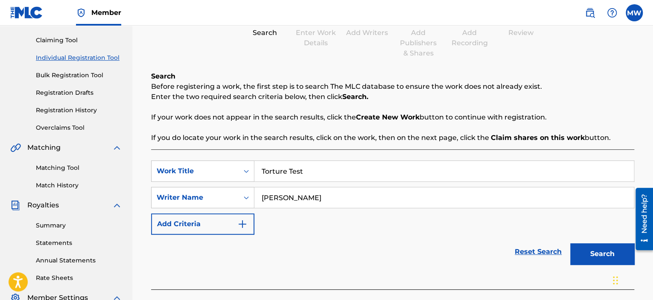
click at [605, 255] on button "Search" at bounding box center [602, 253] width 64 height 21
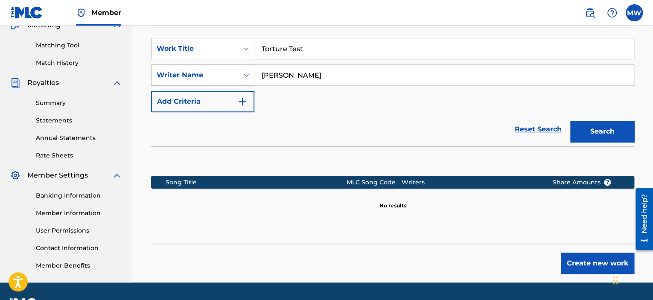
scroll to position [213, 0]
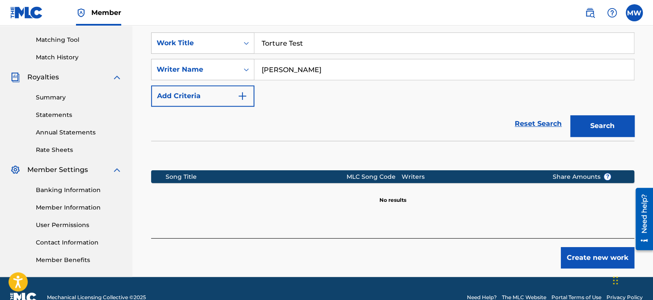
click at [582, 257] on button "Create new work" at bounding box center [597, 257] width 73 height 21
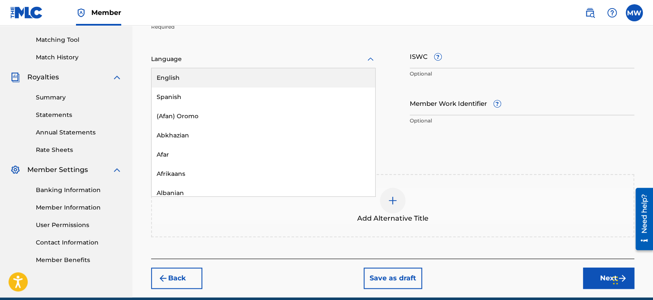
click at [369, 59] on icon at bounding box center [371, 58] width 6 height 3
click at [348, 73] on div "English" at bounding box center [264, 77] width 224 height 19
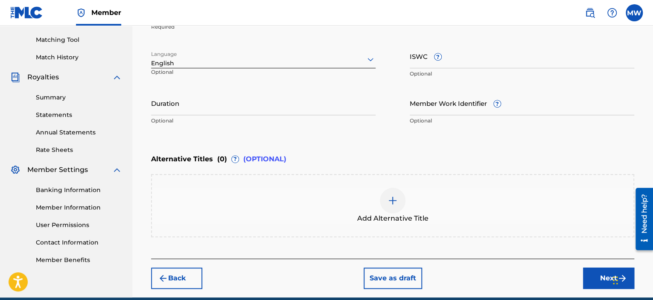
click at [285, 111] on input "Duration" at bounding box center [263, 103] width 225 height 24
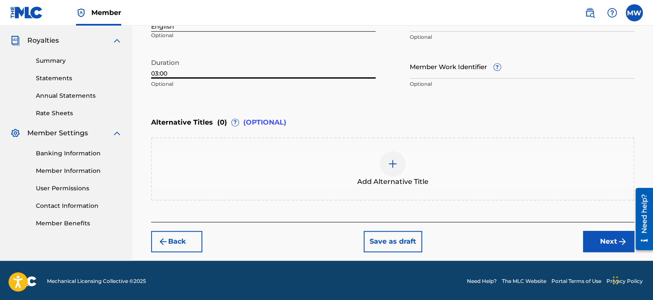
scroll to position [251, 0]
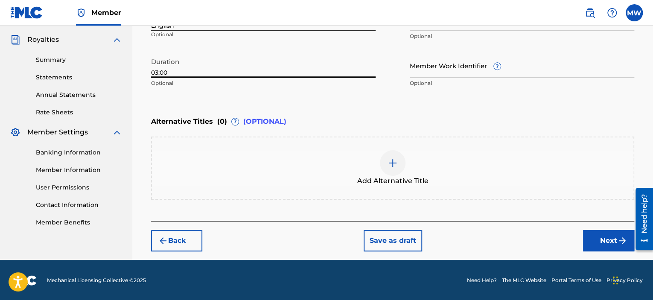
type input "03:00"
click at [599, 241] on button "Next" at bounding box center [608, 240] width 51 height 21
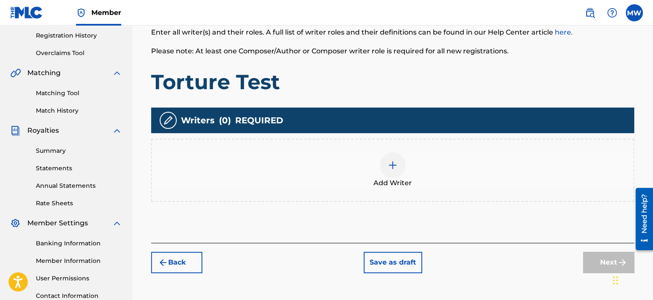
scroll to position [167, 0]
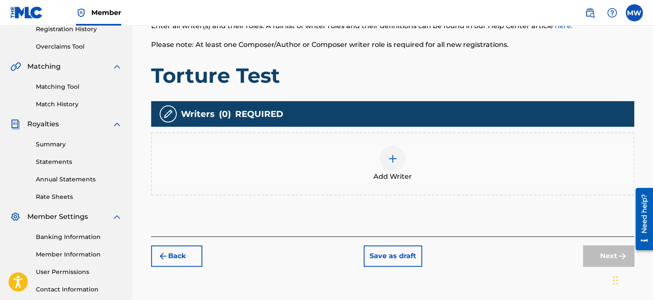
click at [401, 165] on div at bounding box center [393, 159] width 26 height 26
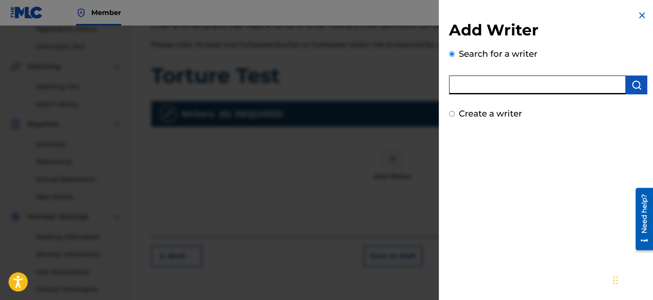
click at [513, 79] on input "text" at bounding box center [537, 85] width 177 height 19
type input "[PERSON_NAME]"
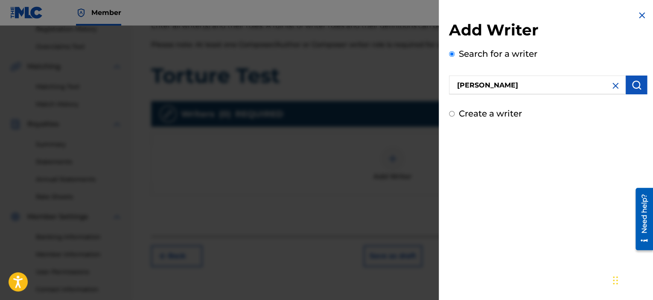
click at [633, 83] on img "submit" at bounding box center [637, 85] width 10 height 10
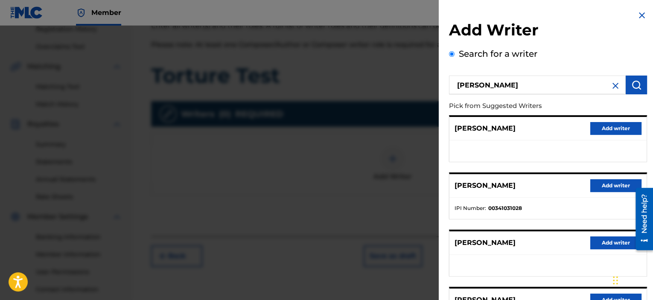
scroll to position [143, 0]
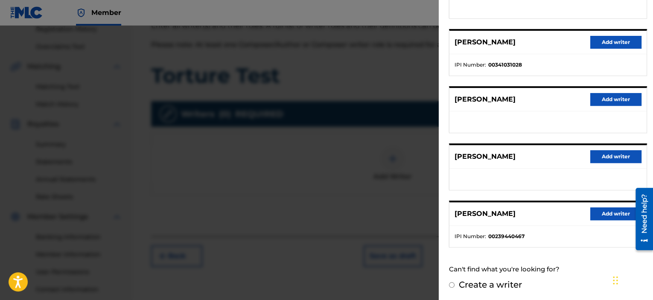
click at [604, 215] on button "Add writer" at bounding box center [616, 214] width 51 height 13
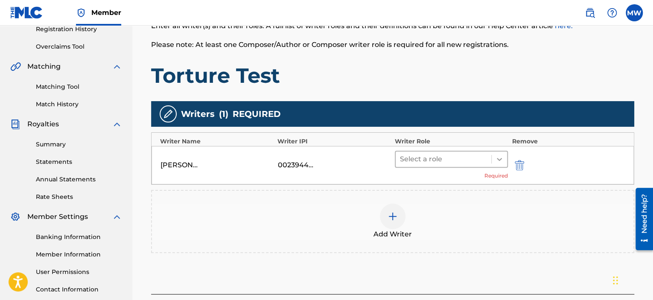
click at [500, 158] on icon at bounding box center [499, 159] width 9 height 9
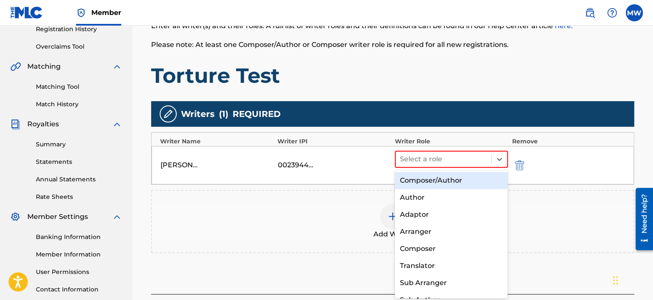
click at [479, 182] on div "Composer/Author" at bounding box center [451, 180] width 113 height 17
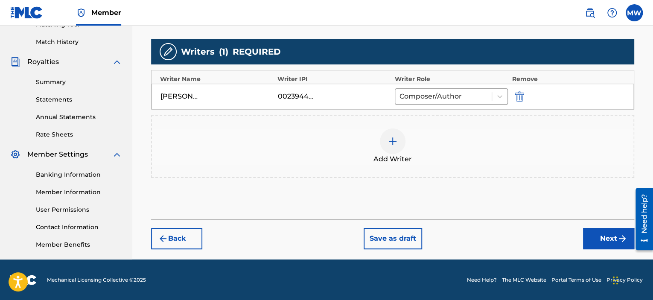
click at [609, 238] on button "Next" at bounding box center [608, 238] width 51 height 21
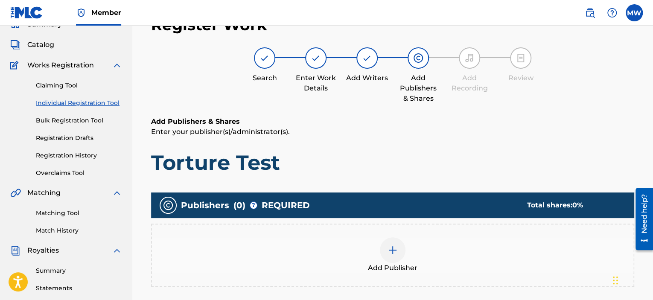
scroll to position [38, 0]
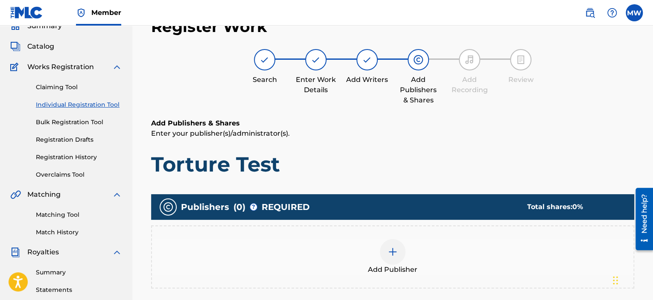
click at [393, 253] on img at bounding box center [393, 252] width 10 height 10
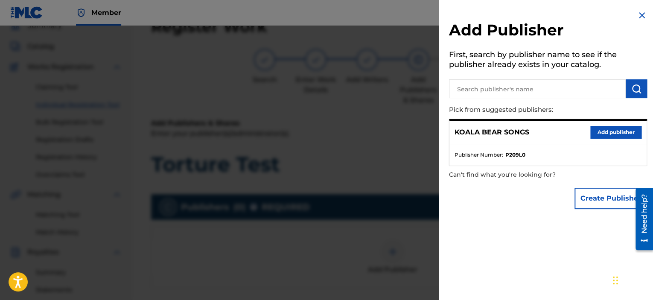
click at [605, 134] on button "Add publisher" at bounding box center [616, 132] width 51 height 13
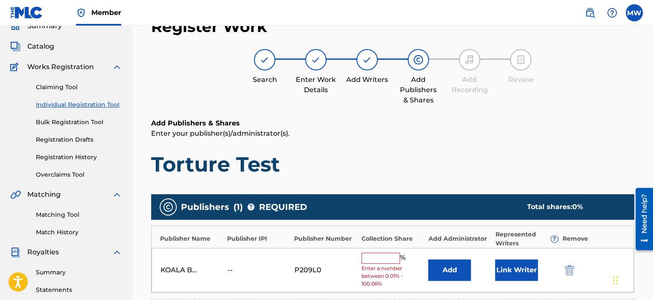
click at [371, 253] on input "text" at bounding box center [381, 258] width 38 height 11
type input "100"
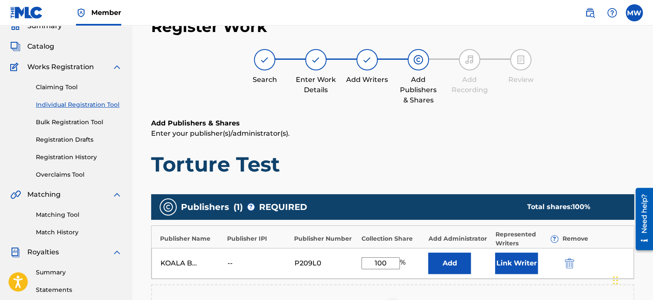
click at [515, 264] on button "Link Writer" at bounding box center [516, 263] width 43 height 21
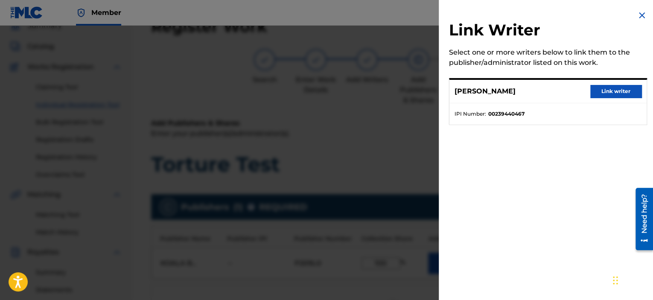
click at [611, 93] on button "Link writer" at bounding box center [616, 91] width 51 height 13
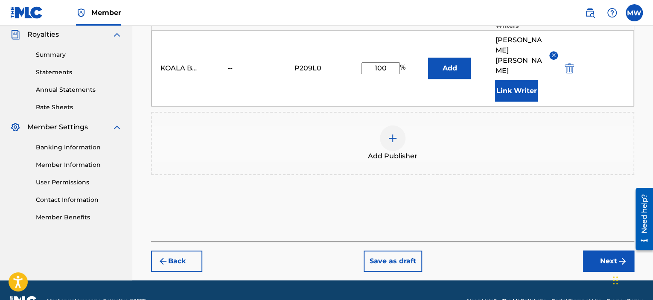
click at [601, 251] on button "Next" at bounding box center [608, 261] width 51 height 21
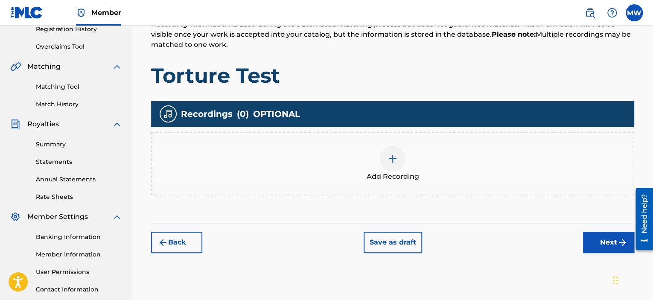
click at [594, 236] on button "Next" at bounding box center [608, 242] width 51 height 21
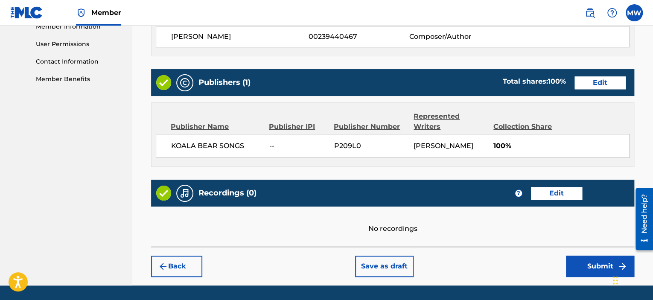
scroll to position [420, 0]
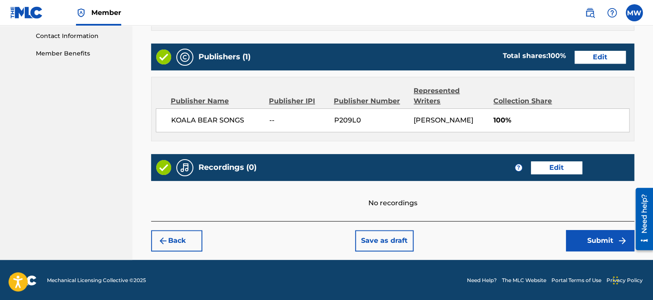
click at [592, 246] on button "Submit" at bounding box center [600, 240] width 68 height 21
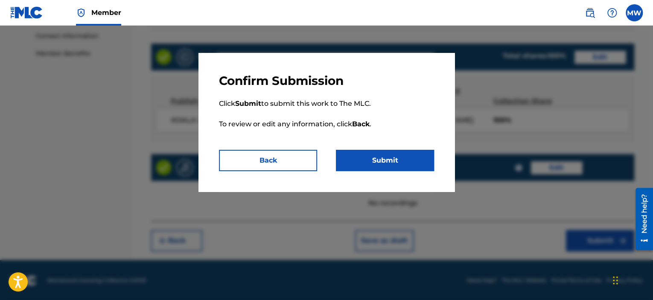
click at [406, 161] on button "Submit" at bounding box center [385, 160] width 98 height 21
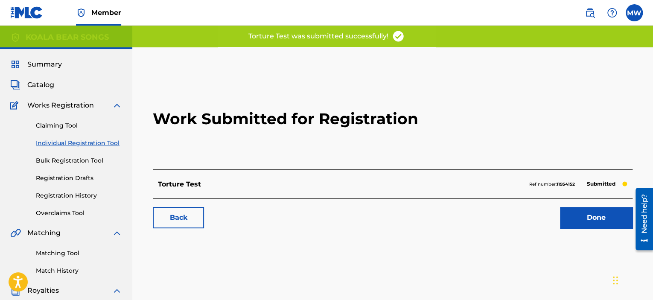
click at [589, 222] on link "Done" at bounding box center [596, 217] width 73 height 21
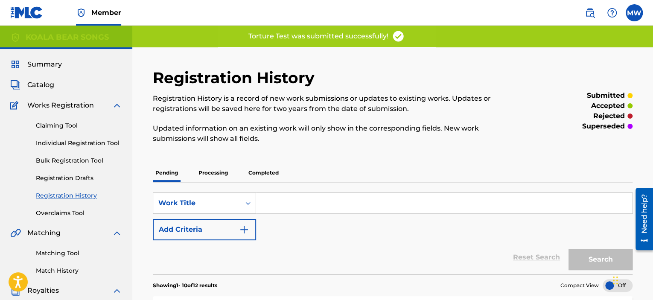
click at [47, 85] on span "Catalog" at bounding box center [40, 85] width 27 height 10
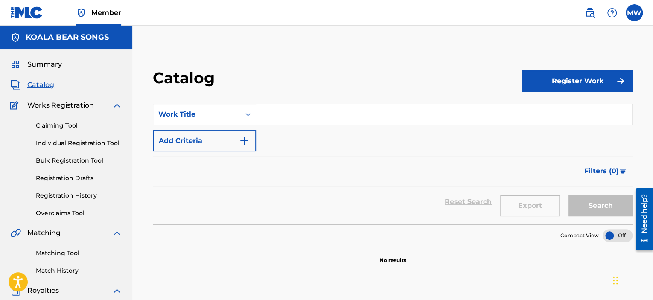
click at [557, 81] on button "Register Work" at bounding box center [577, 80] width 111 height 21
click at [538, 108] on link "Individual" at bounding box center [577, 109] width 111 height 20
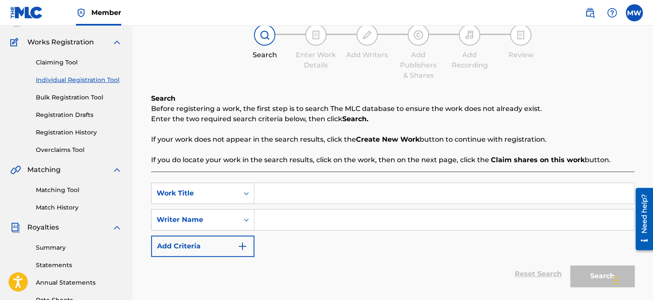
scroll to position [128, 0]
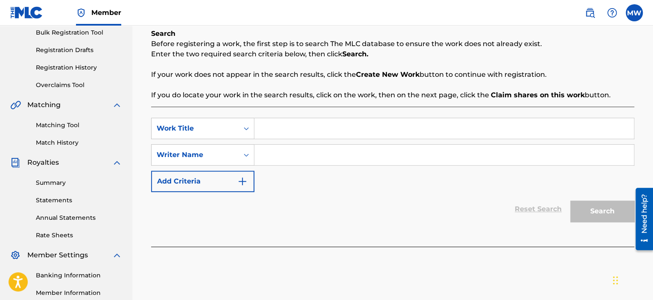
click at [313, 130] on input "Search Form" at bounding box center [444, 128] width 380 height 20
type input "Union Man"
click at [298, 157] on input "Search Form" at bounding box center [444, 155] width 380 height 20
type input "[PERSON_NAME]"
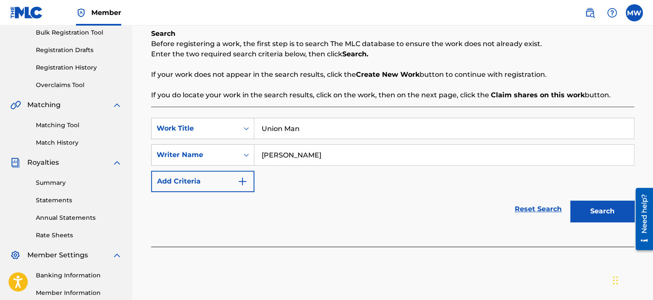
click at [596, 213] on button "Search" at bounding box center [602, 211] width 64 height 21
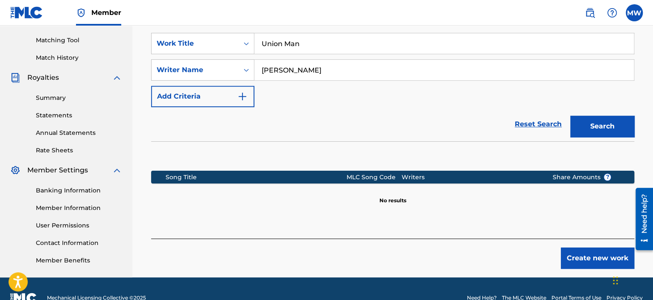
scroll to position [213, 0]
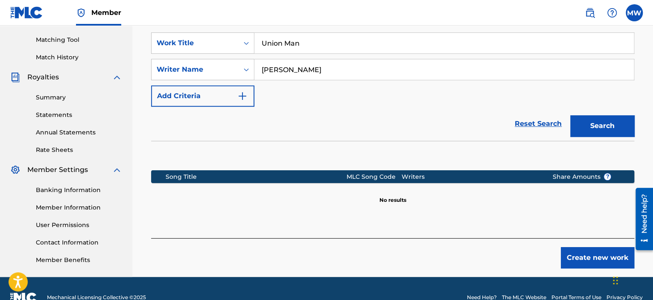
click at [576, 261] on button "Create new work" at bounding box center [597, 257] width 73 height 21
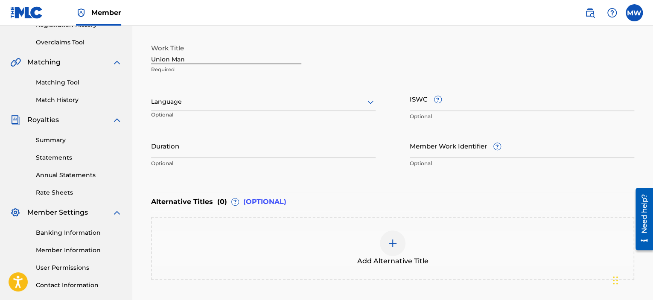
scroll to position [171, 0]
click at [371, 103] on icon at bounding box center [370, 102] width 10 height 10
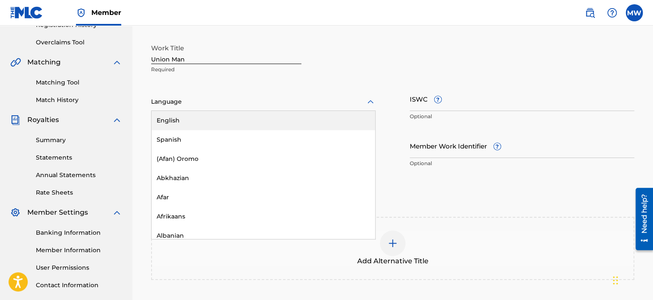
click at [351, 121] on div "English" at bounding box center [264, 120] width 224 height 19
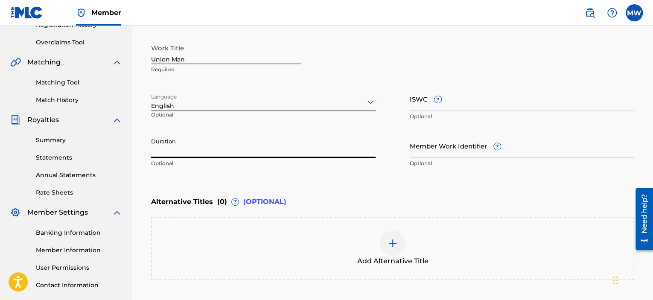
click at [325, 155] on input "Duration" at bounding box center [263, 146] width 225 height 24
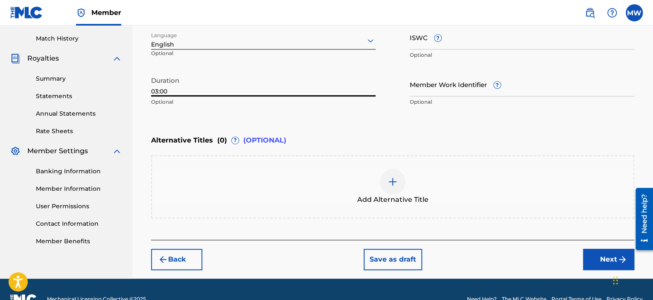
scroll to position [251, 0]
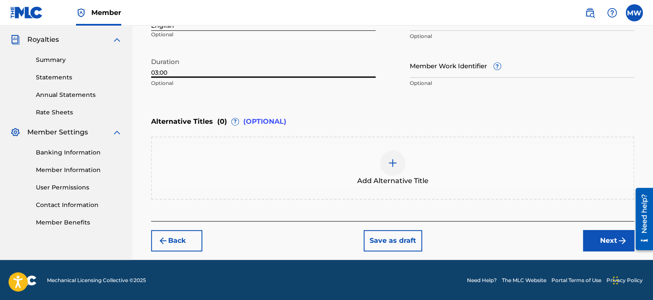
type input "03:00"
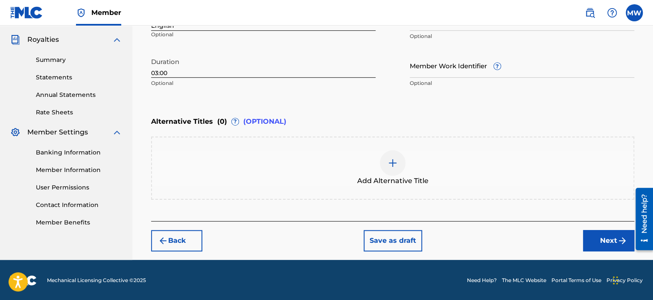
click at [597, 236] on button "Next" at bounding box center [608, 240] width 51 height 21
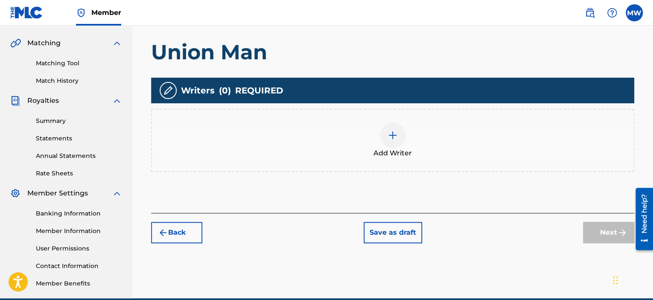
scroll to position [209, 0]
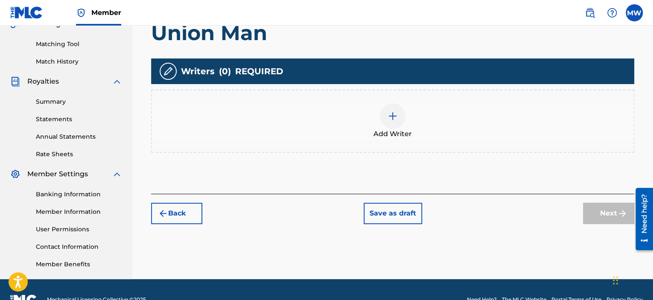
click at [393, 119] on img at bounding box center [393, 116] width 10 height 10
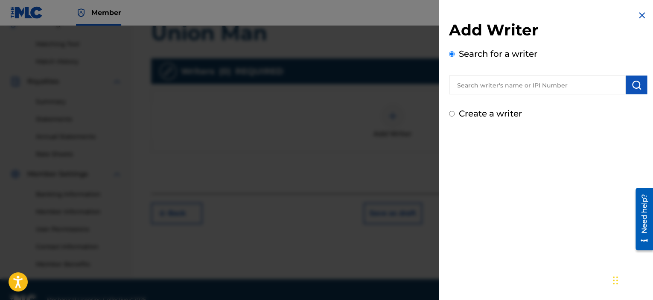
click at [525, 84] on input "text" at bounding box center [537, 85] width 177 height 19
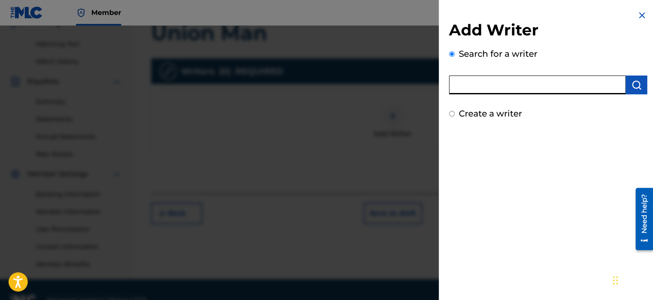
type input "[PERSON_NAME]"
click at [637, 79] on button "submit" at bounding box center [636, 85] width 21 height 19
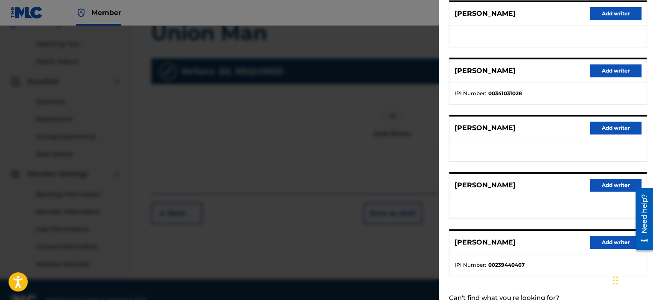
scroll to position [143, 0]
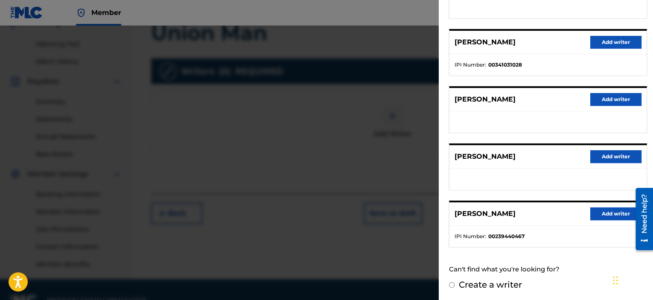
click at [599, 216] on button "Add writer" at bounding box center [616, 214] width 51 height 13
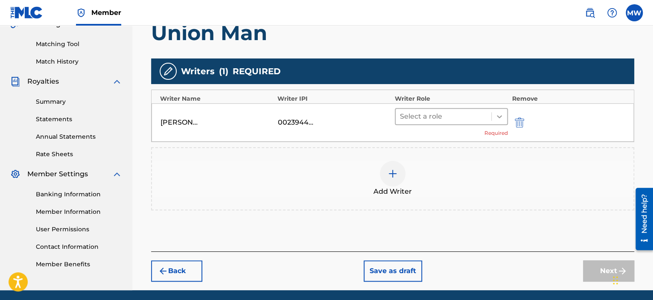
click at [499, 116] on icon at bounding box center [499, 116] width 5 height 3
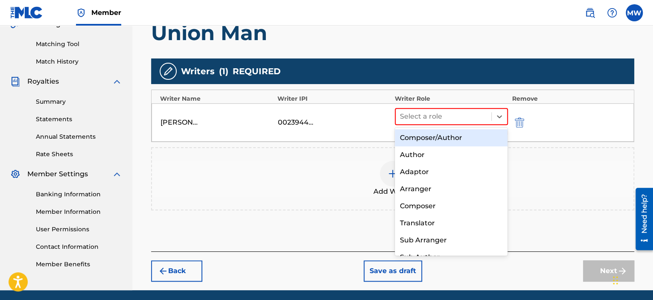
click at [456, 134] on div "Composer/Author" at bounding box center [451, 137] width 113 height 17
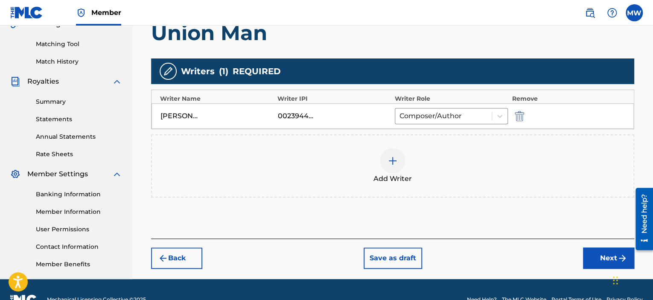
scroll to position [229, 0]
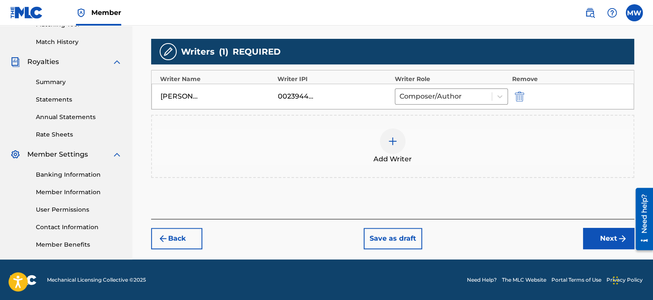
click at [614, 236] on button "Next" at bounding box center [608, 238] width 51 height 21
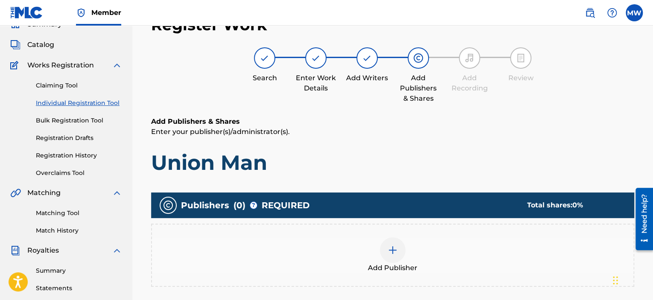
scroll to position [38, 0]
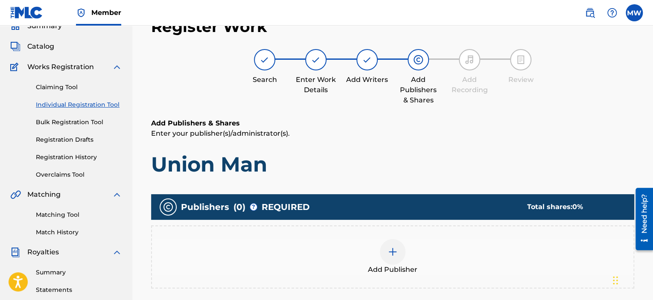
click at [391, 259] on div at bounding box center [393, 252] width 26 height 26
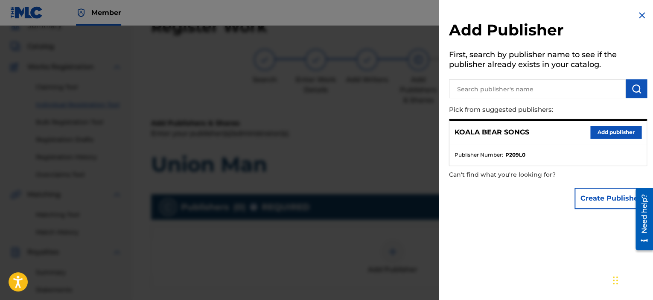
click at [599, 136] on button "Add publisher" at bounding box center [616, 132] width 51 height 13
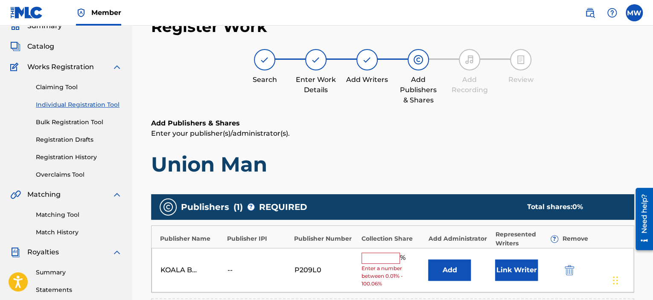
click at [389, 257] on input "text" at bounding box center [381, 258] width 38 height 11
type input "100"
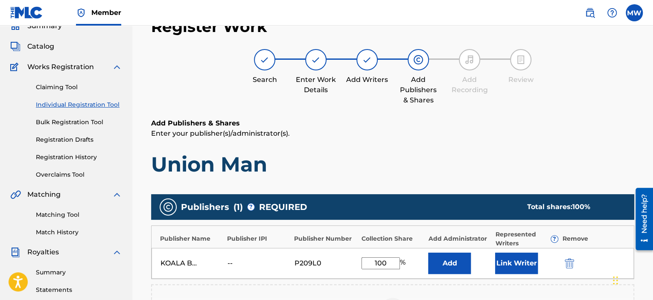
click at [515, 264] on button "Link Writer" at bounding box center [516, 263] width 43 height 21
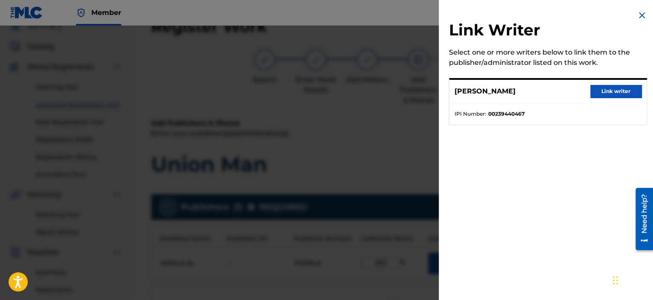
click at [608, 91] on button "Link writer" at bounding box center [616, 91] width 51 height 13
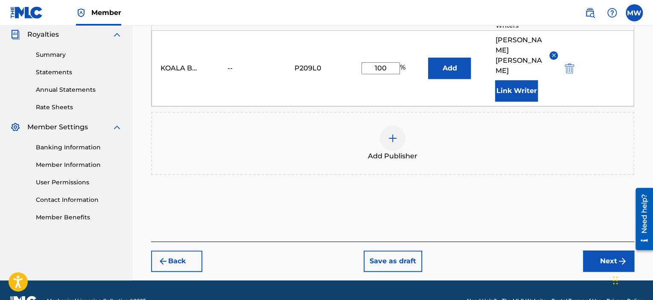
click at [607, 251] on button "Next" at bounding box center [608, 261] width 51 height 21
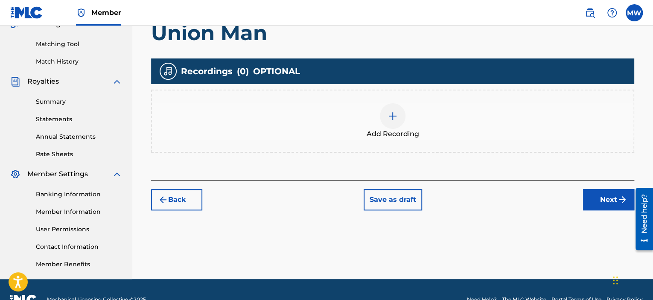
click at [615, 200] on button "Next" at bounding box center [608, 199] width 51 height 21
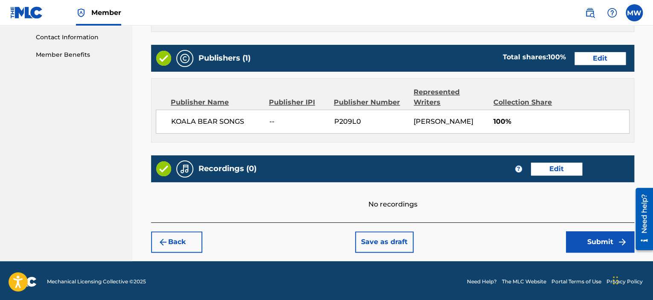
scroll to position [420, 0]
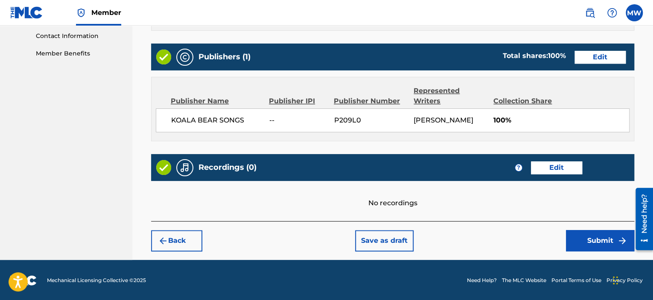
click at [600, 242] on button "Submit" at bounding box center [600, 240] width 68 height 21
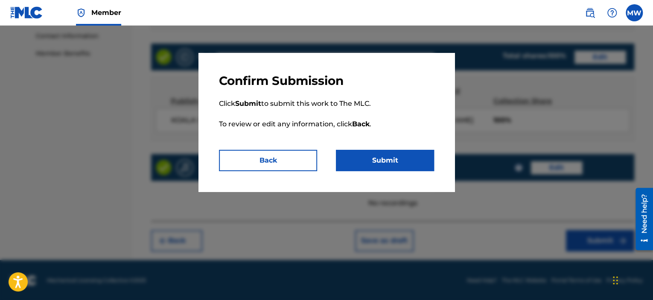
click at [399, 166] on button "Submit" at bounding box center [385, 160] width 98 height 21
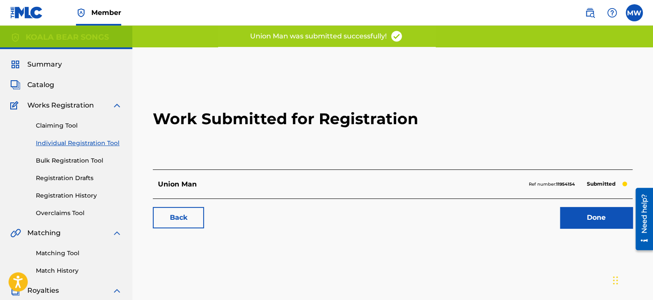
click at [609, 216] on link "Done" at bounding box center [596, 217] width 73 height 21
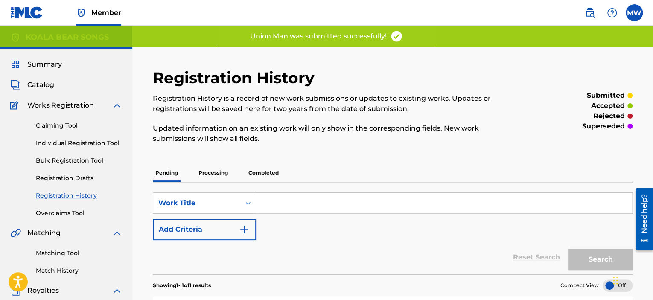
click at [30, 86] on span "Catalog" at bounding box center [40, 85] width 27 height 10
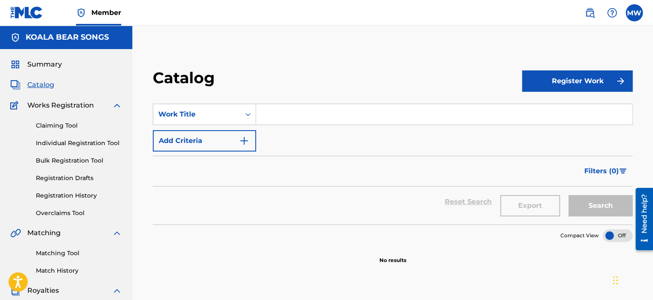
click at [559, 85] on button "Register Work" at bounding box center [577, 80] width 111 height 21
click at [548, 109] on link "Individual" at bounding box center [577, 109] width 111 height 20
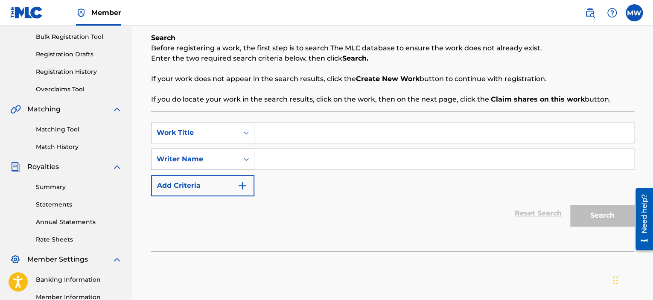
scroll to position [128, 0]
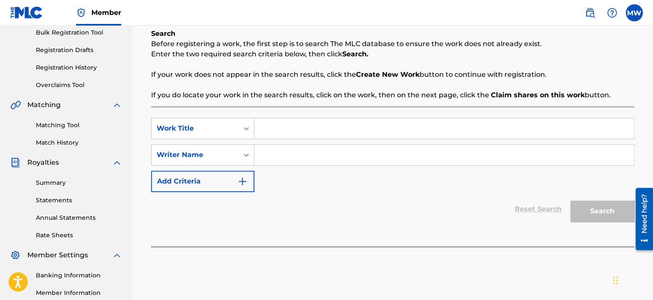
click at [336, 132] on input "Search Form" at bounding box center [444, 128] width 380 height 20
type input "Where Is Love?"
click at [280, 157] on input "Search Form" at bounding box center [444, 155] width 380 height 20
type input "[PERSON_NAME]"
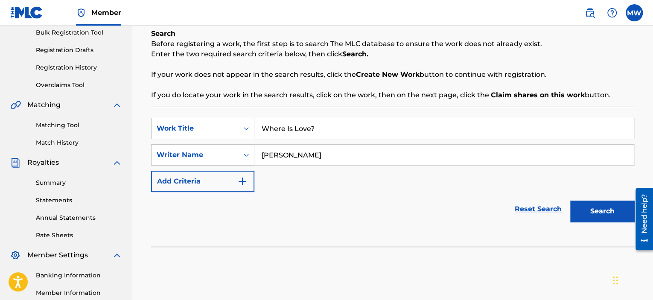
click at [585, 208] on button "Search" at bounding box center [602, 211] width 64 height 21
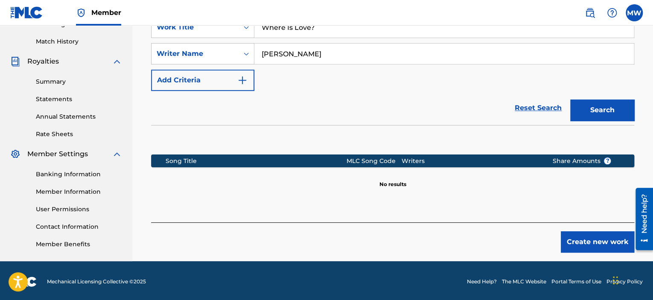
scroll to position [231, 0]
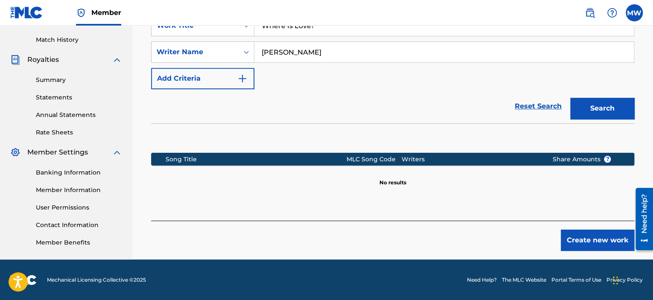
click at [588, 240] on button "Create new work" at bounding box center [597, 240] width 73 height 21
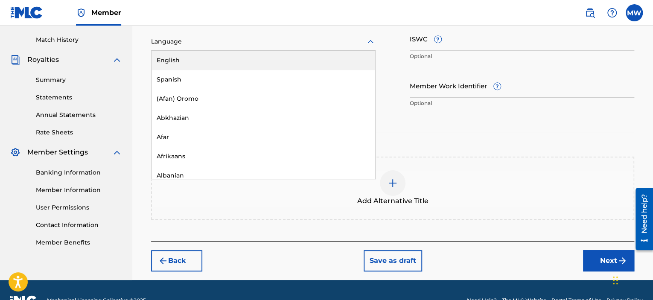
click at [367, 39] on icon at bounding box center [370, 42] width 10 height 10
click at [357, 64] on div "English" at bounding box center [264, 60] width 224 height 19
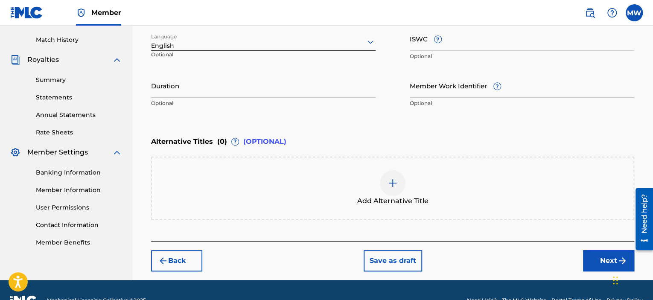
click at [297, 90] on input "Duration" at bounding box center [263, 85] width 225 height 24
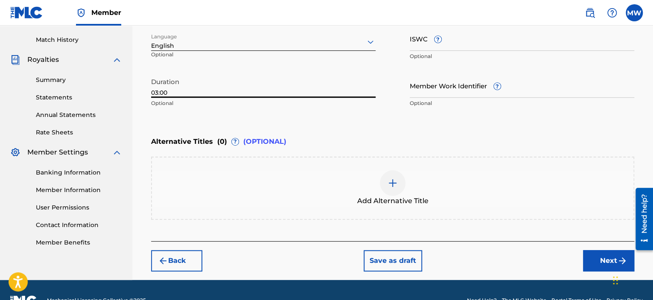
type input "03:00"
click at [591, 251] on button "Next" at bounding box center [608, 260] width 51 height 21
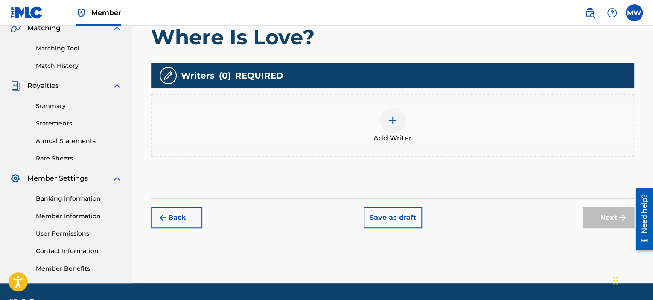
scroll to position [209, 0]
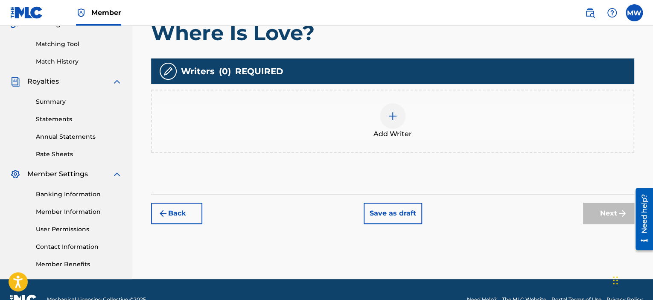
click at [395, 117] on img at bounding box center [393, 116] width 10 height 10
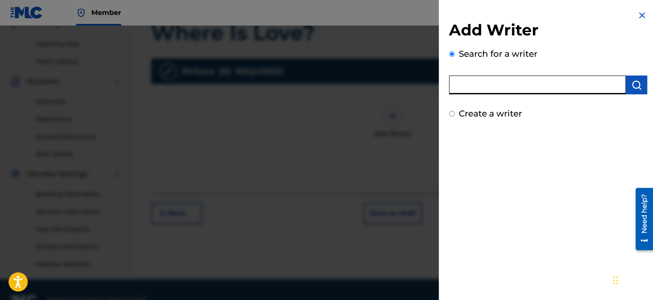
click at [498, 80] on input "text" at bounding box center [537, 85] width 177 height 19
type input "[PERSON_NAME]"
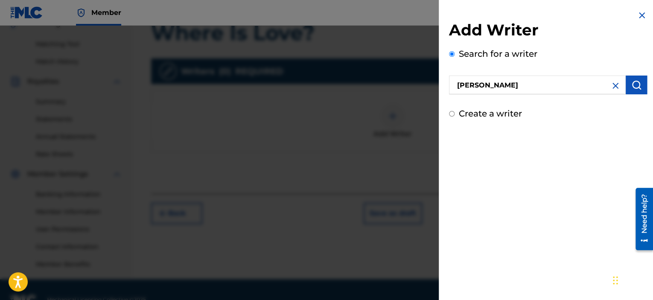
click at [634, 84] on img "submit" at bounding box center [637, 85] width 10 height 10
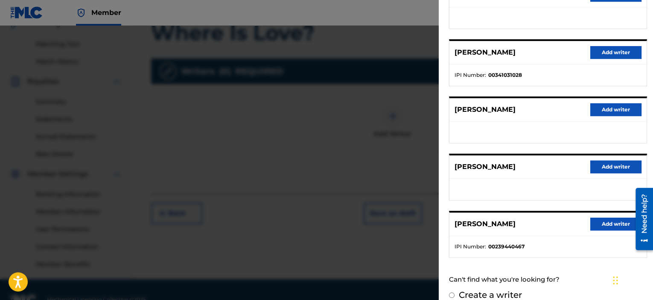
scroll to position [143, 0]
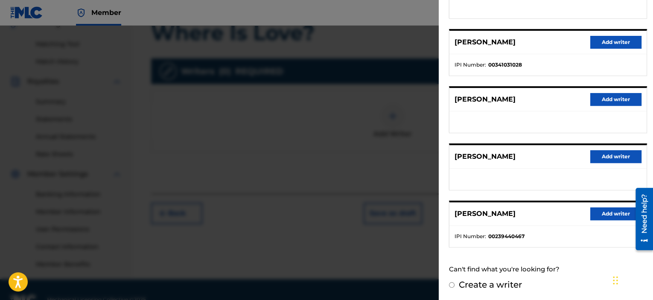
click at [604, 210] on button "Add writer" at bounding box center [616, 214] width 51 height 13
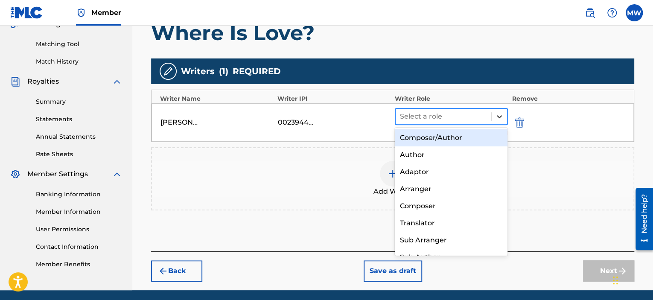
click at [500, 115] on icon at bounding box center [499, 116] width 9 height 9
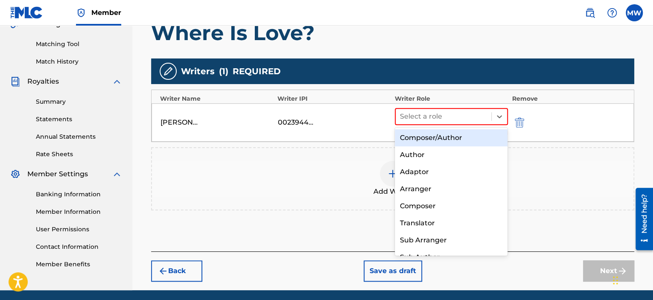
click at [485, 138] on div "Composer/Author" at bounding box center [451, 137] width 113 height 17
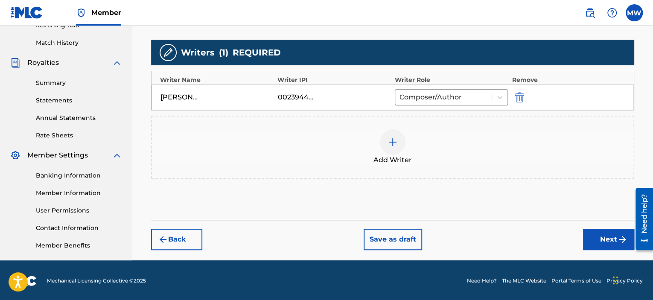
scroll to position [229, 0]
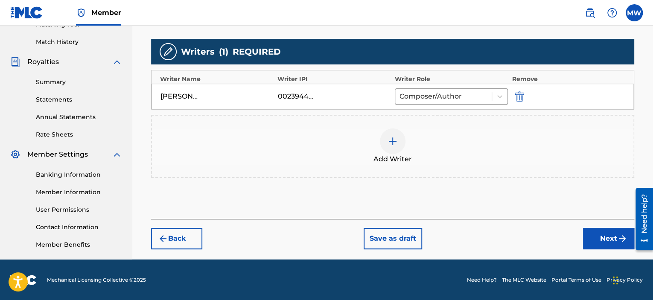
click at [609, 238] on button "Next" at bounding box center [608, 238] width 51 height 21
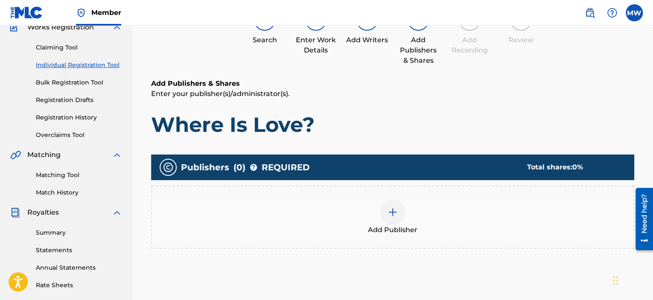
scroll to position [124, 0]
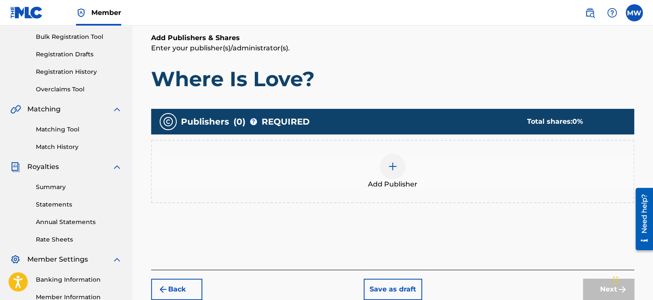
click at [391, 173] on div at bounding box center [393, 167] width 26 height 26
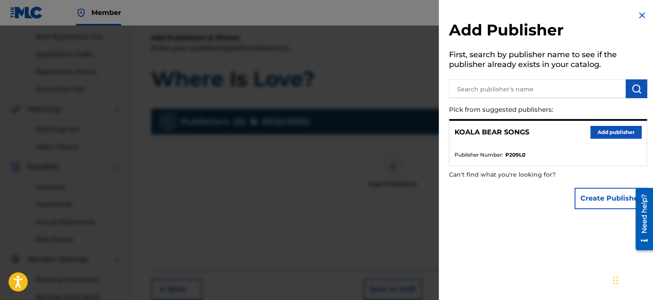
click at [609, 131] on button "Add publisher" at bounding box center [616, 132] width 51 height 13
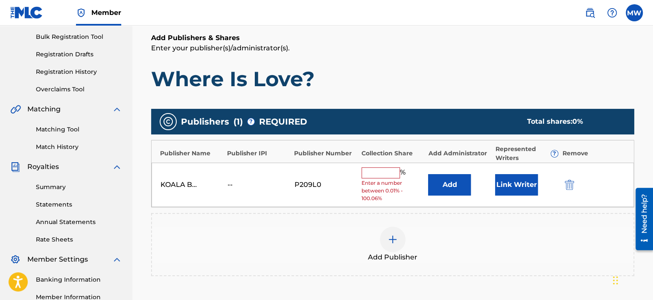
click at [370, 175] on input "text" at bounding box center [381, 172] width 38 height 11
type input "100"
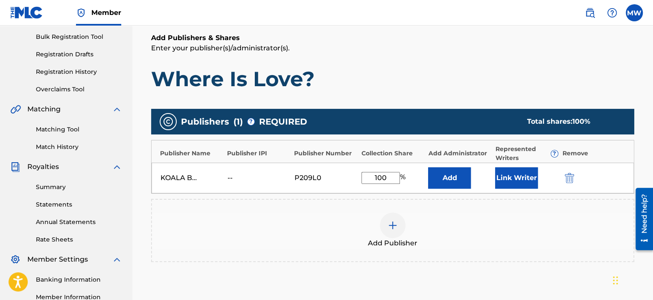
click at [509, 179] on button "Link Writer" at bounding box center [516, 177] width 43 height 21
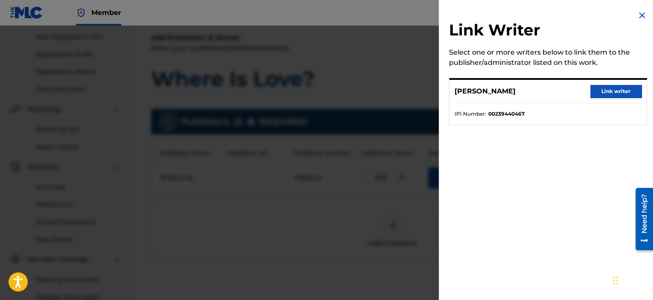
click at [601, 91] on button "Link writer" at bounding box center [616, 91] width 51 height 13
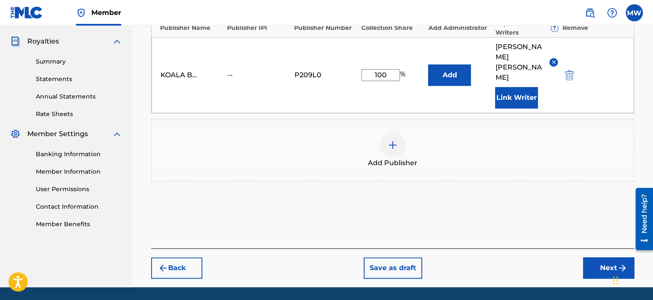
scroll to position [252, 0]
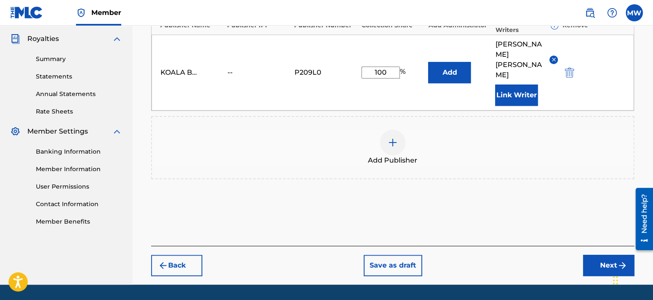
click at [610, 255] on button "Next" at bounding box center [608, 265] width 51 height 21
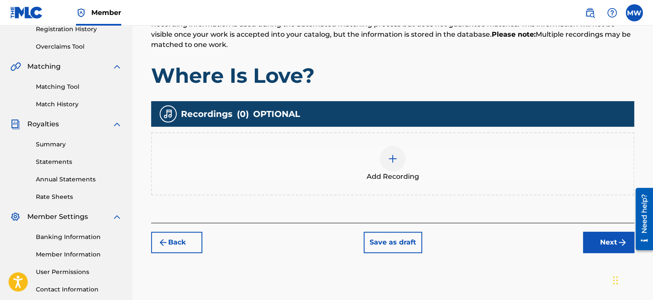
click at [598, 245] on button "Next" at bounding box center [608, 242] width 51 height 21
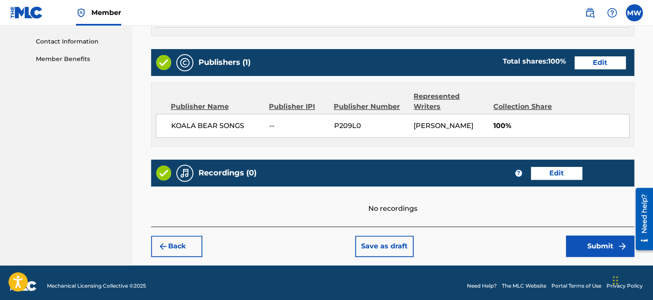
scroll to position [420, 0]
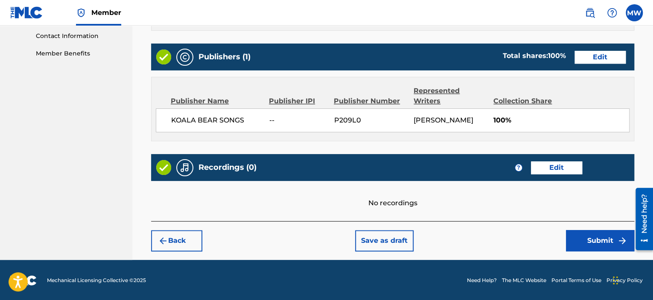
click at [603, 241] on button "Submit" at bounding box center [600, 240] width 68 height 21
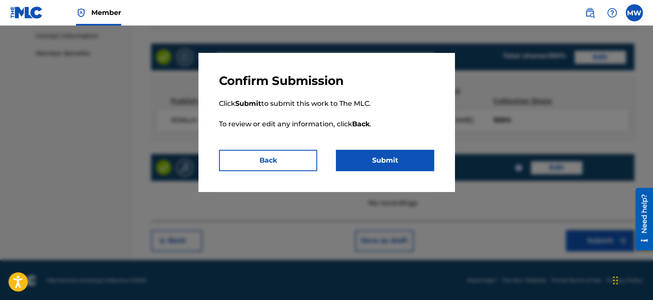
click at [401, 164] on button "Submit" at bounding box center [385, 160] width 98 height 21
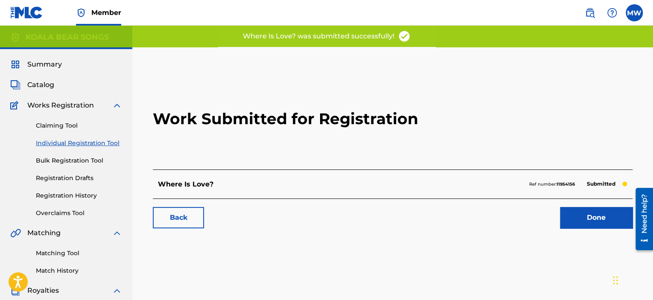
click at [601, 216] on link "Done" at bounding box center [596, 217] width 73 height 21
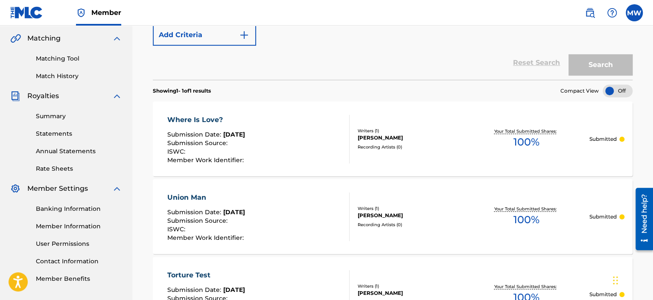
scroll to position [96, 0]
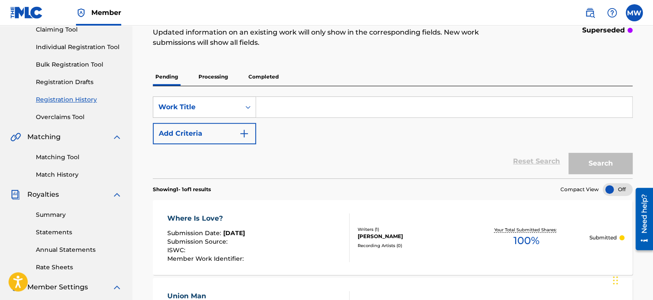
click at [620, 191] on div at bounding box center [618, 189] width 30 height 13
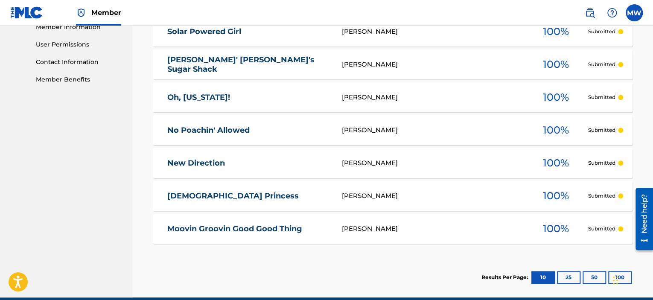
scroll to position [395, 0]
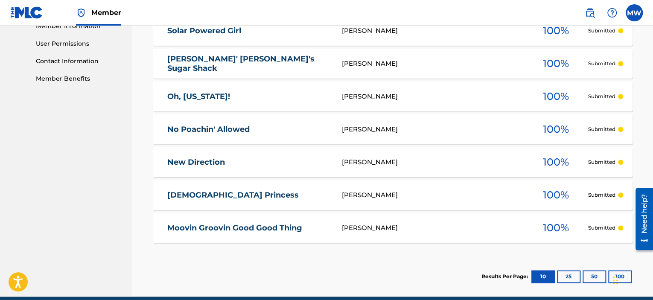
click at [565, 279] on button "25" at bounding box center [568, 276] width 23 height 13
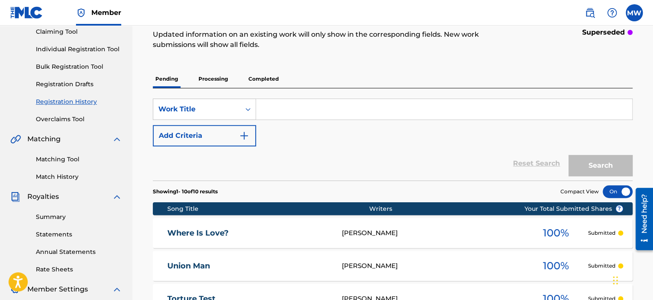
scroll to position [0, 0]
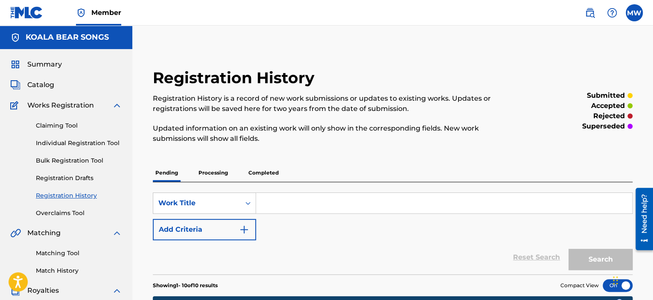
click at [44, 125] on link "Claiming Tool" at bounding box center [79, 125] width 86 height 9
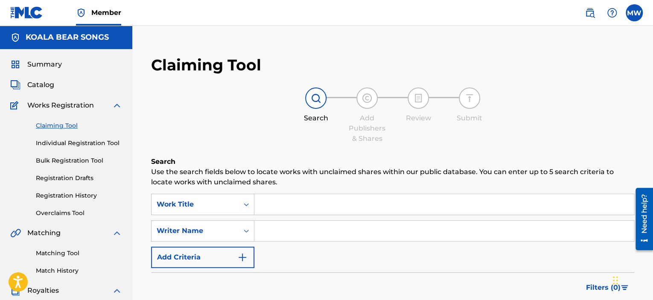
click at [350, 205] on input "Search Form" at bounding box center [444, 204] width 380 height 20
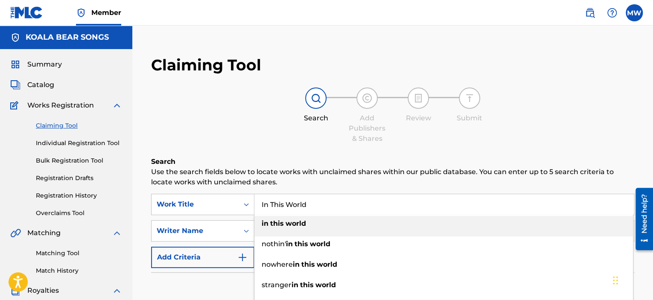
click at [308, 224] on div "in this world" at bounding box center [443, 223] width 379 height 15
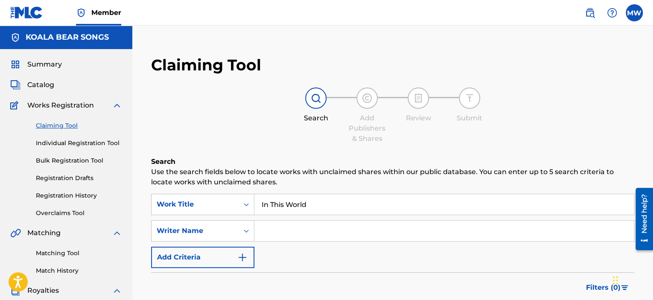
type input "in this world"
click at [301, 230] on input "Search Form" at bounding box center [444, 231] width 380 height 20
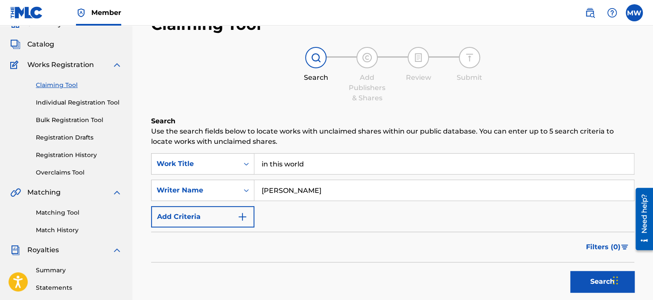
scroll to position [43, 0]
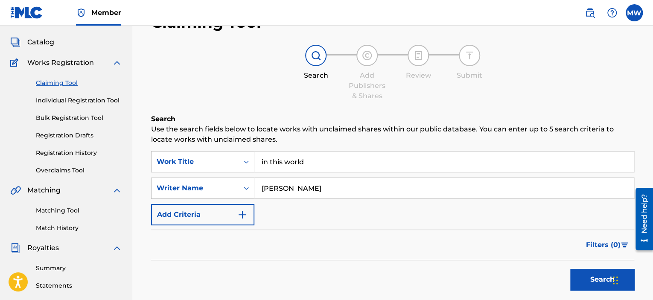
click at [582, 276] on button "Search" at bounding box center [602, 279] width 64 height 21
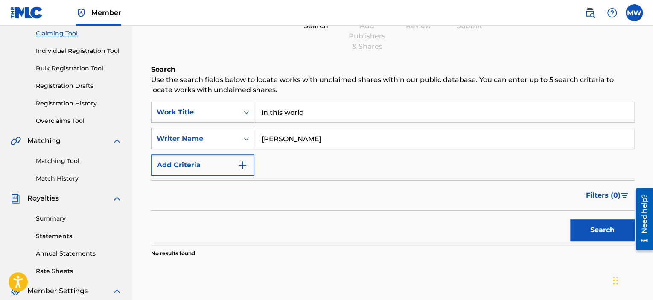
scroll to position [85, 0]
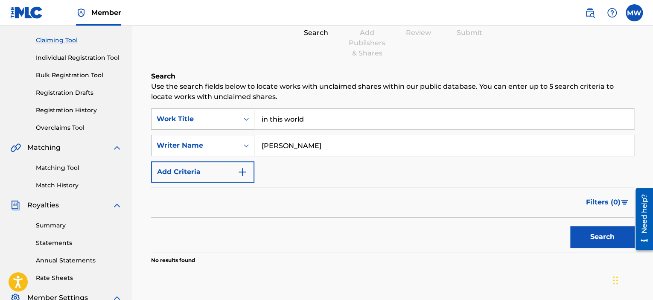
drag, startPoint x: 331, startPoint y: 146, endPoint x: 229, endPoint y: 148, distance: 102.5
click at [229, 148] on div "SearchWithCriteriabbf6e17e-dc40-40e3-9e1d-5d2d593fe057 Writer Name [PERSON_NAME]" at bounding box center [392, 145] width 483 height 21
type input "[PERSON_NAME]"
click at [599, 237] on button "Search" at bounding box center [602, 236] width 64 height 21
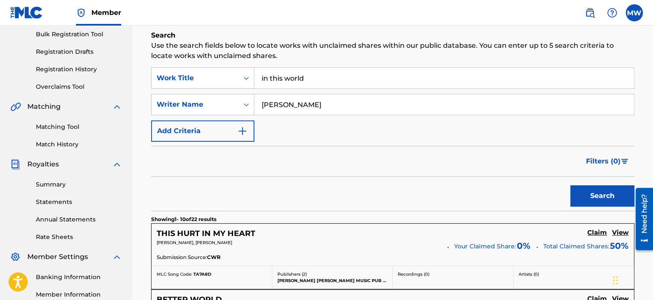
scroll to position [0, 0]
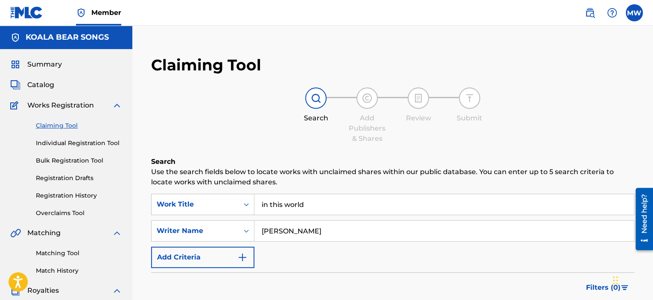
click at [45, 65] on span "Summary" at bounding box center [44, 64] width 35 height 10
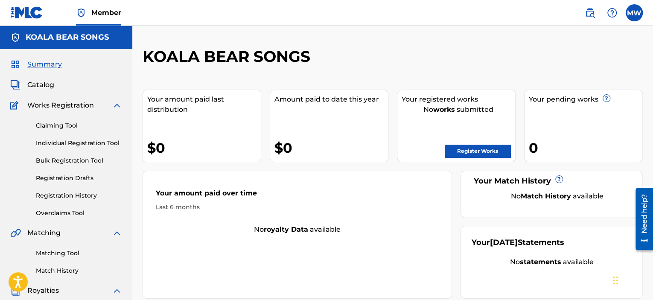
click at [36, 82] on span "Catalog" at bounding box center [40, 85] width 27 height 10
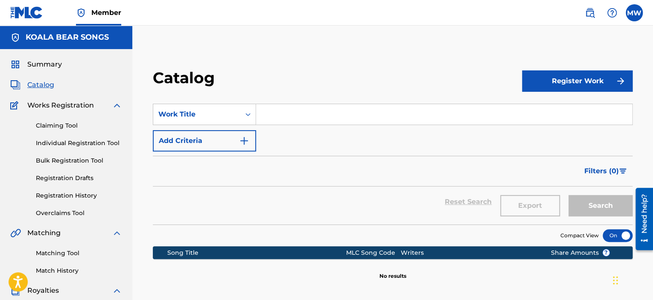
click at [53, 181] on link "Registration Drafts" at bounding box center [79, 178] width 86 height 9
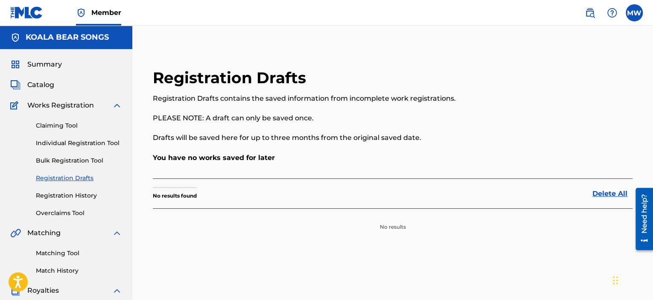
click at [40, 84] on span "Catalog" at bounding box center [40, 85] width 27 height 10
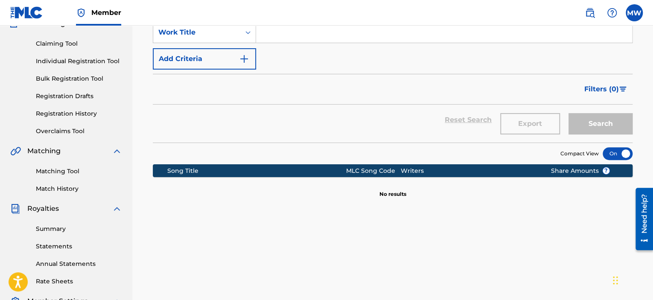
scroll to position [85, 0]
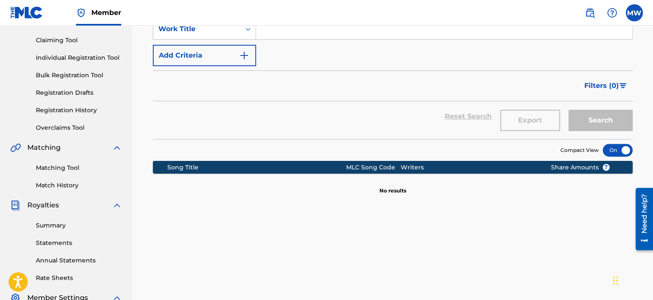
click at [610, 152] on div at bounding box center [618, 150] width 30 height 13
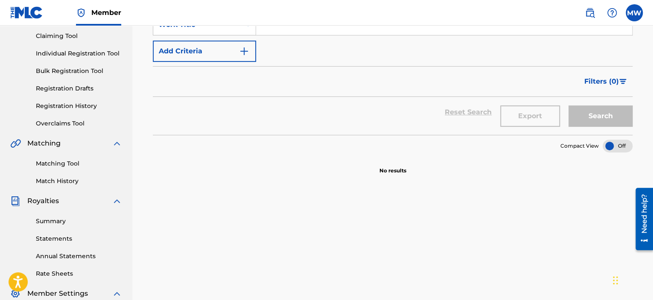
scroll to position [0, 0]
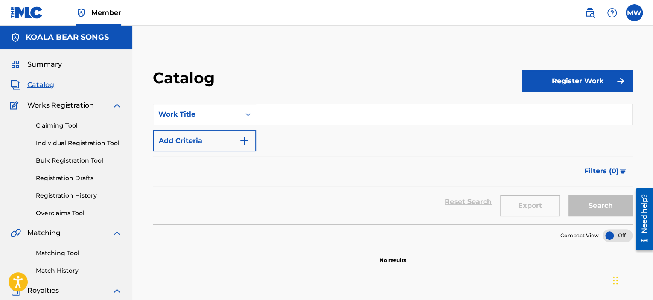
click at [123, 103] on div "Summary Catalog Works Registration Claiming Tool Individual Registration Tool B…" at bounding box center [66, 268] width 132 height 439
click at [113, 104] on img at bounding box center [117, 105] width 10 height 10
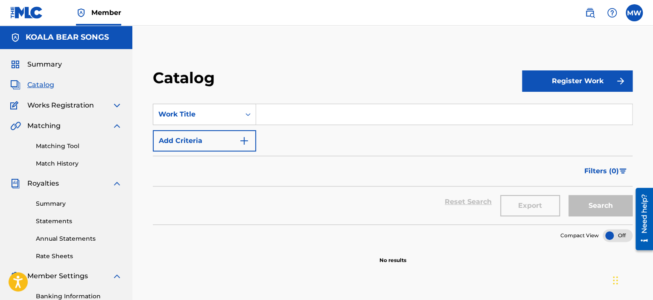
click at [116, 124] on img at bounding box center [117, 126] width 10 height 10
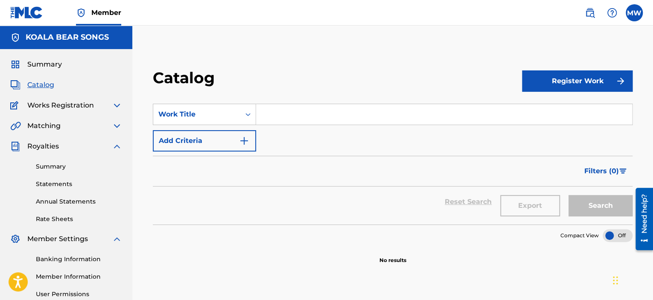
click at [116, 146] on img at bounding box center [117, 146] width 10 height 10
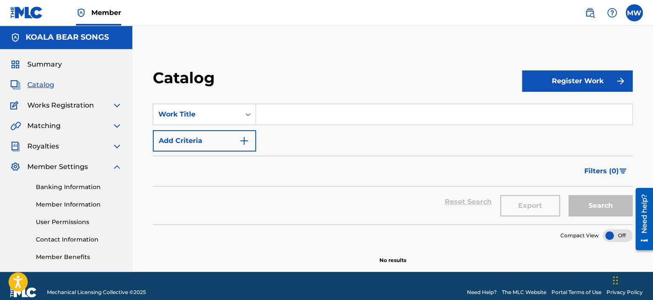
click at [117, 166] on img at bounding box center [117, 167] width 10 height 10
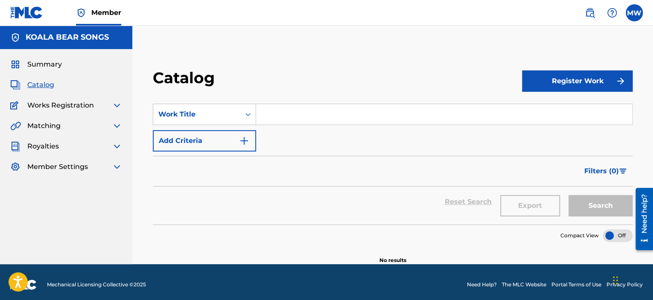
click at [47, 66] on span "Summary" at bounding box center [44, 64] width 35 height 10
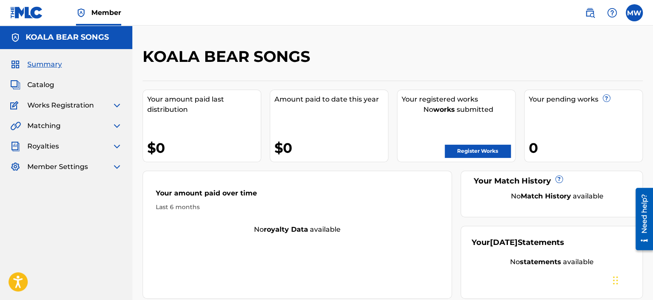
click at [481, 153] on link "Register Works" at bounding box center [478, 151] width 66 height 13
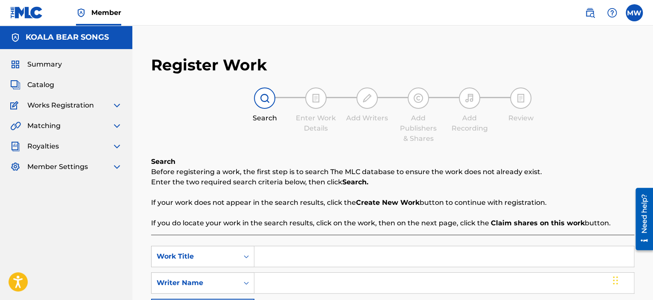
click at [116, 105] on img at bounding box center [117, 105] width 10 height 10
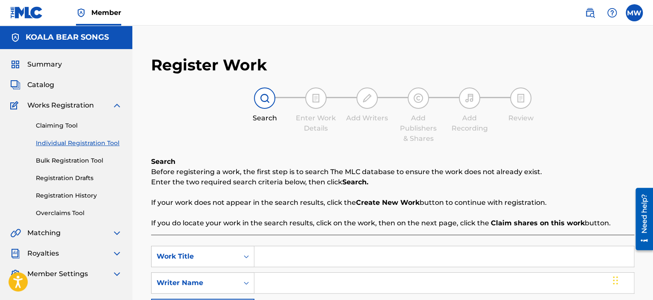
click at [74, 143] on link "Individual Registration Tool" at bounding box center [79, 143] width 86 height 9
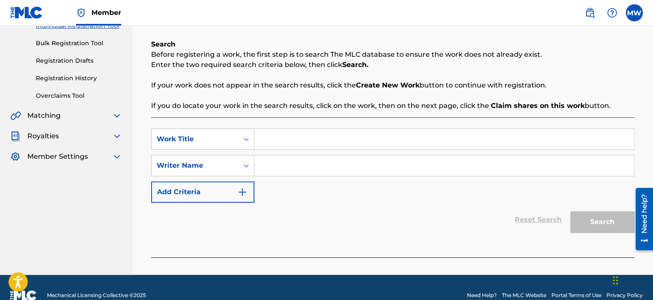
scroll to position [128, 0]
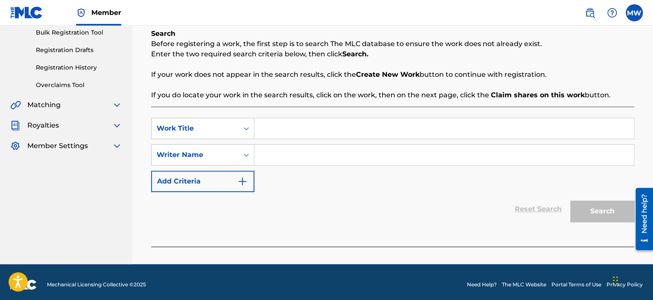
click at [311, 134] on input "Search Form" at bounding box center [444, 128] width 380 height 20
type input "[PERSON_NAME]"
click at [309, 152] on input "Search Form" at bounding box center [444, 155] width 380 height 20
type input "[PERSON_NAME]"
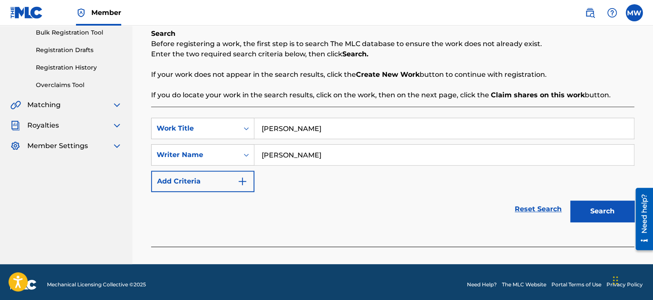
drag, startPoint x: 592, startPoint y: 211, endPoint x: 546, endPoint y: 215, distance: 46.7
click at [592, 210] on button "Search" at bounding box center [602, 211] width 64 height 21
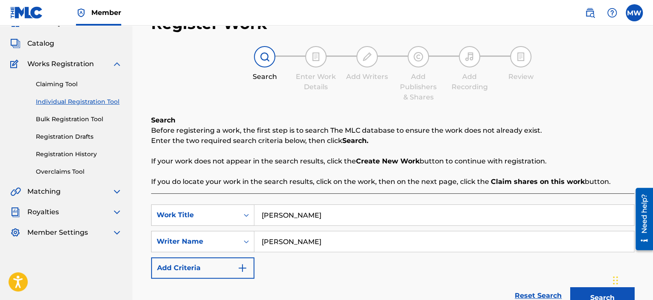
scroll to position [0, 0]
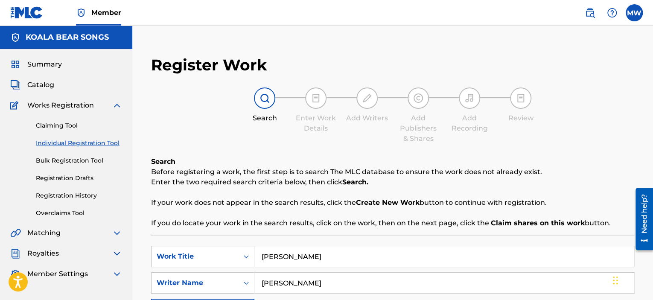
click at [92, 195] on link "Registration History" at bounding box center [79, 195] width 86 height 9
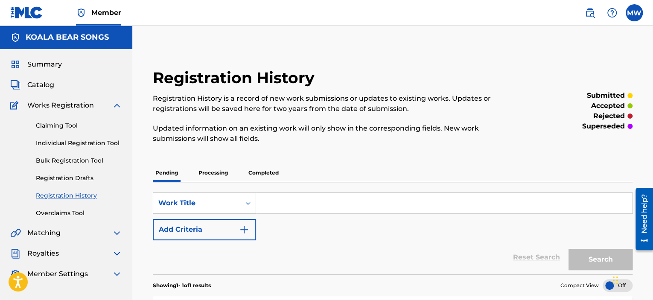
click at [629, 12] on label at bounding box center [634, 12] width 17 height 17
click at [634, 13] on input "MW [PERSON_NAME] [EMAIL_ADDRESS][DOMAIN_NAME] Notification Preferences Profile …" at bounding box center [634, 13] width 0 height 0
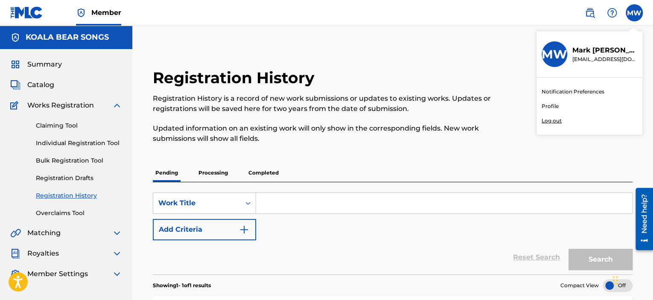
click at [557, 120] on p "Log out" at bounding box center [552, 121] width 20 height 8
click at [634, 13] on input "MW [PERSON_NAME] [EMAIL_ADDRESS][DOMAIN_NAME] Notification Preferences Profile …" at bounding box center [634, 13] width 0 height 0
